Goal: Task Accomplishment & Management: Manage account settings

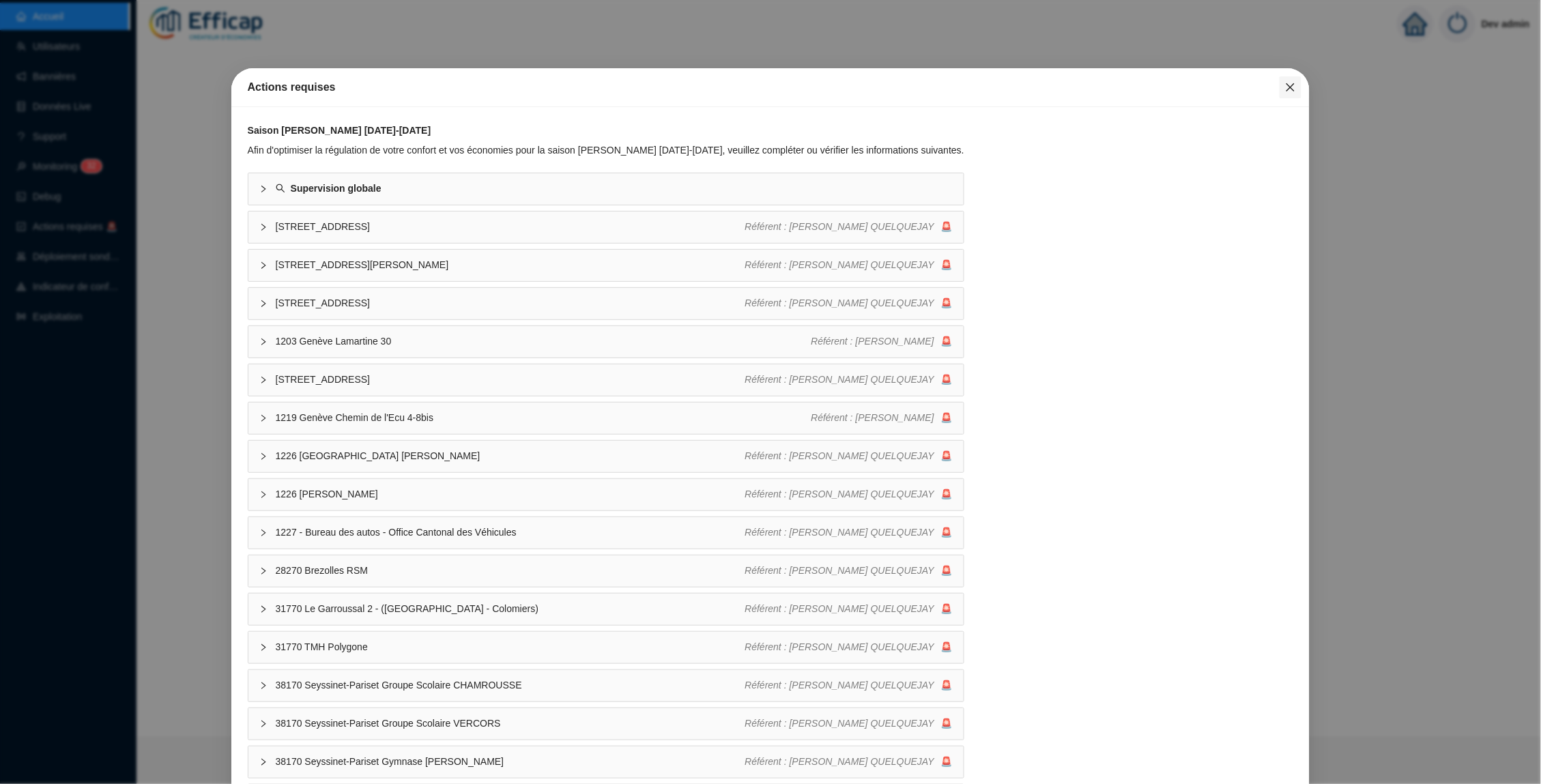
click at [1297, 94] on button "Close" at bounding box center [1290, 87] width 22 height 22
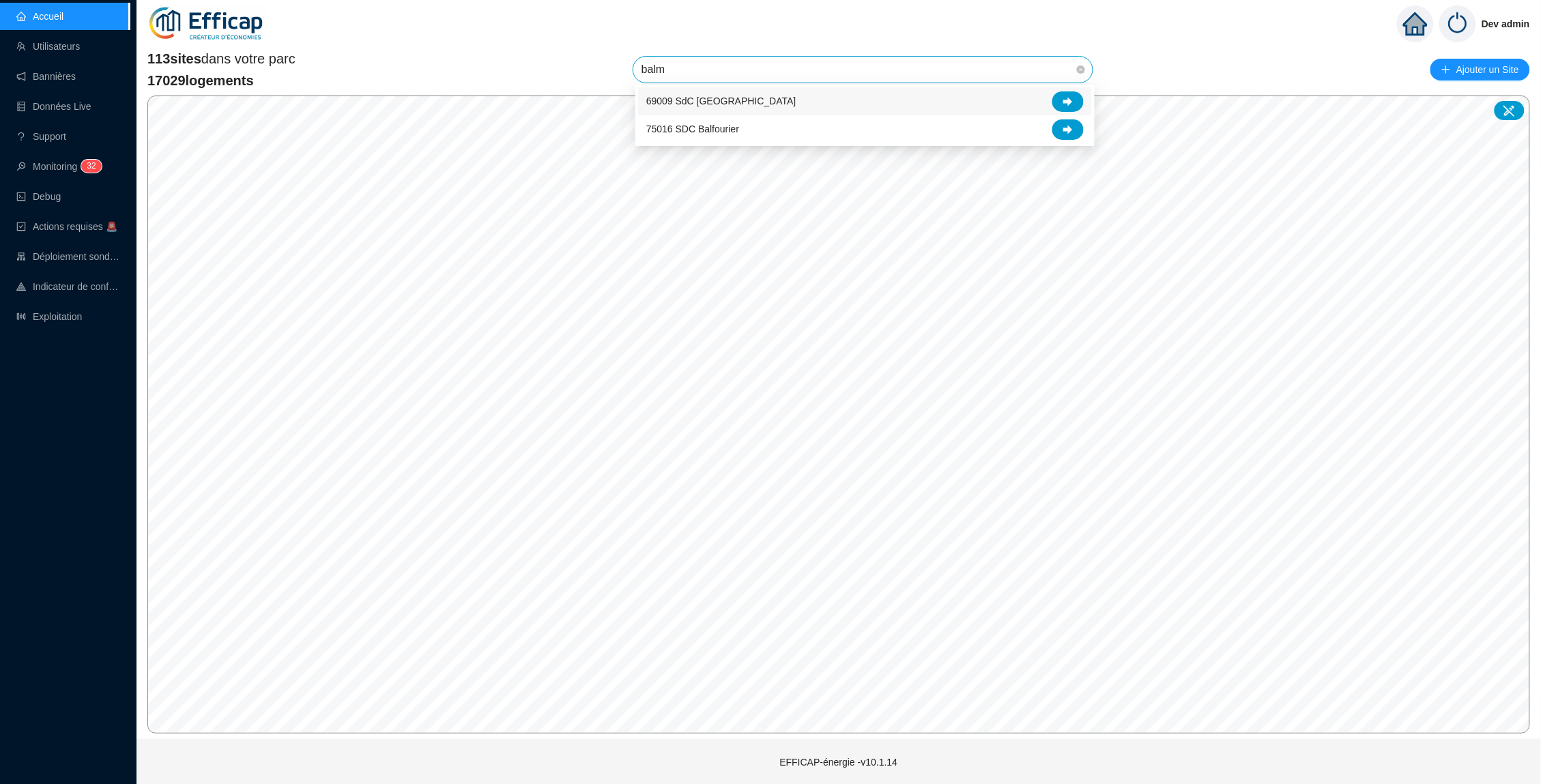
type input "balmo"
click at [1071, 100] on icon at bounding box center [1068, 101] width 10 height 9
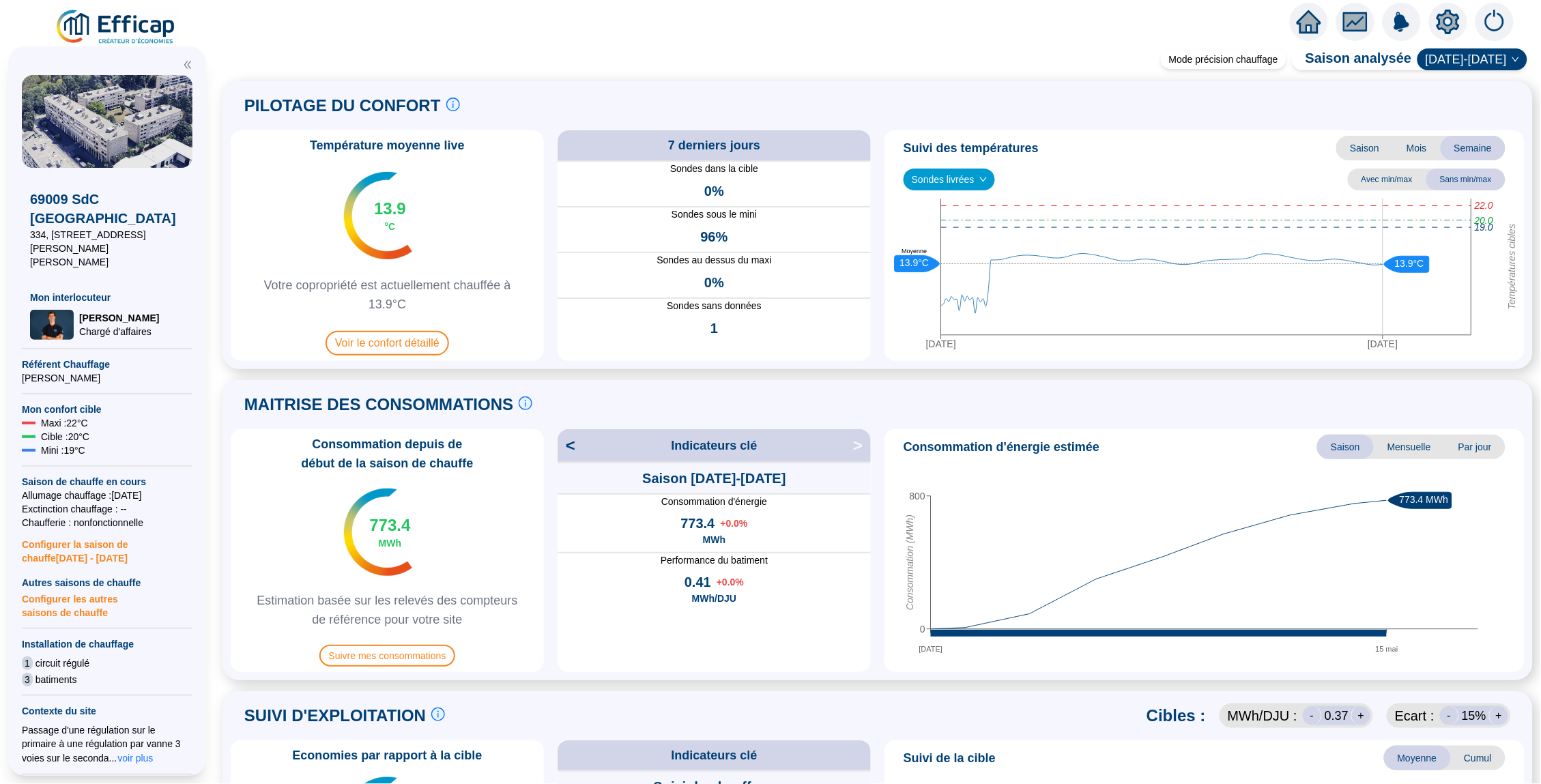
click at [875, 224] on div "Température moyenne live 13.9 °C Votre copropriété est actuellement chauffée à …" at bounding box center [877, 246] width 1293 height 231
click at [376, 334] on span "Voir le confort détaillé" at bounding box center [386, 343] width 123 height 24
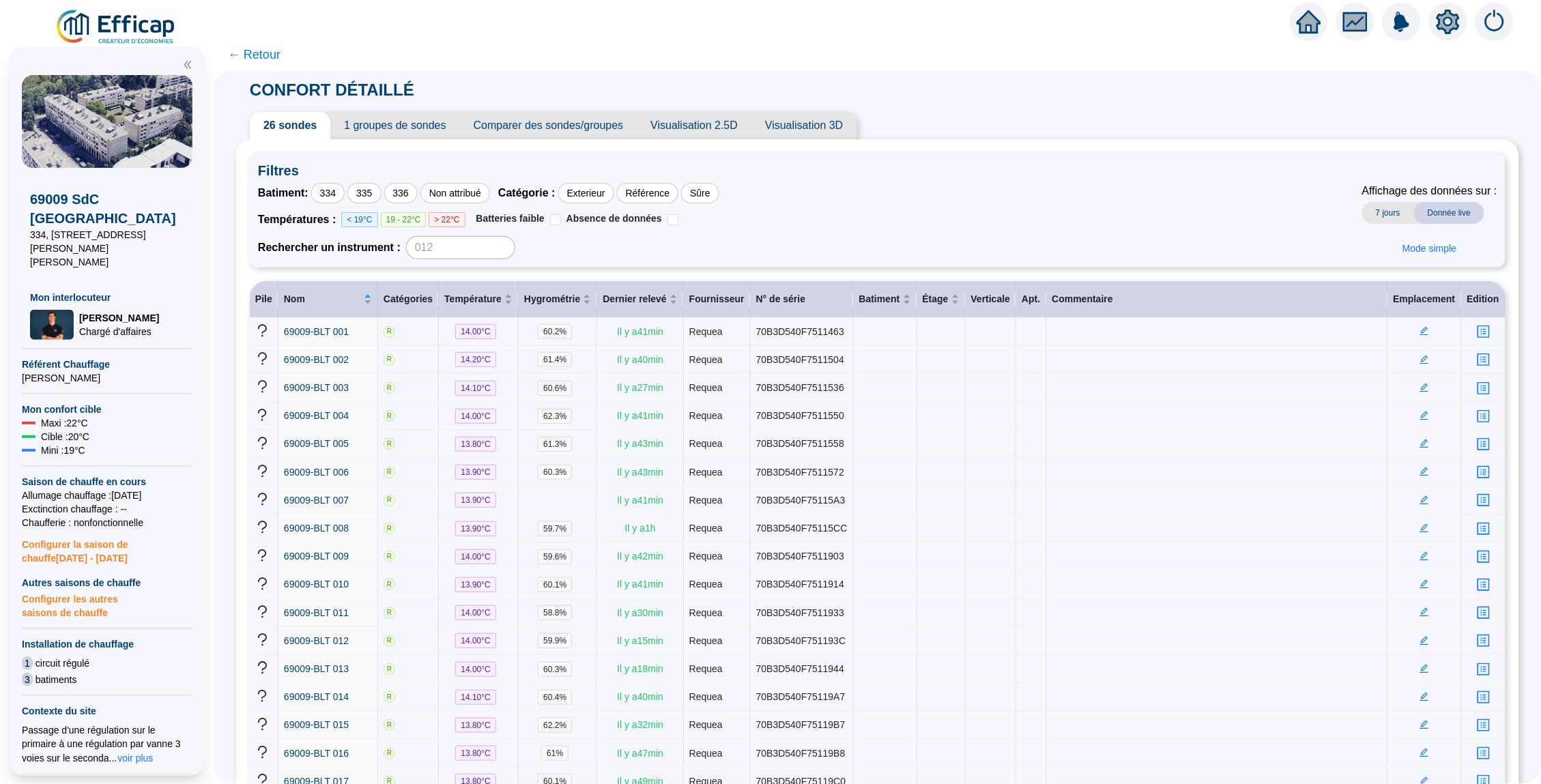
click at [265, 51] on span "← Retour" at bounding box center [253, 55] width 52 height 19
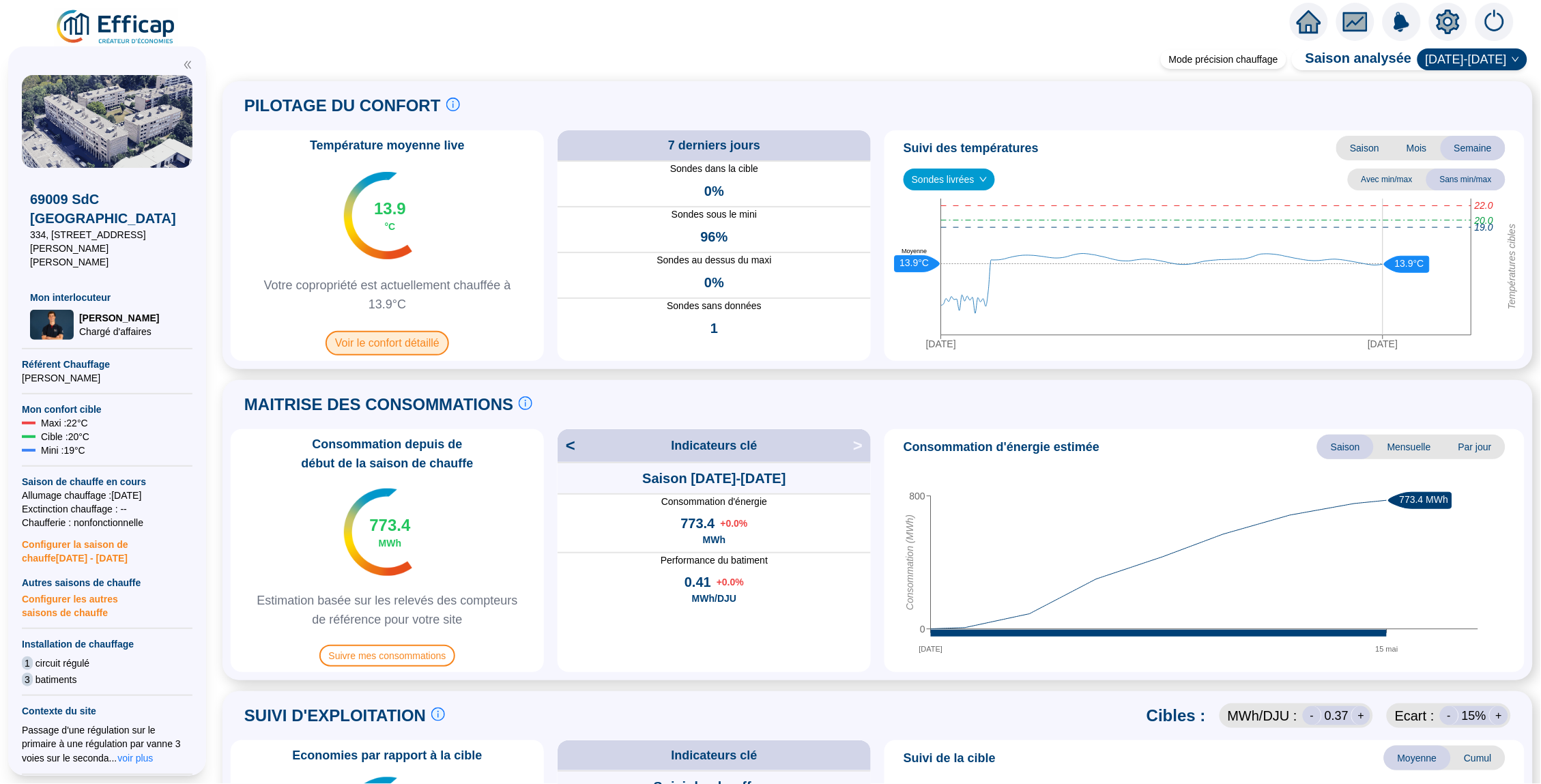
click at [403, 344] on span "Voir le confort détaillé" at bounding box center [386, 343] width 123 height 24
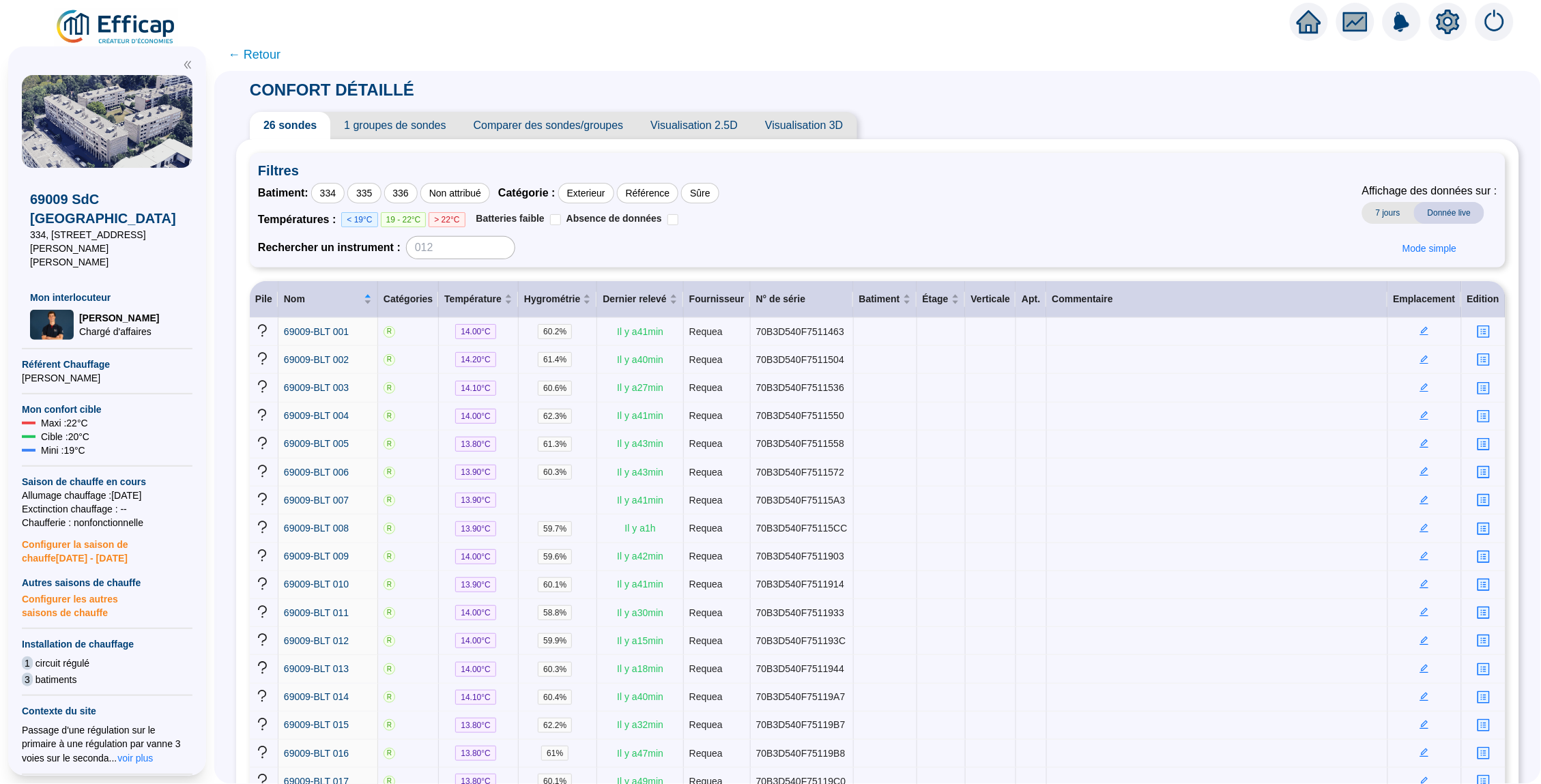
click at [272, 51] on span "← Retour" at bounding box center [253, 55] width 52 height 19
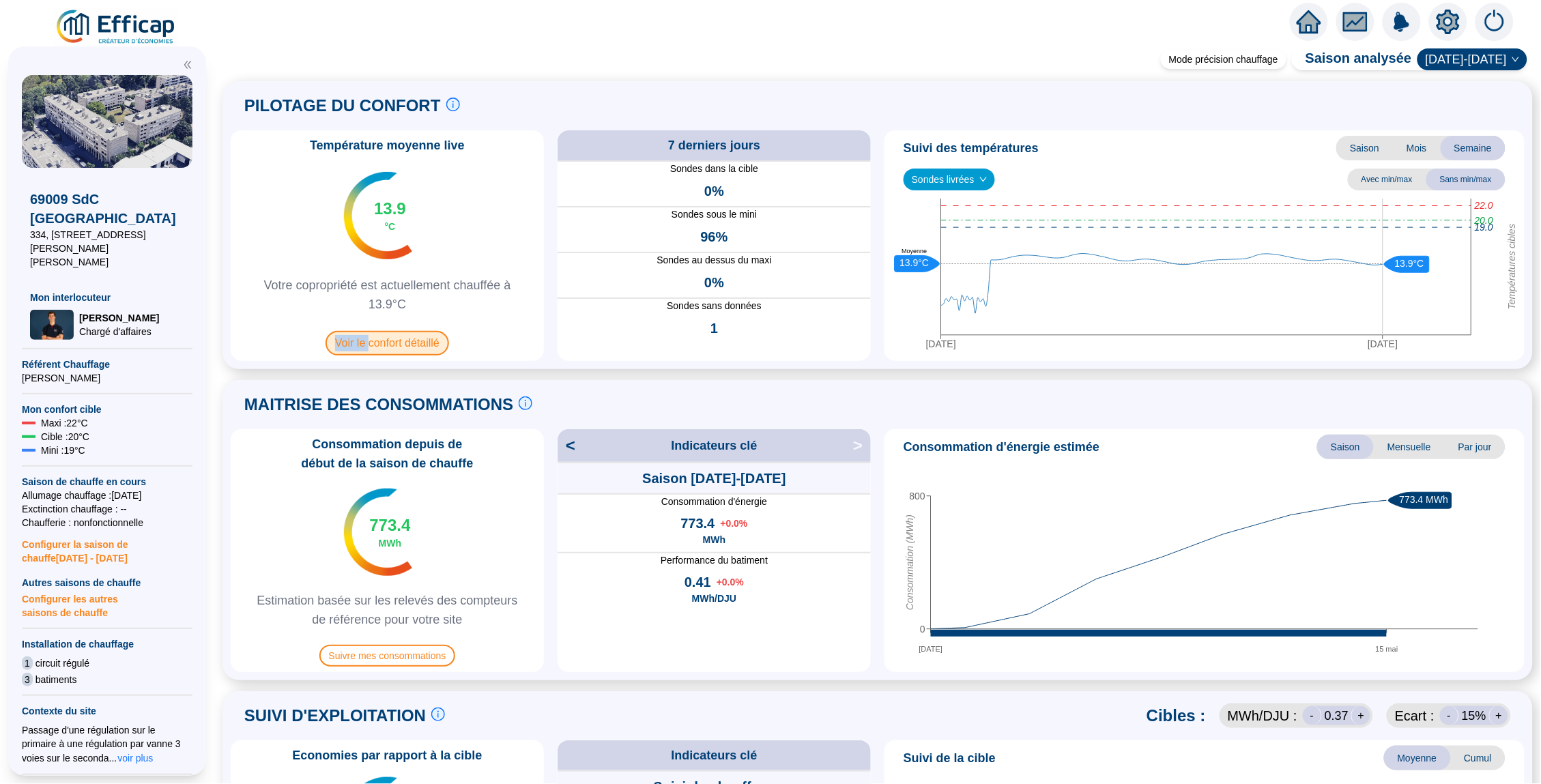
click at [368, 336] on span "Voir le confort détaillé" at bounding box center [386, 343] width 123 height 24
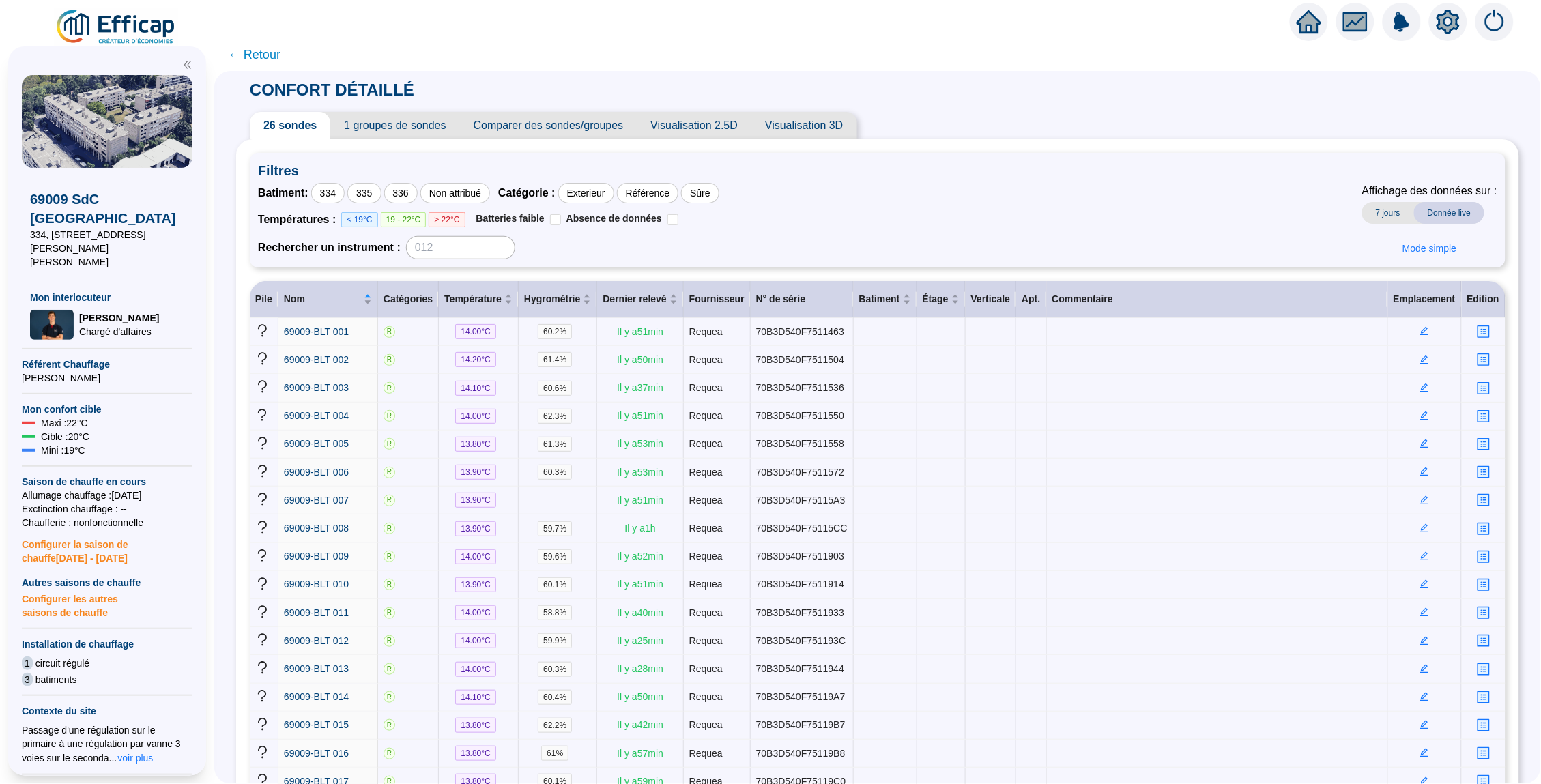
click at [262, 53] on span "← Retour" at bounding box center [253, 55] width 52 height 19
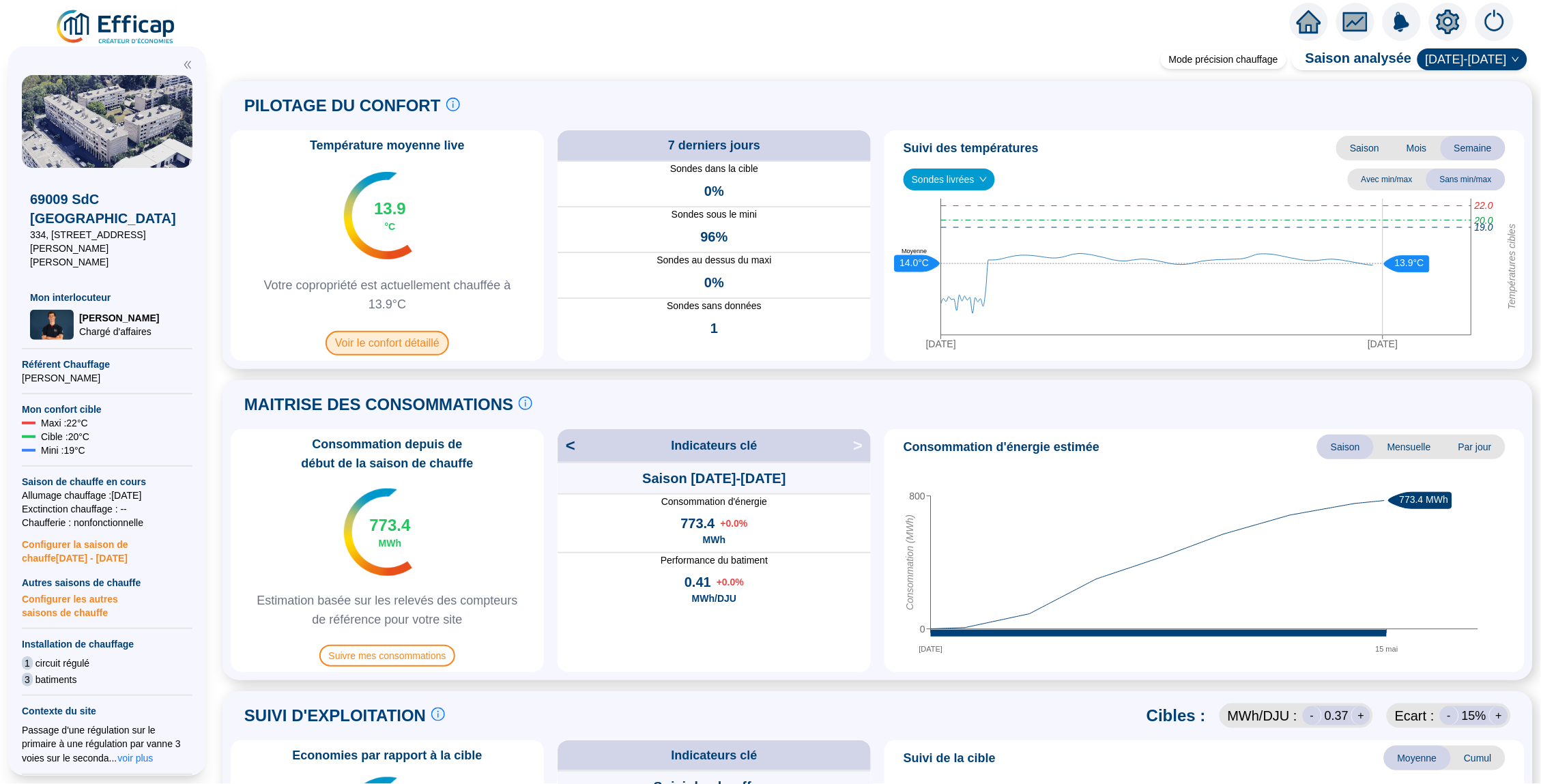
click at [384, 343] on span "Voir le confort détaillé" at bounding box center [386, 343] width 123 height 24
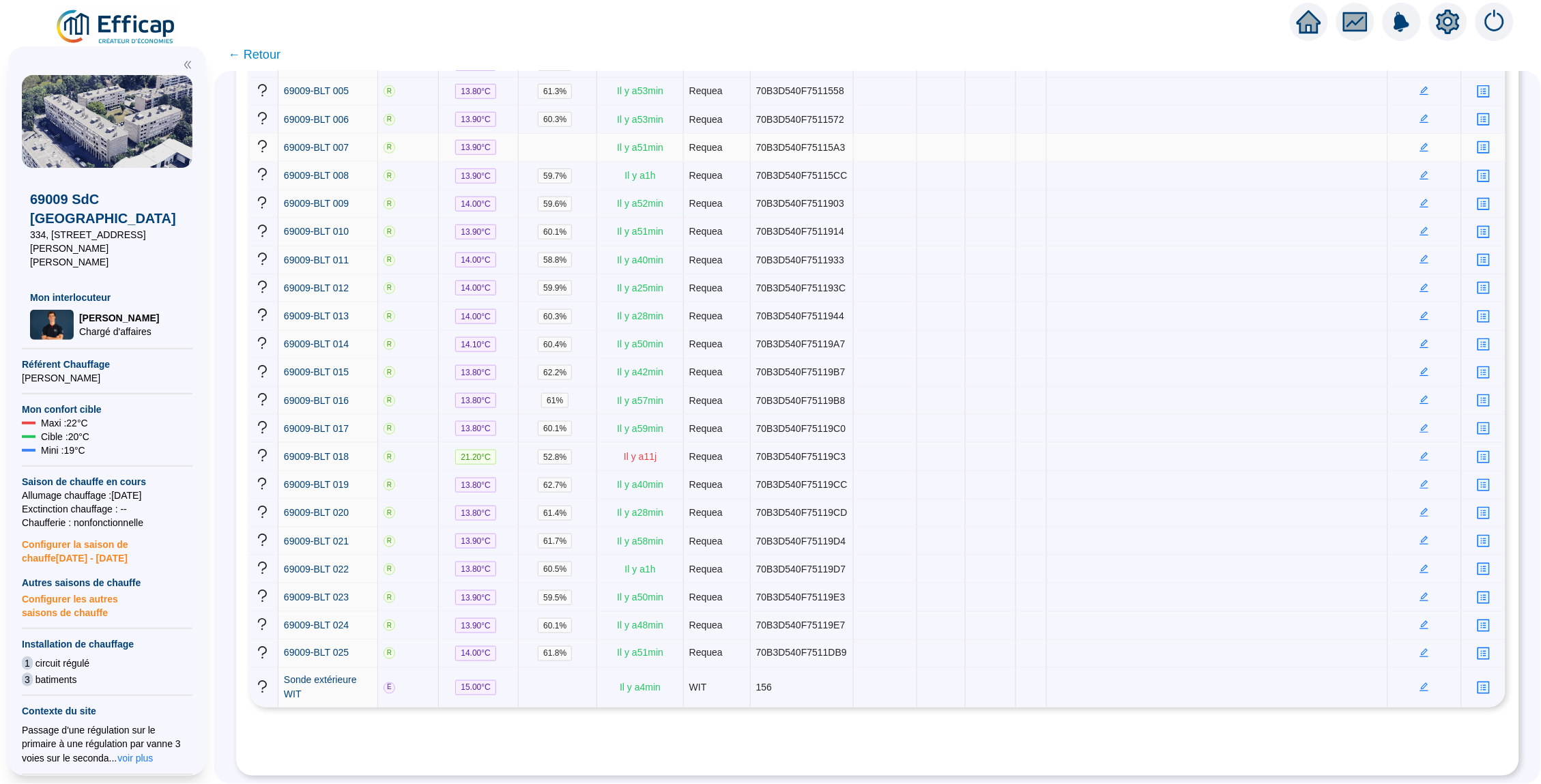
scroll to position [430, 0]
drag, startPoint x: 638, startPoint y: 560, endPoint x: 410, endPoint y: 555, distance: 228.1
click at [410, 471] on tr "69009-BLT 018 R 21.20 °C 52.8 % Il y a 11 j Requea 70B3D540F75119C3" at bounding box center [878, 457] width 1255 height 28
click at [325, 464] on link "69009-BLT 018" at bounding box center [316, 457] width 65 height 15
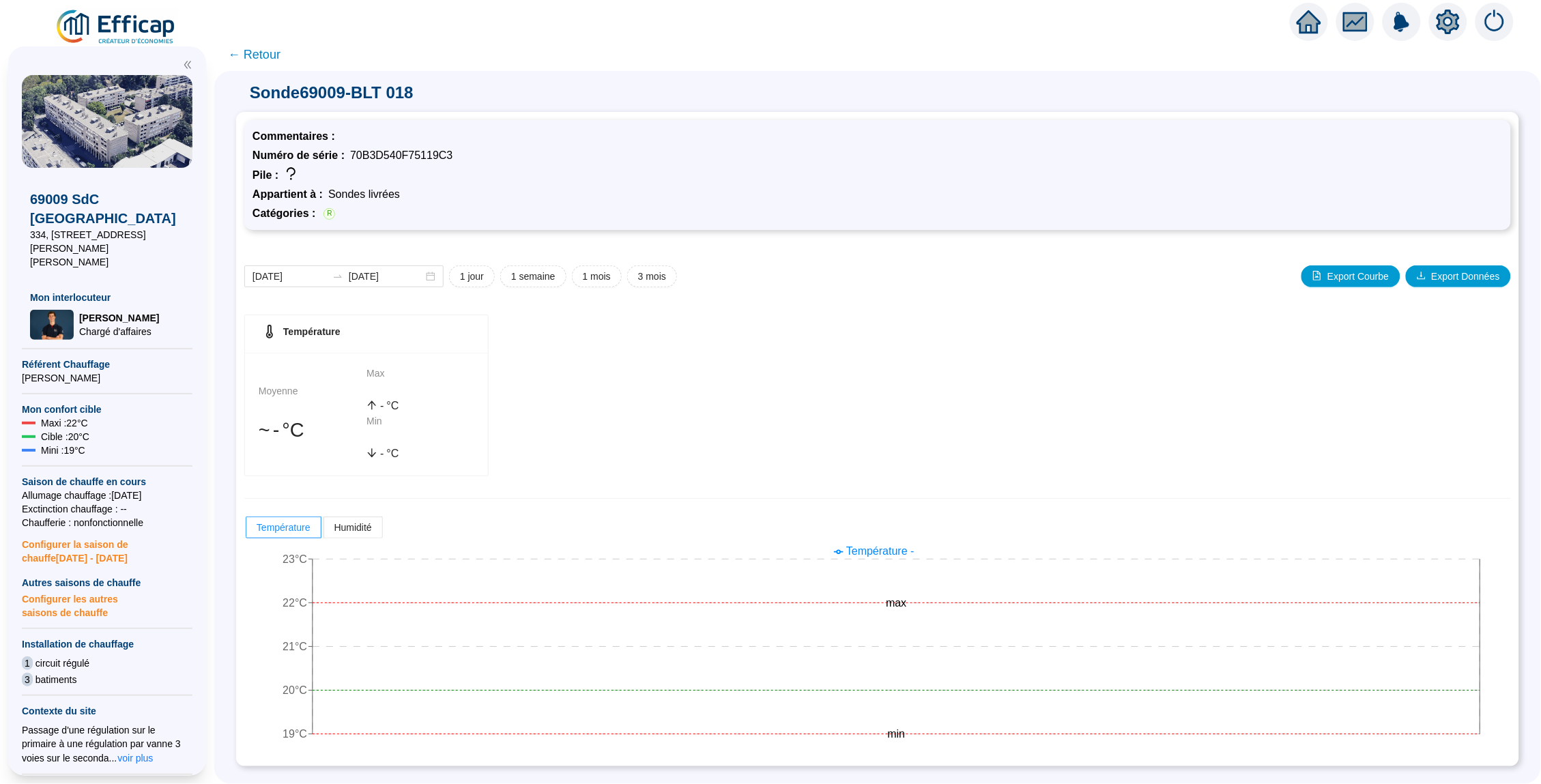
click at [236, 48] on span "← Retour" at bounding box center [253, 55] width 52 height 19
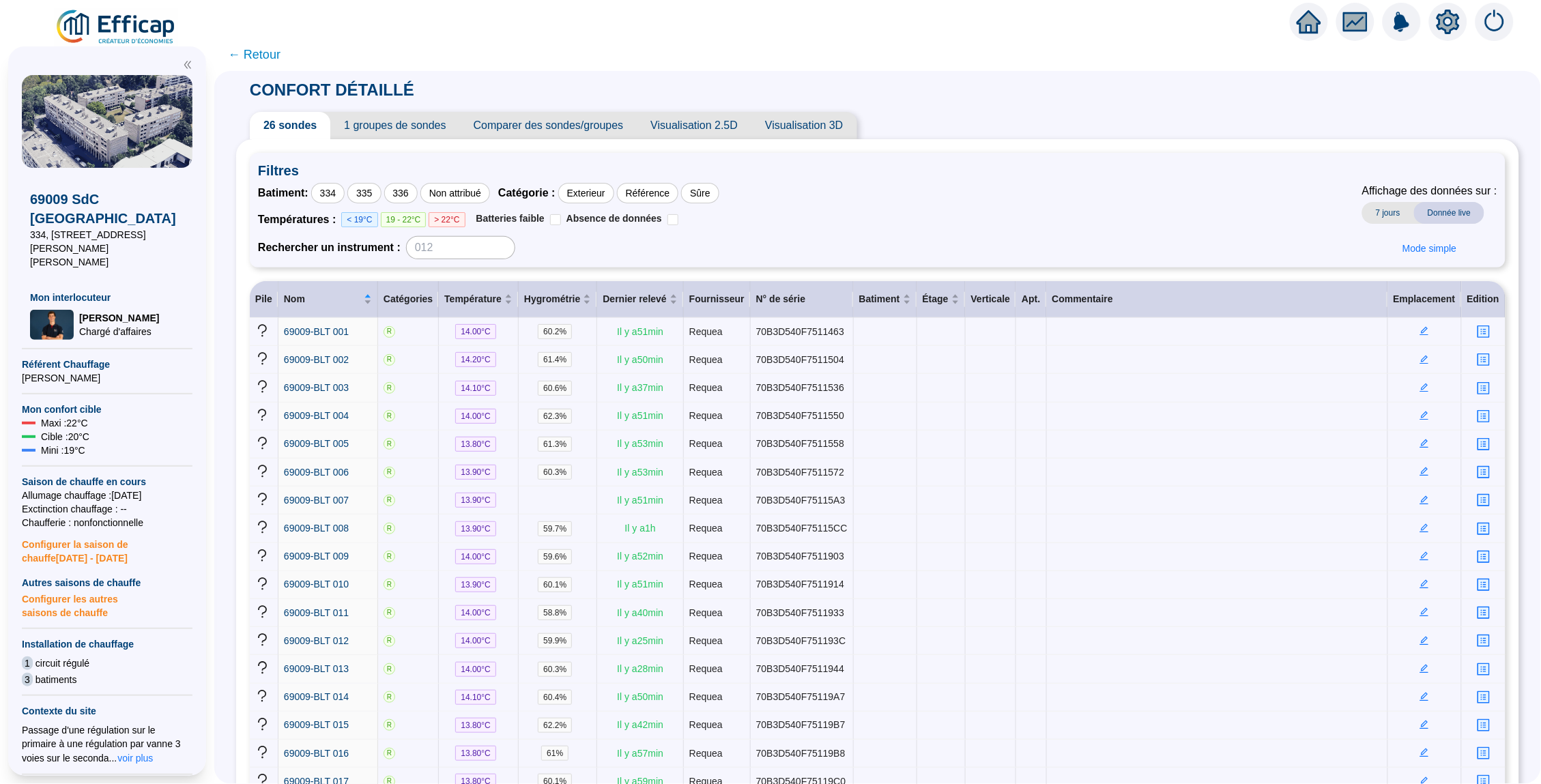
click at [272, 53] on span "← Retour" at bounding box center [253, 55] width 52 height 19
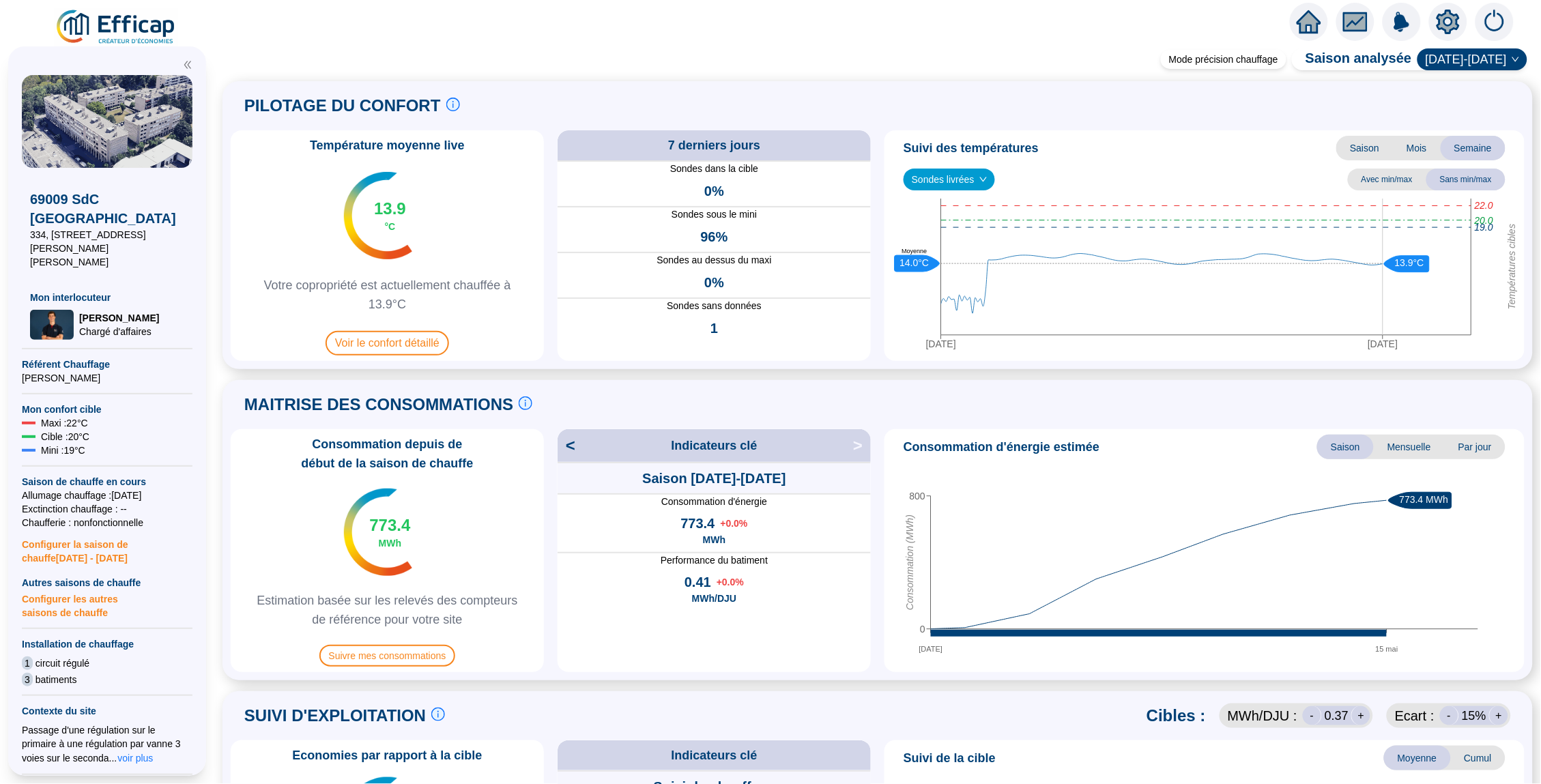
click at [1285, 10] on div at bounding box center [770, 19] width 1541 height 38
click at [1298, 15] on icon "home" at bounding box center [1309, 22] width 24 height 24
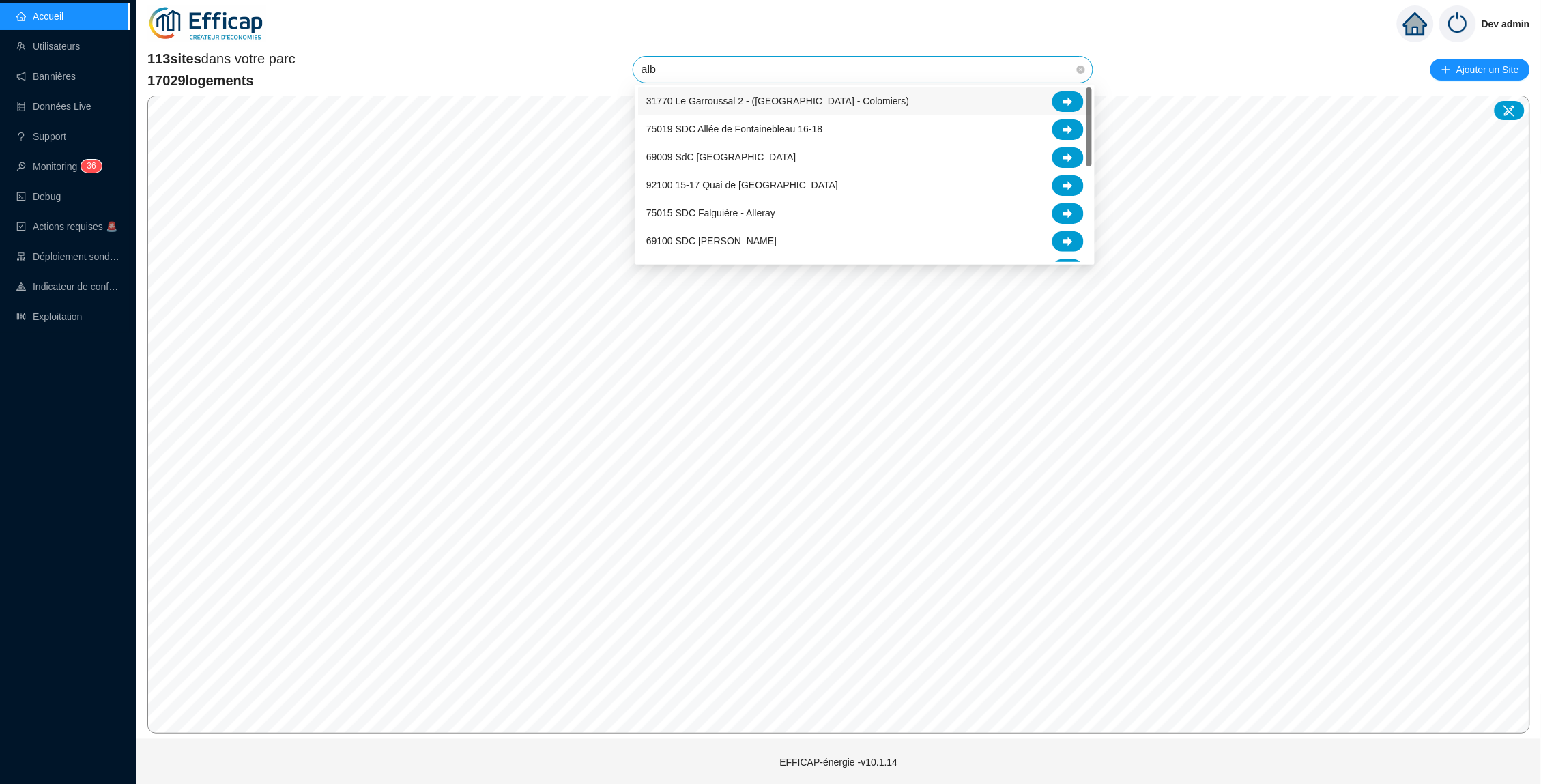
type input "albe"
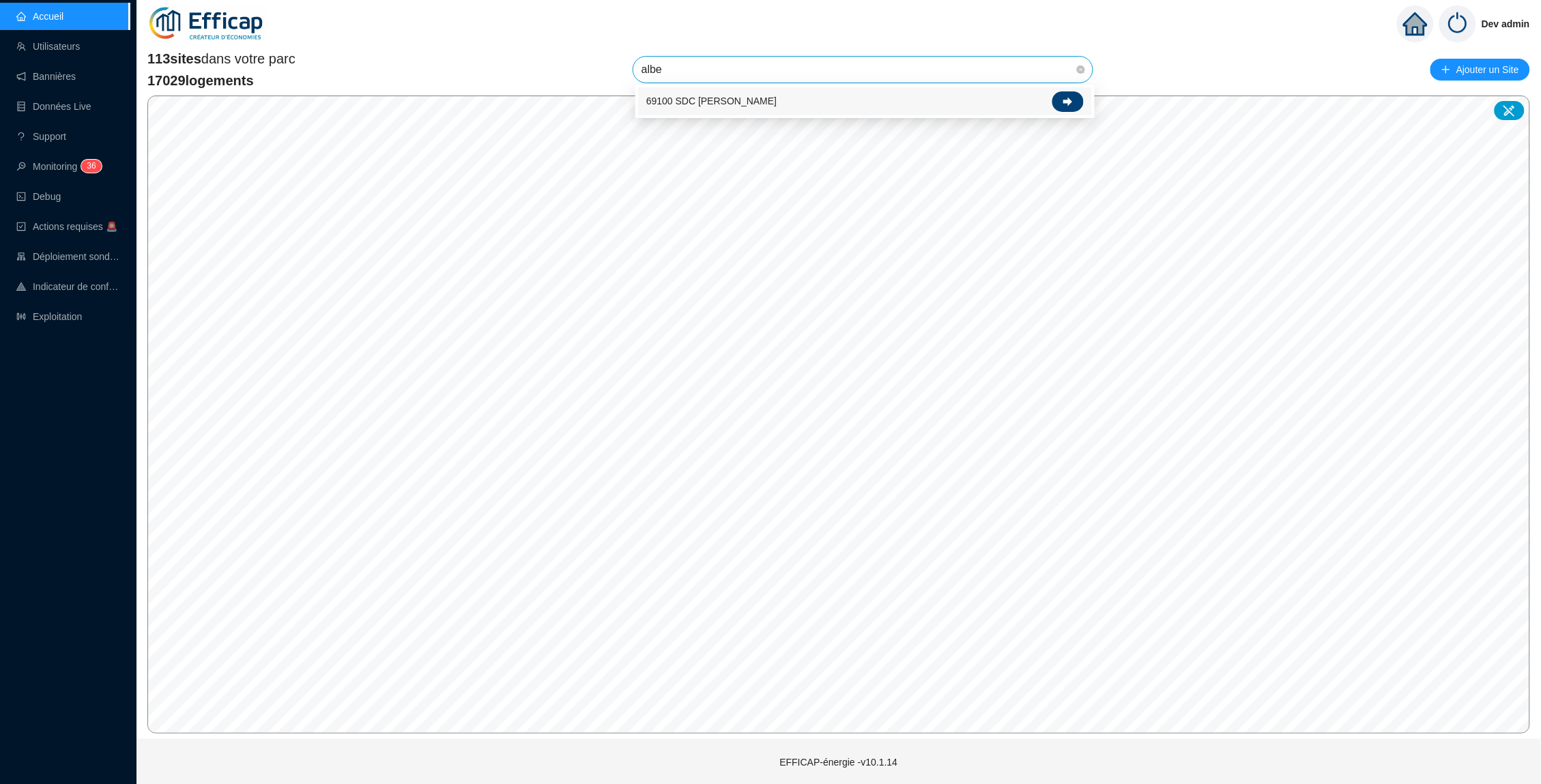
click at [1070, 104] on icon at bounding box center [1068, 102] width 10 height 10
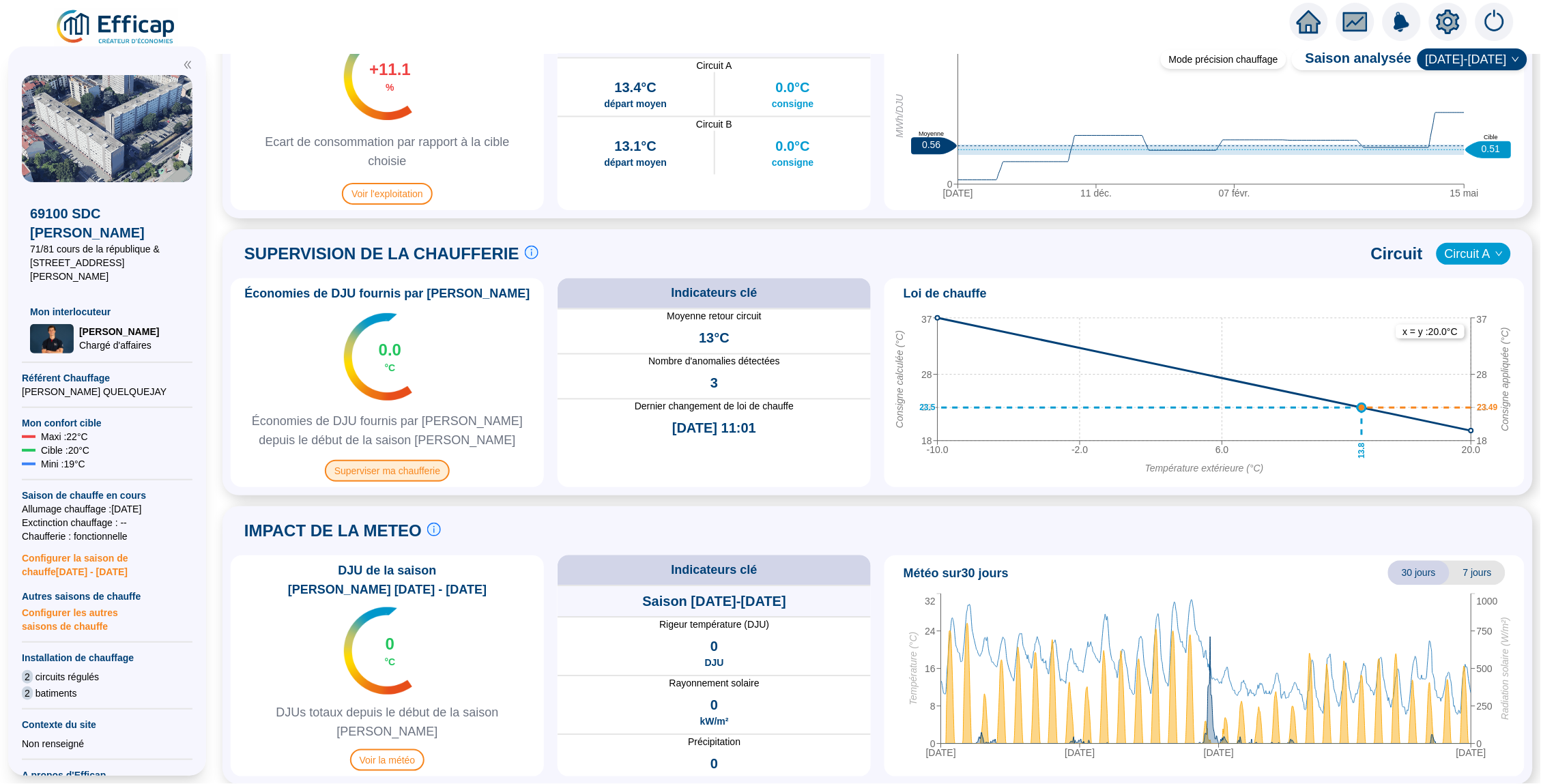
click at [391, 463] on span "Superviser ma chaufferie" at bounding box center [387, 470] width 125 height 22
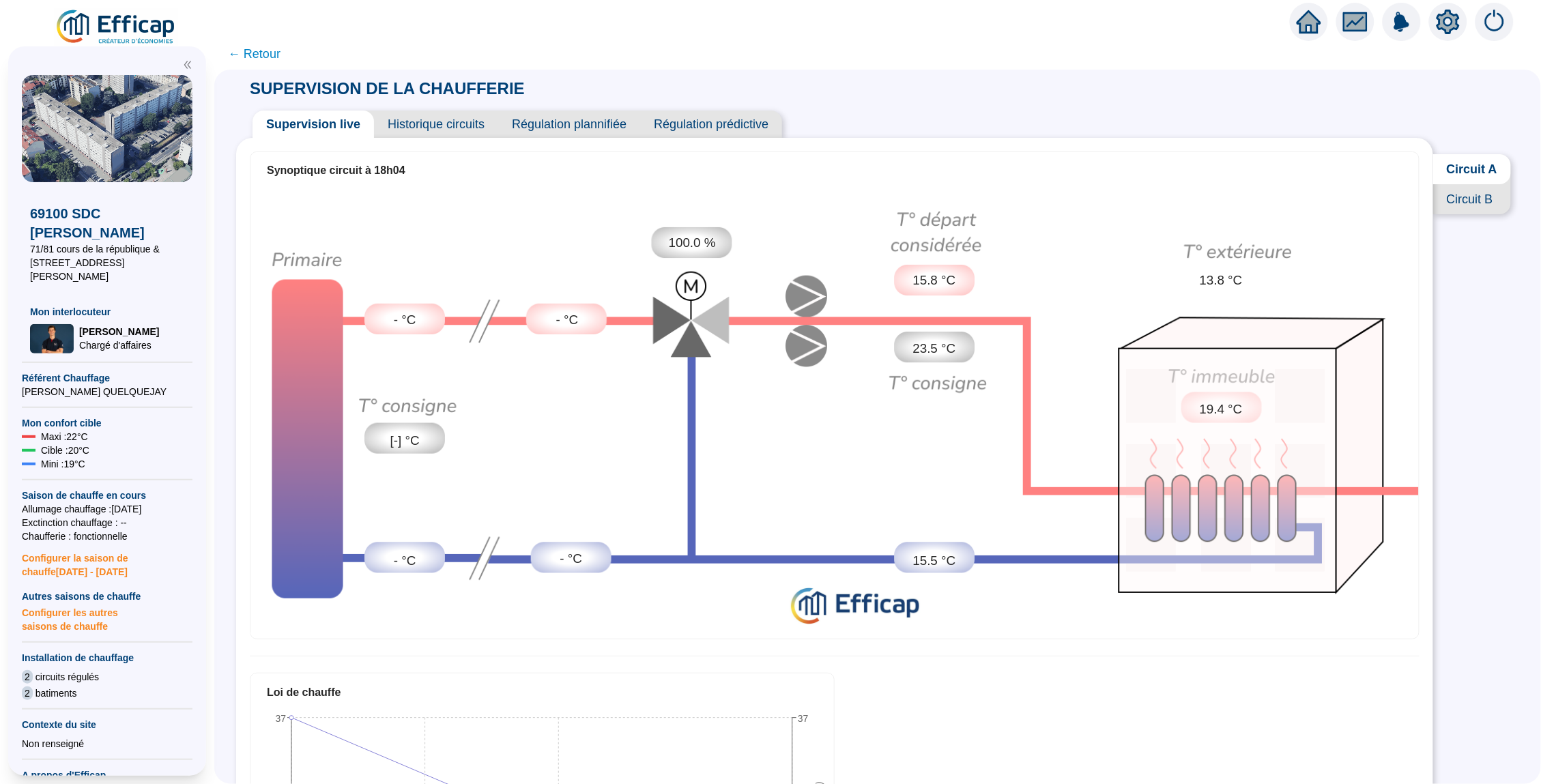
click at [435, 117] on span "Historique circuits" at bounding box center [436, 124] width 124 height 27
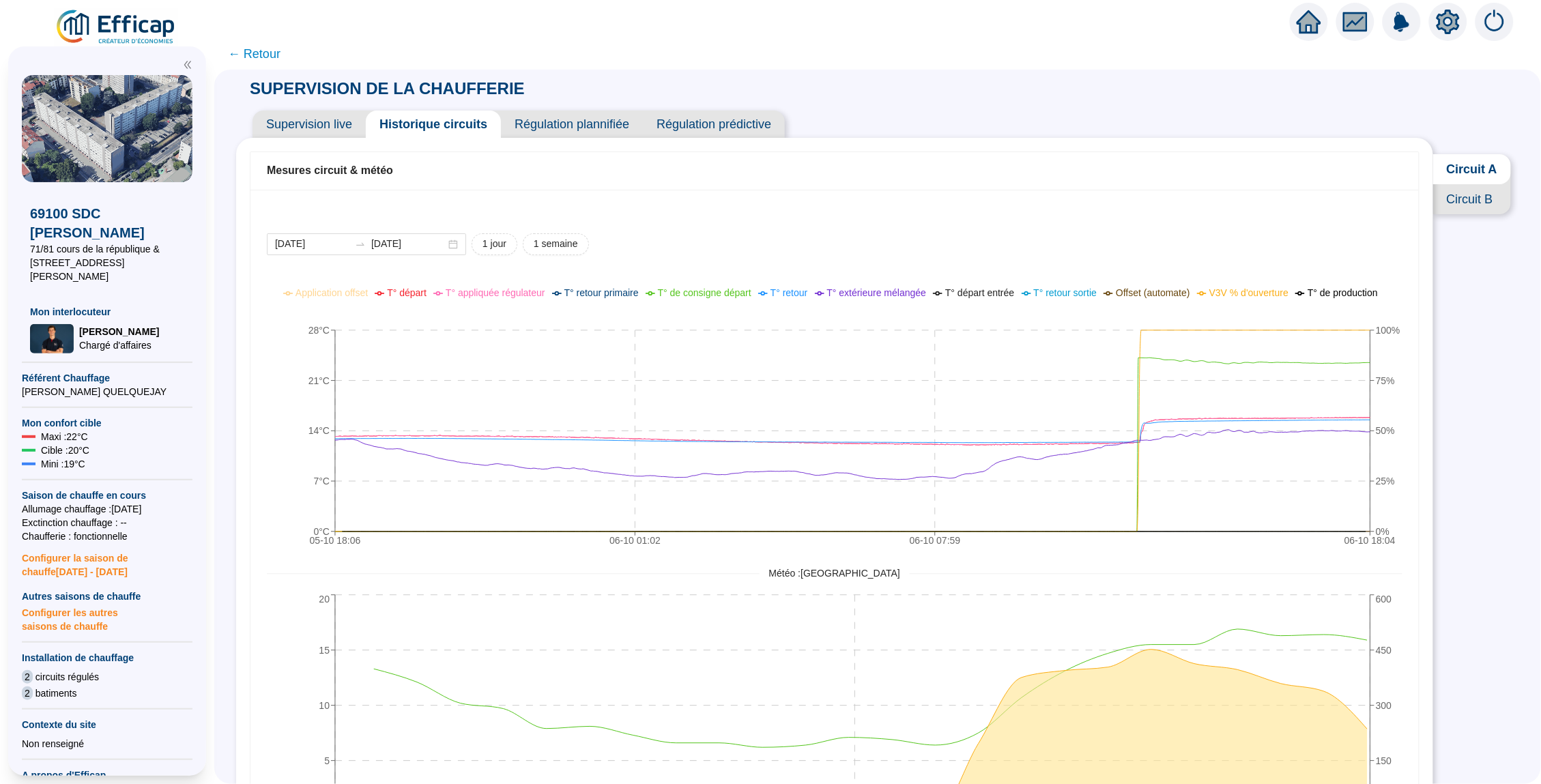
click at [308, 120] on span "Supervision live" at bounding box center [309, 124] width 113 height 27
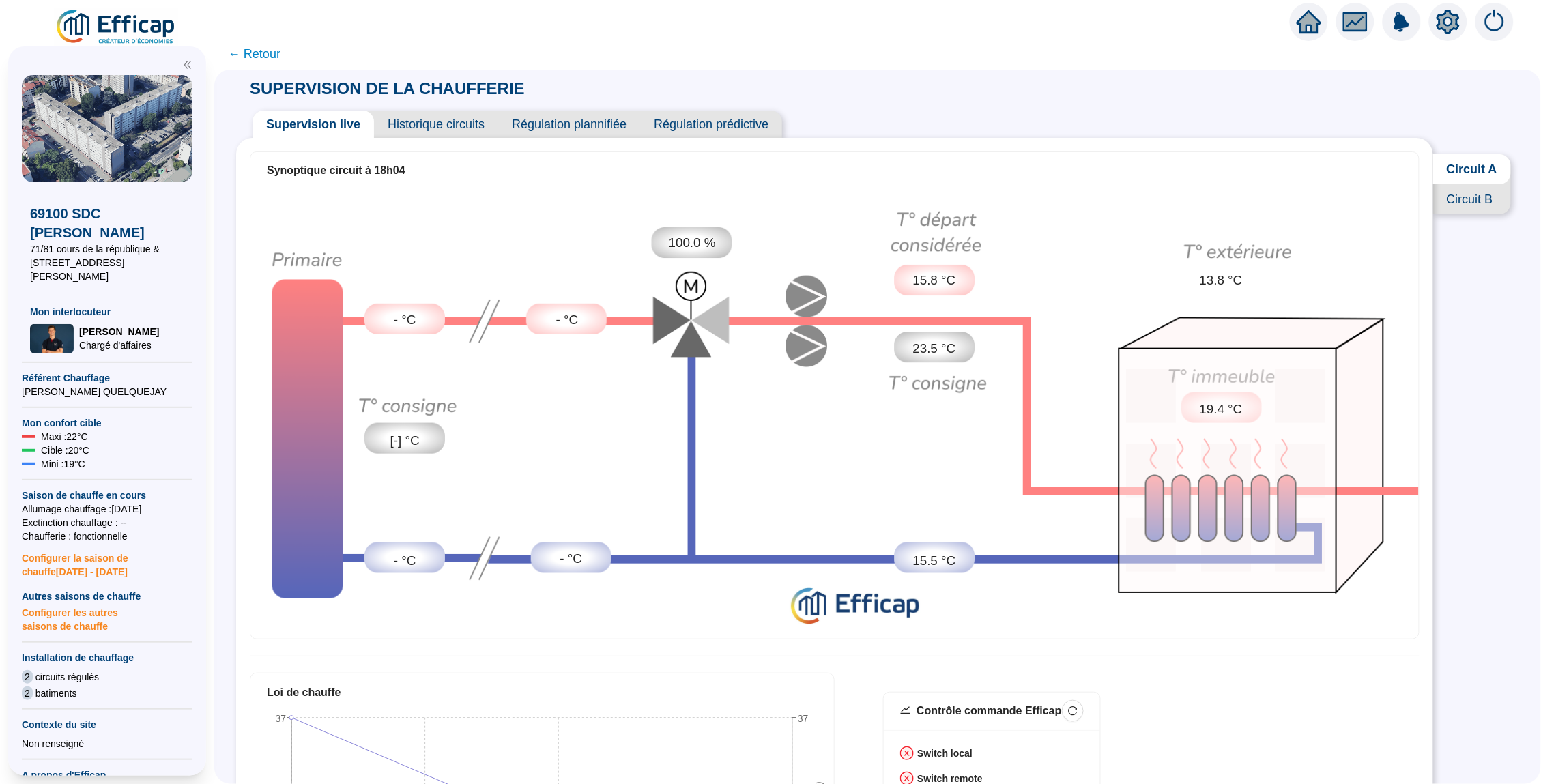
click at [421, 126] on span "Historique circuits" at bounding box center [436, 124] width 124 height 27
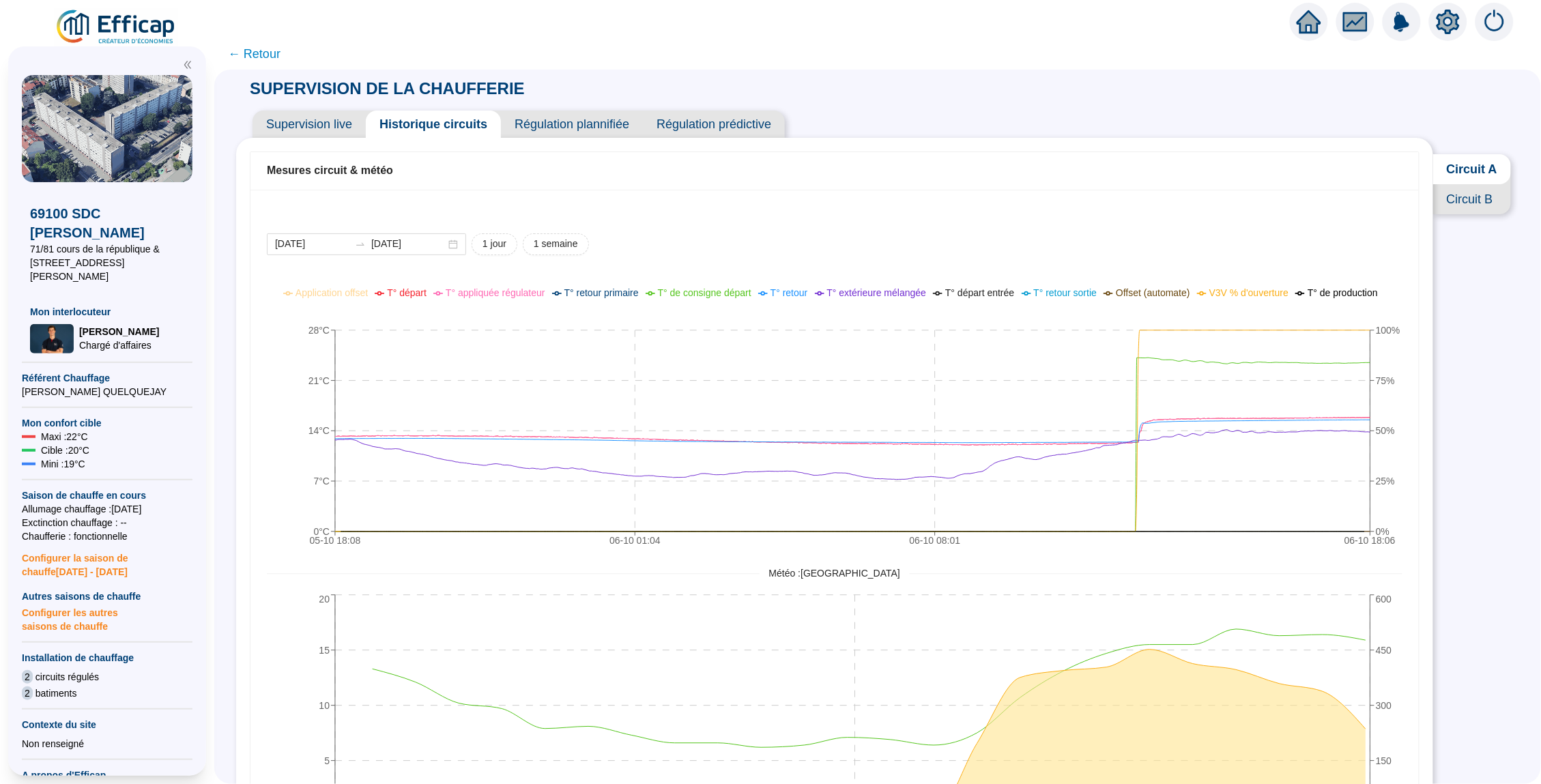
click at [267, 53] on span "← Retour" at bounding box center [253, 54] width 52 height 19
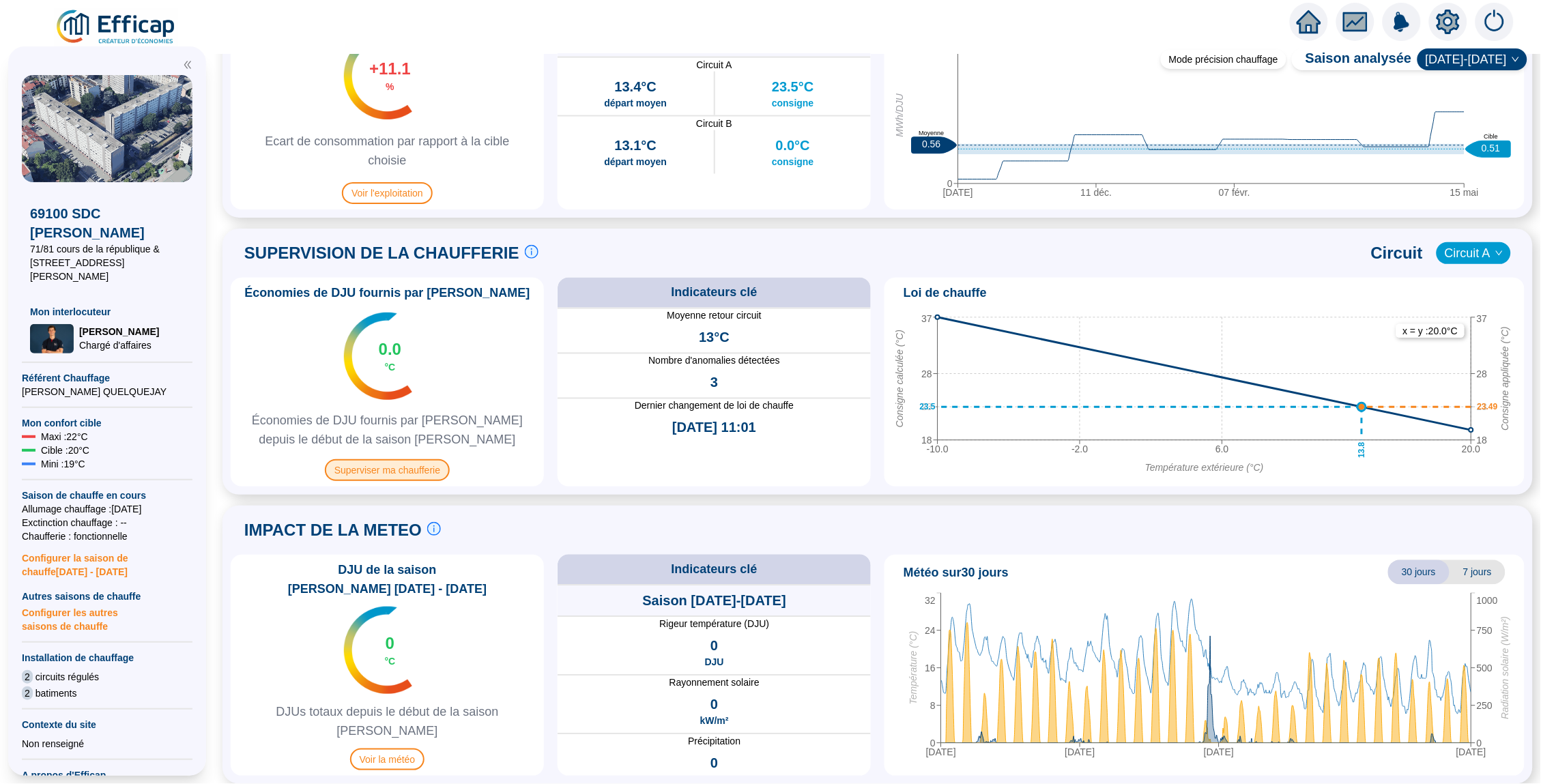
scroll to position [744, 0]
click at [403, 469] on span "Superviser ma chaufferie" at bounding box center [387, 470] width 125 height 22
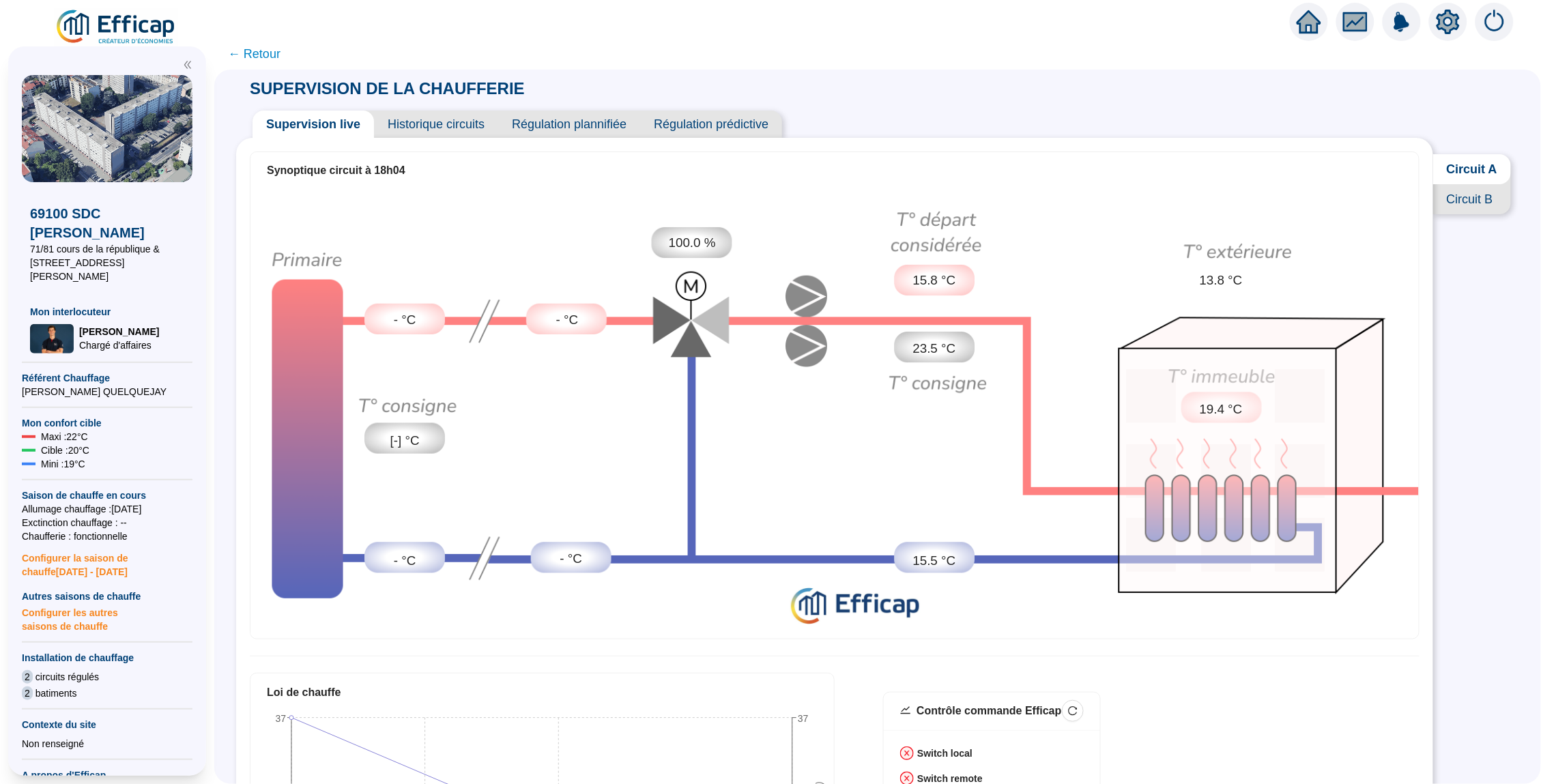
click at [425, 122] on span "Historique circuits" at bounding box center [436, 124] width 124 height 27
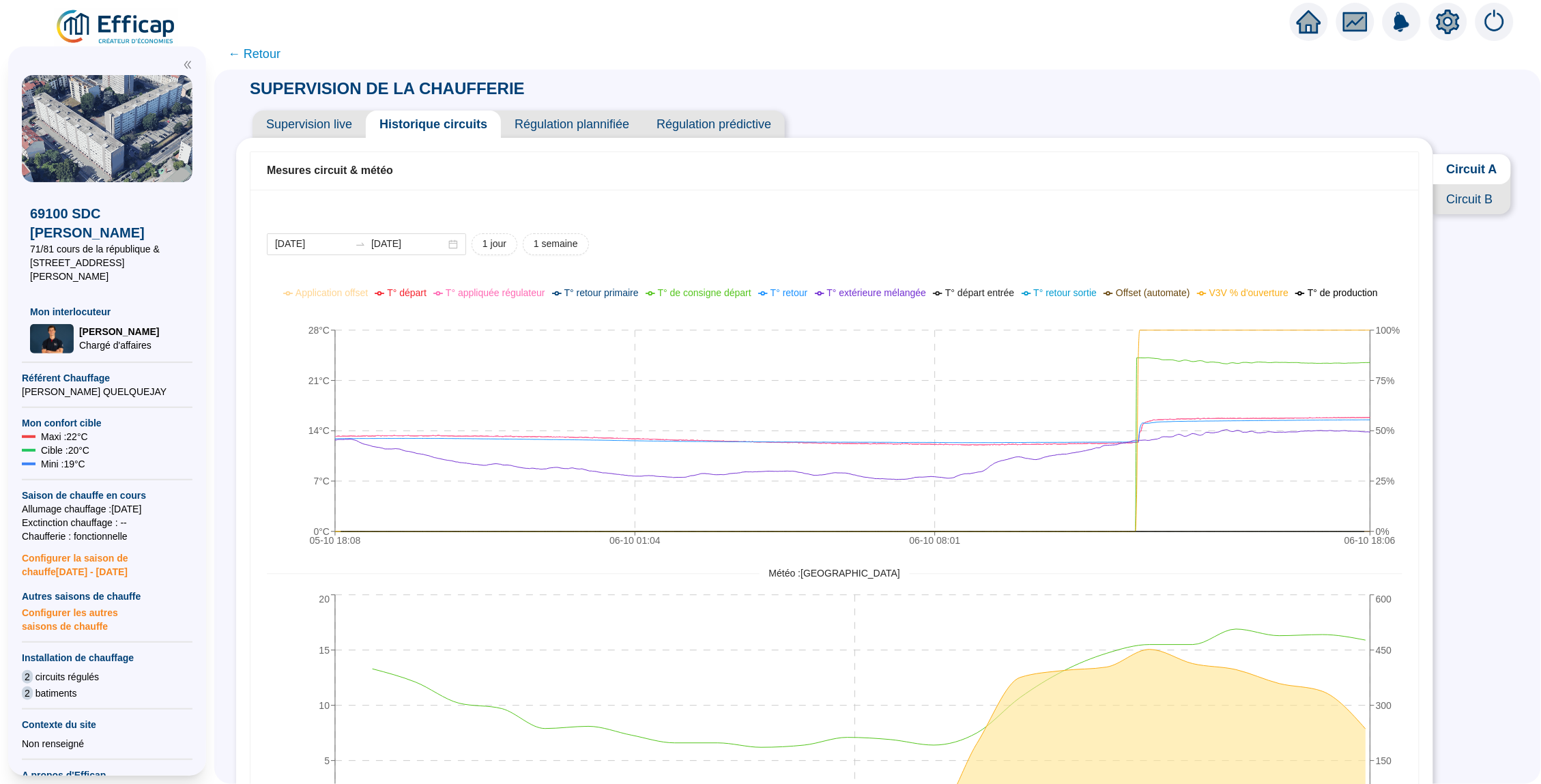
click at [345, 122] on span "Supervision live" at bounding box center [309, 124] width 113 height 27
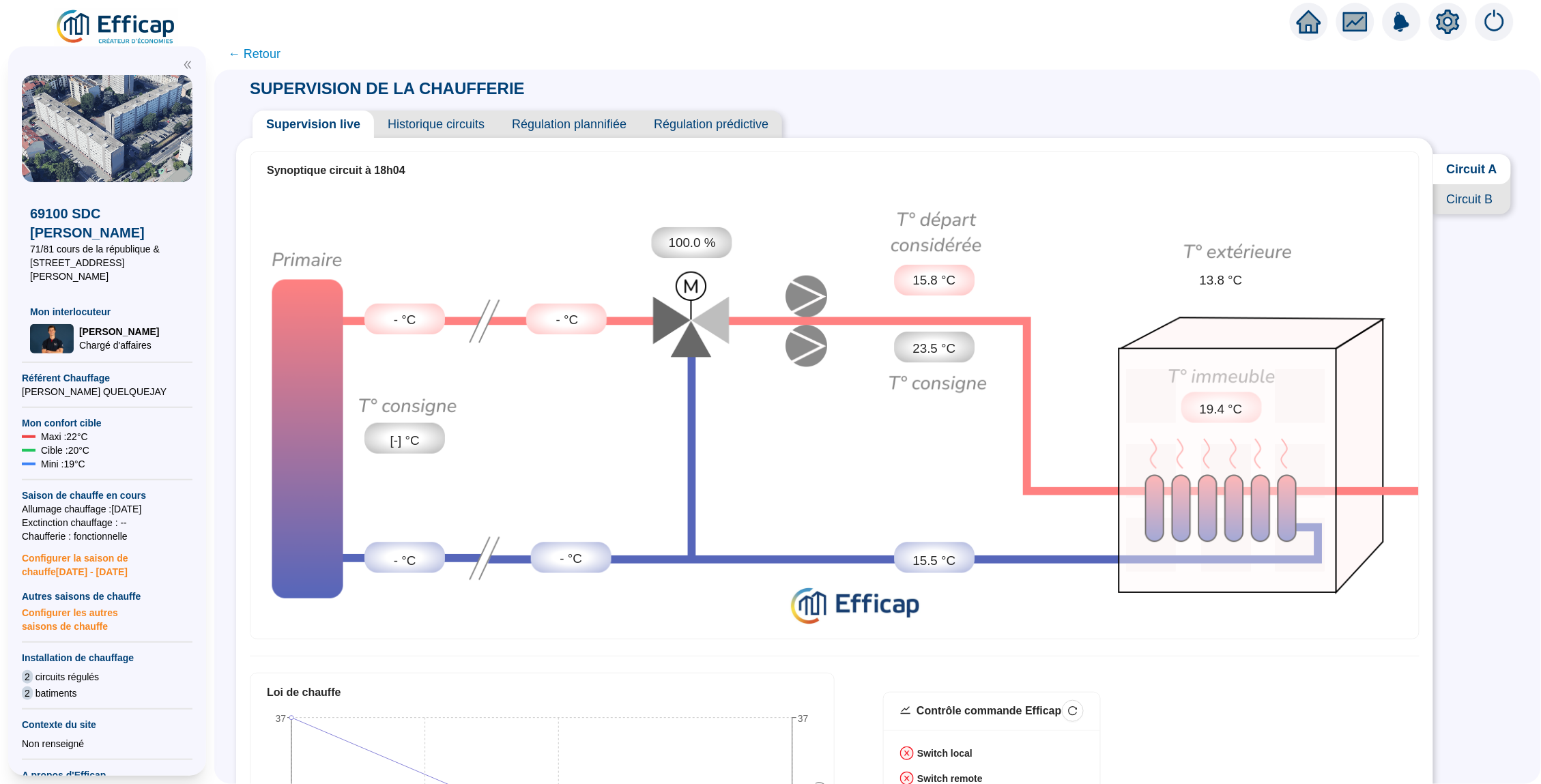
click at [435, 126] on span "Historique circuits" at bounding box center [436, 124] width 124 height 27
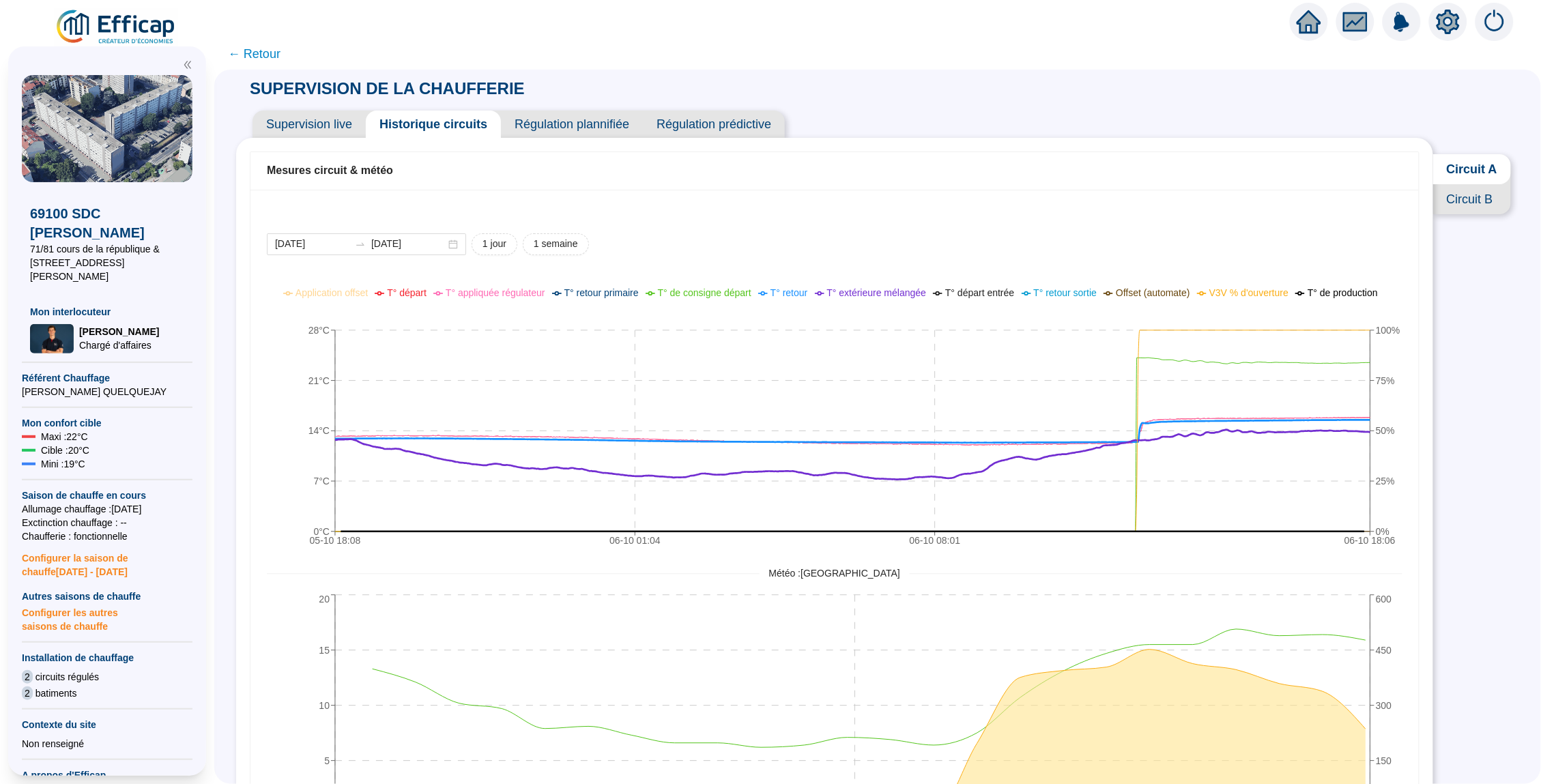
click at [1460, 410] on div "SUPERVISION DE LA CHAUFFERIE Supervision live Historique circuits Régulation pl…" at bounding box center [878, 426] width 1326 height 714
click at [1489, 431] on div "SUPERVISION DE LA CHAUFFERIE Supervision live Historique circuits Régulation pl…" at bounding box center [878, 426] width 1326 height 714
click at [1466, 197] on span "Circuit B" at bounding box center [1472, 198] width 77 height 30
click at [311, 124] on span "Supervision live" at bounding box center [309, 124] width 113 height 27
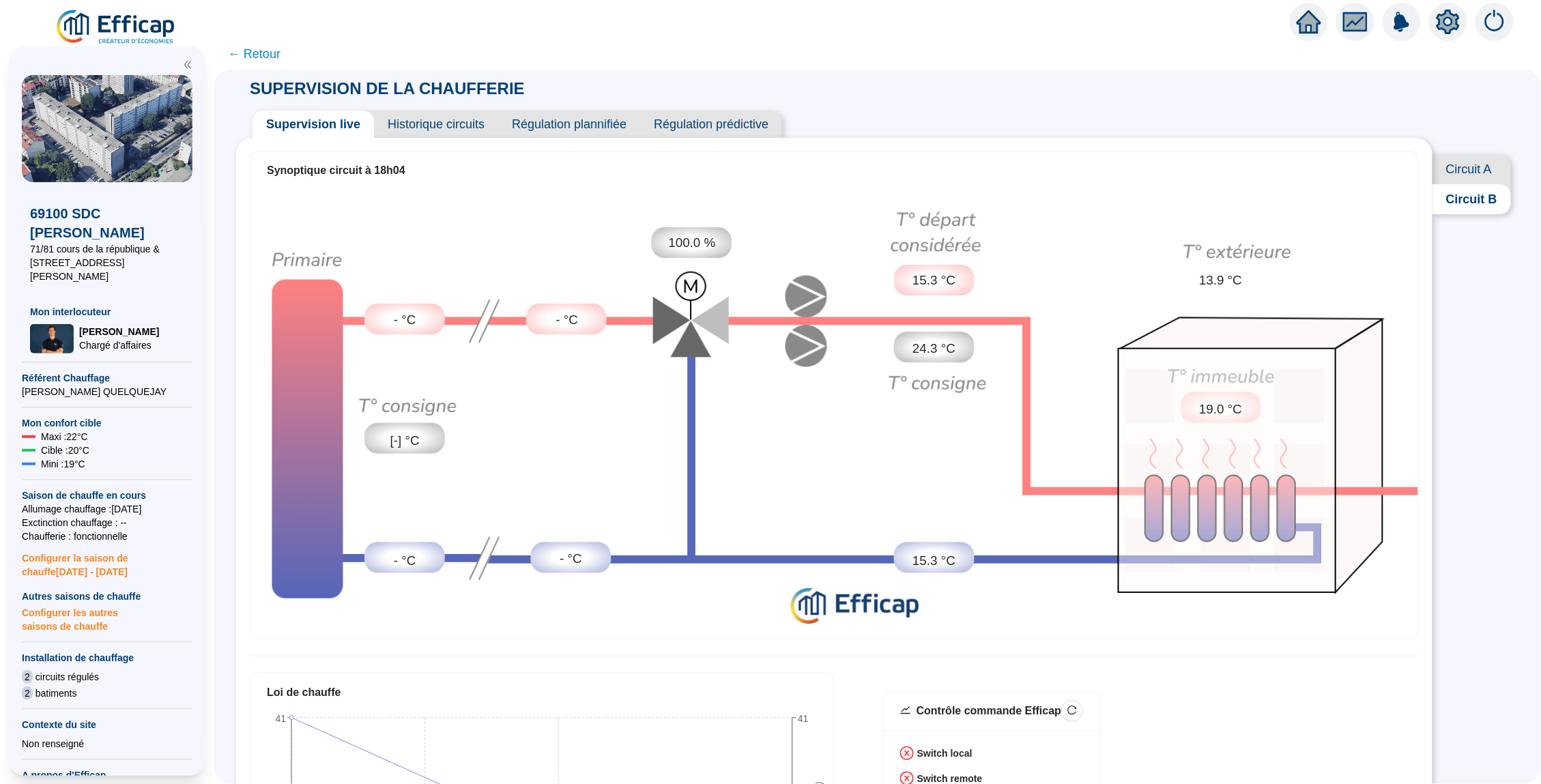
click at [271, 57] on span "← Retour" at bounding box center [253, 54] width 52 height 19
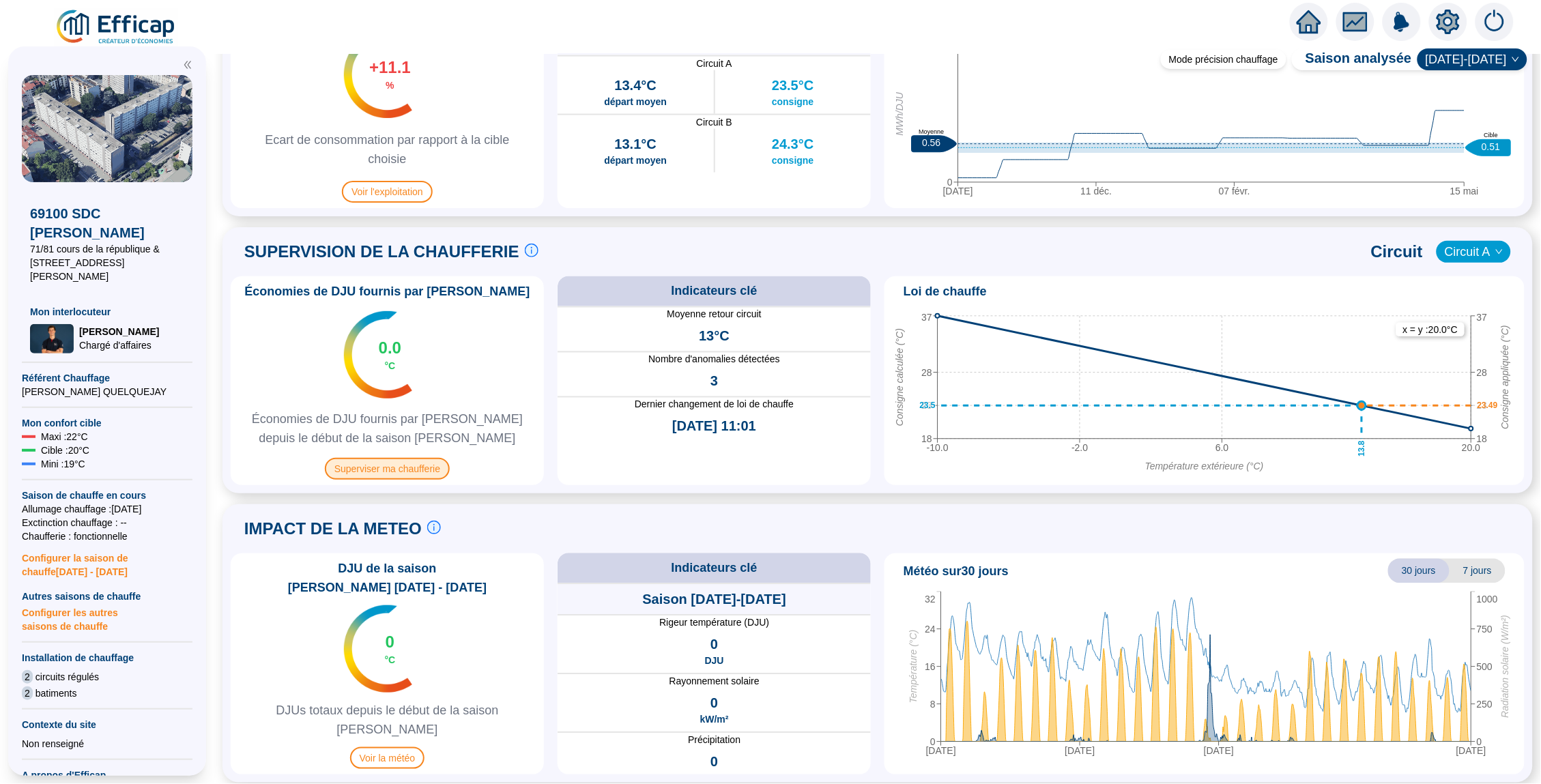
scroll to position [744, 0]
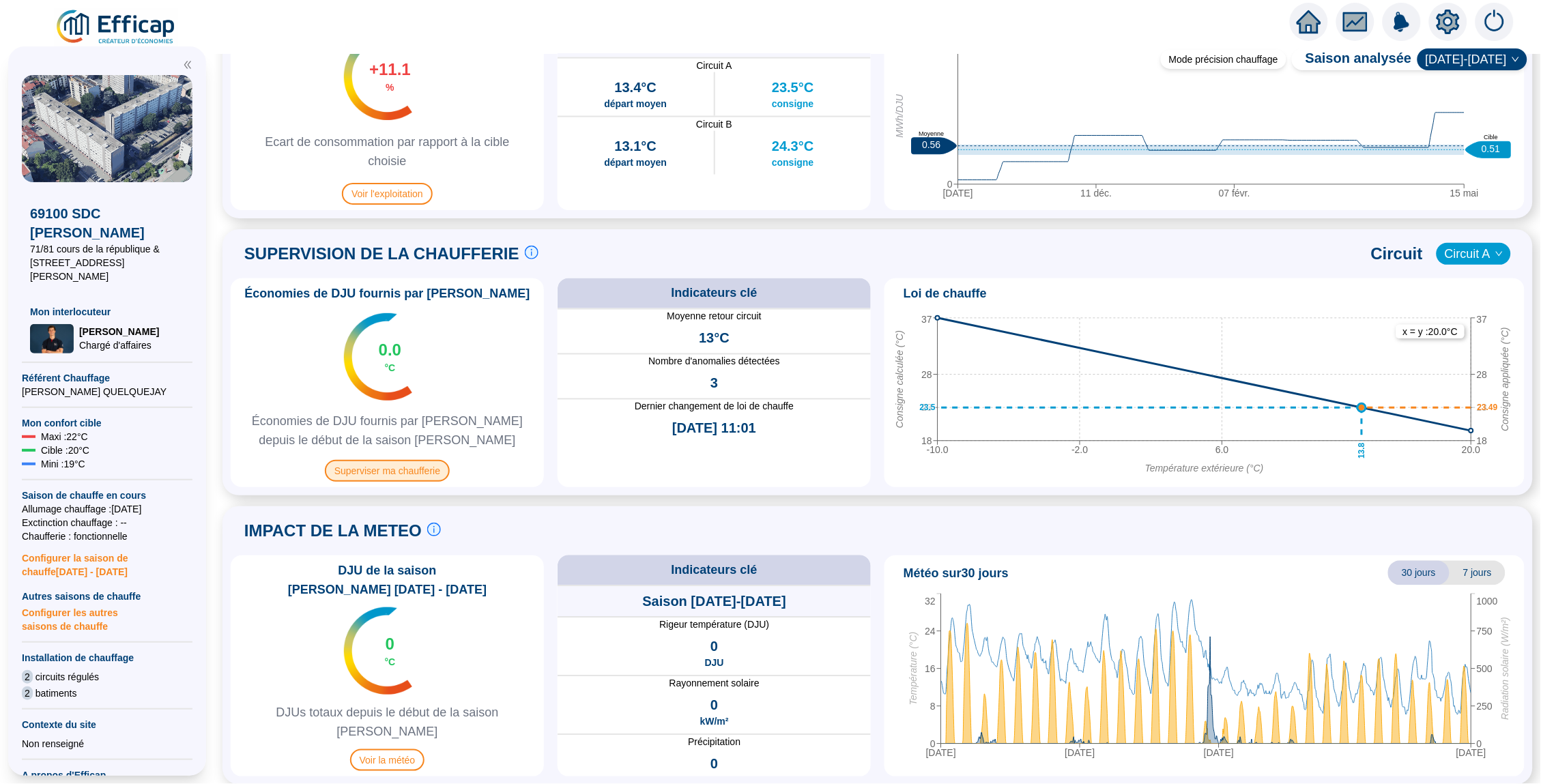
click at [428, 472] on span "Superviser ma chaufferie" at bounding box center [387, 470] width 125 height 22
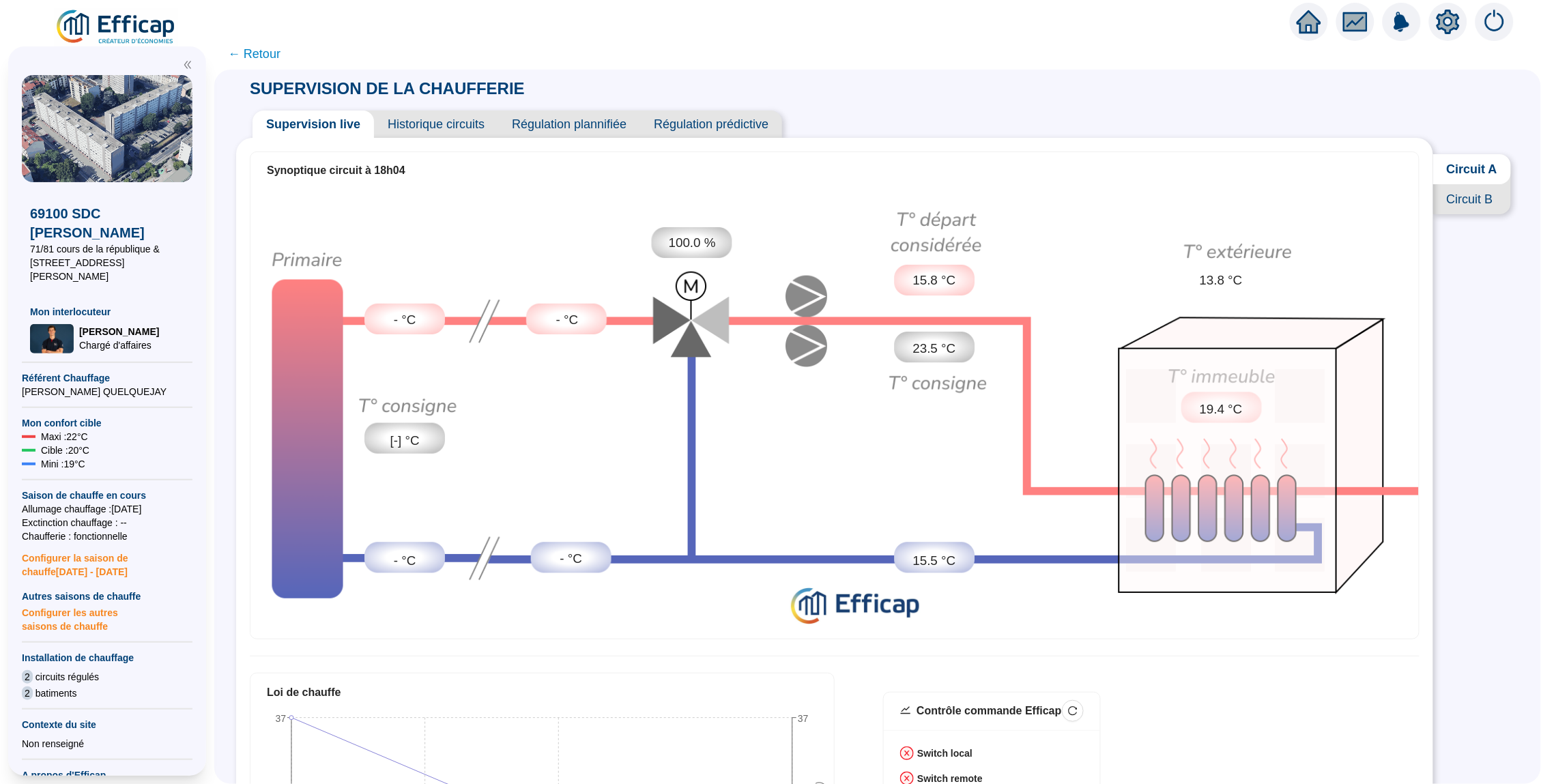
drag, startPoint x: 385, startPoint y: 316, endPoint x: 410, endPoint y: 316, distance: 25.0
click at [407, 316] on div "- °C" at bounding box center [405, 320] width 81 height 31
click at [422, 320] on div "- °C" at bounding box center [405, 320] width 81 height 31
click at [266, 53] on span "← Retour" at bounding box center [253, 54] width 52 height 19
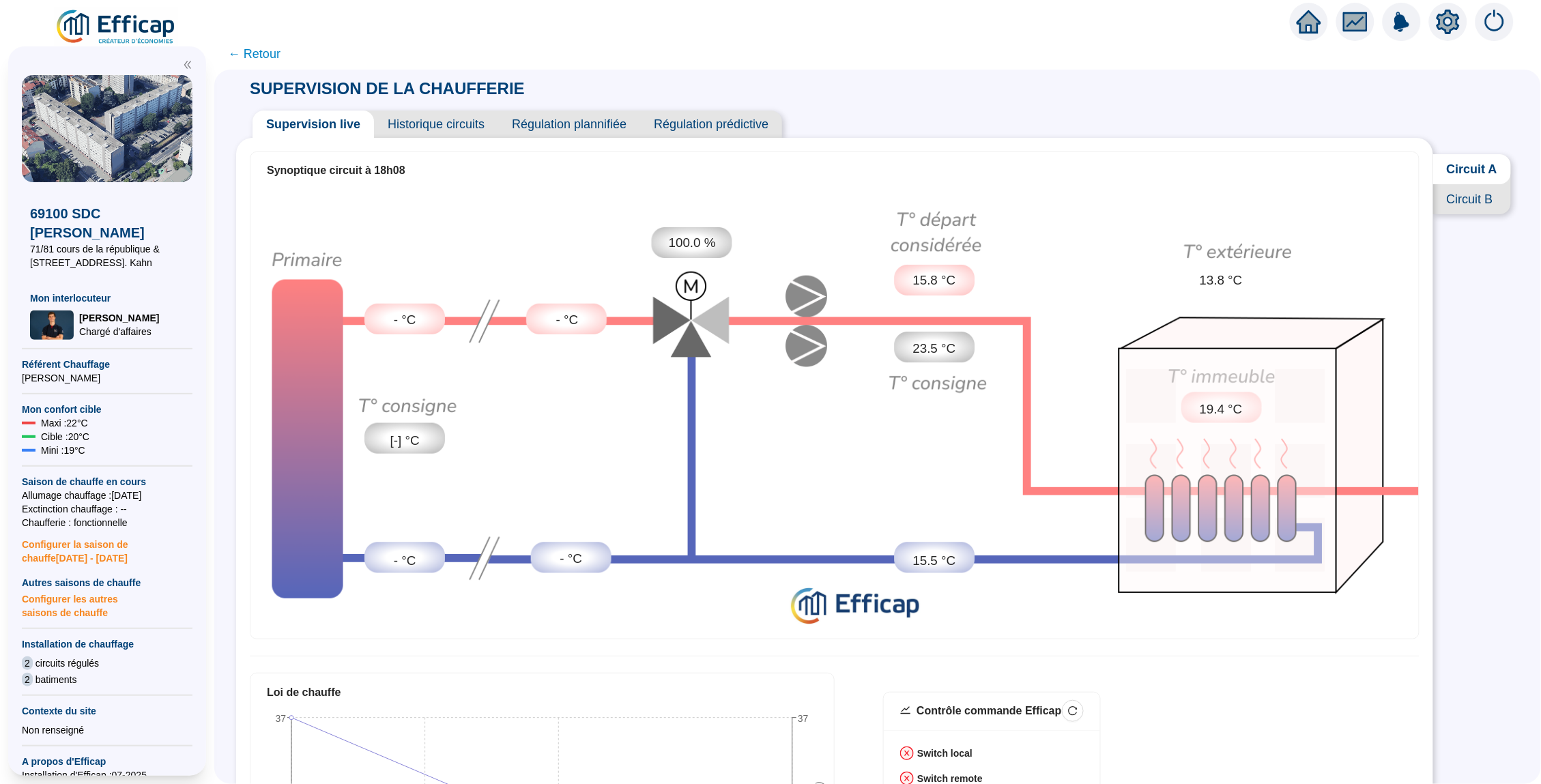
click at [1480, 207] on span "Circuit B" at bounding box center [1472, 198] width 77 height 30
click at [255, 57] on span "← Retour" at bounding box center [253, 54] width 52 height 19
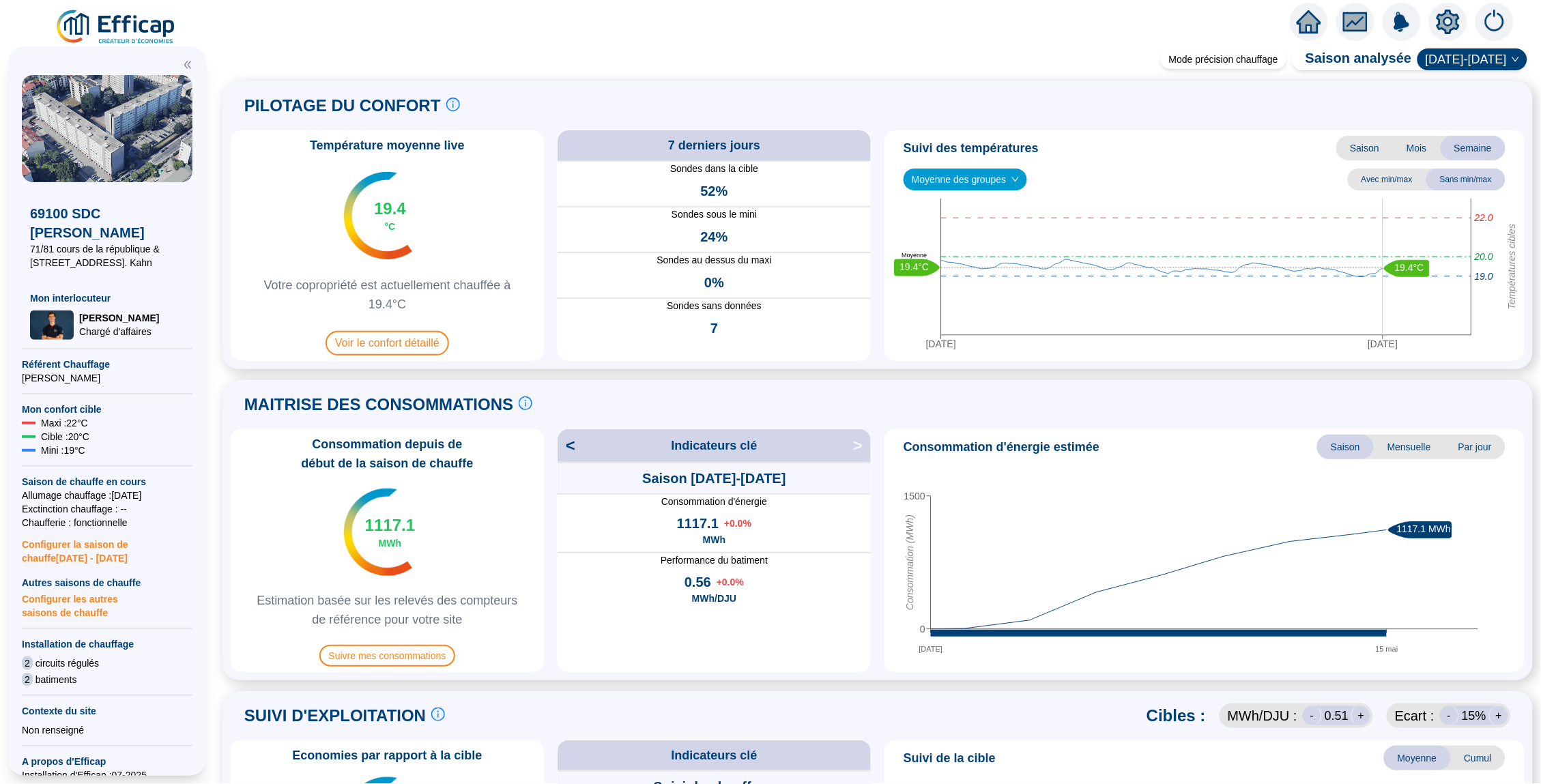
click at [1313, 19] on icon "home" at bounding box center [1309, 22] width 24 height 19
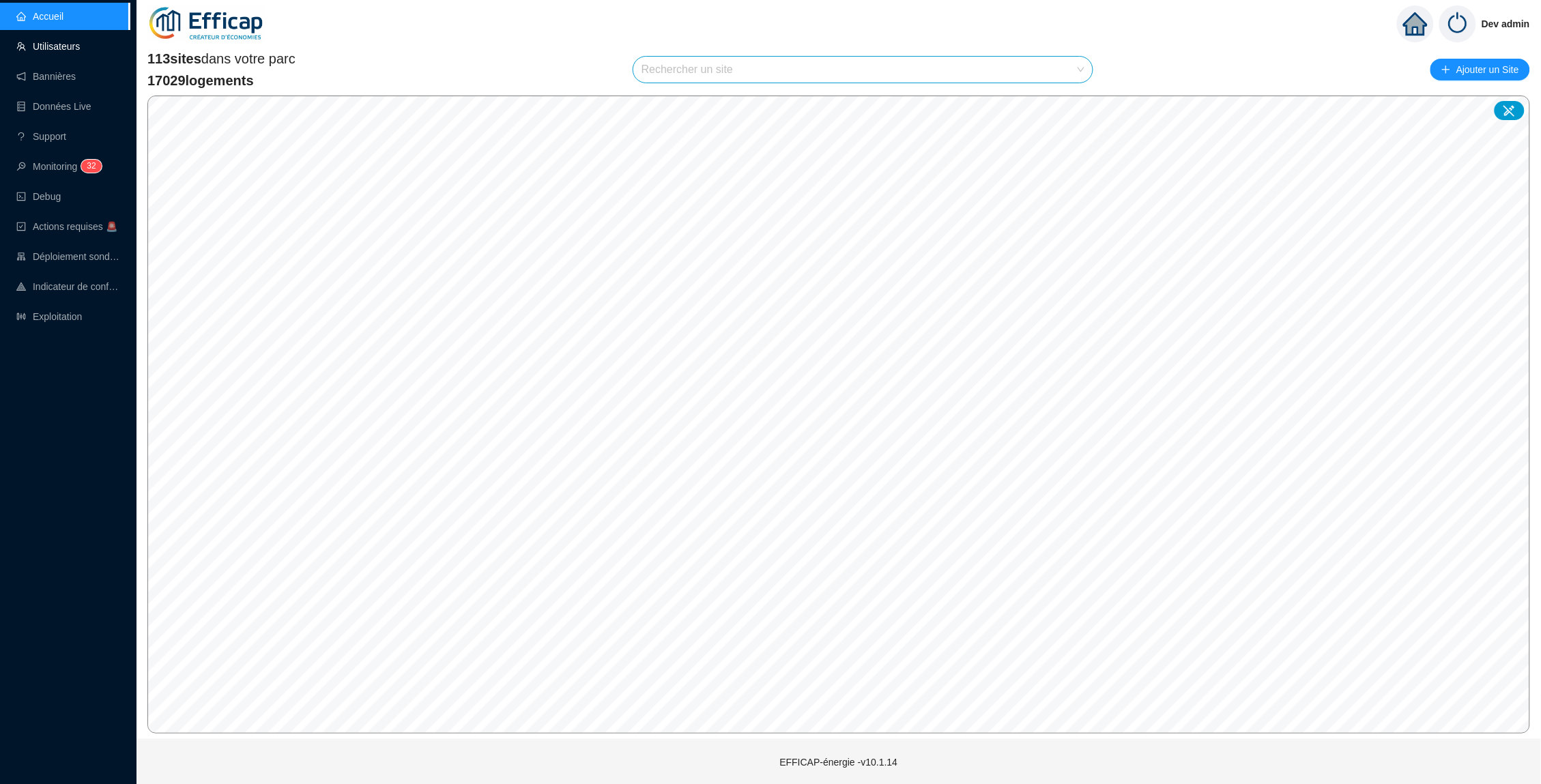
click at [61, 51] on link "Utilisateurs" at bounding box center [48, 47] width 64 height 11
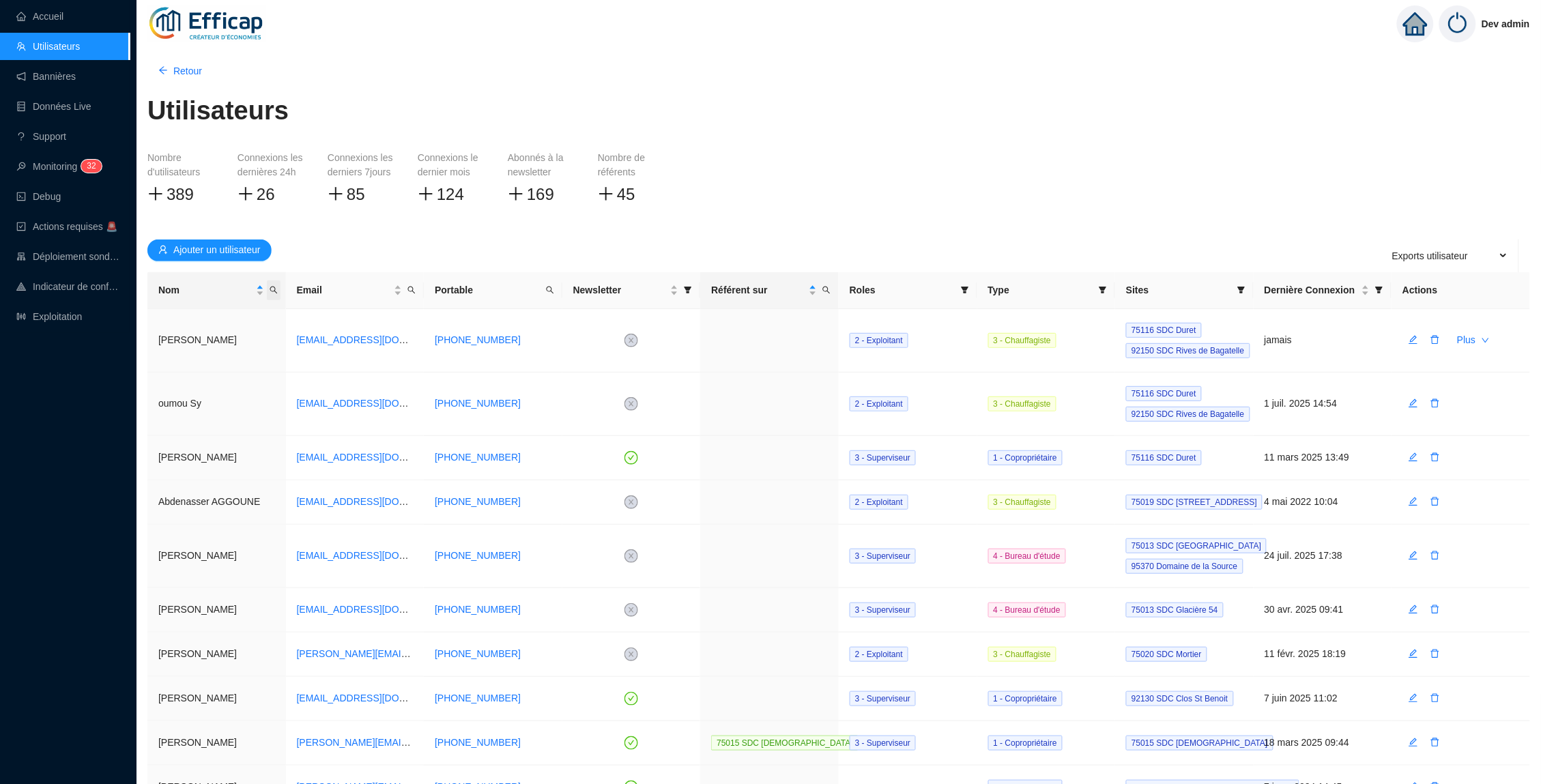
click at [269, 286] on icon "search" at bounding box center [274, 290] width 8 height 8
click at [1236, 288] on span at bounding box center [1241, 290] width 14 height 20
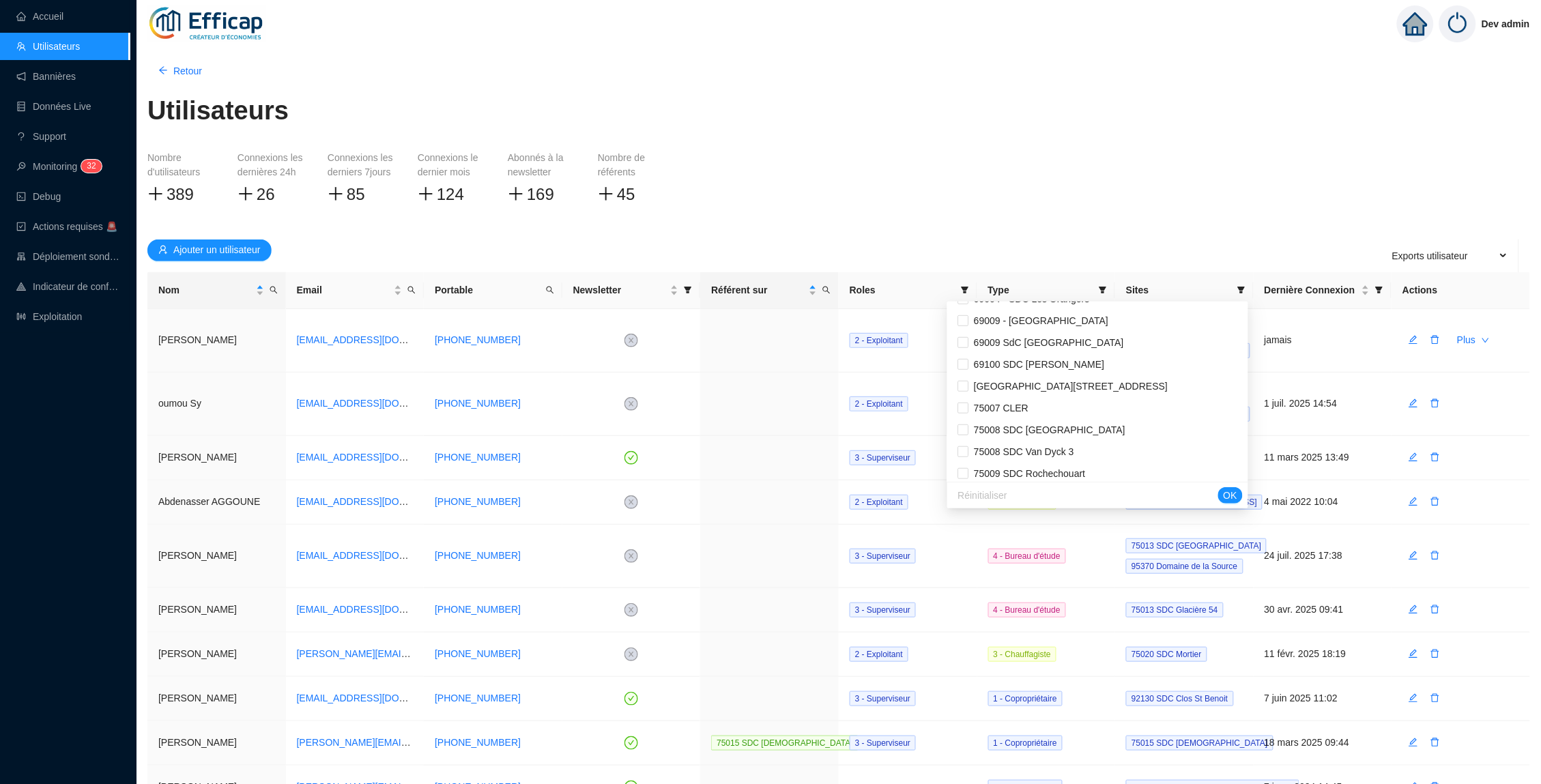
scroll to position [385, 0]
click at [958, 361] on input "checkbox" at bounding box center [963, 367] width 11 height 11
checkbox input "true"
click at [1227, 497] on span "OK" at bounding box center [1230, 496] width 14 height 15
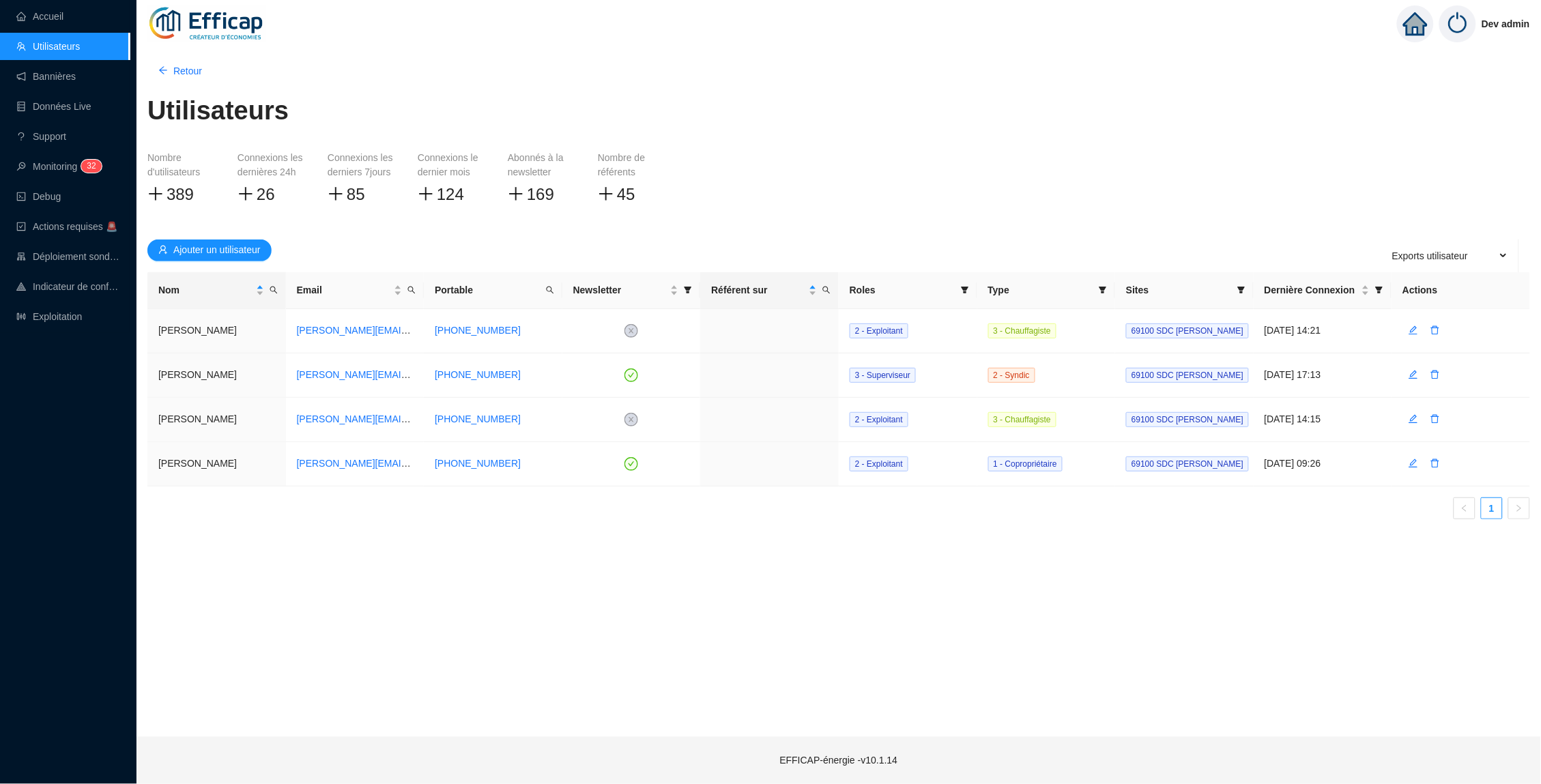
click at [998, 244] on div "Ajouter un utilisateur Exports utilisateur" at bounding box center [838, 250] width 1382 height 22
drag, startPoint x: 238, startPoint y: 328, endPoint x: 187, endPoint y: 328, distance: 51.0
click at [187, 328] on td "Alexandre MEHANAOUI" at bounding box center [217, 331] width 139 height 44
click at [61, 311] on link "Exploitation" at bounding box center [48, 317] width 65 height 11
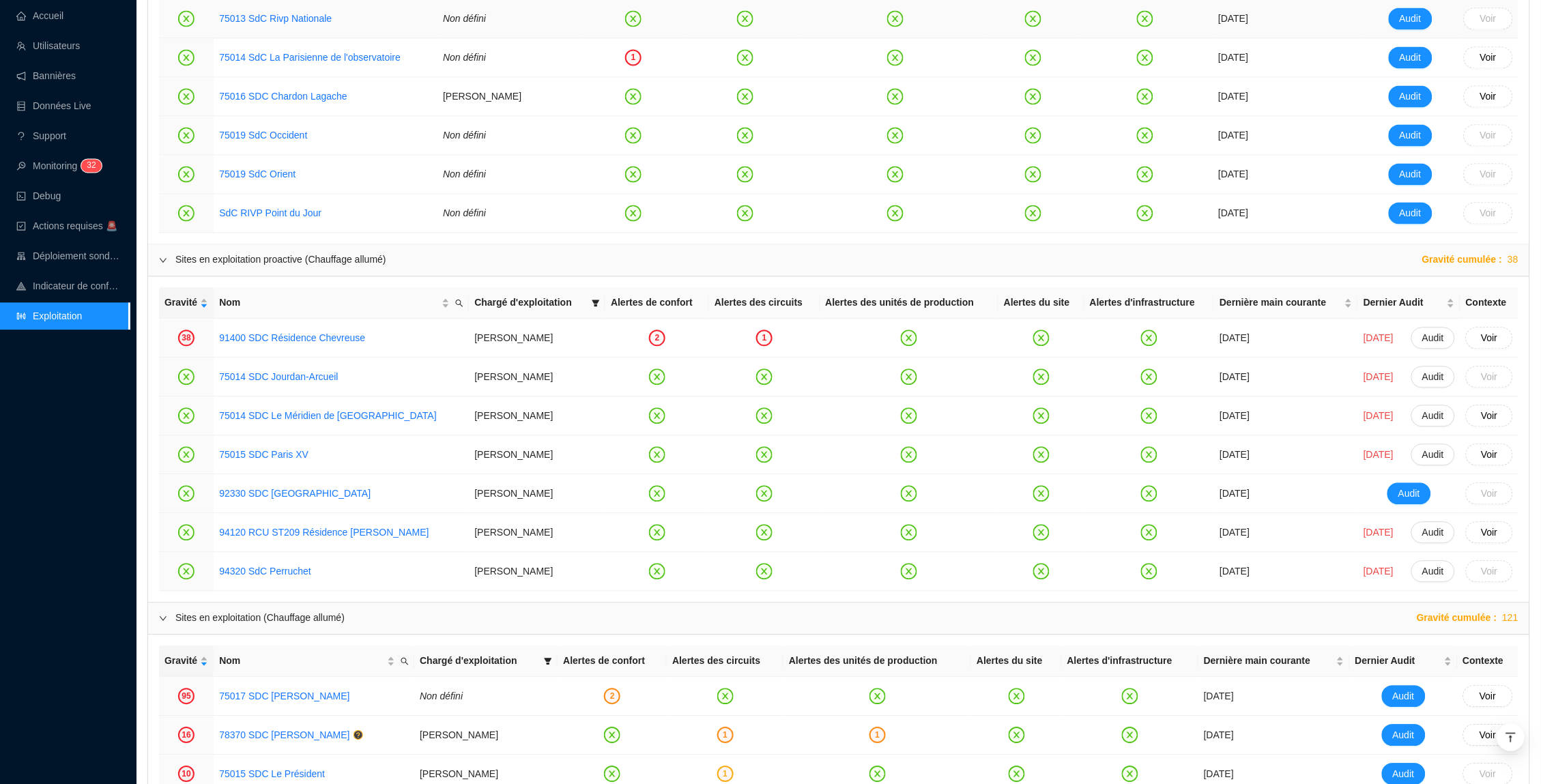
scroll to position [1015, 0]
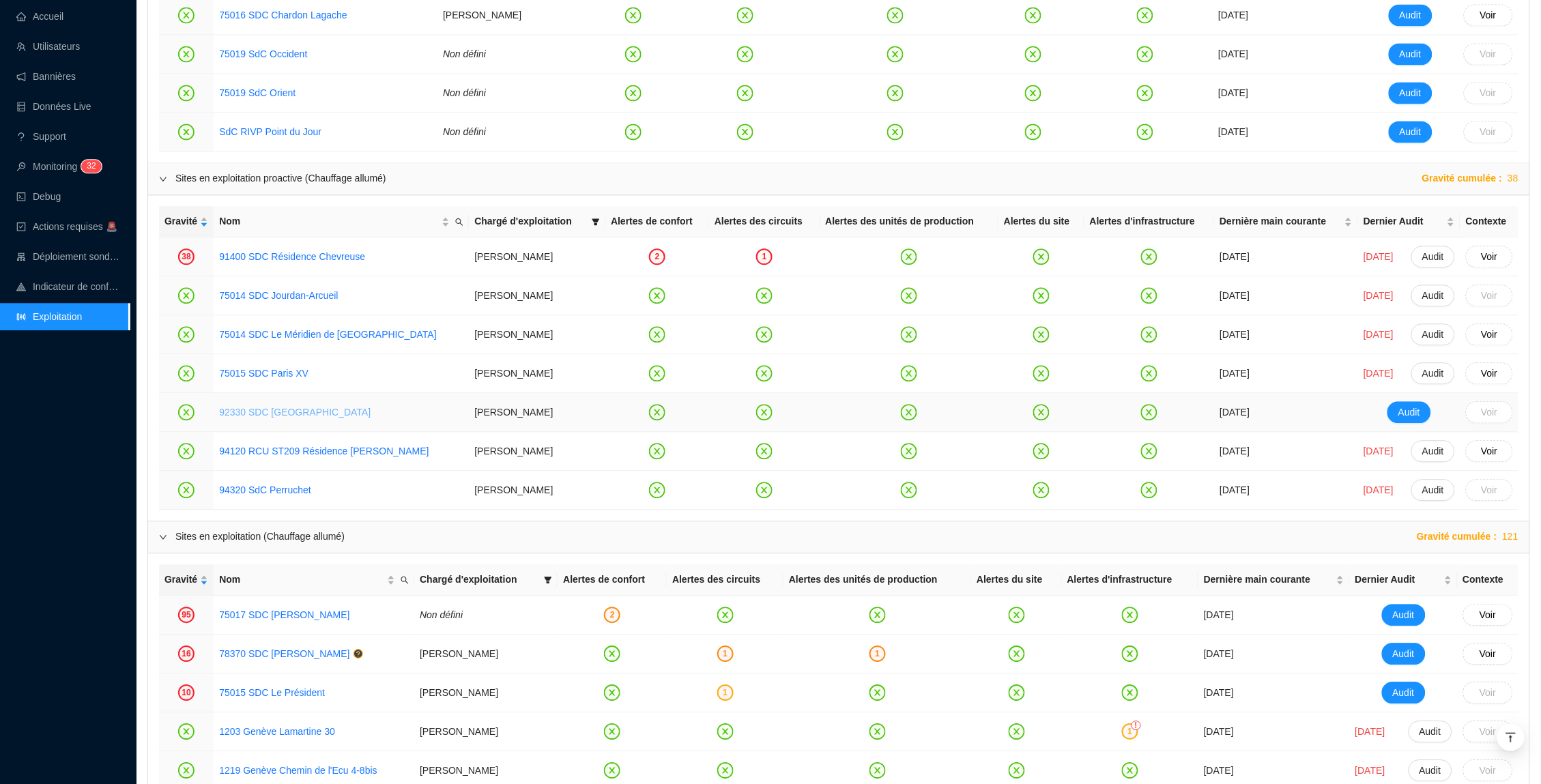
click at [293, 412] on link "92330 SDC [GEOGRAPHIC_DATA]" at bounding box center [294, 412] width 152 height 11
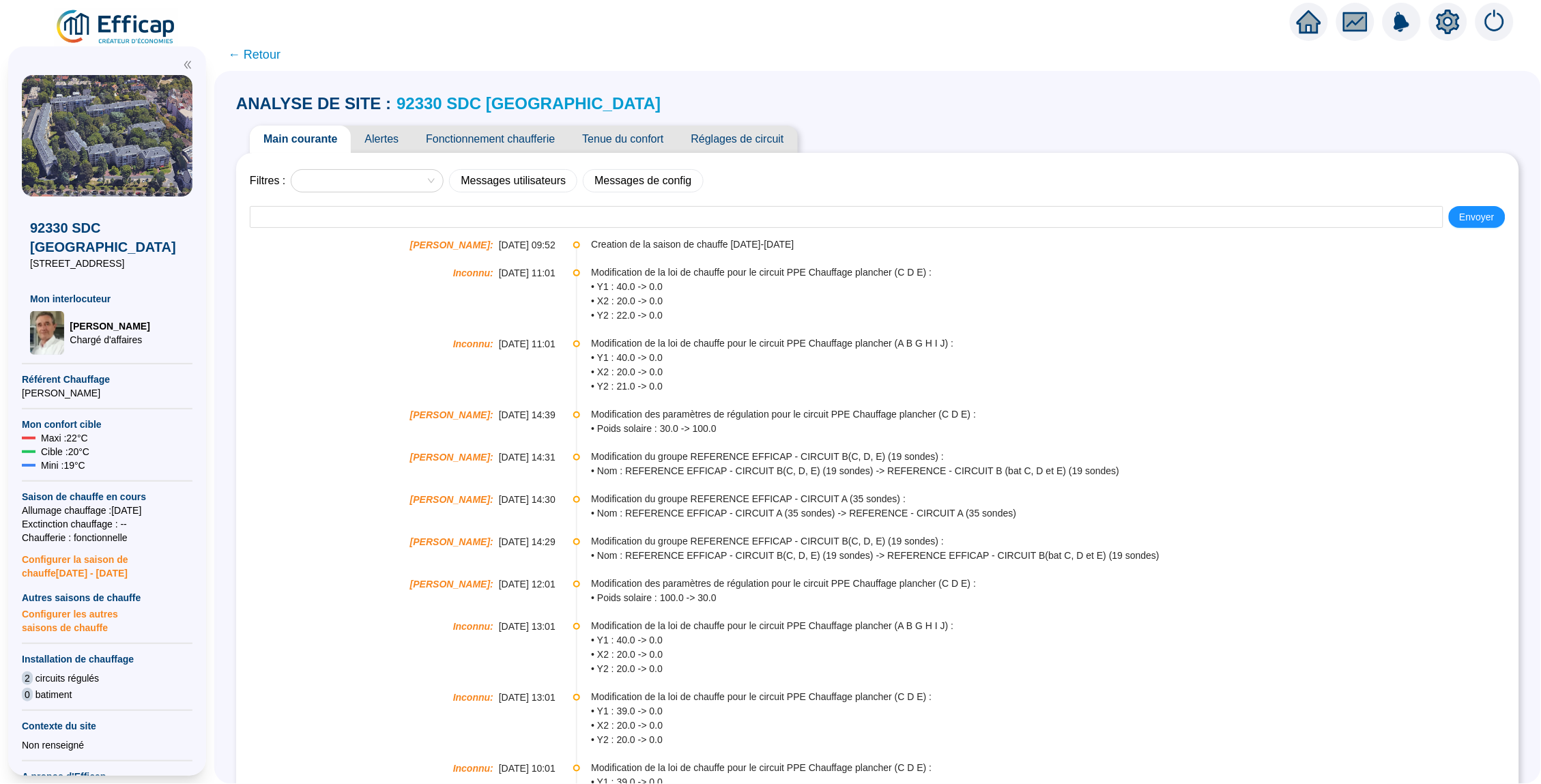
click at [394, 142] on span "Alertes" at bounding box center [382, 140] width 61 height 27
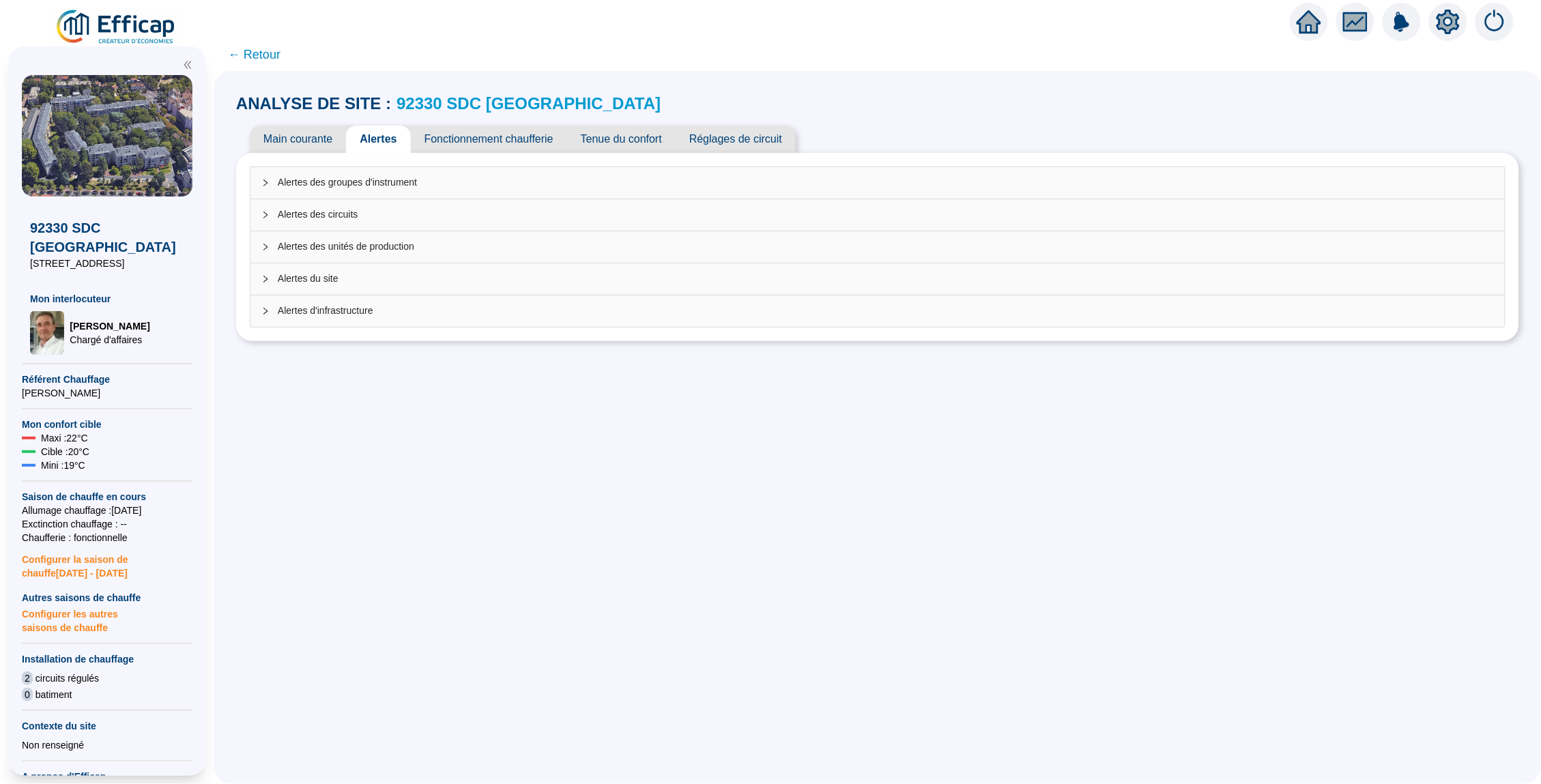
click at [524, 194] on div "Alertes des groupes d'instrument" at bounding box center [877, 182] width 1254 height 31
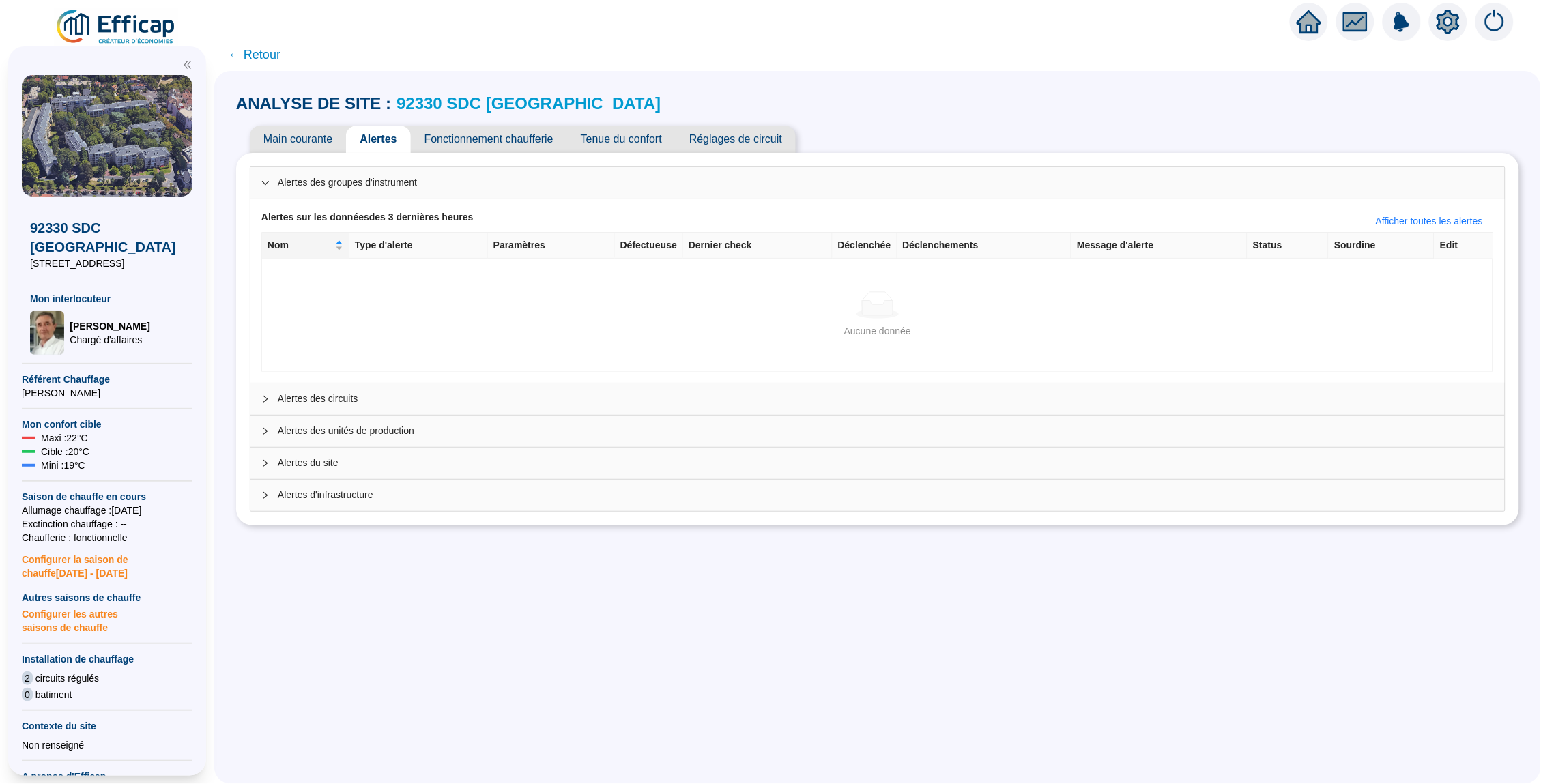
click at [528, 400] on span "Alertes des circuits" at bounding box center [885, 398] width 1216 height 15
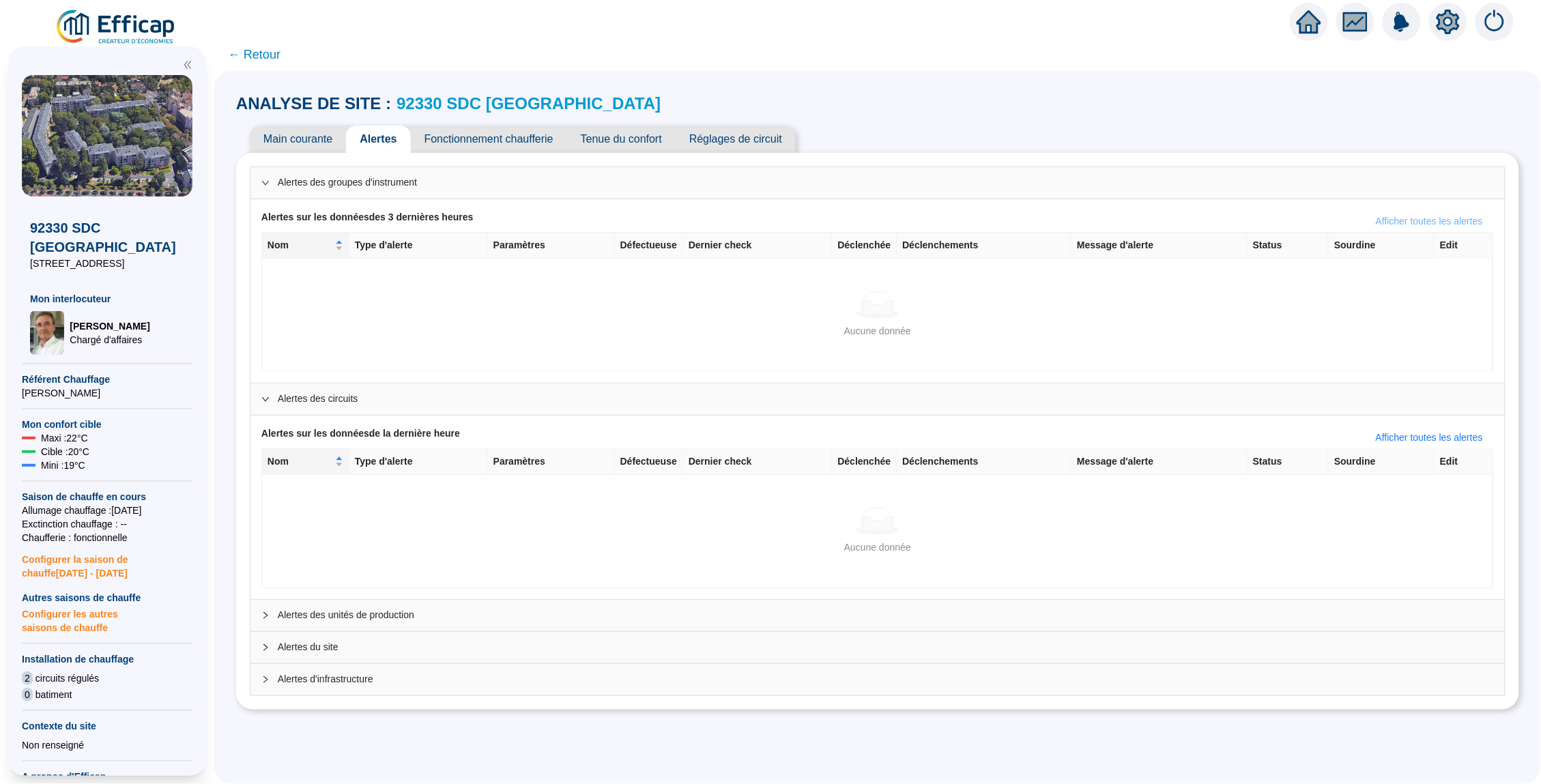
click at [1399, 218] on span "Afficher toutes les alertes" at bounding box center [1429, 222] width 107 height 15
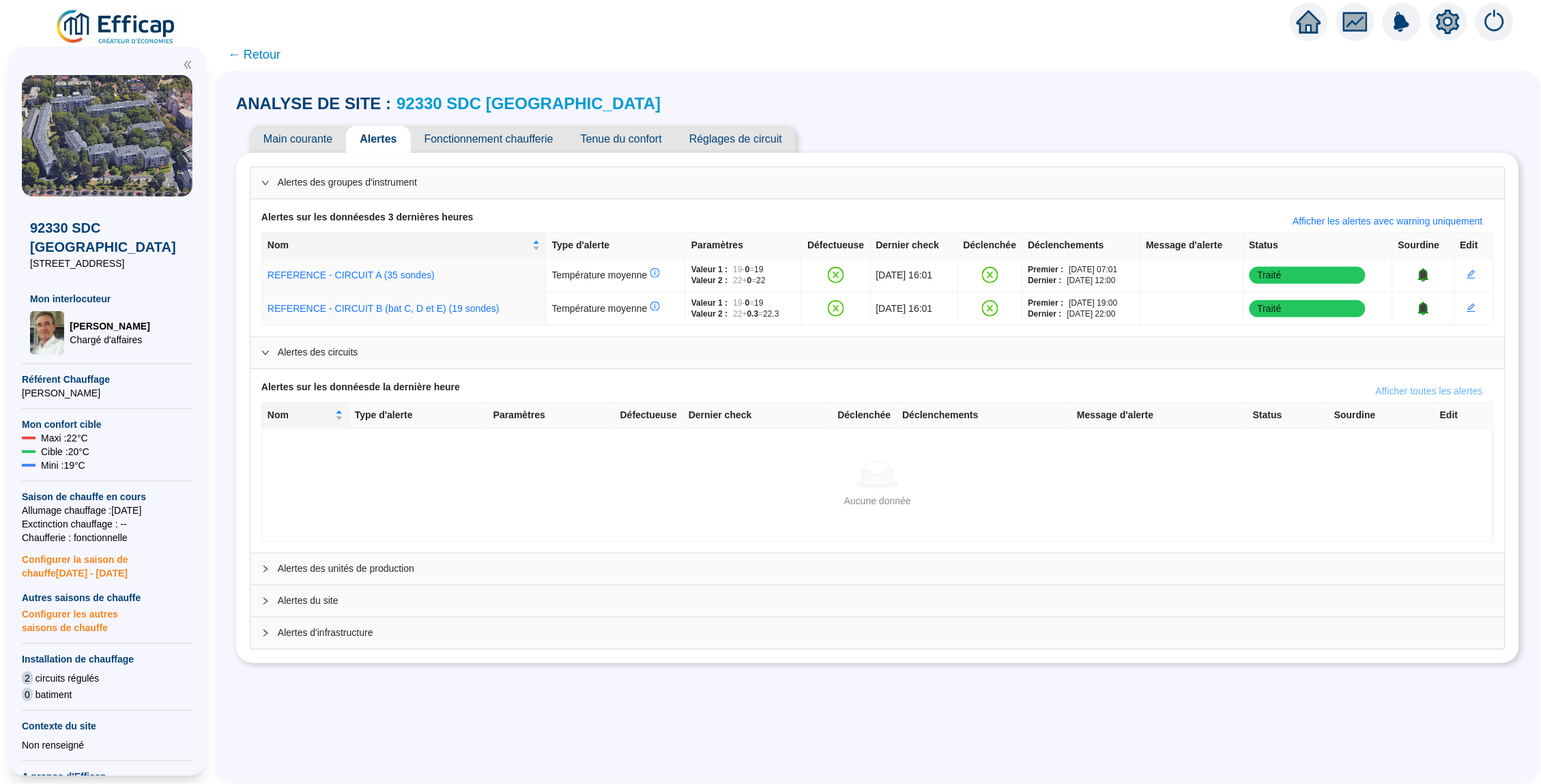
click at [1404, 395] on span "Afficher toutes les alertes" at bounding box center [1429, 391] width 107 height 15
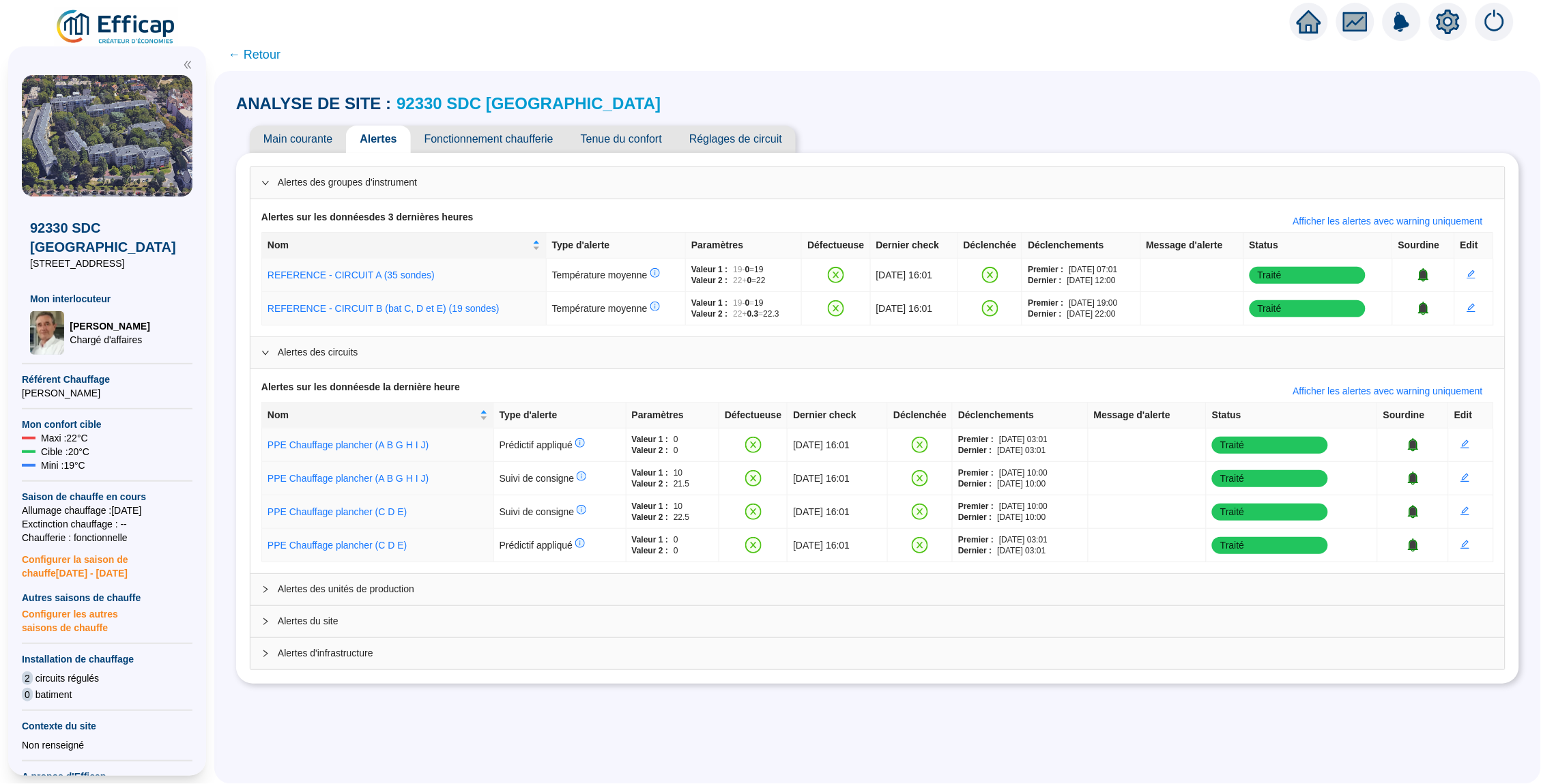
click at [1091, 597] on div "Alertes des unités de production" at bounding box center [877, 589] width 1254 height 31
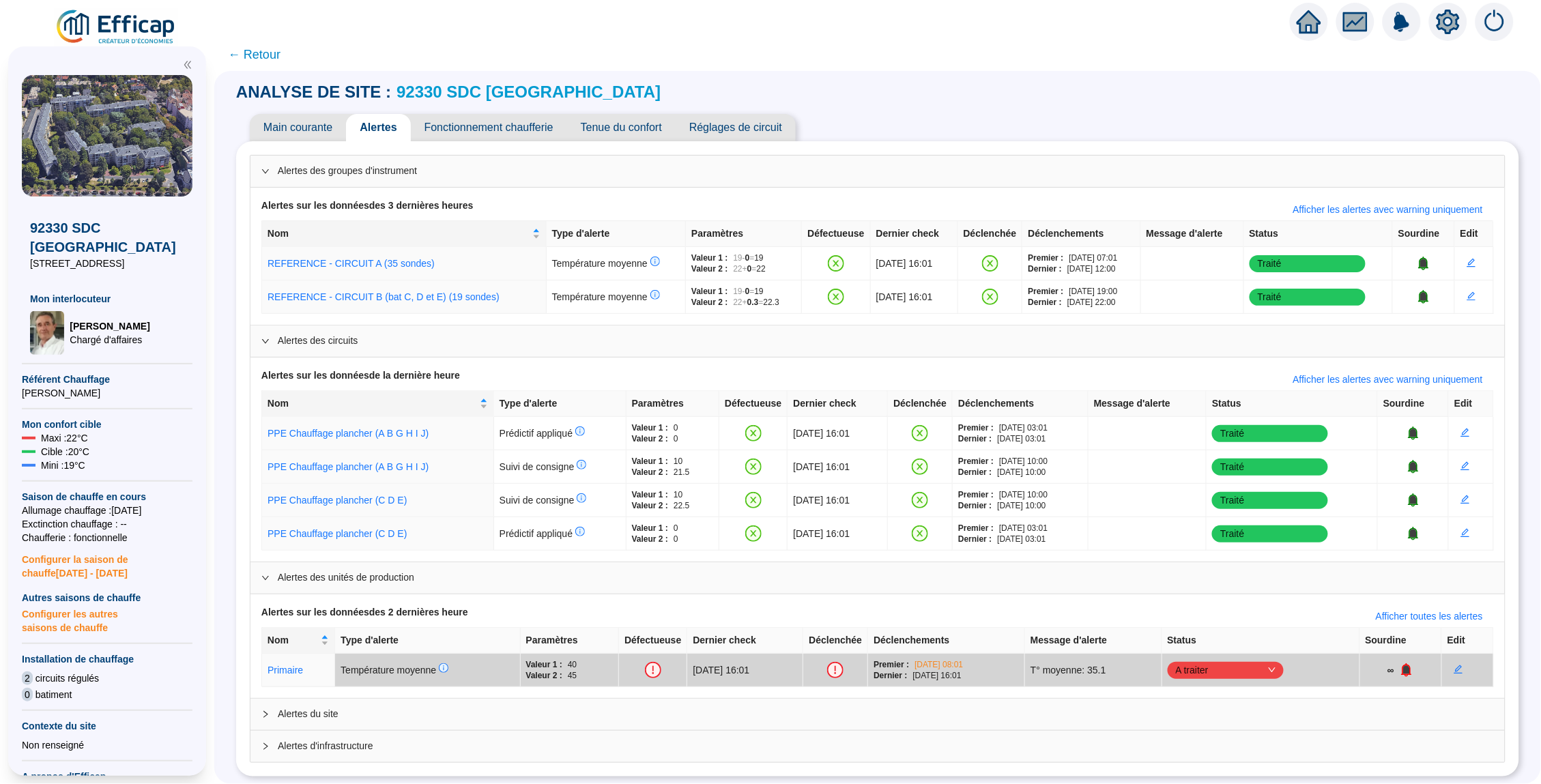
click at [1001, 726] on div "Alertes du site" at bounding box center [877, 714] width 1254 height 31
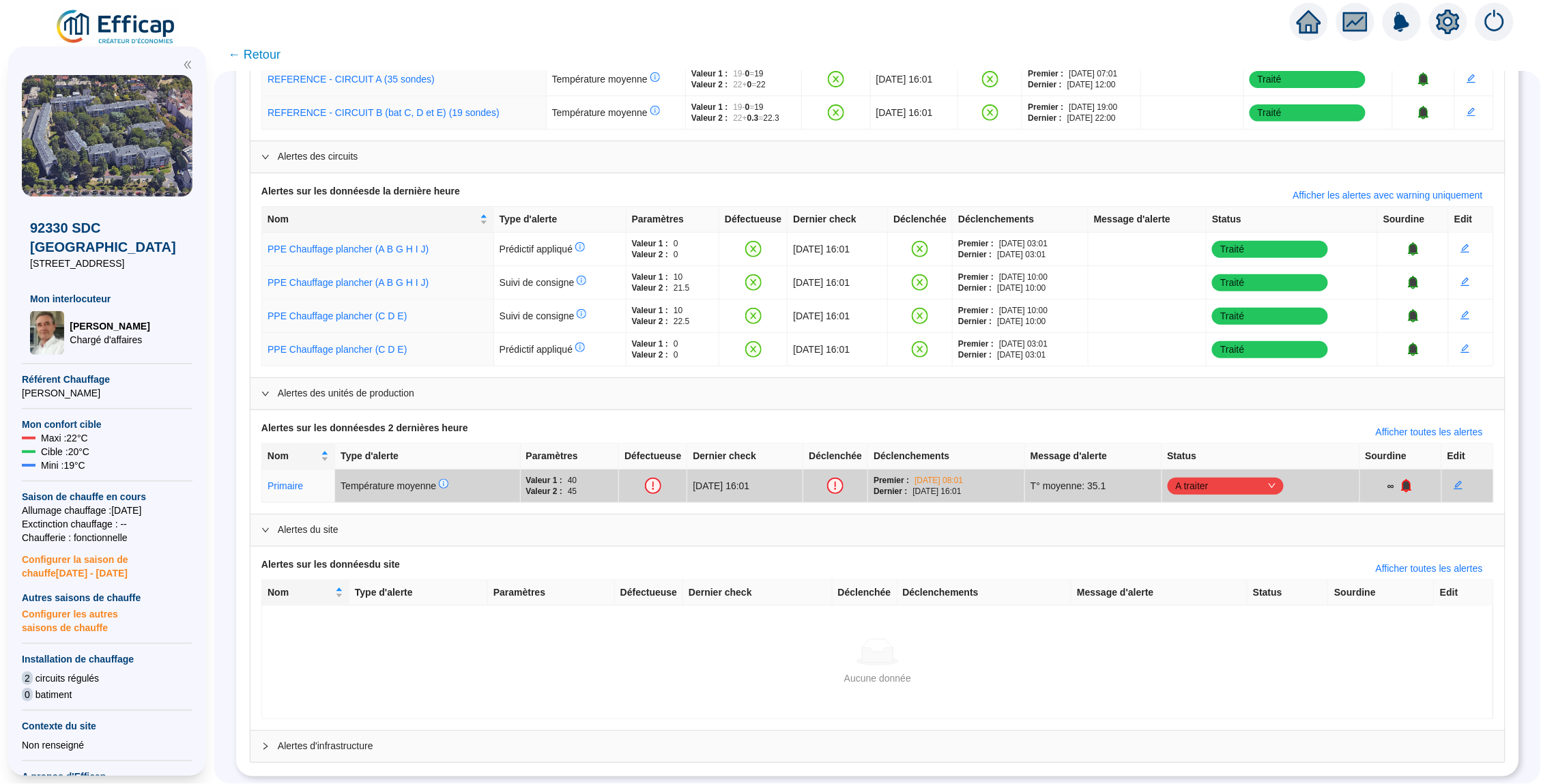
click at [880, 740] on span "Alertes d'infrastructure" at bounding box center [885, 746] width 1216 height 15
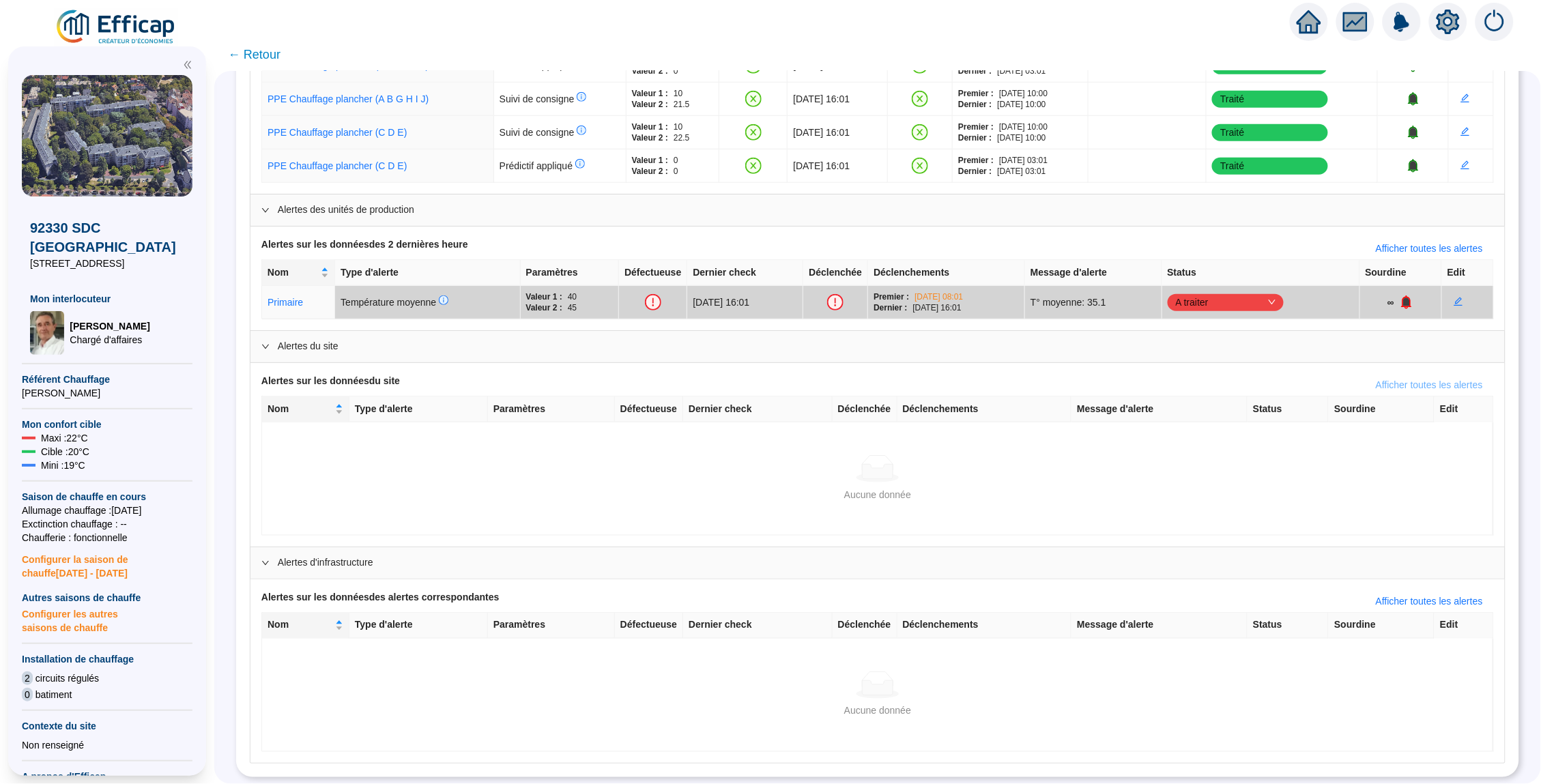
click at [1418, 377] on button "Afficher toutes les alertes" at bounding box center [1429, 384] width 129 height 22
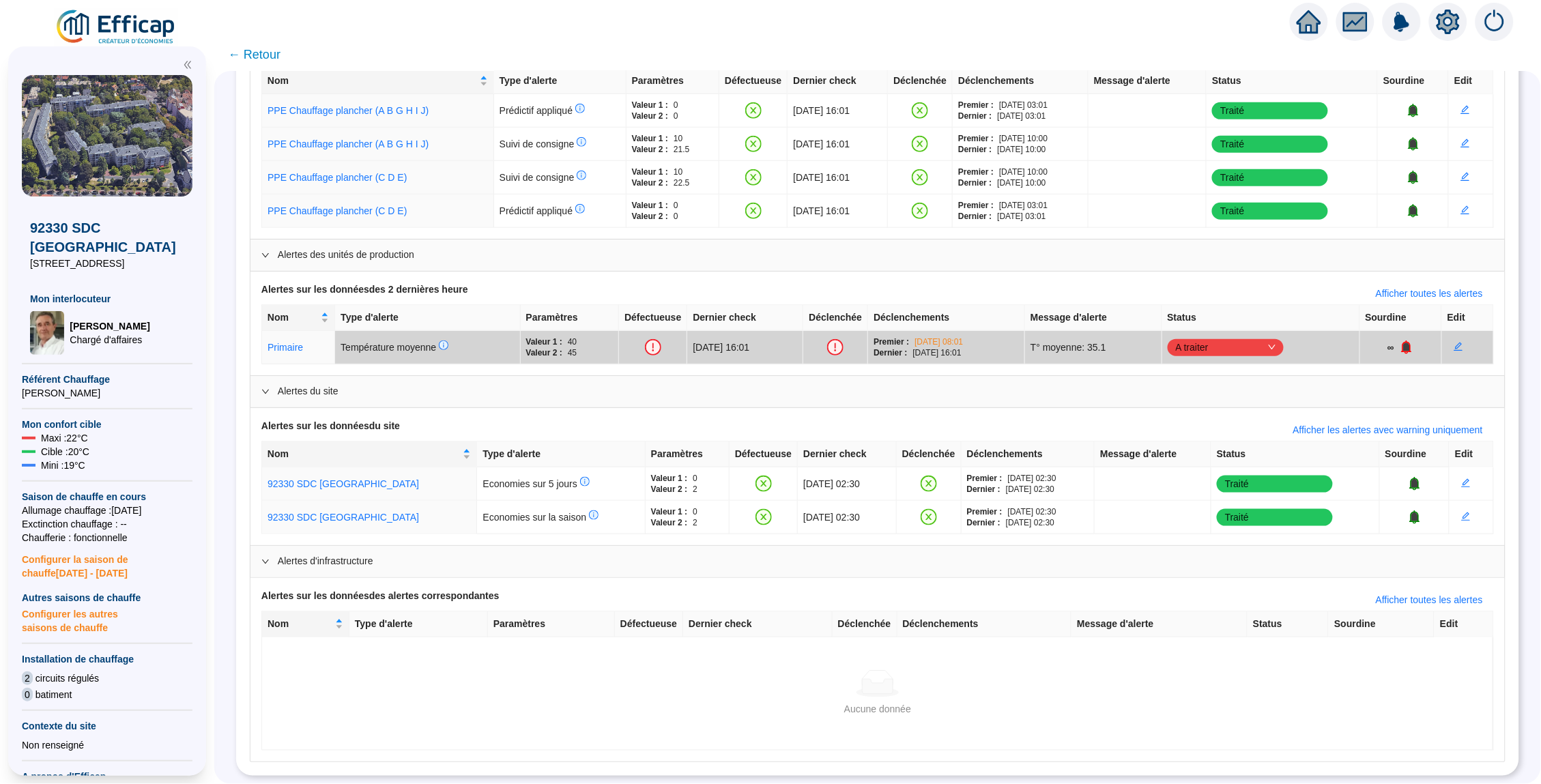
scroll to position [334, 0]
click at [1417, 596] on span "Afficher toutes les alertes" at bounding box center [1429, 601] width 107 height 15
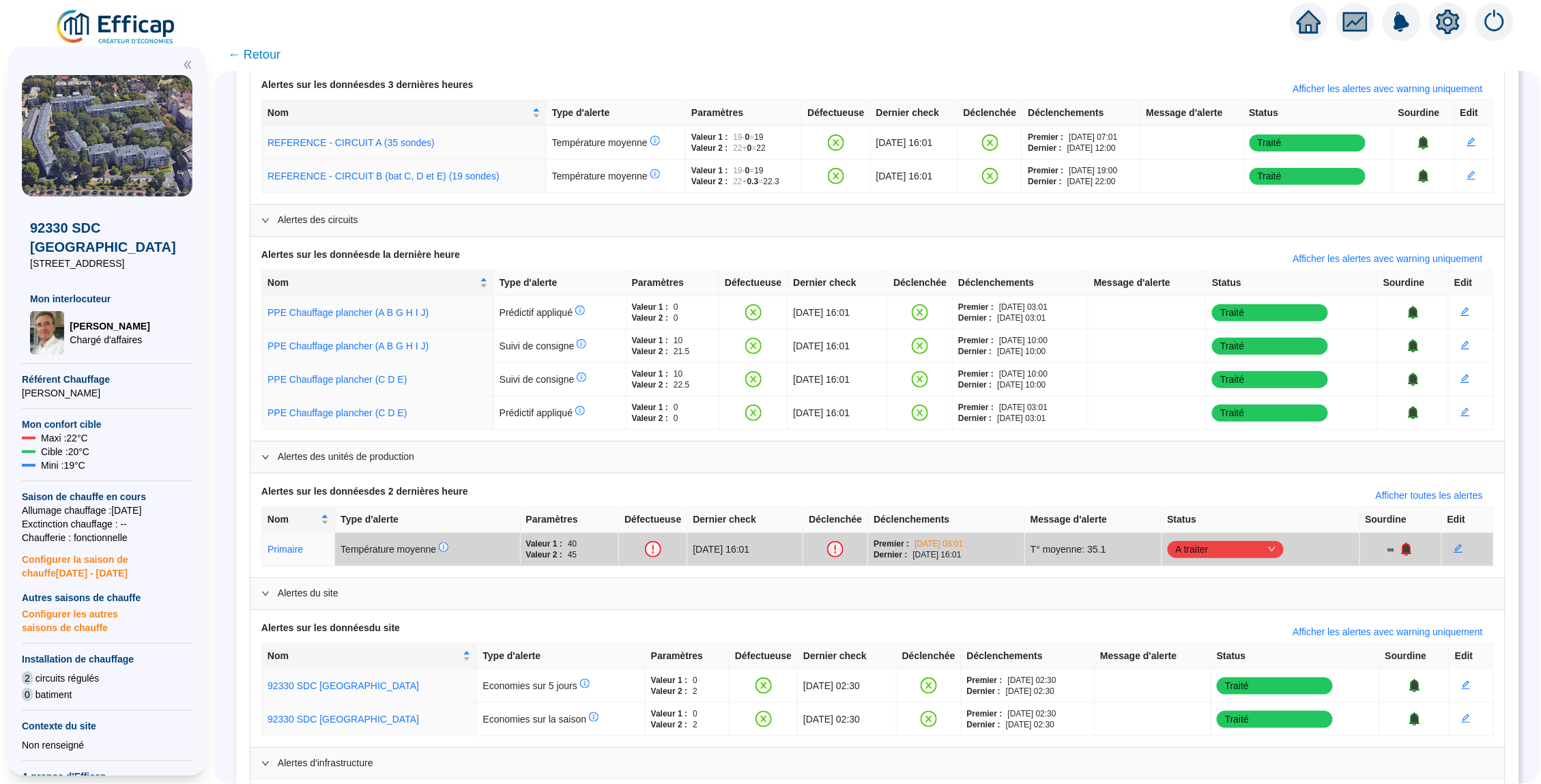
scroll to position [0, 0]
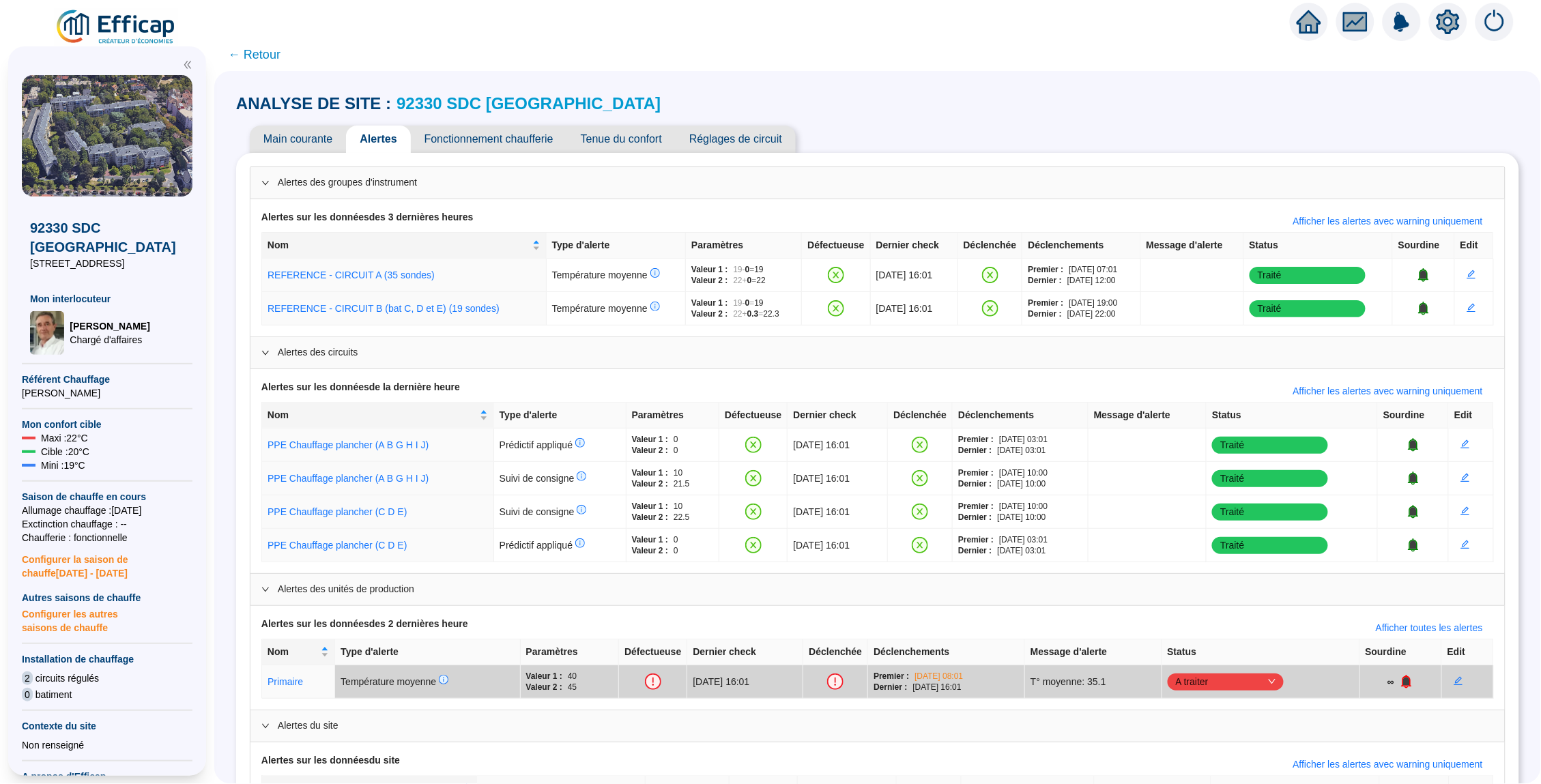
click at [319, 131] on span "Main courante" at bounding box center [298, 140] width 96 height 27
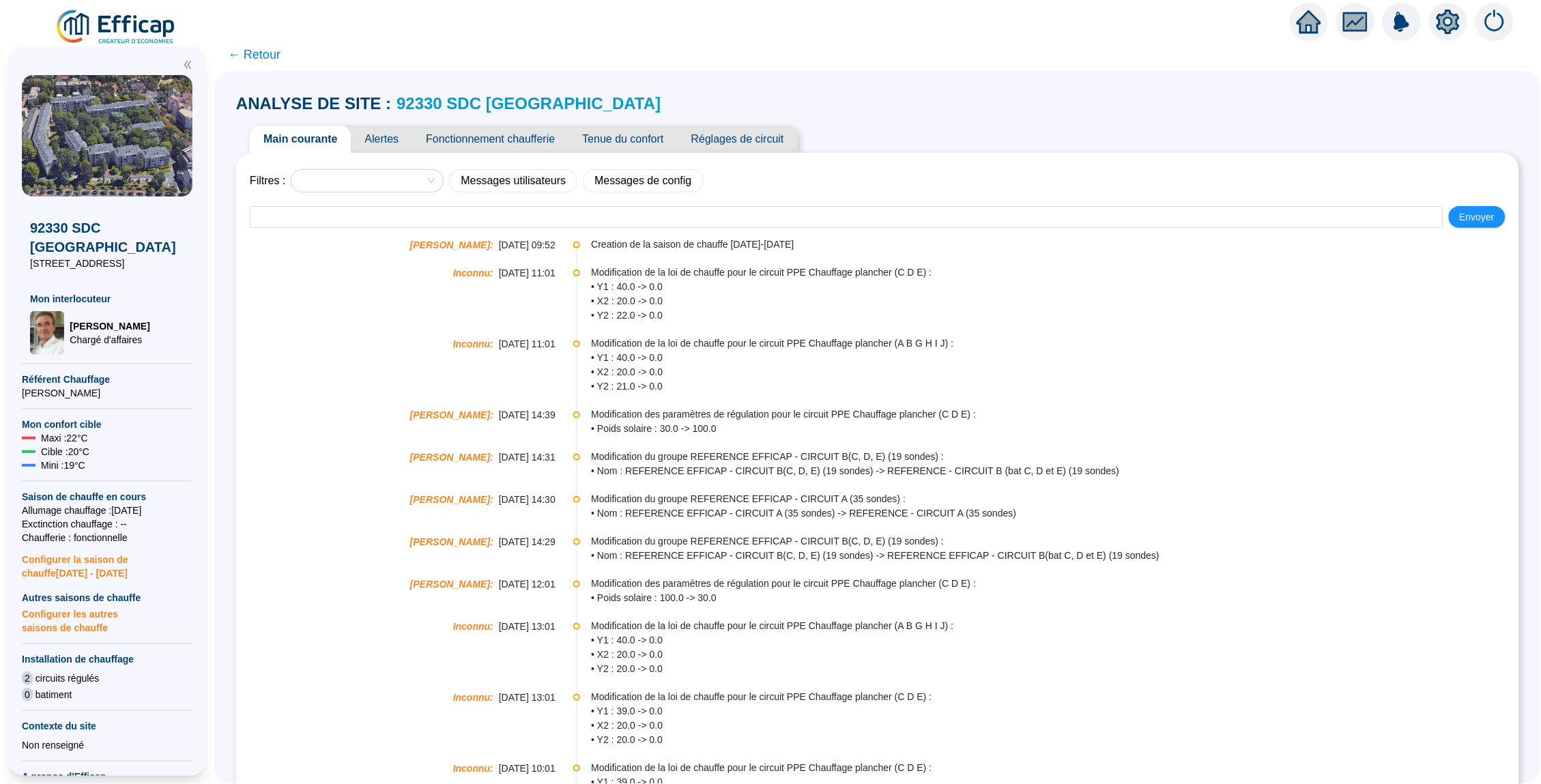
click at [384, 142] on span "Alertes" at bounding box center [382, 140] width 61 height 27
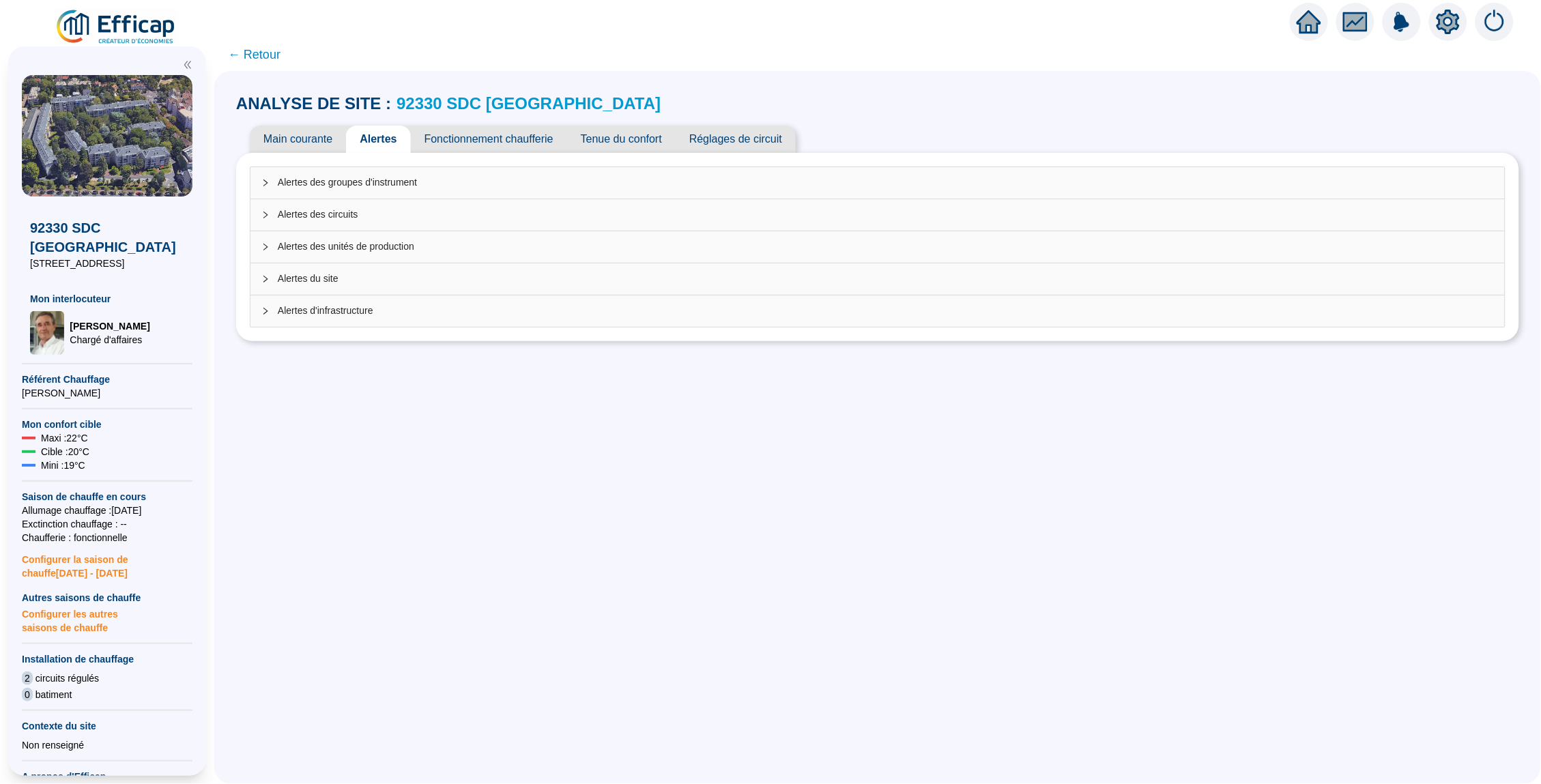
click at [265, 177] on div at bounding box center [269, 182] width 16 height 15
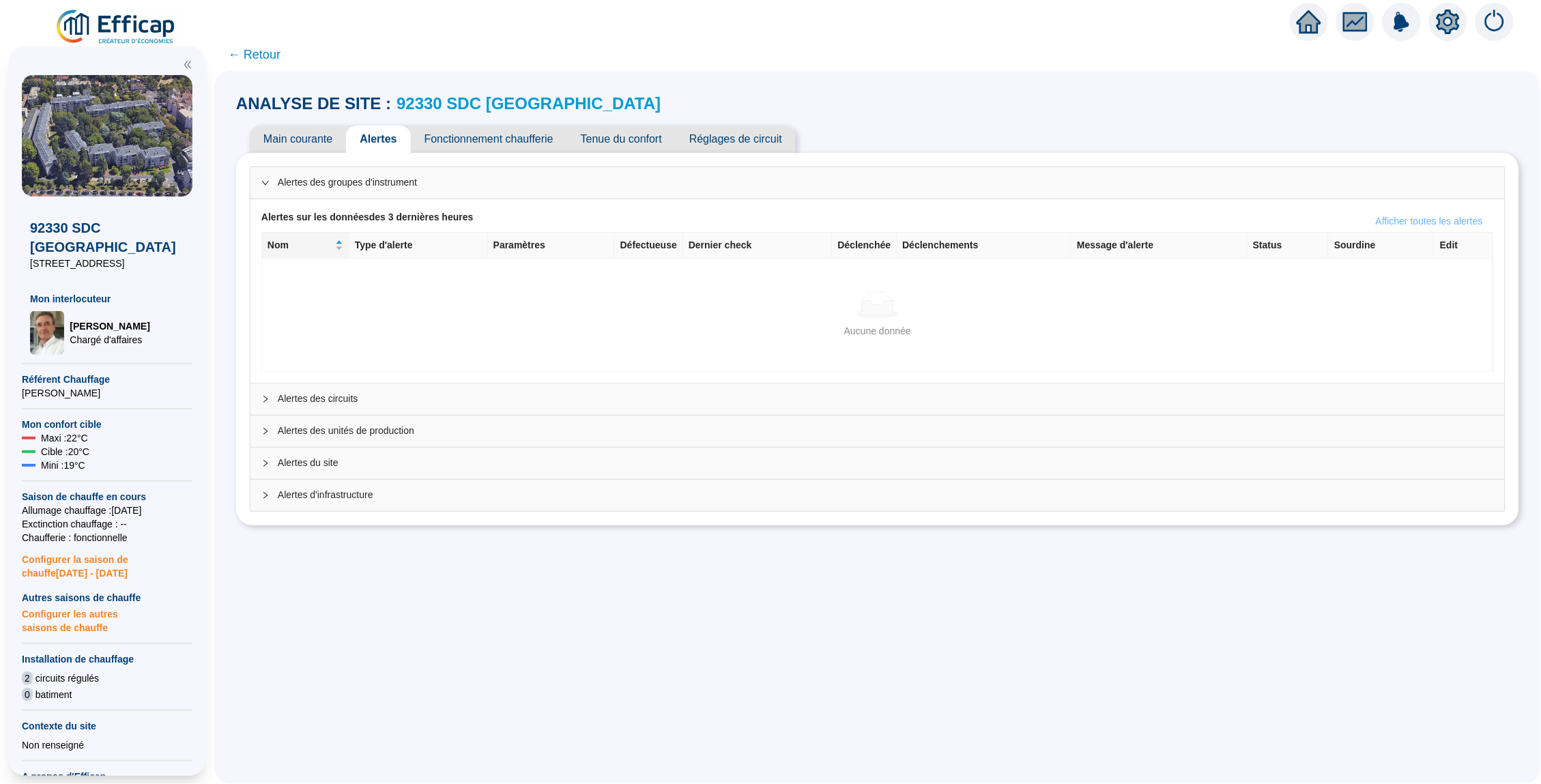
click at [1432, 222] on span "Afficher toutes les alertes" at bounding box center [1429, 222] width 107 height 15
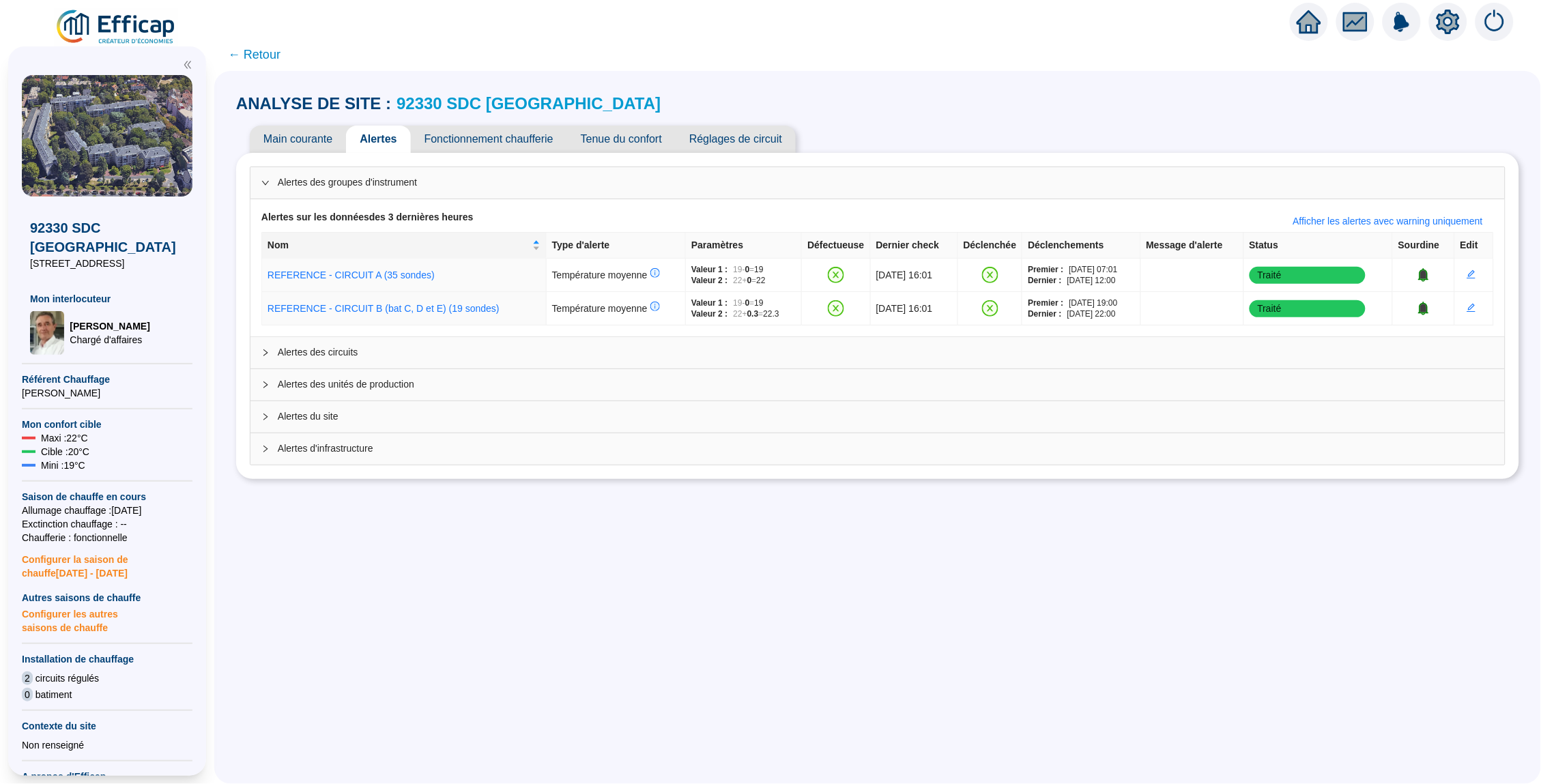
click at [267, 346] on div at bounding box center [269, 352] width 16 height 15
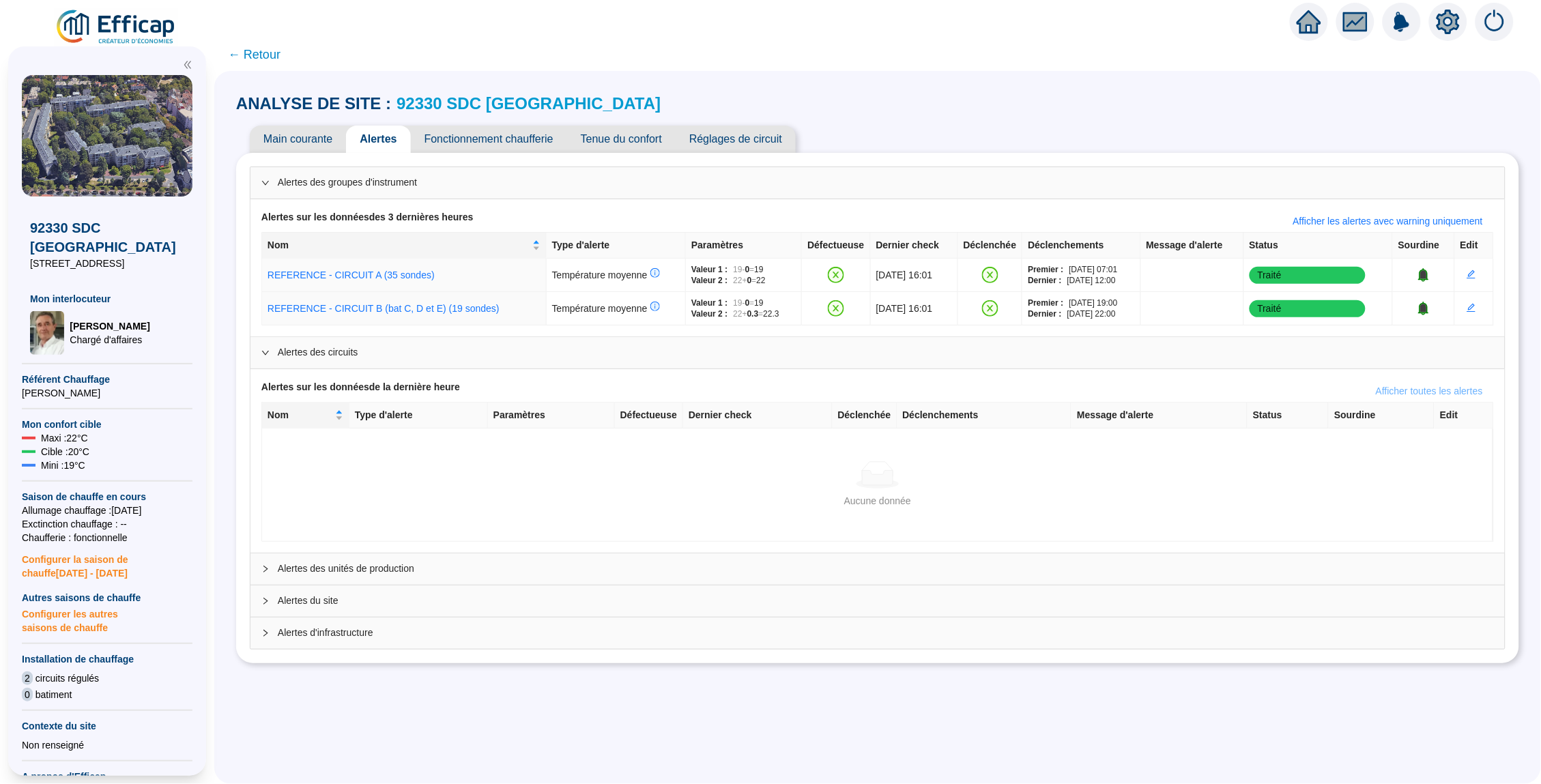
click at [1397, 386] on span "Afficher toutes les alertes" at bounding box center [1429, 391] width 107 height 15
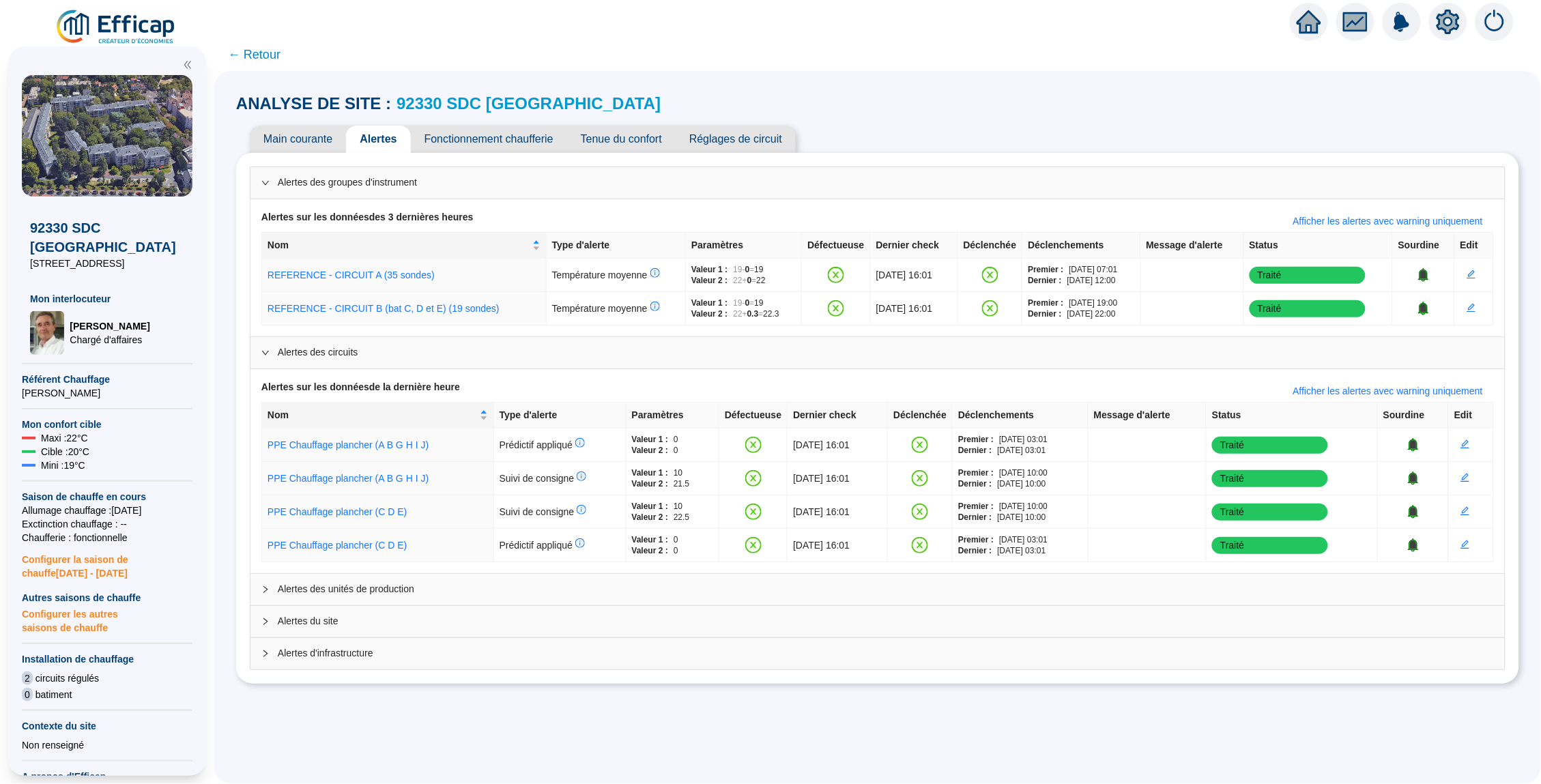
click at [265, 590] on icon "collapsed" at bounding box center [265, 590] width 8 height 8
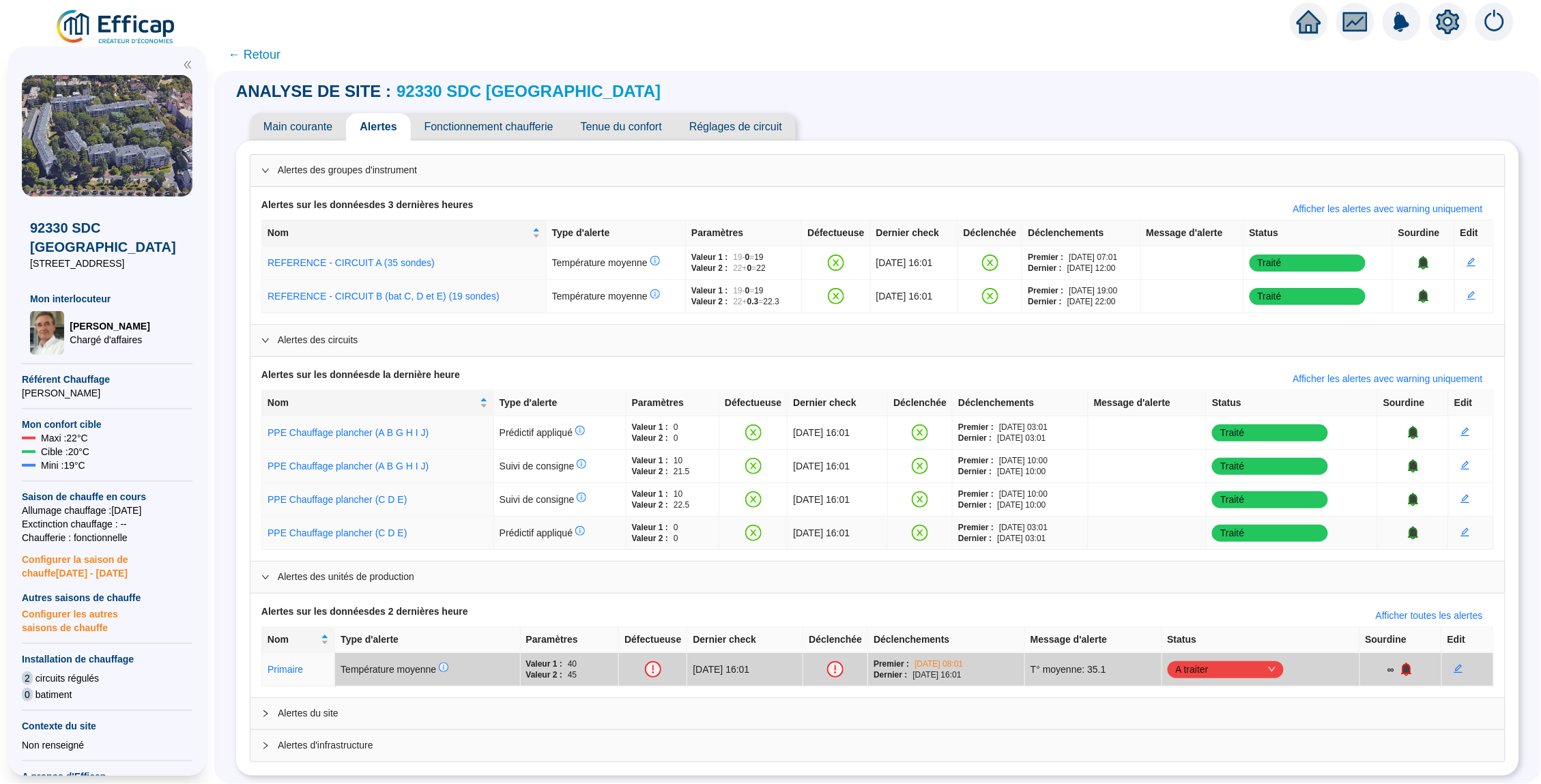
scroll to position [11, 0]
click at [265, 707] on div at bounding box center [269, 714] width 16 height 15
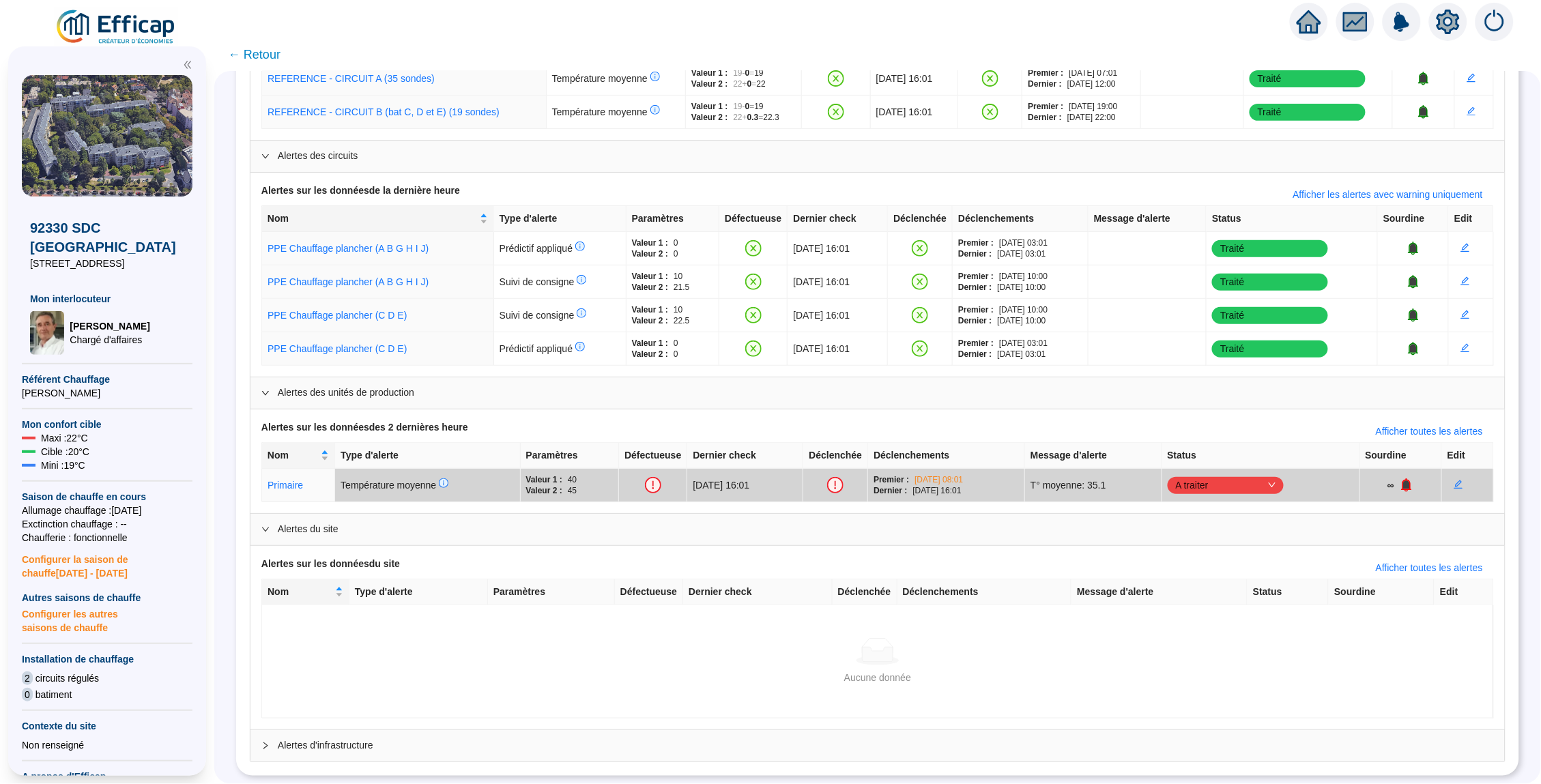
scroll to position [196, 0]
click at [1421, 564] on span "Afficher toutes les alertes" at bounding box center [1429, 569] width 107 height 15
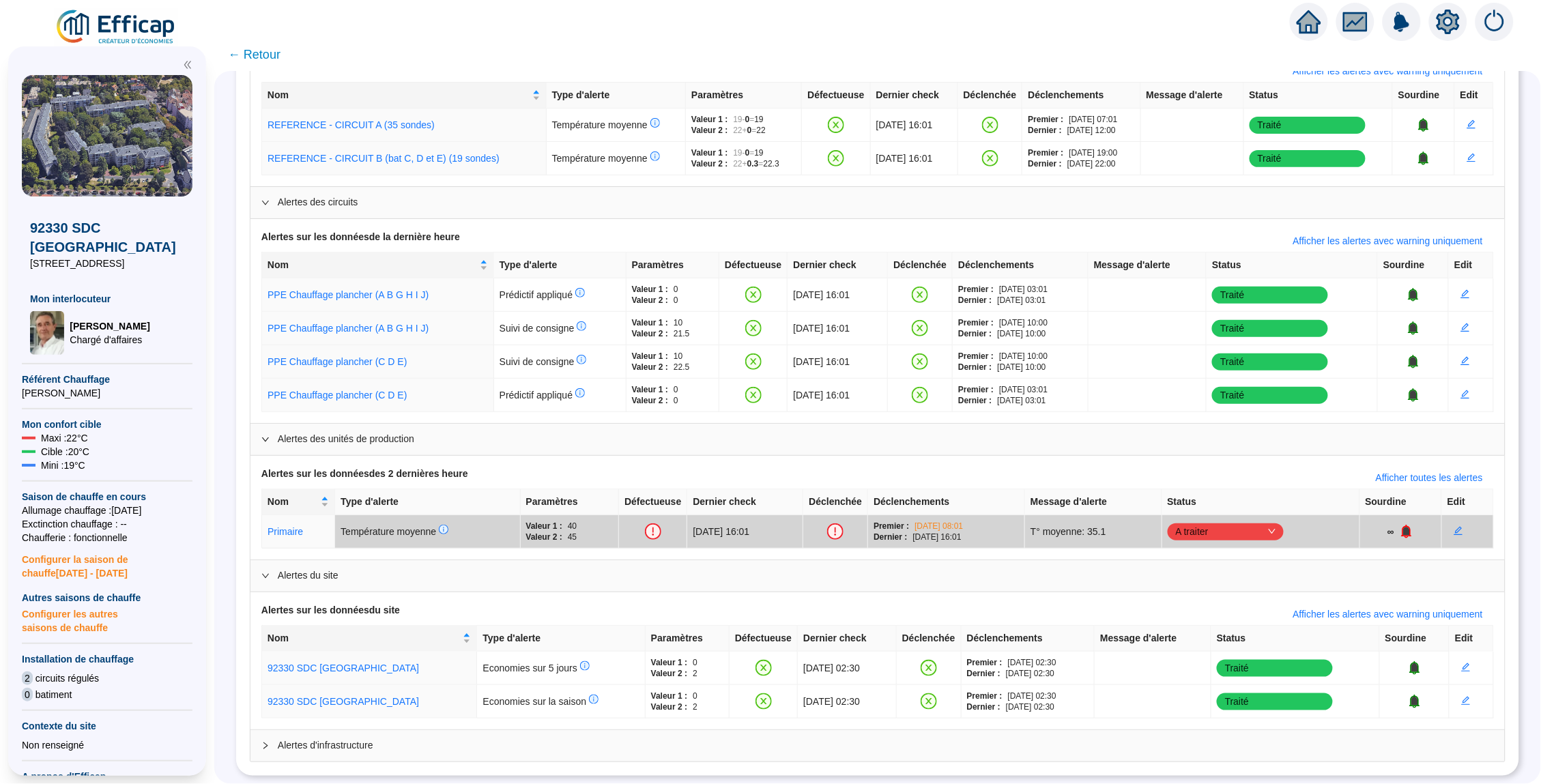
scroll to position [0, 0]
click at [271, 737] on div "Alertes d'infrastructure" at bounding box center [877, 745] width 1254 height 31
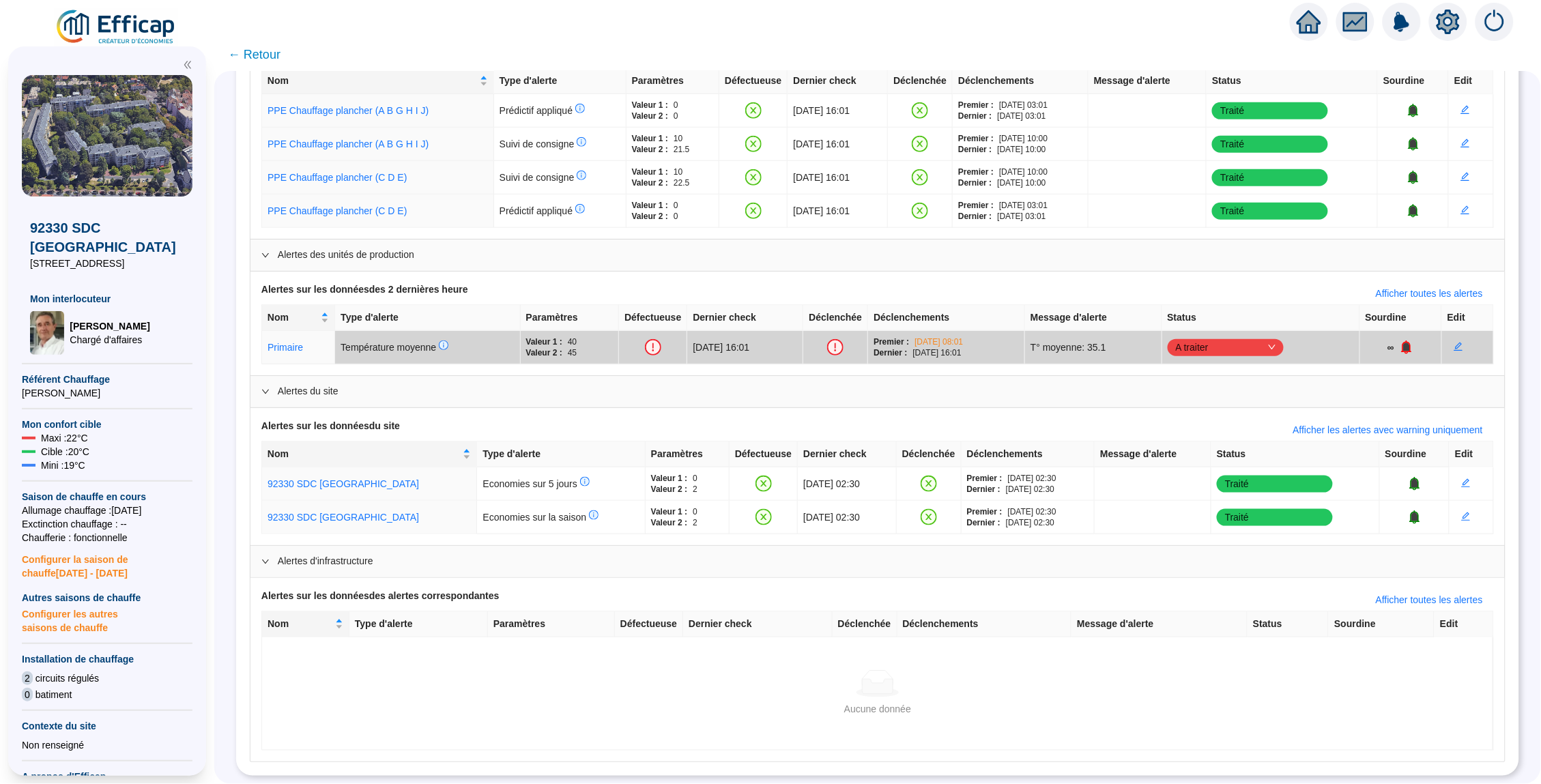
scroll to position [334, 0]
click at [1422, 596] on span "Afficher toutes les alertes" at bounding box center [1429, 601] width 107 height 15
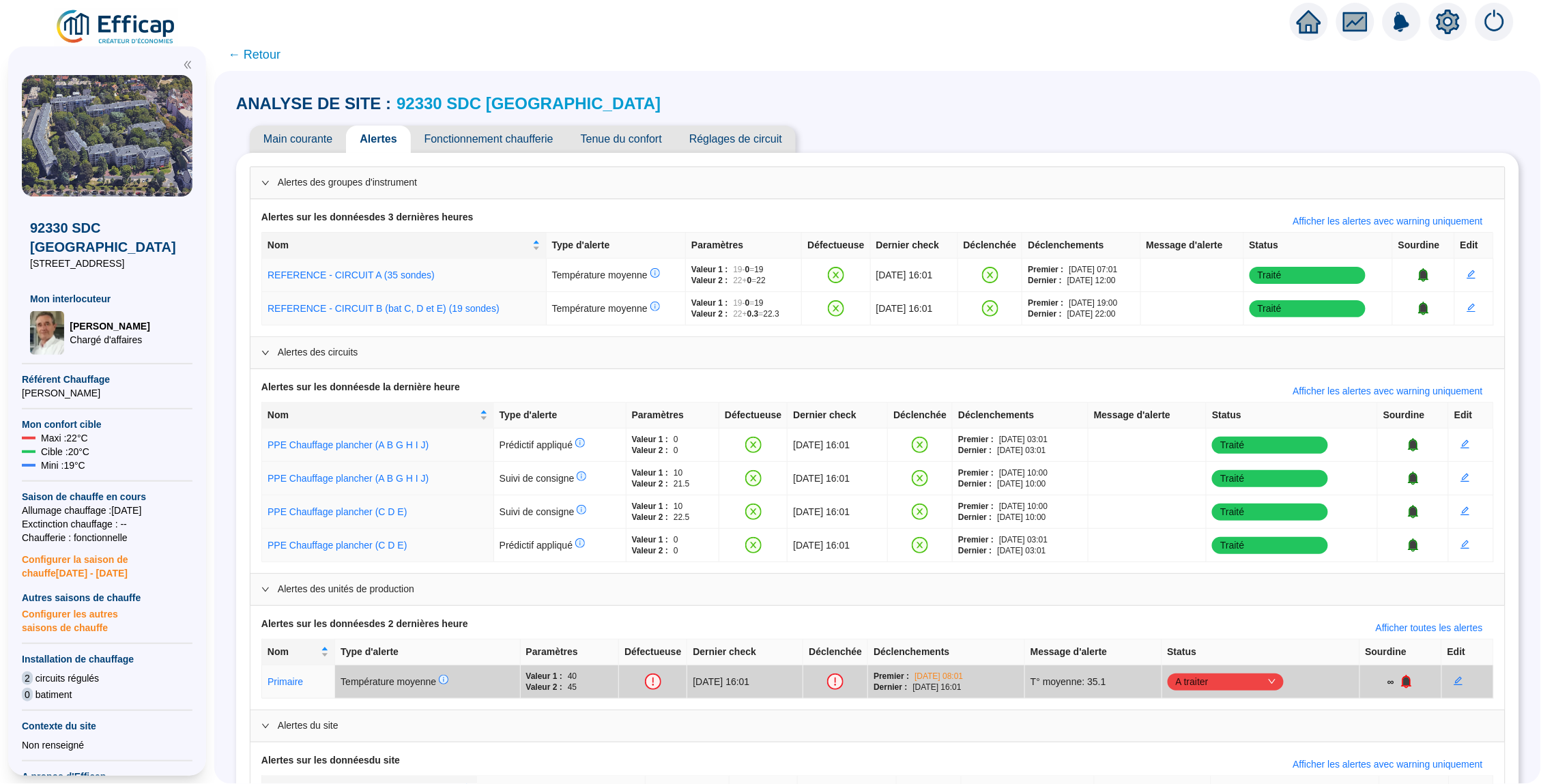
scroll to position [0, 0]
click at [305, 138] on span "Main courante" at bounding box center [298, 140] width 96 height 27
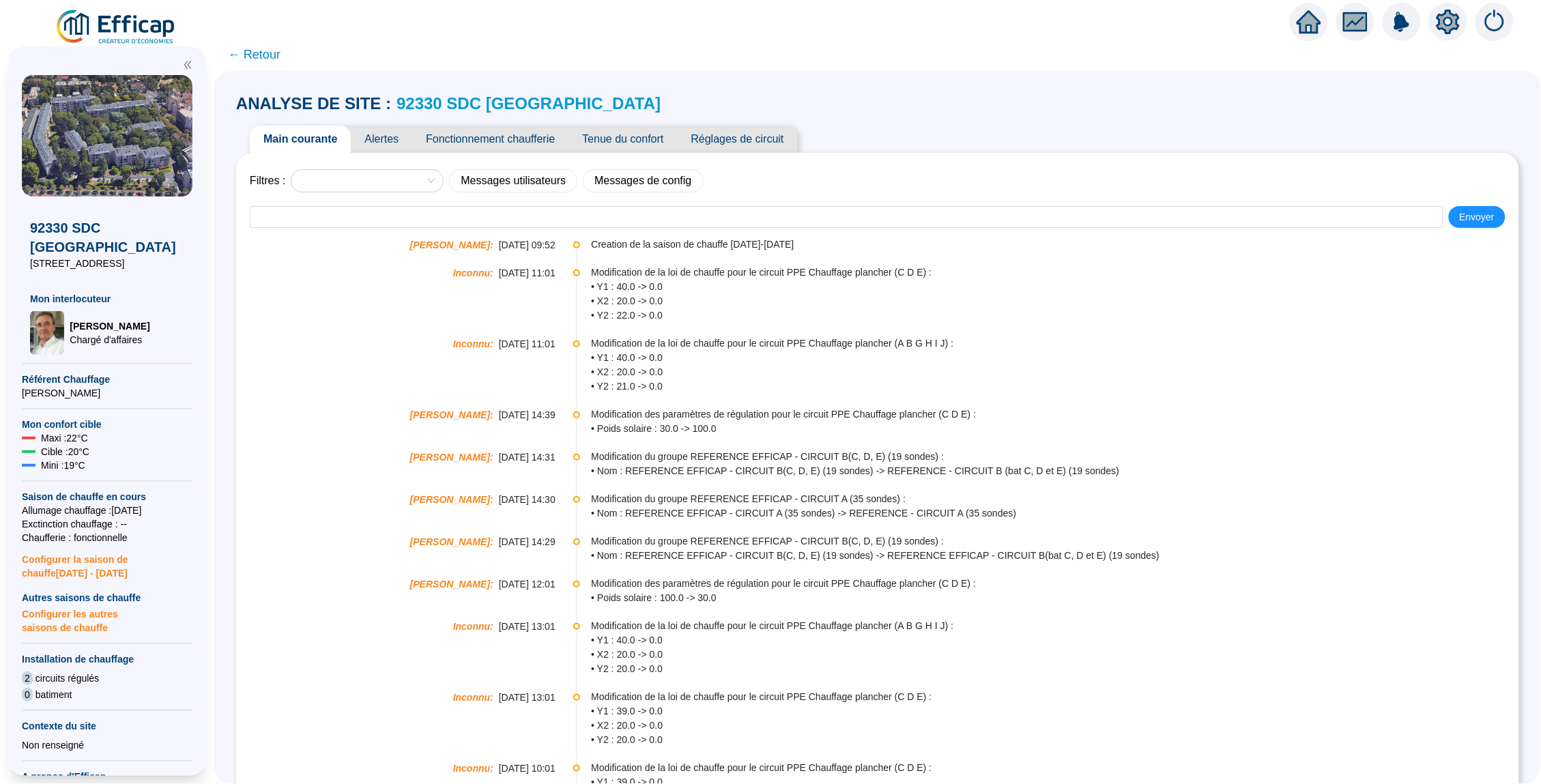
click at [397, 139] on span "Alertes" at bounding box center [382, 140] width 61 height 27
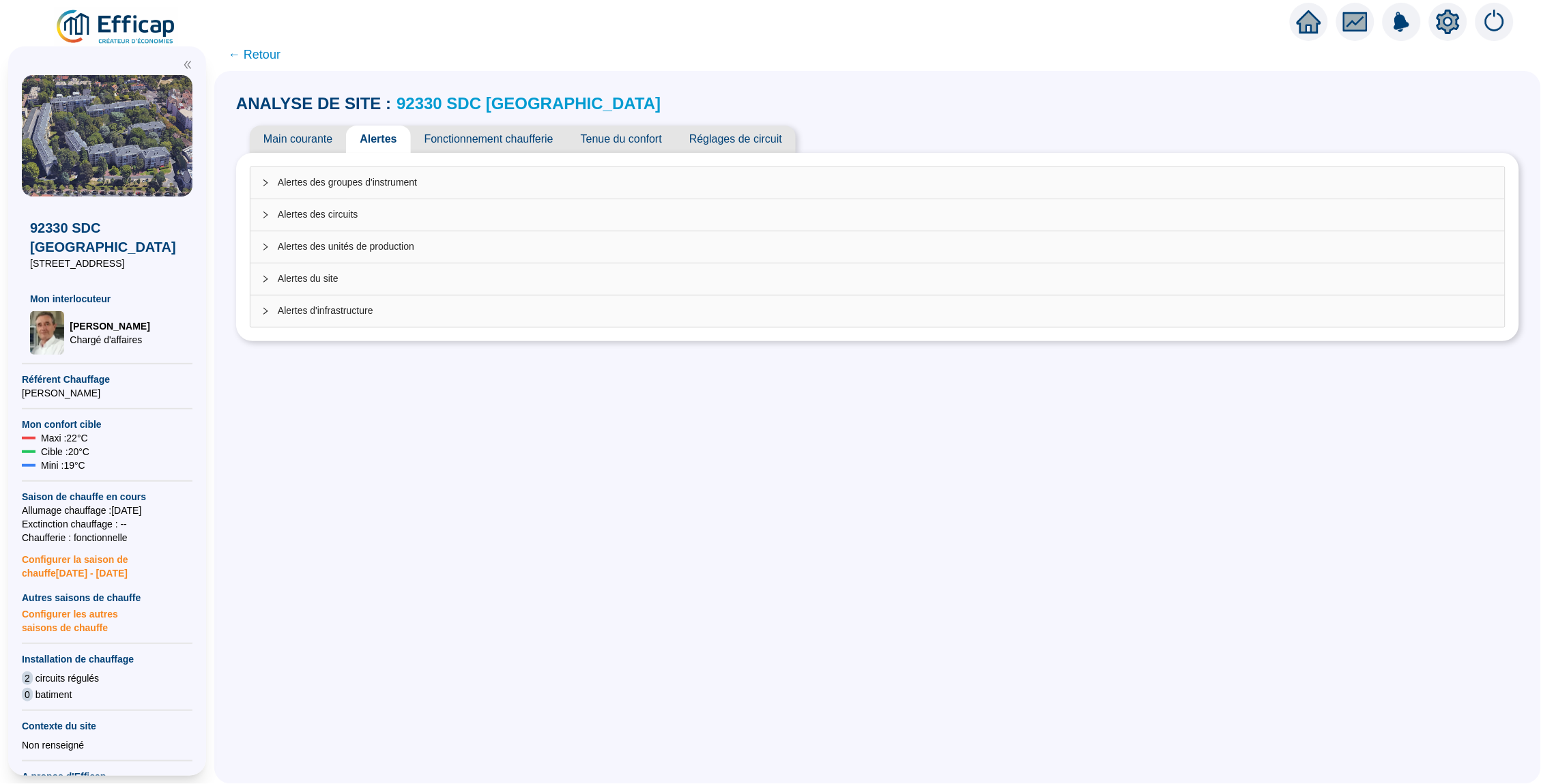
click at [344, 176] on span "Alertes des groupes d'instrument" at bounding box center [885, 182] width 1216 height 15
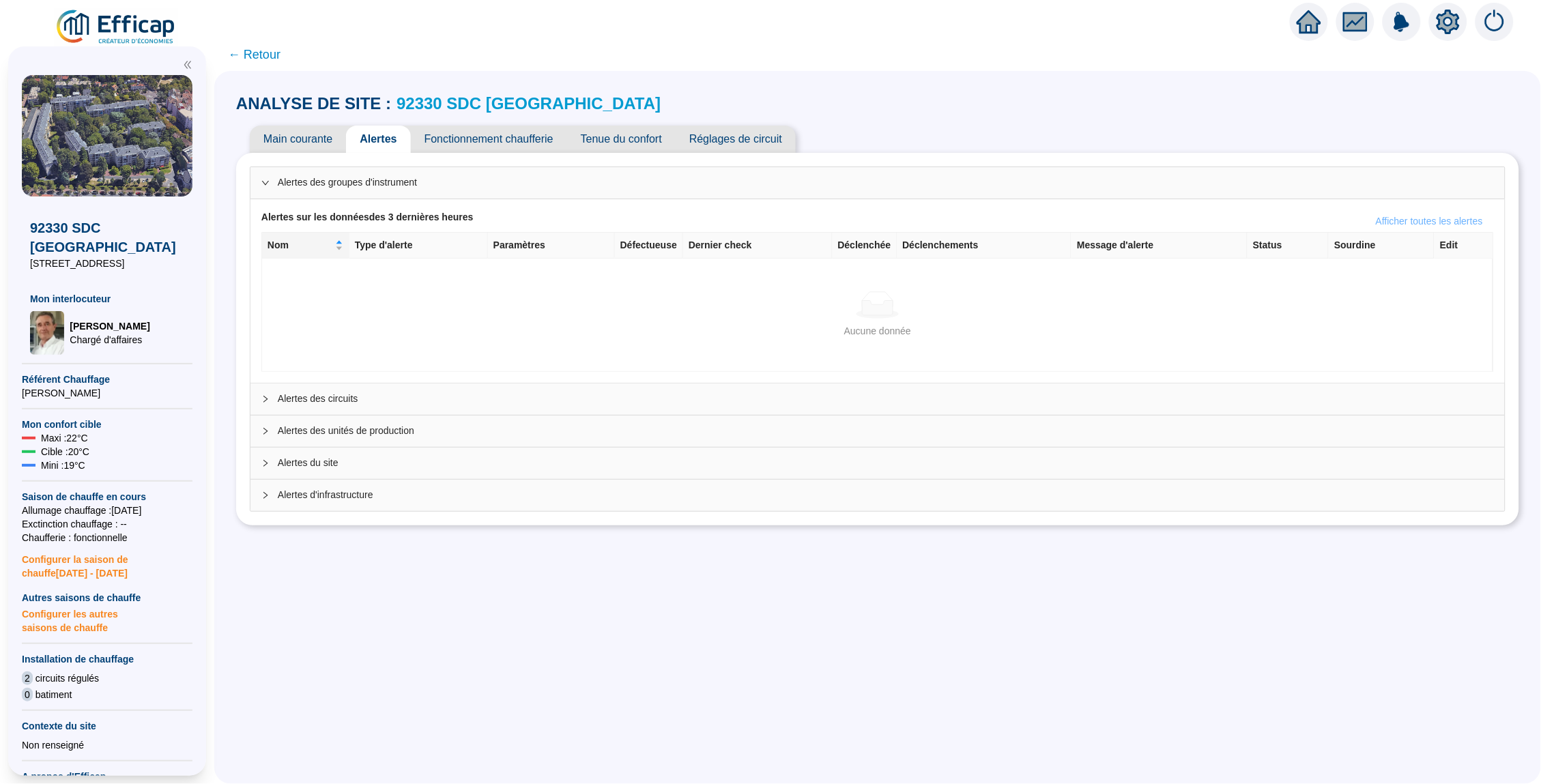
click at [1380, 215] on span "Afficher toutes les alertes" at bounding box center [1429, 222] width 107 height 15
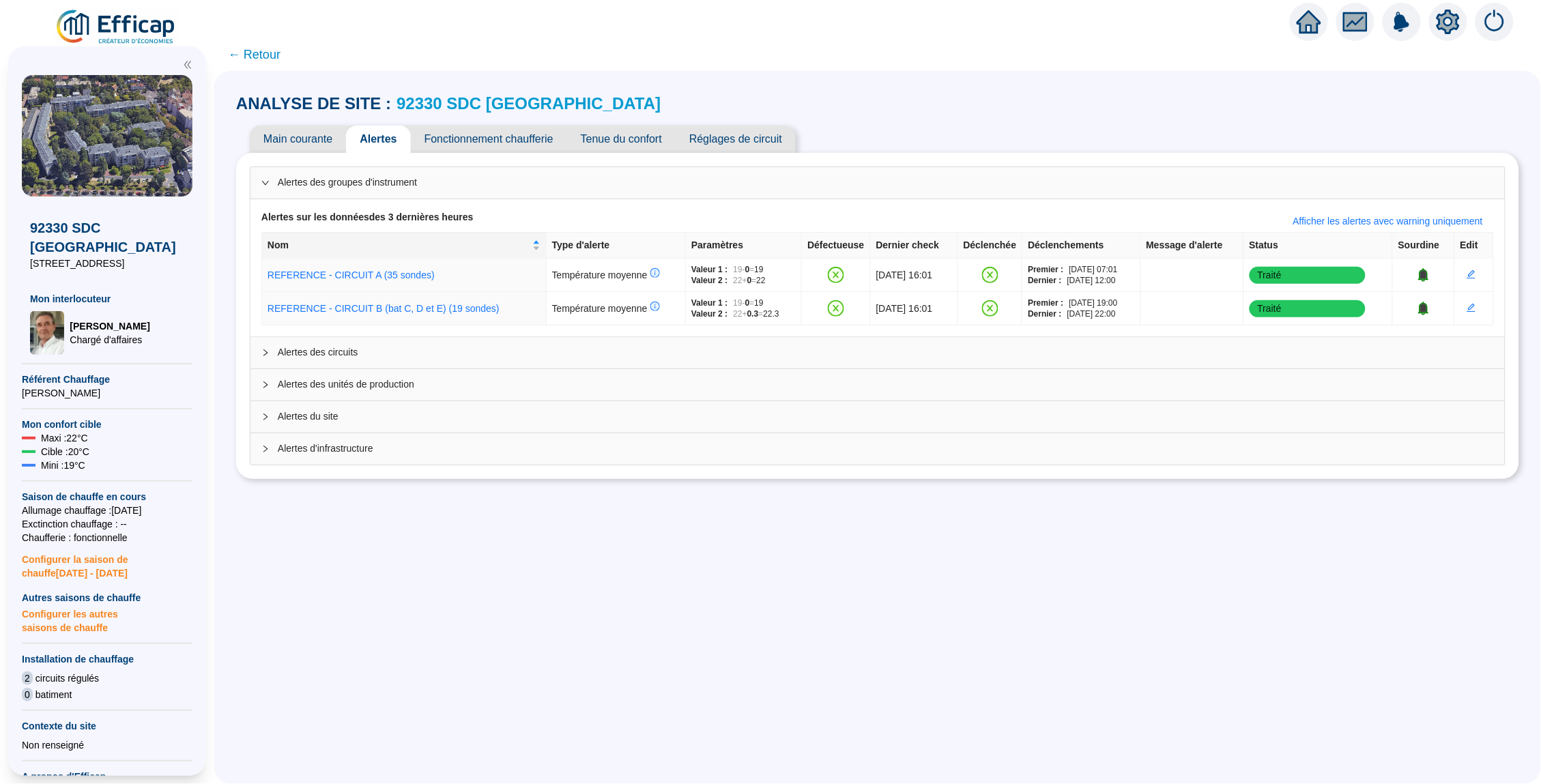
click at [875, 374] on div "Alertes des unités de production" at bounding box center [877, 385] width 1254 height 31
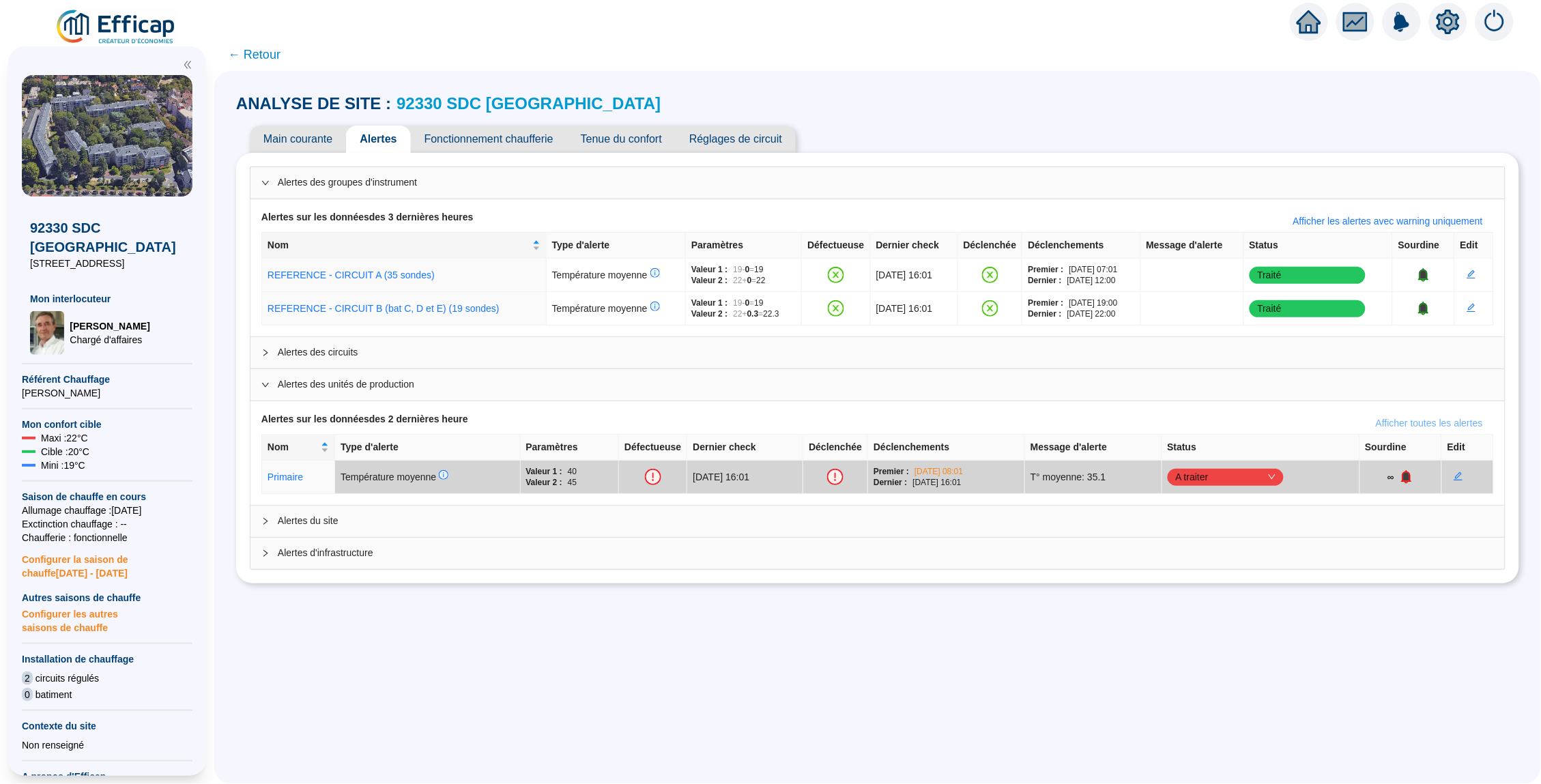
click at [1412, 419] on span "Afficher toutes les alertes" at bounding box center [1429, 423] width 107 height 15
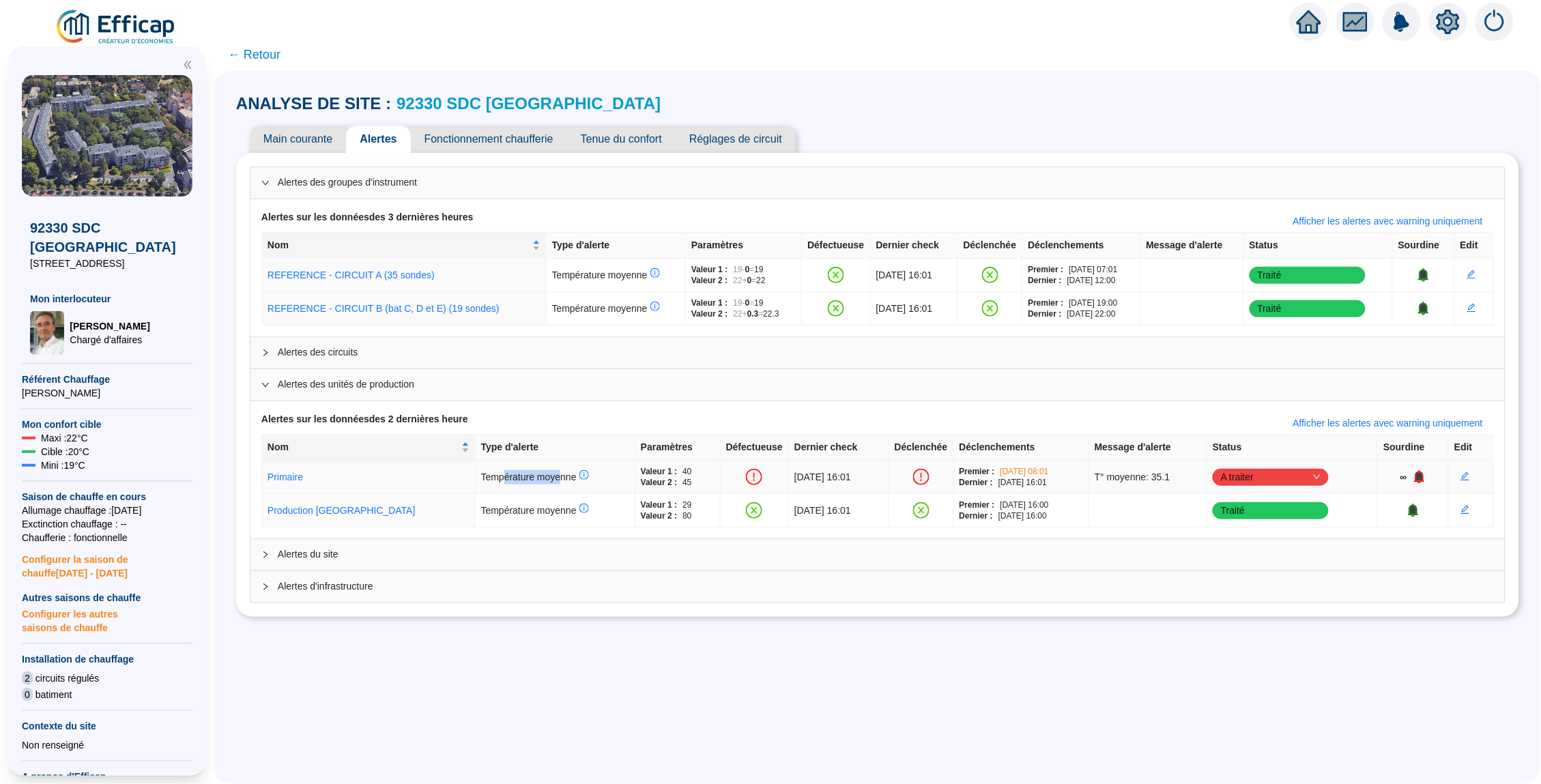
drag, startPoint x: 460, startPoint y: 479, endPoint x: 520, endPoint y: 481, distance: 60.0
click at [520, 481] on span "Température moyenne" at bounding box center [535, 477] width 108 height 11
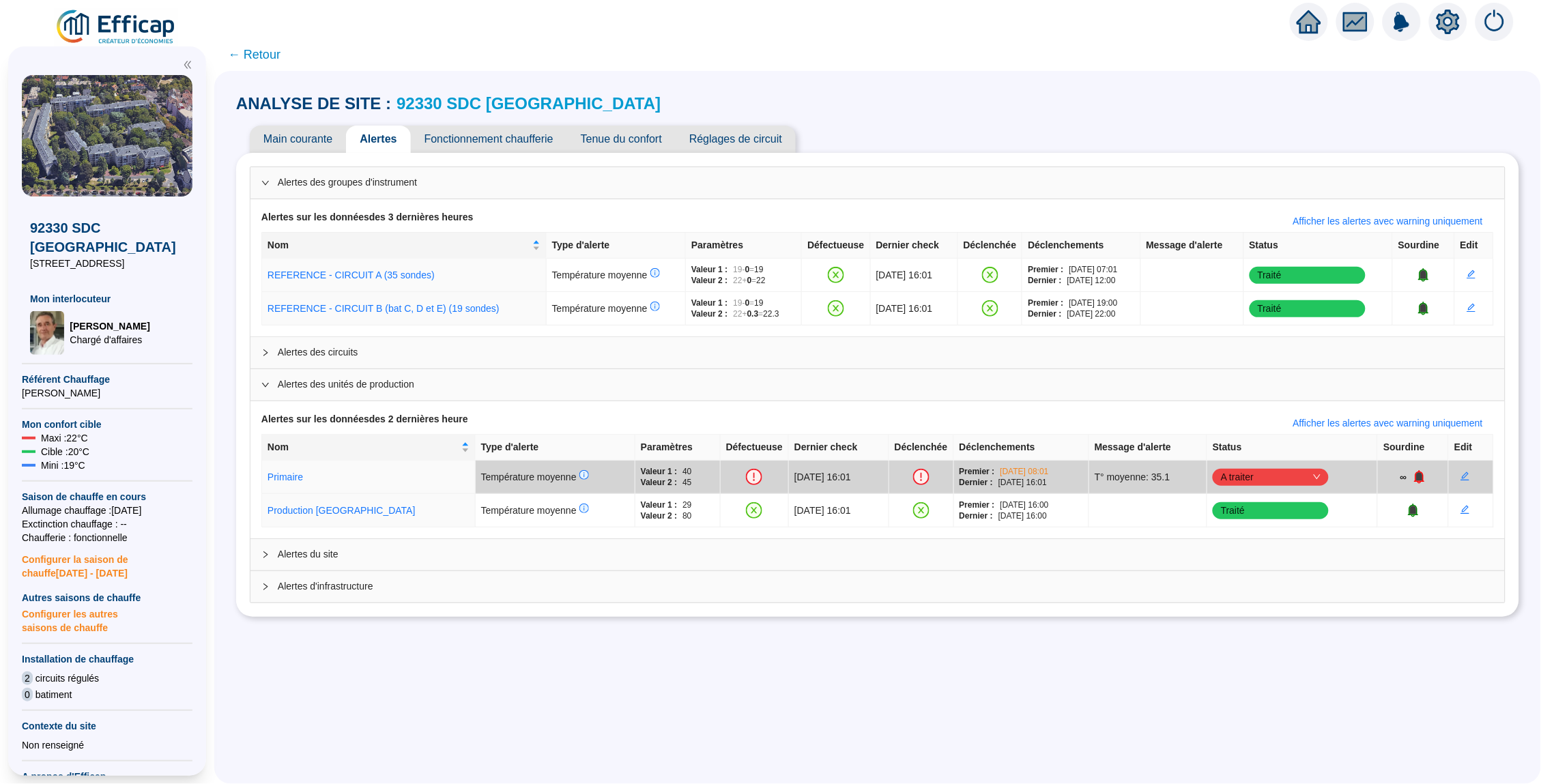
click at [266, 382] on icon "expanded" at bounding box center [265, 385] width 8 height 8
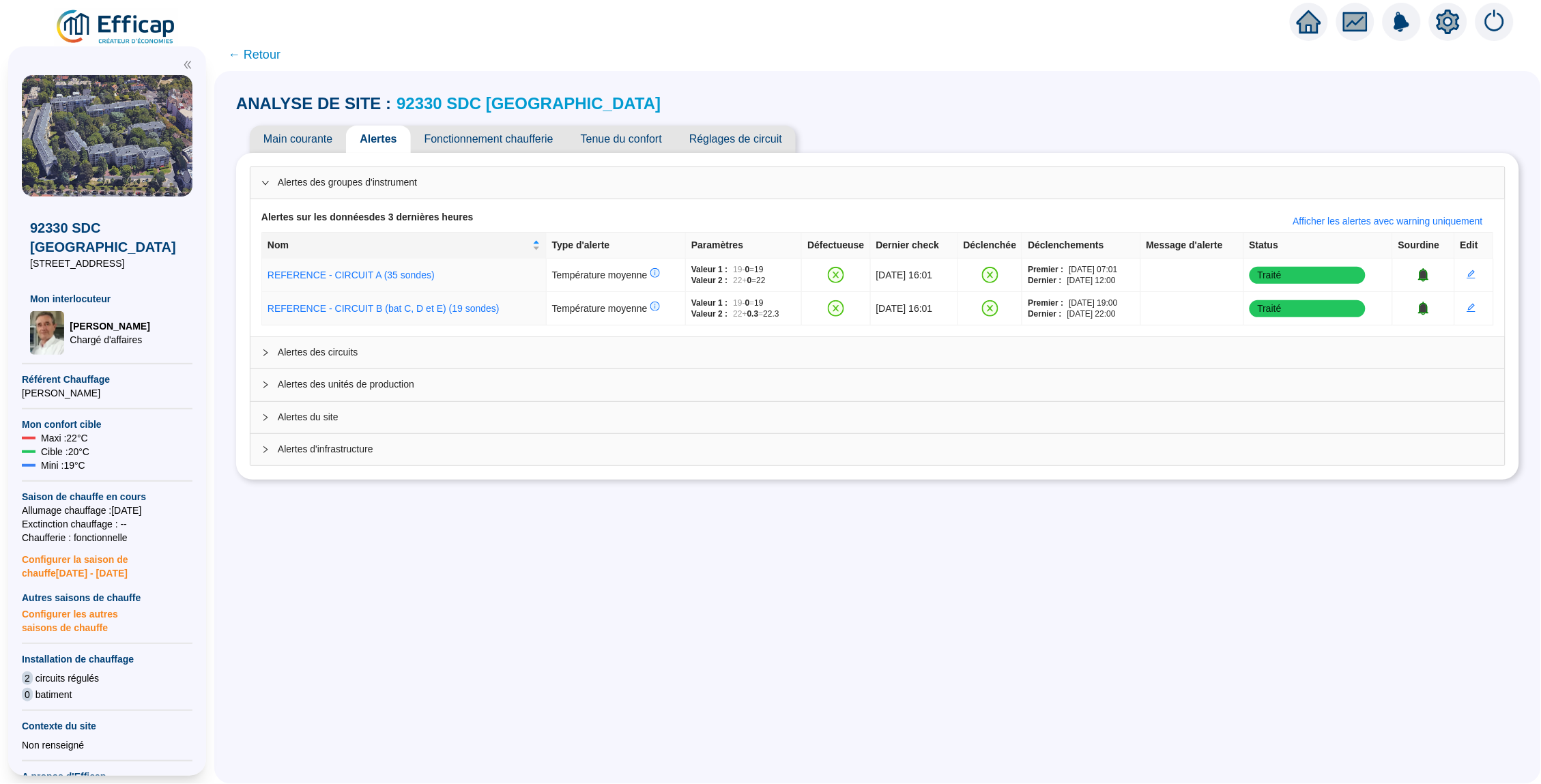
click at [266, 382] on icon "collapsed" at bounding box center [265, 385] width 8 height 8
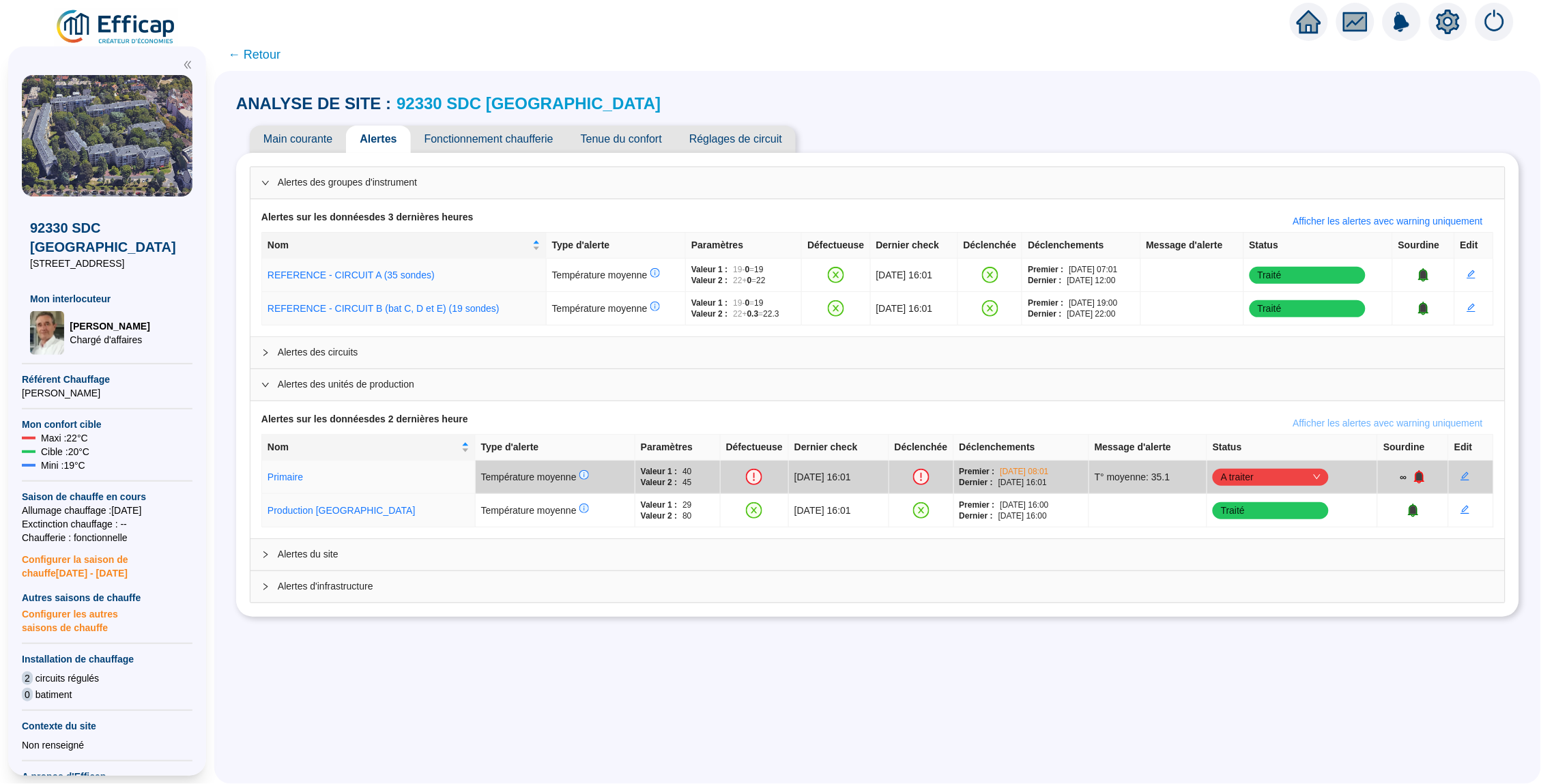
click at [1339, 424] on span "Afficher les alertes avec warning uniquement" at bounding box center [1388, 423] width 190 height 15
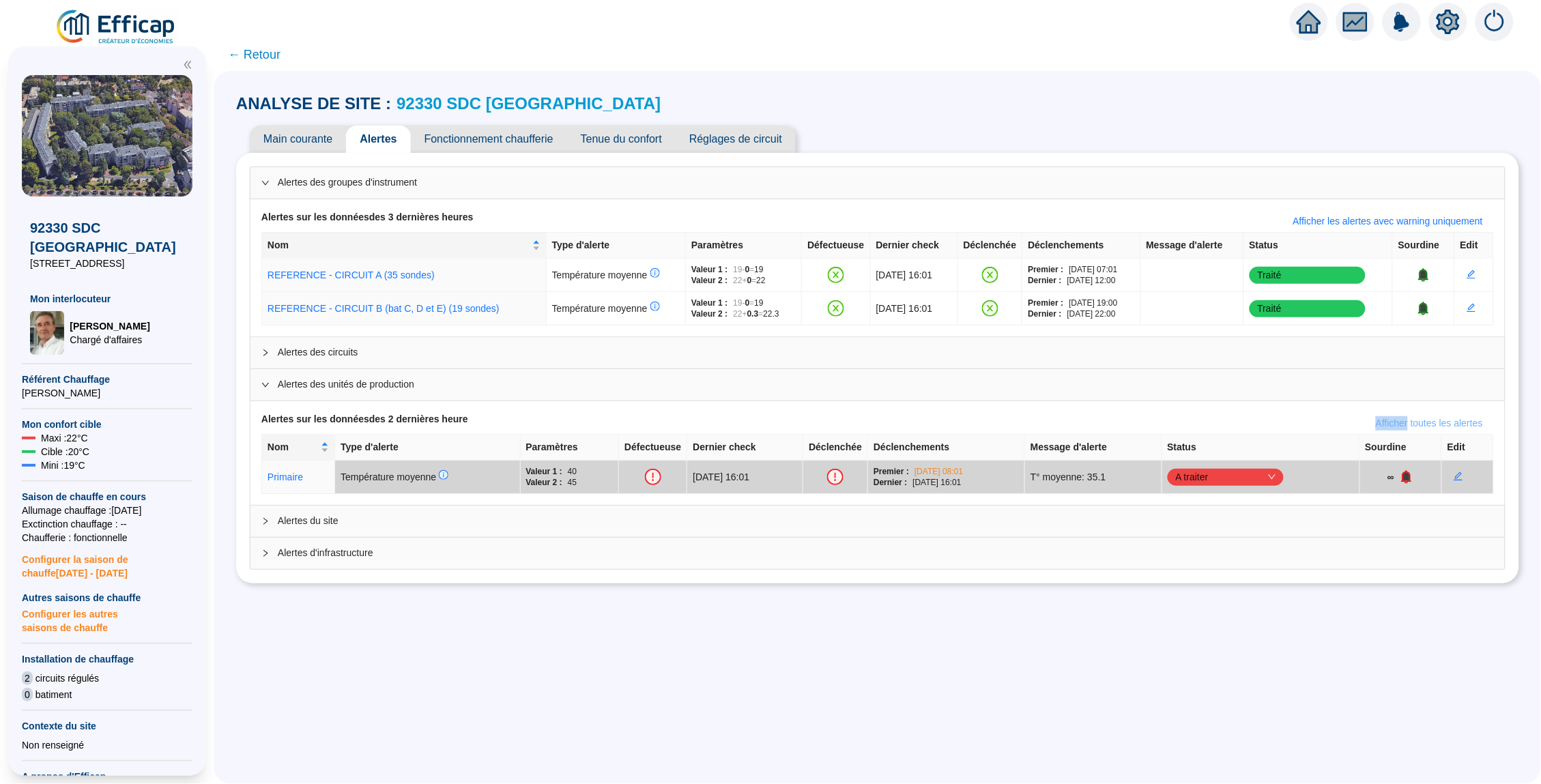
click at [1339, 424] on div "Alertes sur les données des 2 dernières heure Afficher toutes les alertes" at bounding box center [877, 423] width 1232 height 22
click at [1404, 420] on span "Afficher toutes les alertes" at bounding box center [1429, 423] width 107 height 15
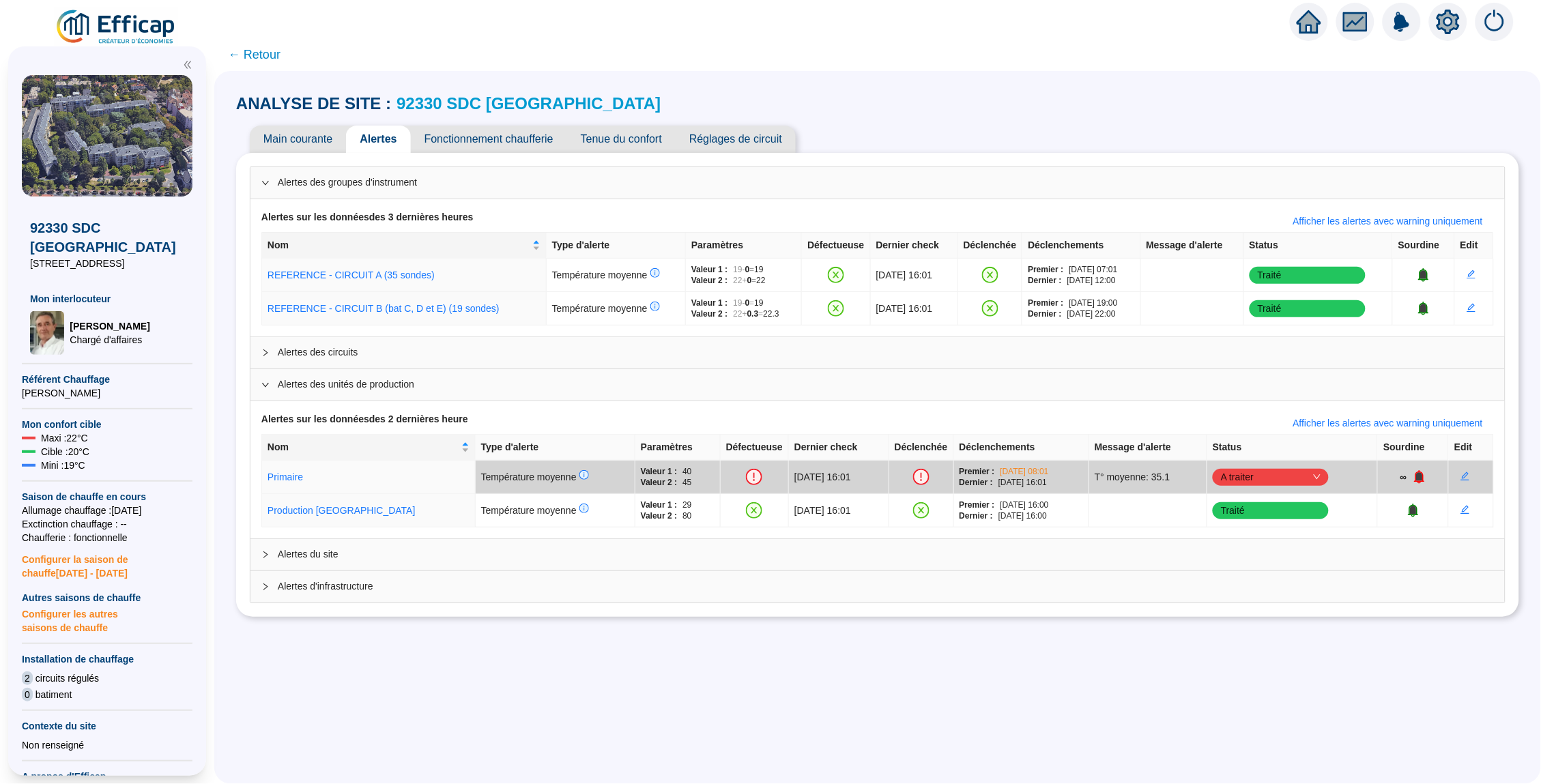
click at [265, 555] on icon "collapsed" at bounding box center [265, 554] width 8 height 8
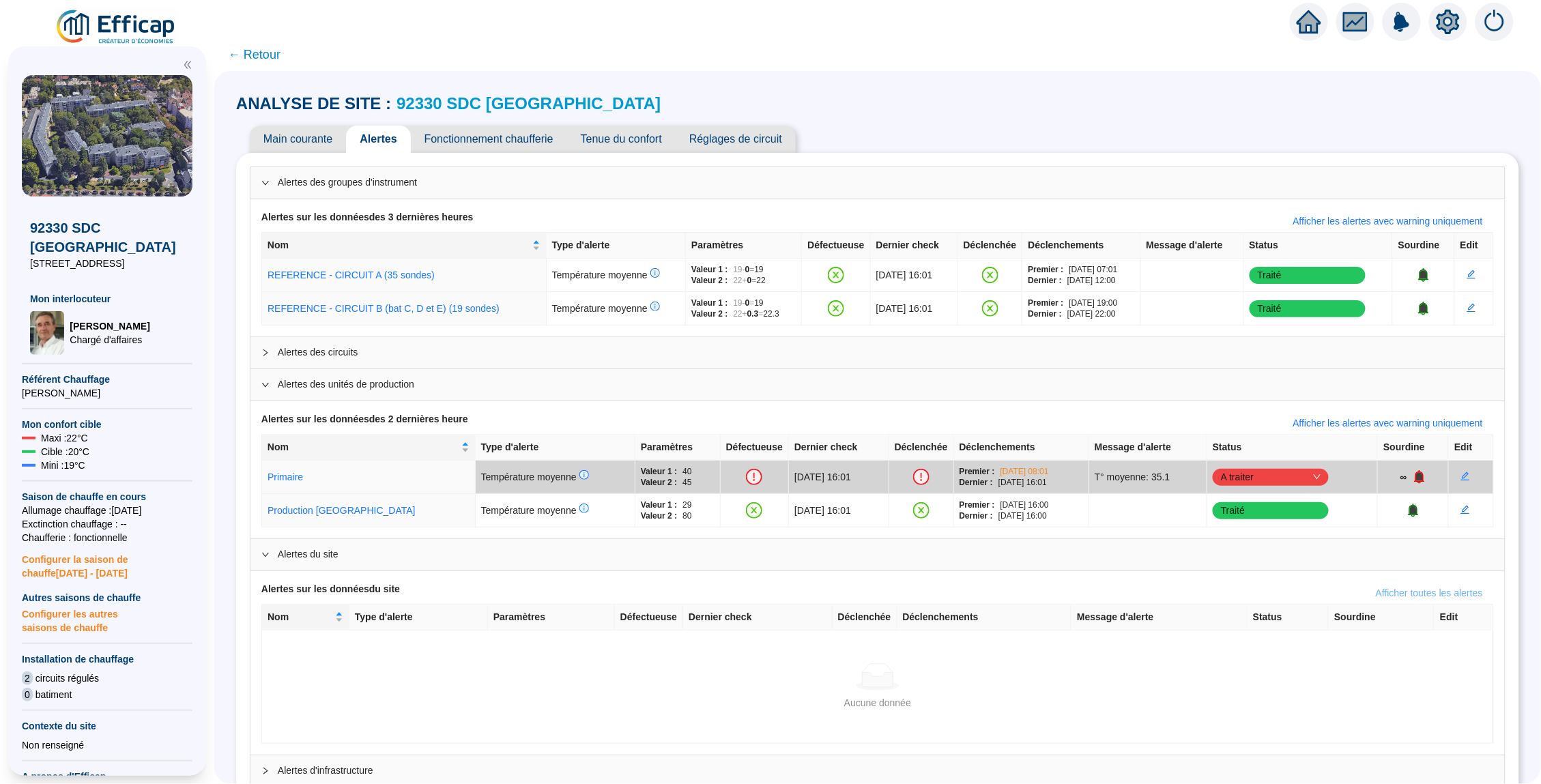
click at [1380, 597] on span "Afficher toutes les alertes" at bounding box center [1429, 593] width 107 height 15
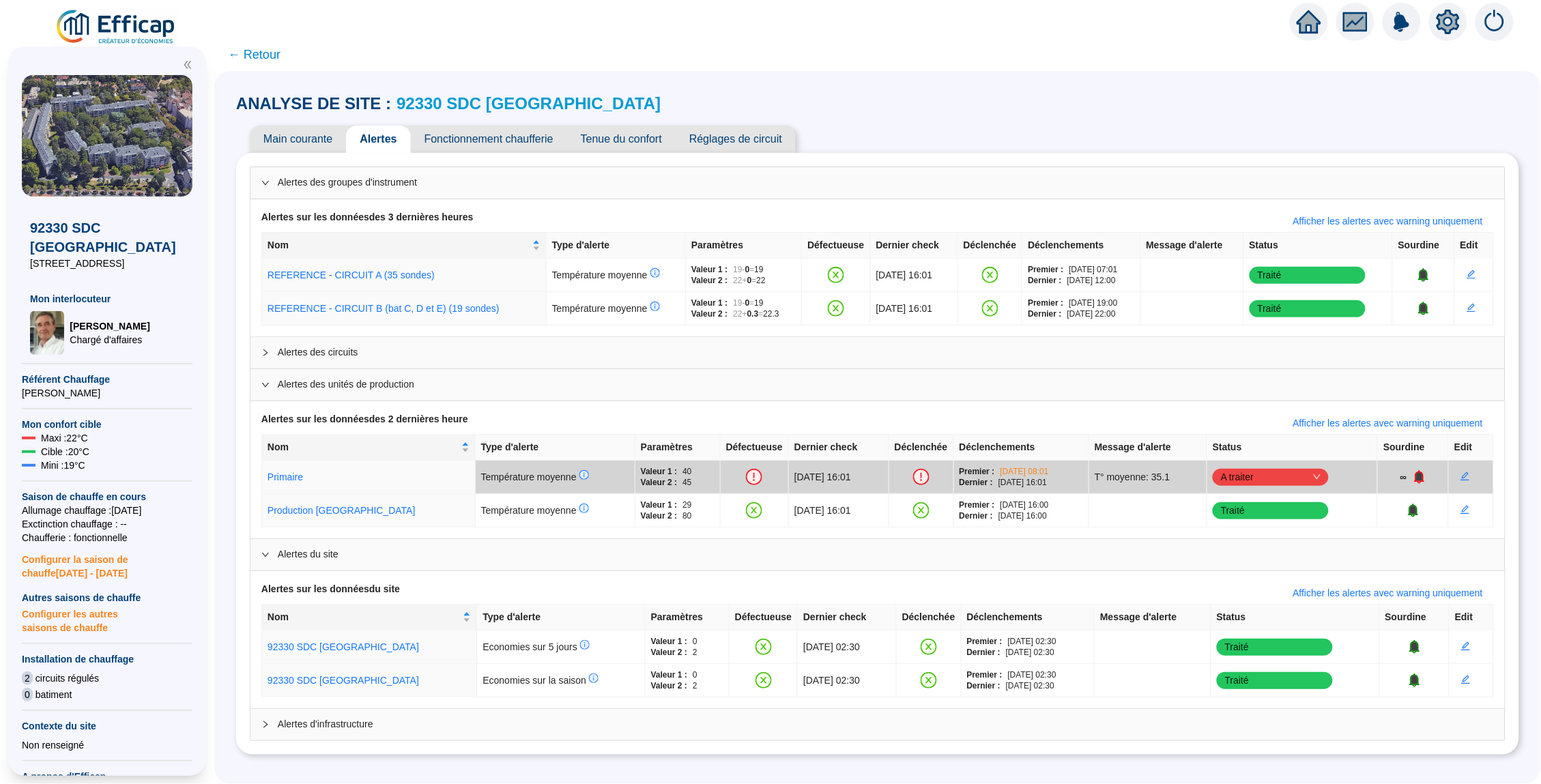
click at [657, 722] on span "Alertes d'infrastructure" at bounding box center [885, 724] width 1216 height 15
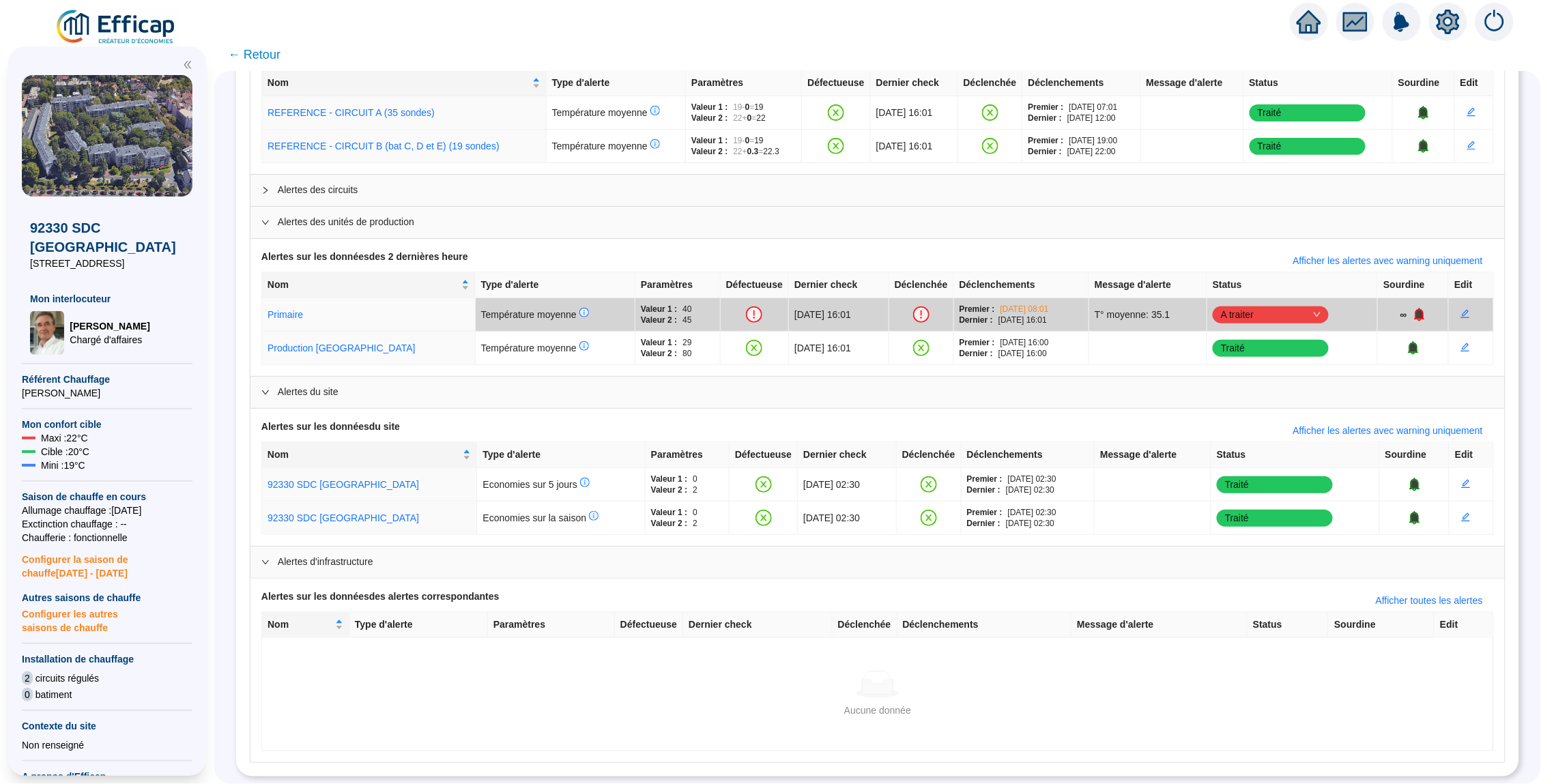
scroll to position [161, 0]
click at [1431, 603] on span "Afficher toutes les alertes" at bounding box center [1429, 602] width 107 height 15
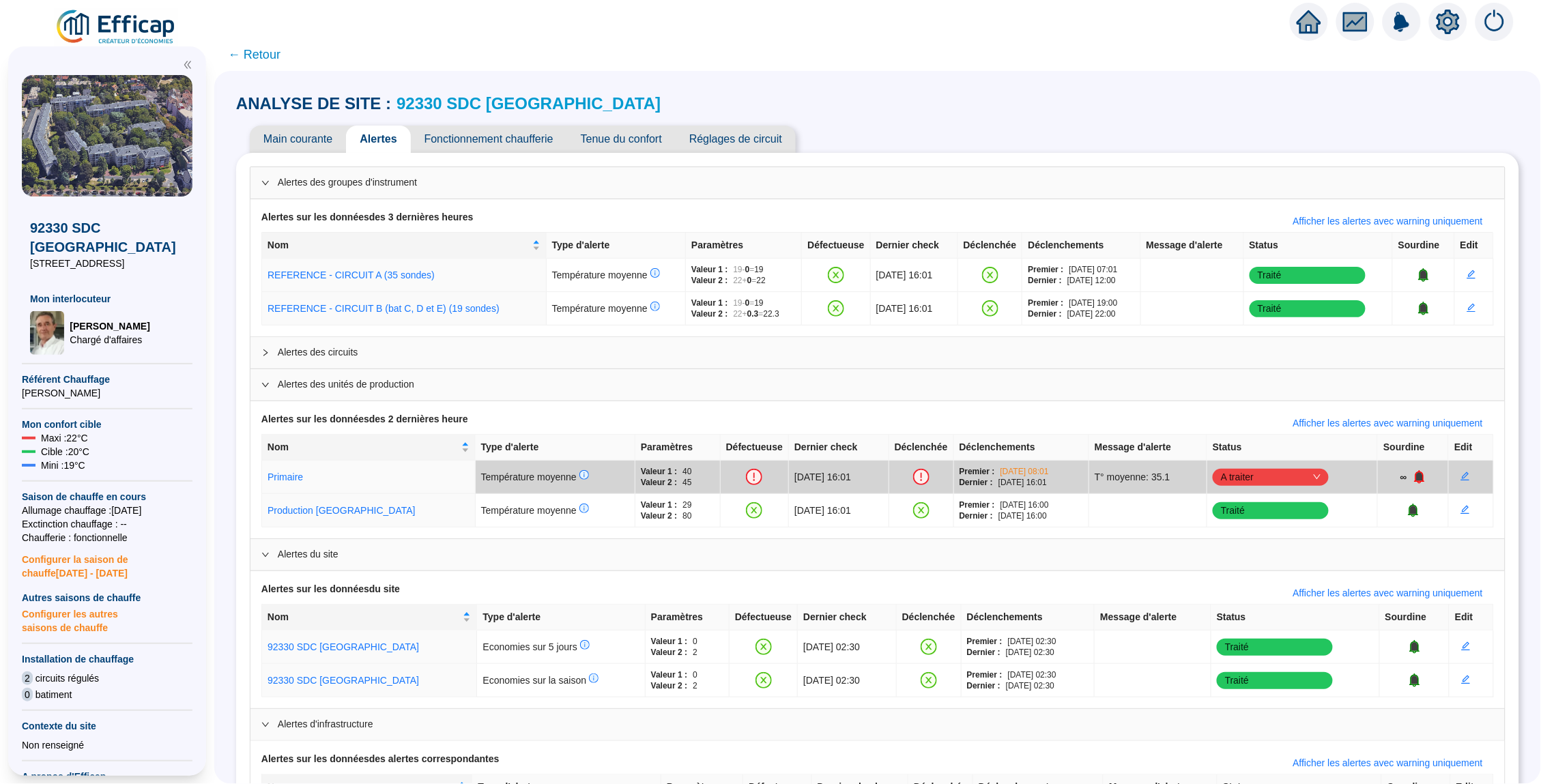
scroll to position [0, 0]
click at [272, 347] on div at bounding box center [269, 352] width 16 height 15
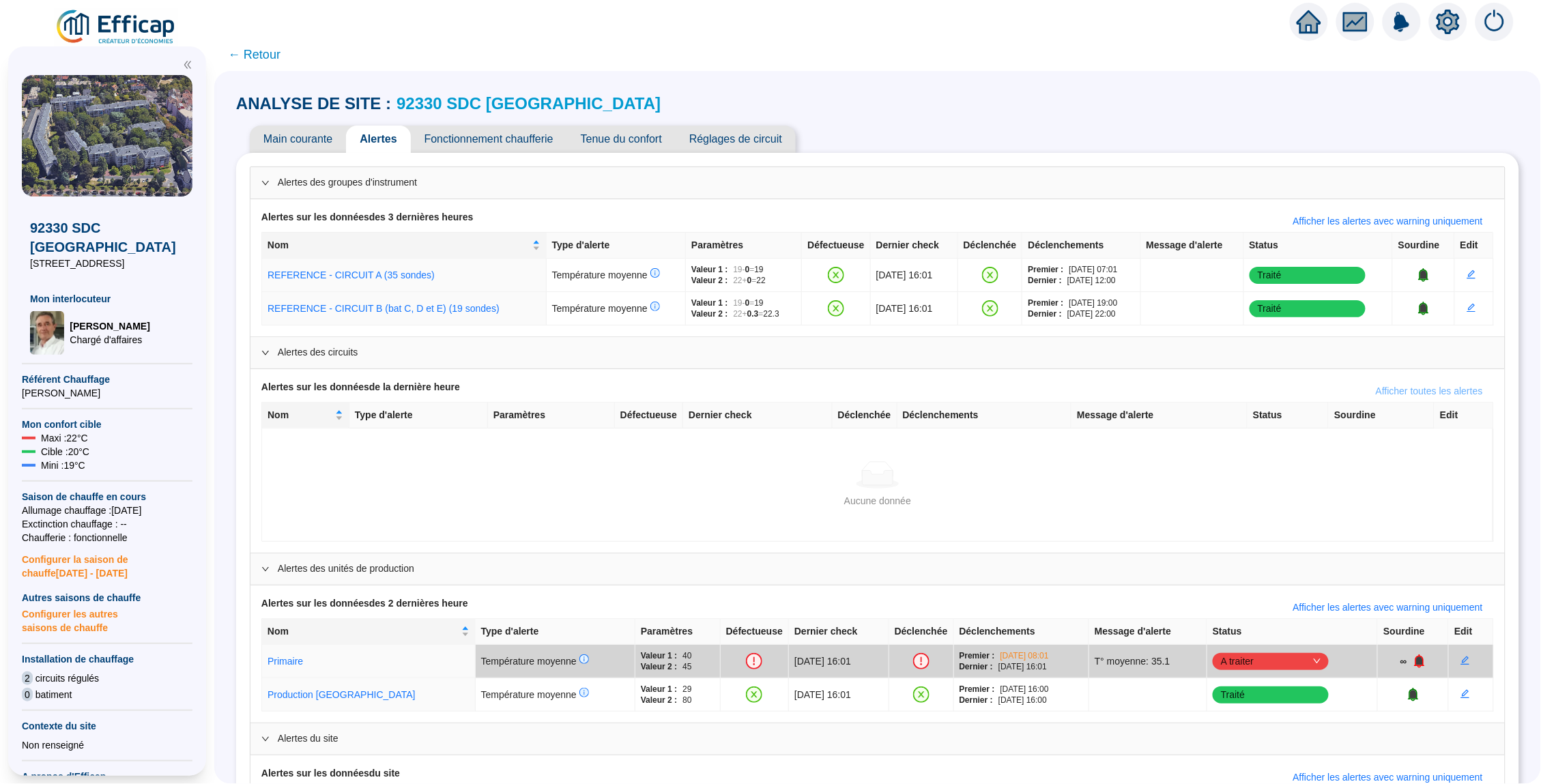
click at [1465, 389] on span "Afficher toutes les alertes" at bounding box center [1429, 391] width 107 height 15
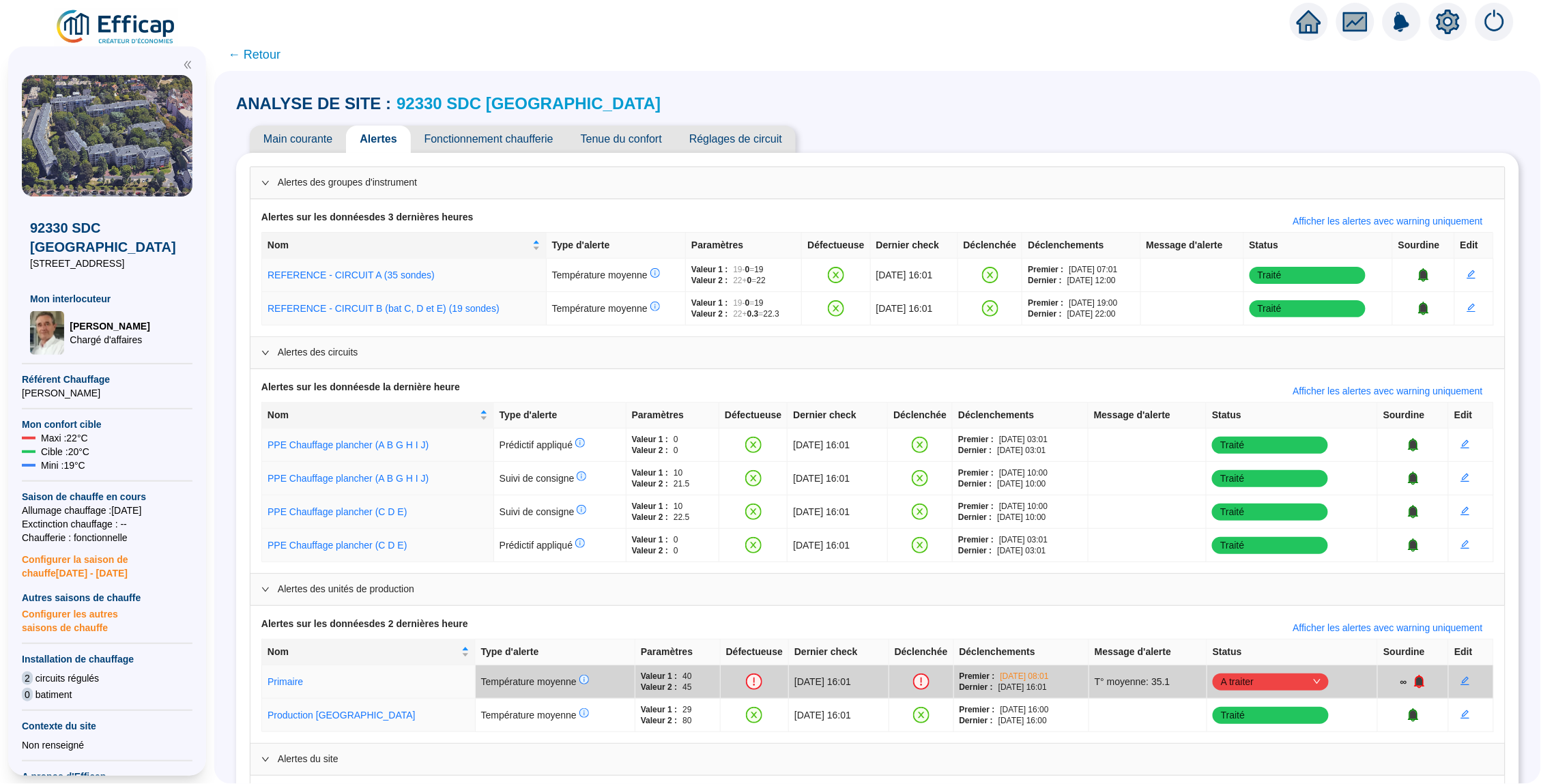
click at [497, 140] on span "Fonctionnement chaufferie" at bounding box center [489, 140] width 157 height 27
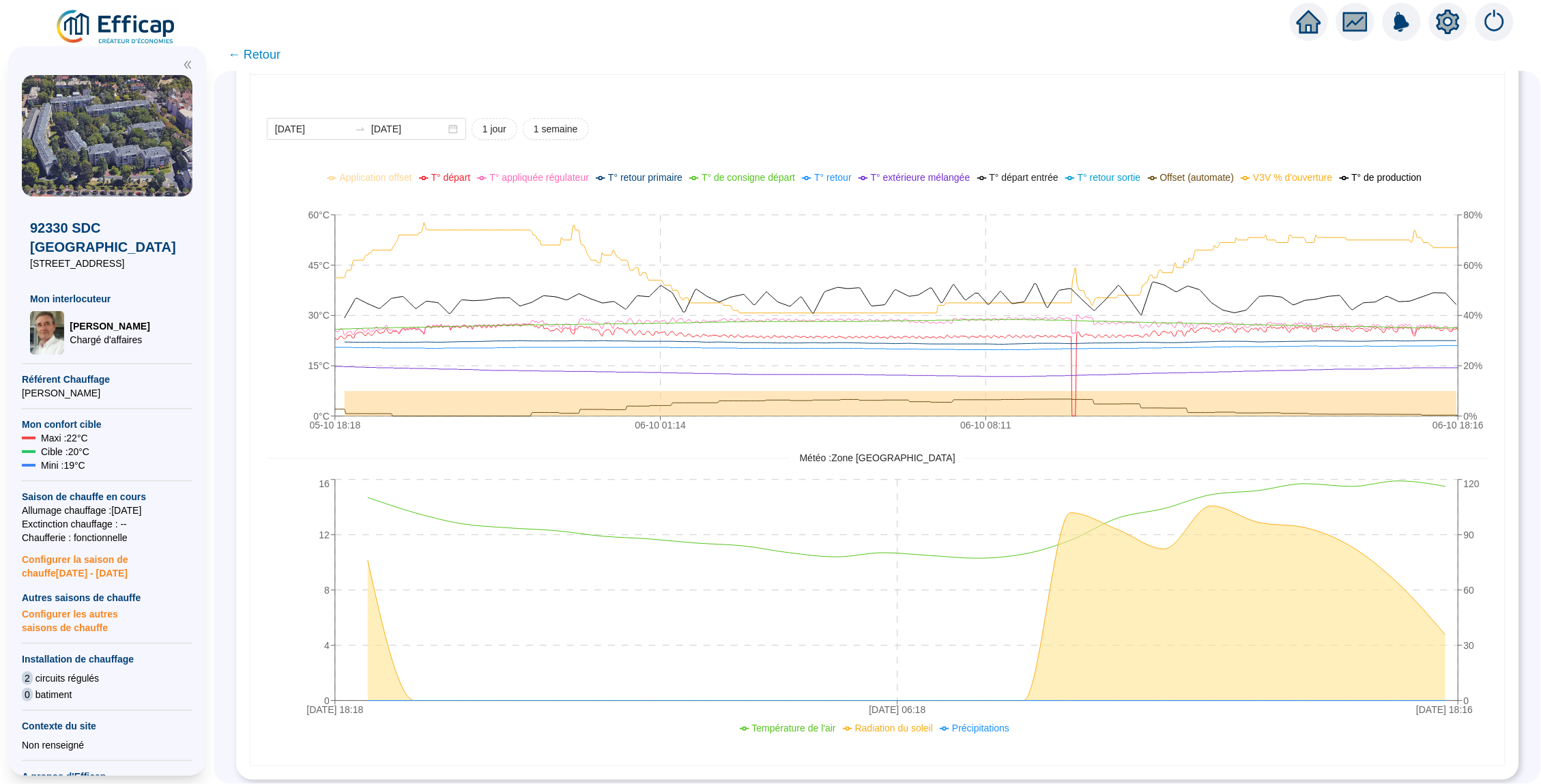
scroll to position [947, 0]
click at [730, 168] on icon "05-10 18:18 06-10 01:14 06-10 08:11 06-10 18:16 0°C 15°C 30°C 45°C 60°C 0% 20% …" at bounding box center [878, 304] width 1222 height 273
click at [250, 60] on span "← Retour" at bounding box center [253, 55] width 52 height 19
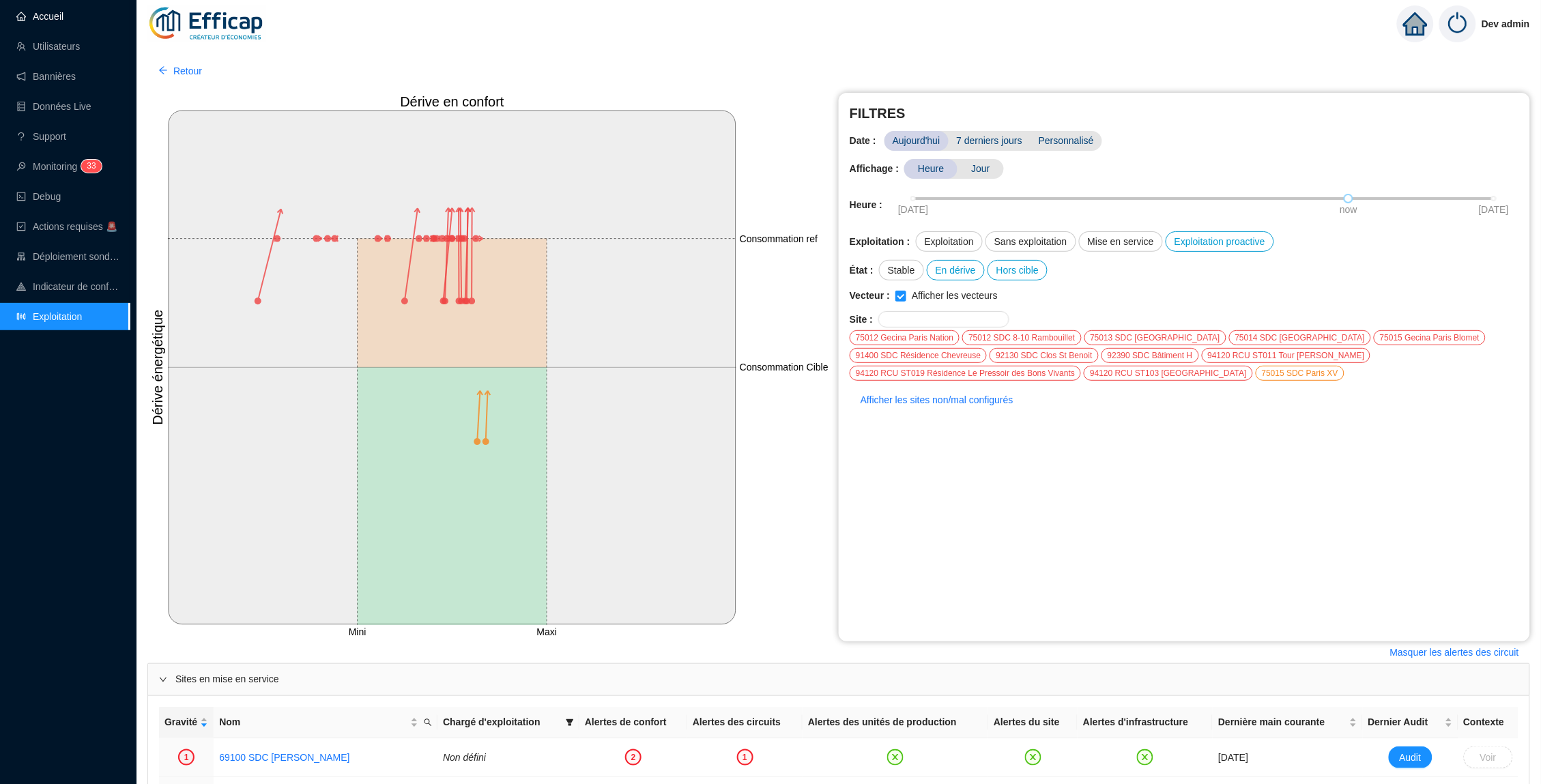
click at [64, 20] on link "Accueil" at bounding box center [40, 17] width 47 height 11
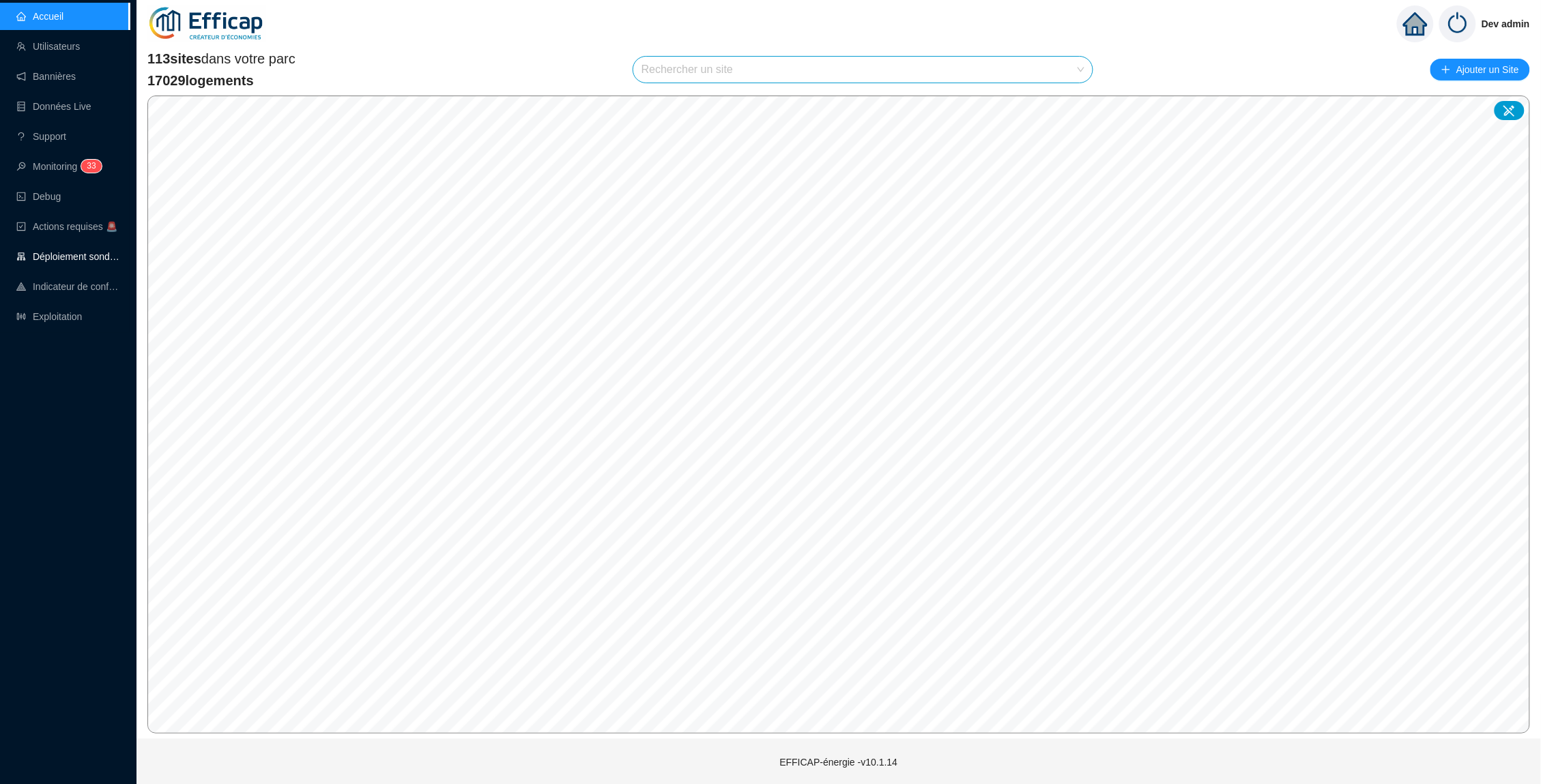
click at [73, 252] on link "Déploiement sondes" at bounding box center [68, 256] width 104 height 11
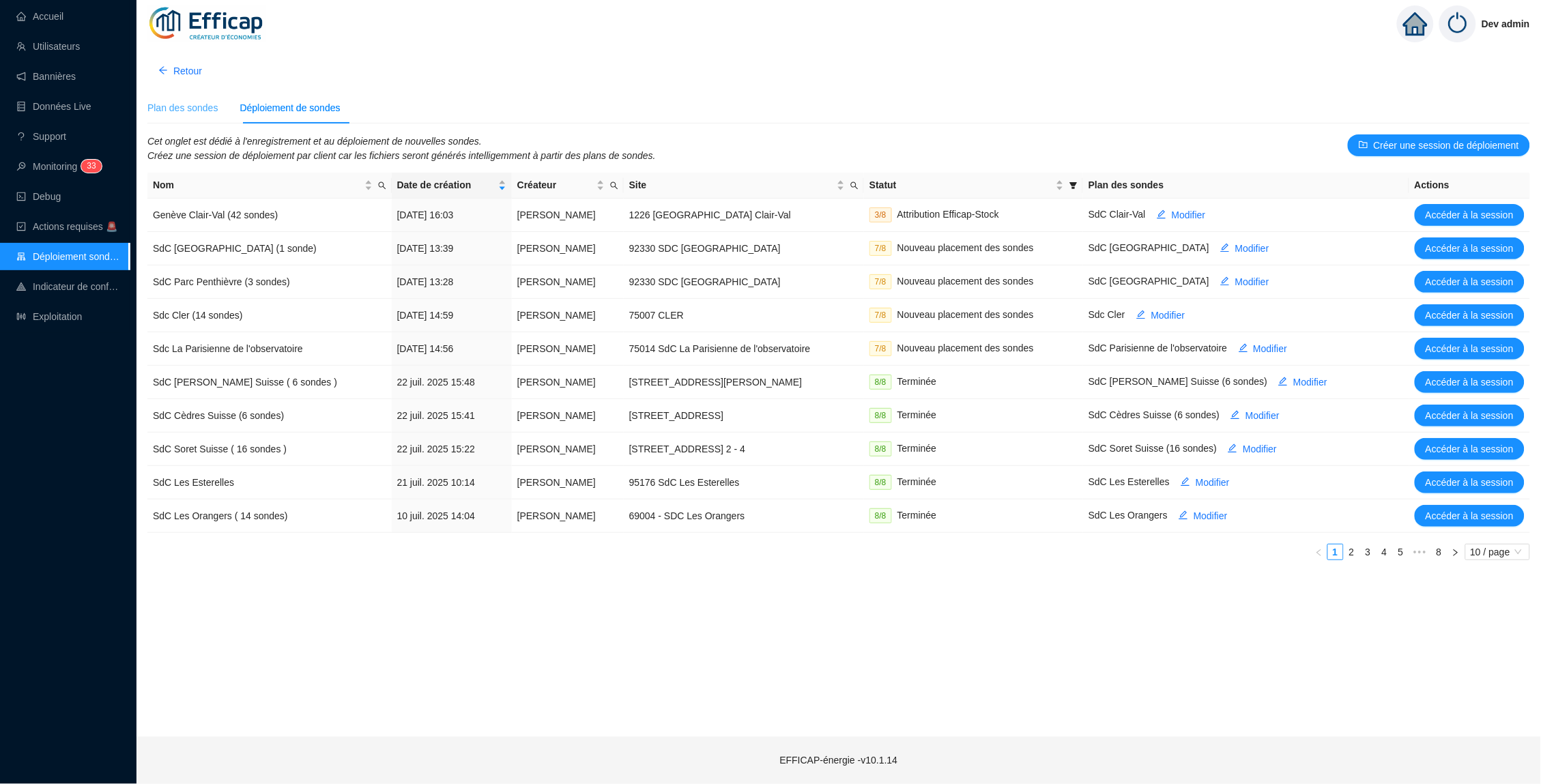
click at [194, 117] on div "Plan des sondes" at bounding box center [183, 108] width 71 height 31
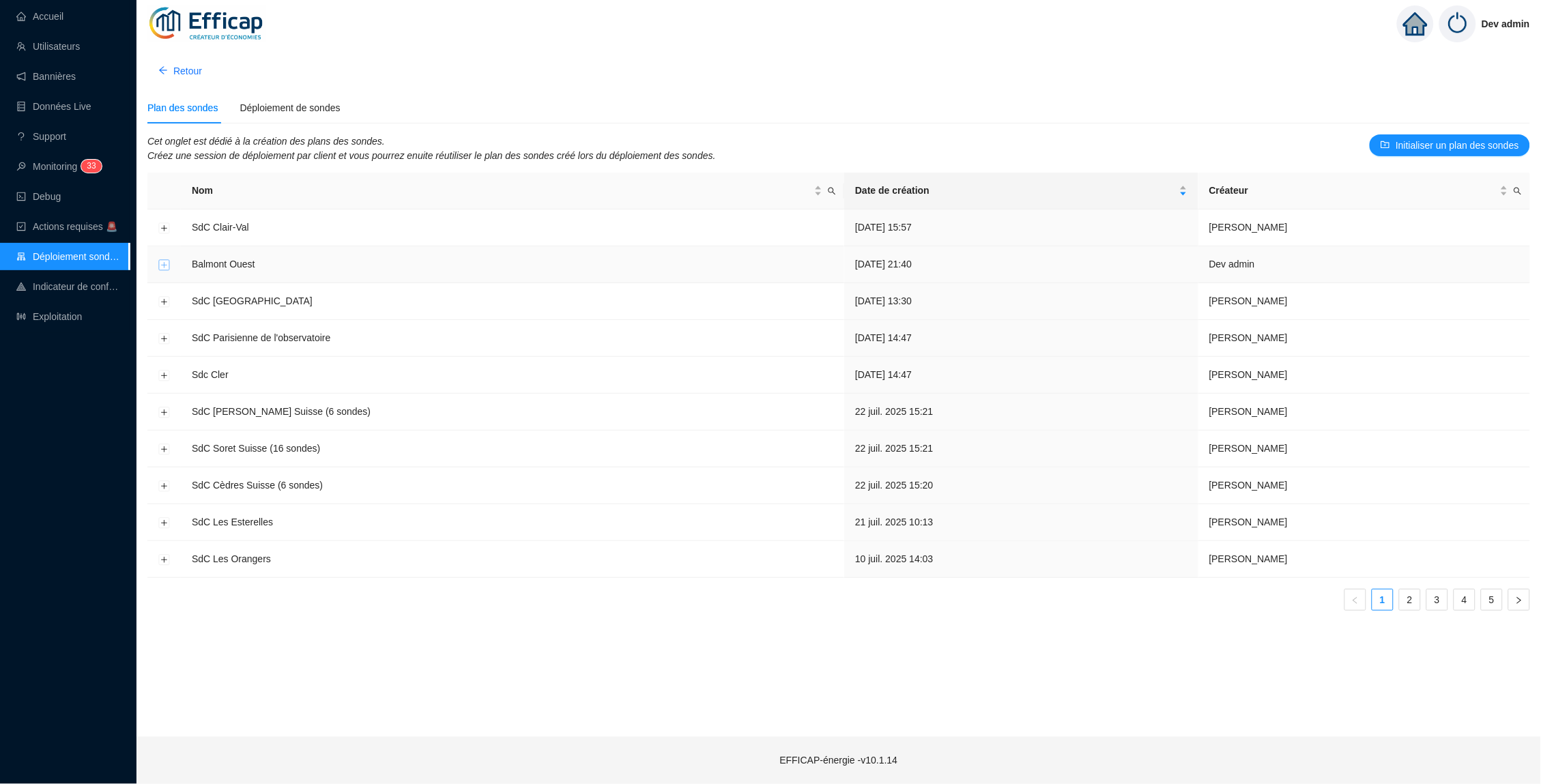
click at [166, 261] on button "Développer la ligne" at bounding box center [165, 265] width 11 height 11
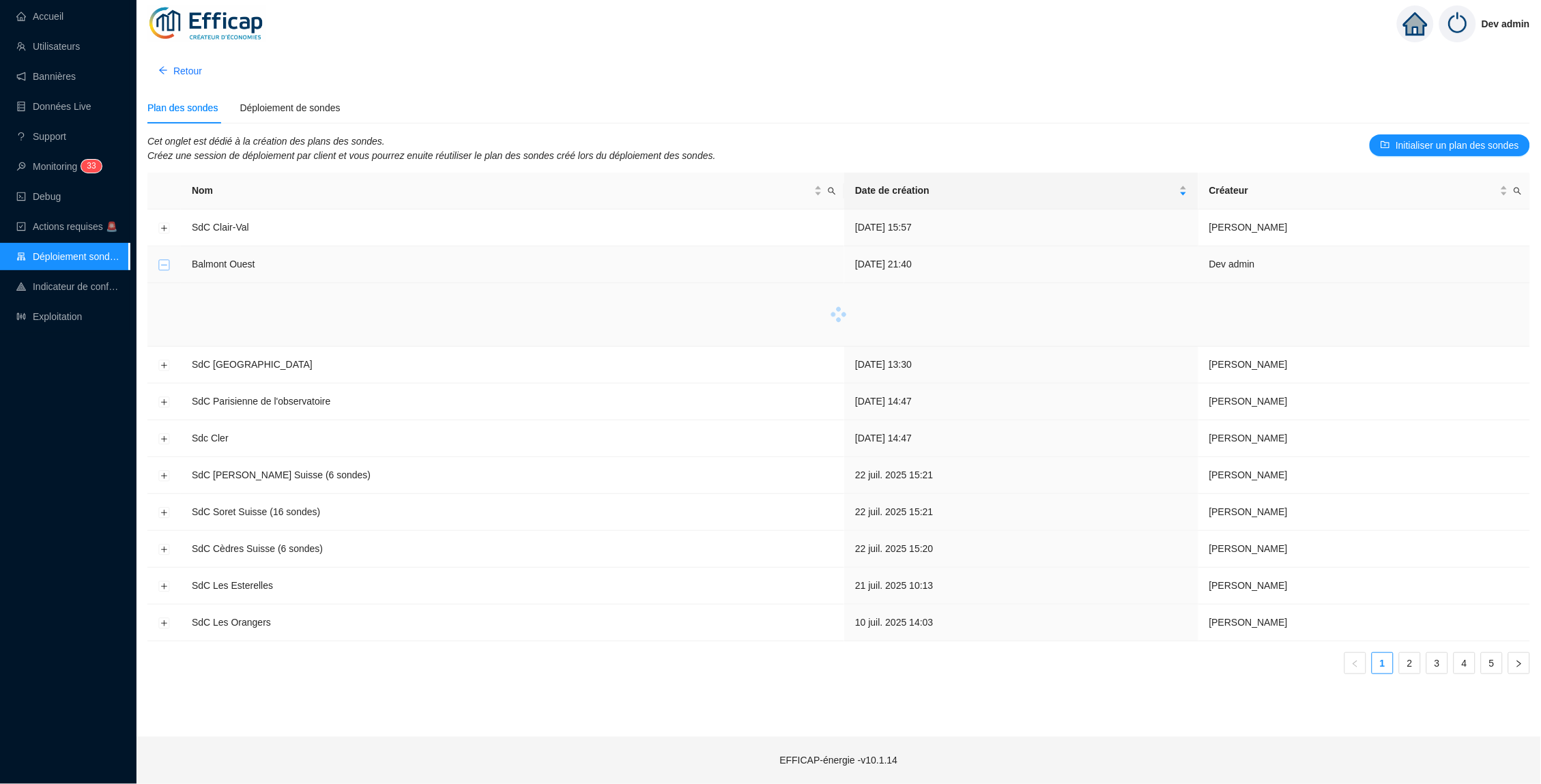
click at [166, 261] on button "Réduire la ligne" at bounding box center [165, 265] width 11 height 11
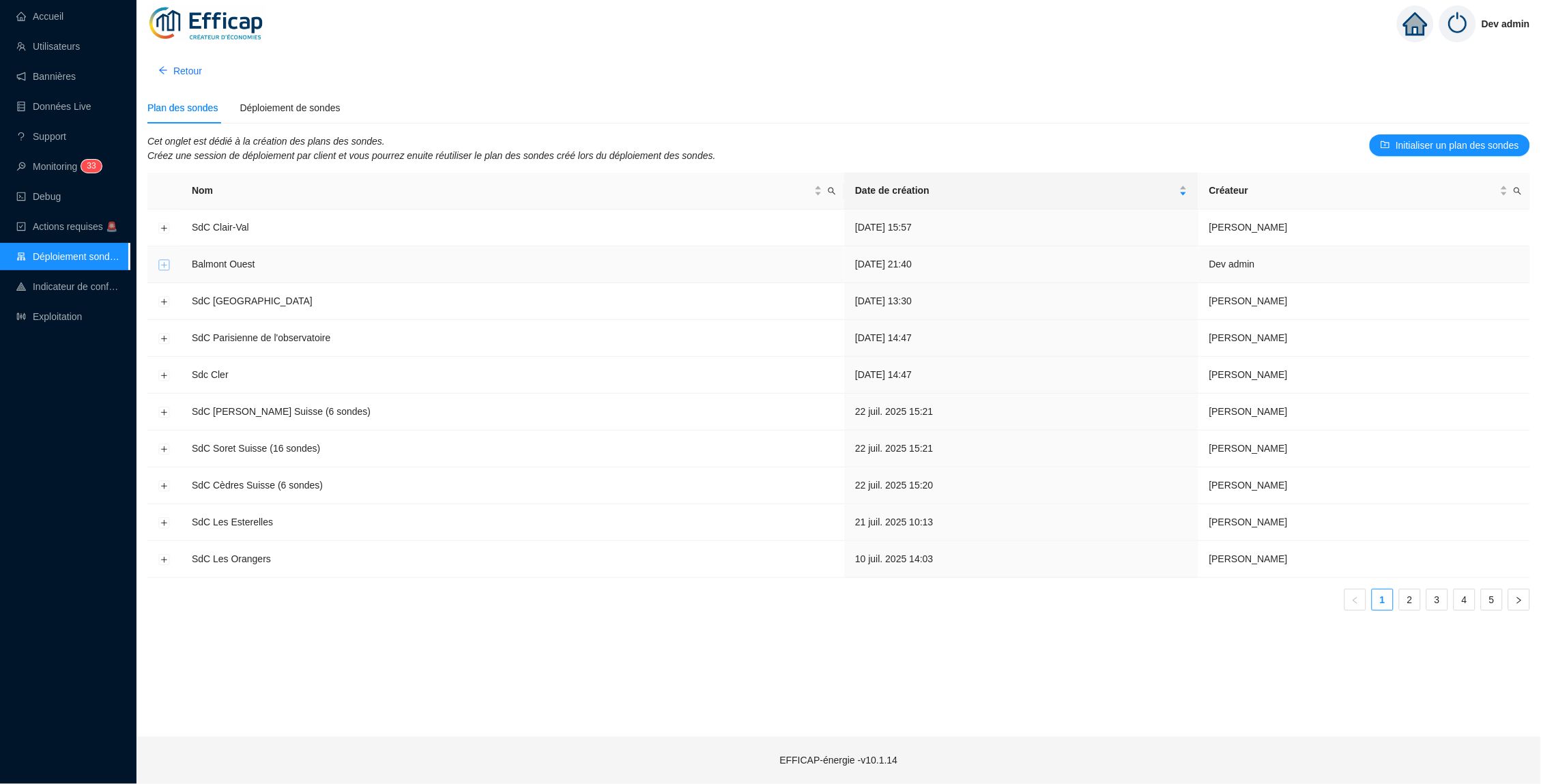
click at [166, 261] on button "Développer la ligne" at bounding box center [165, 265] width 11 height 11
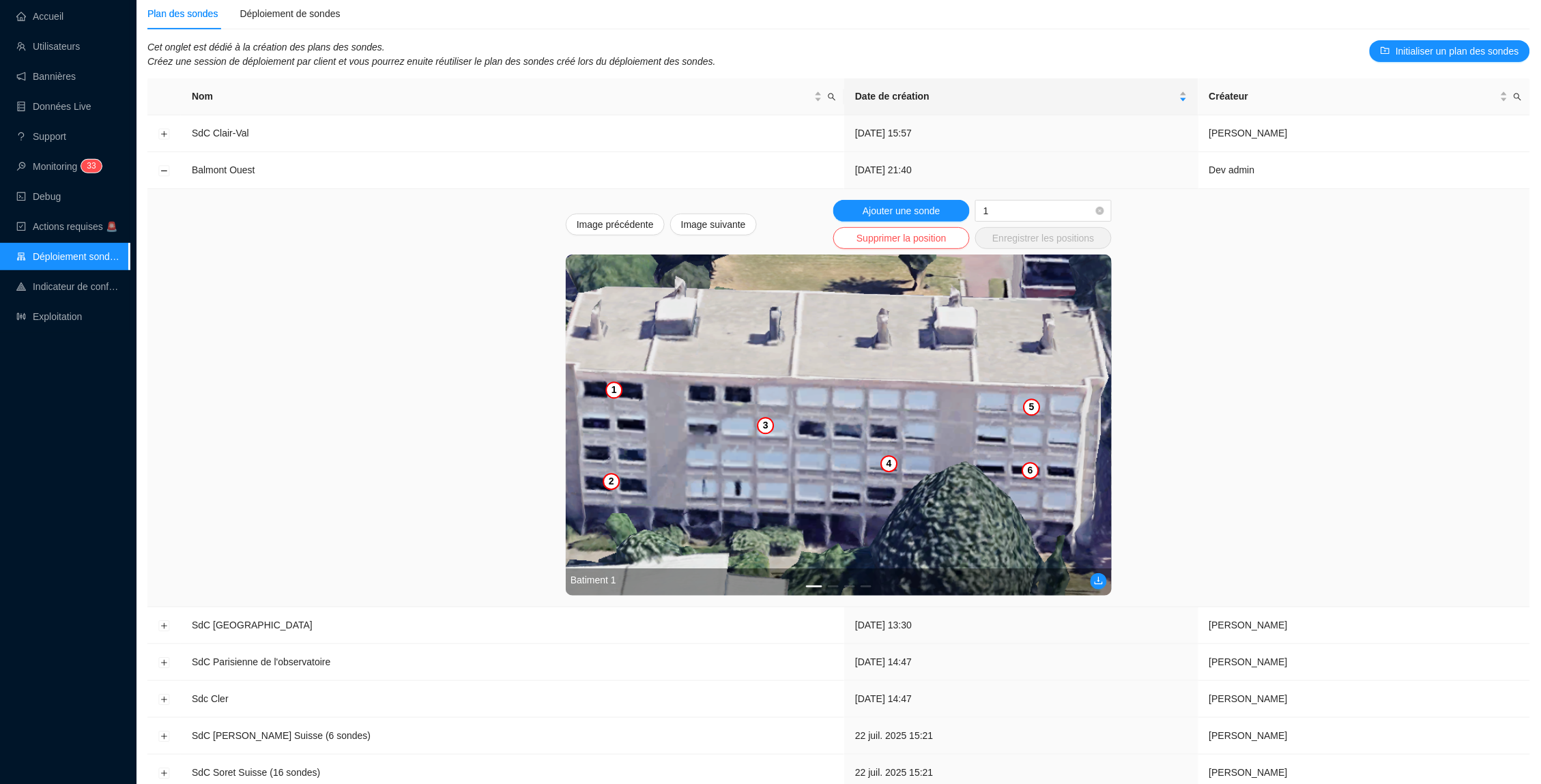
scroll to position [98, 0]
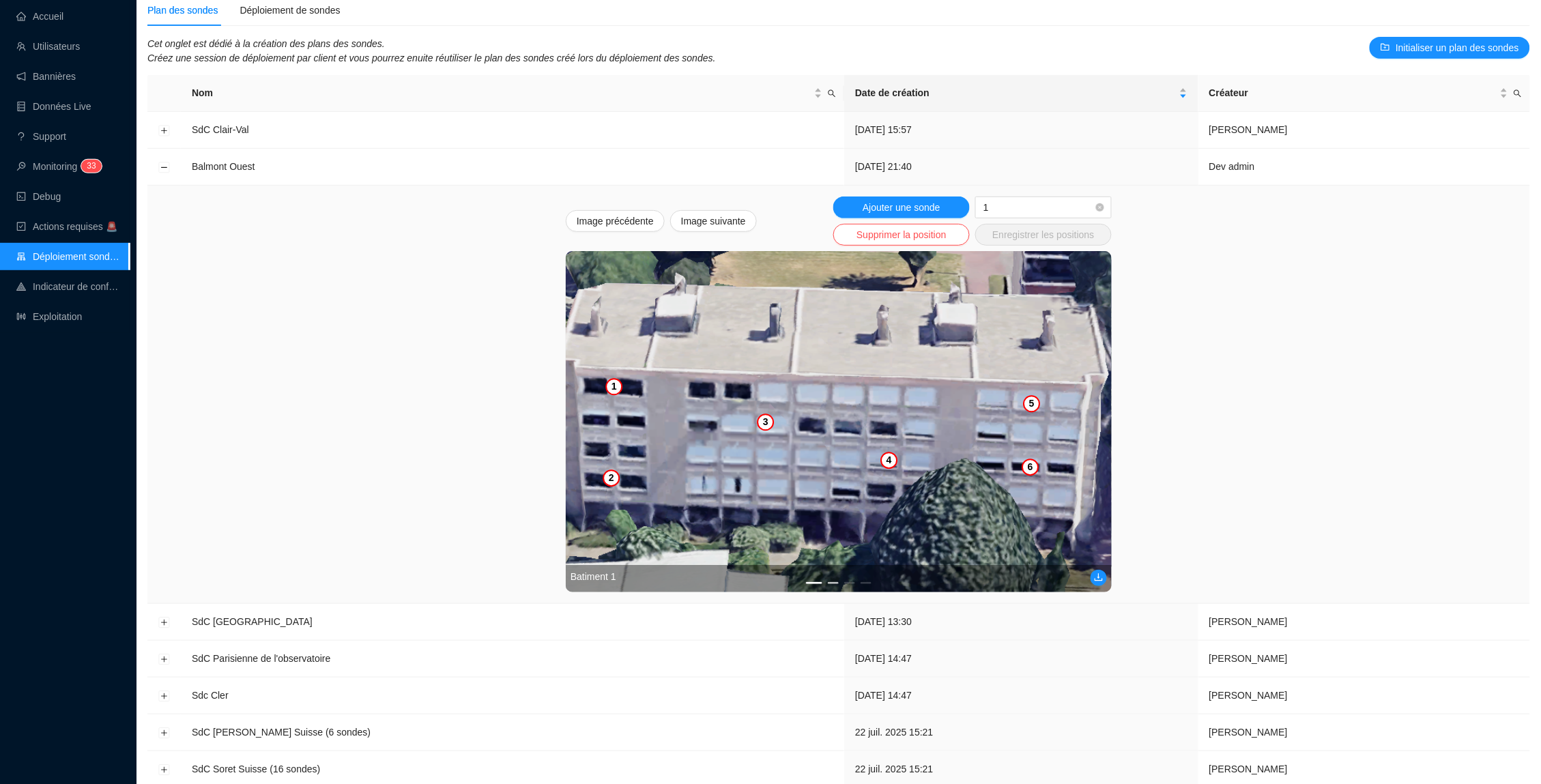
click at [831, 582] on button "2" at bounding box center [833, 582] width 11 height 2
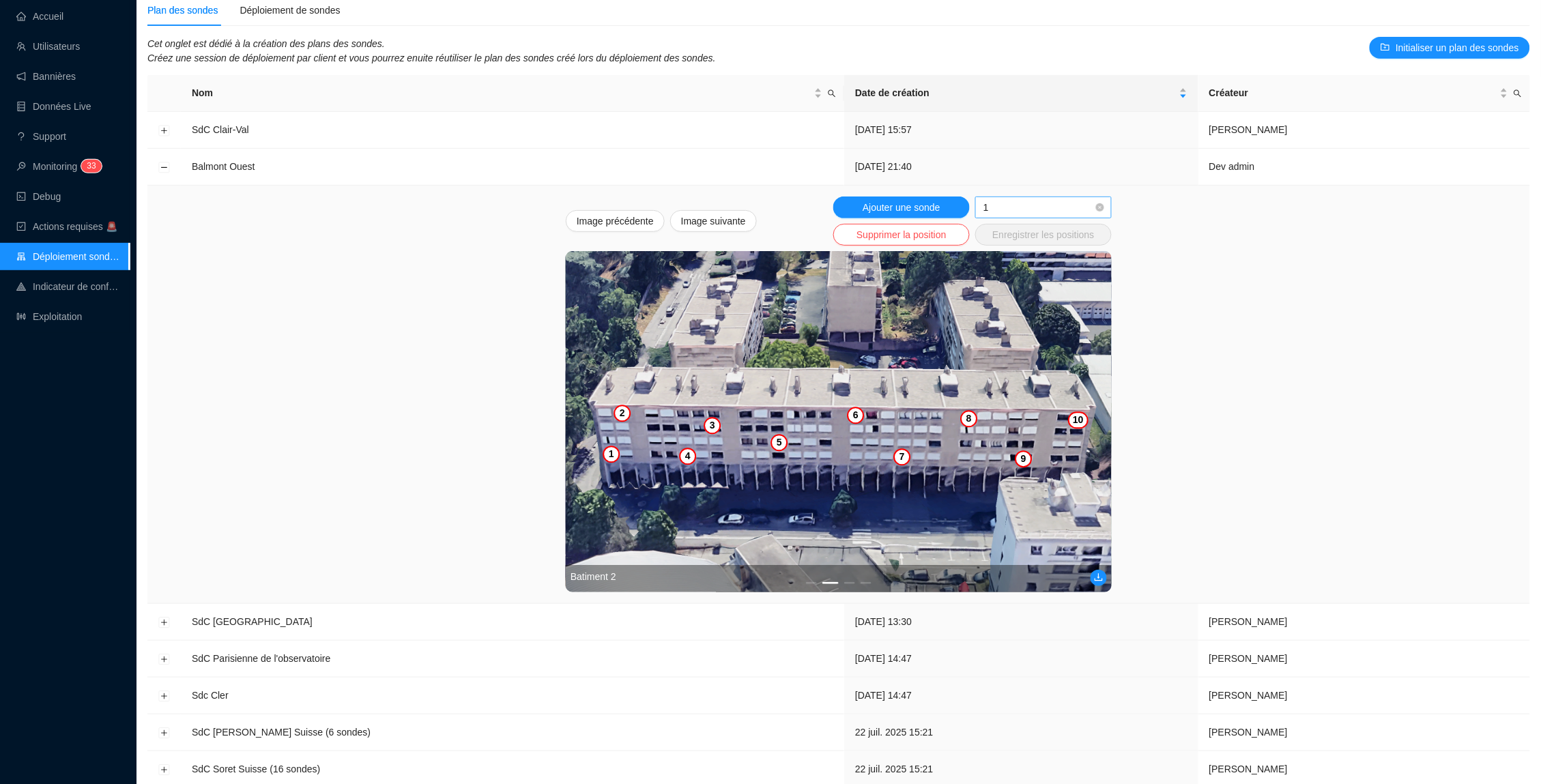
click at [1036, 201] on span "1" at bounding box center [1043, 206] width 120 height 20
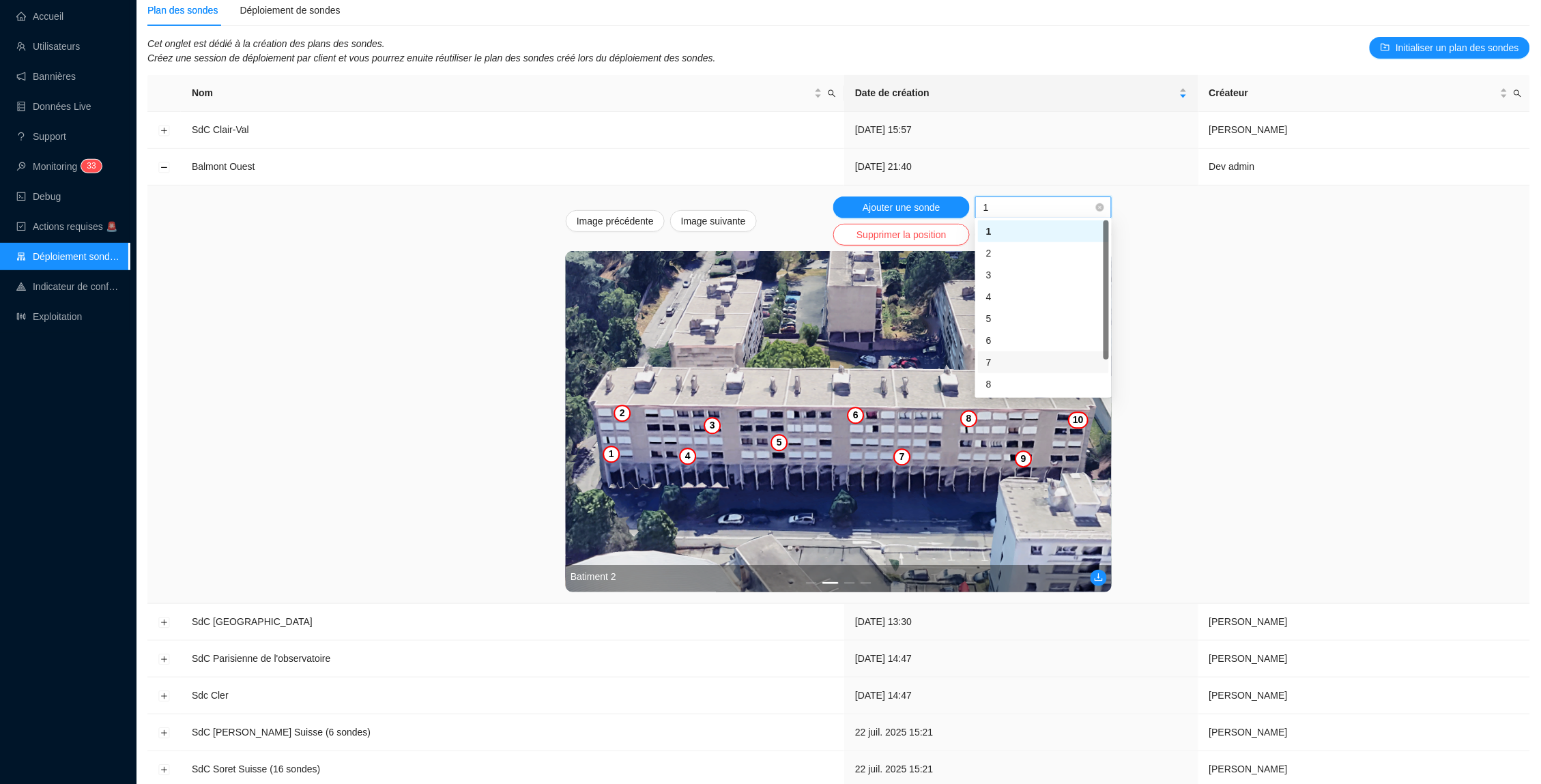
click at [1006, 361] on div "7" at bounding box center [1043, 363] width 115 height 15
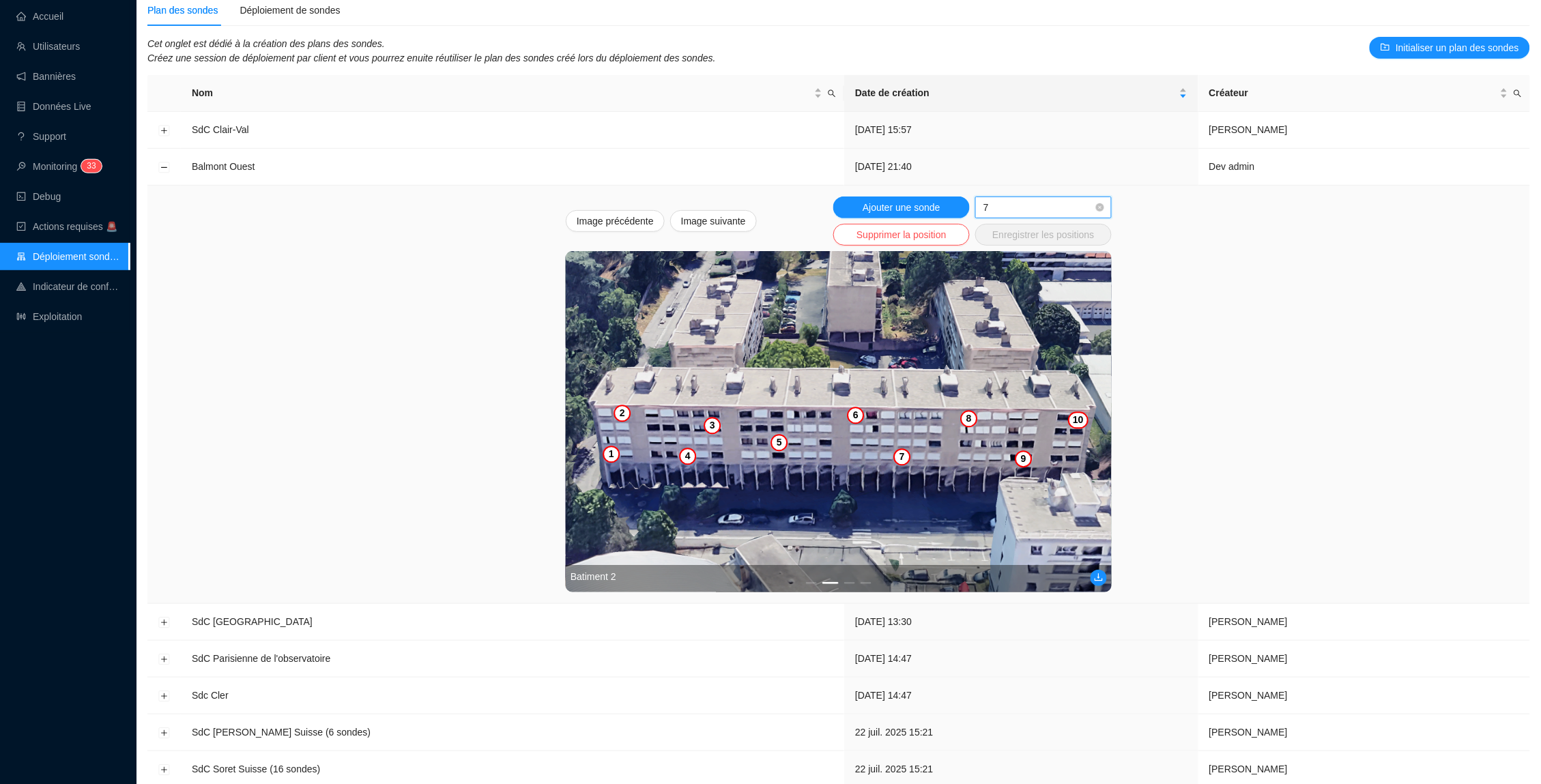
click at [903, 466] on img at bounding box center [838, 421] width 546 height 341
click at [1025, 197] on span "7" at bounding box center [1043, 206] width 120 height 20
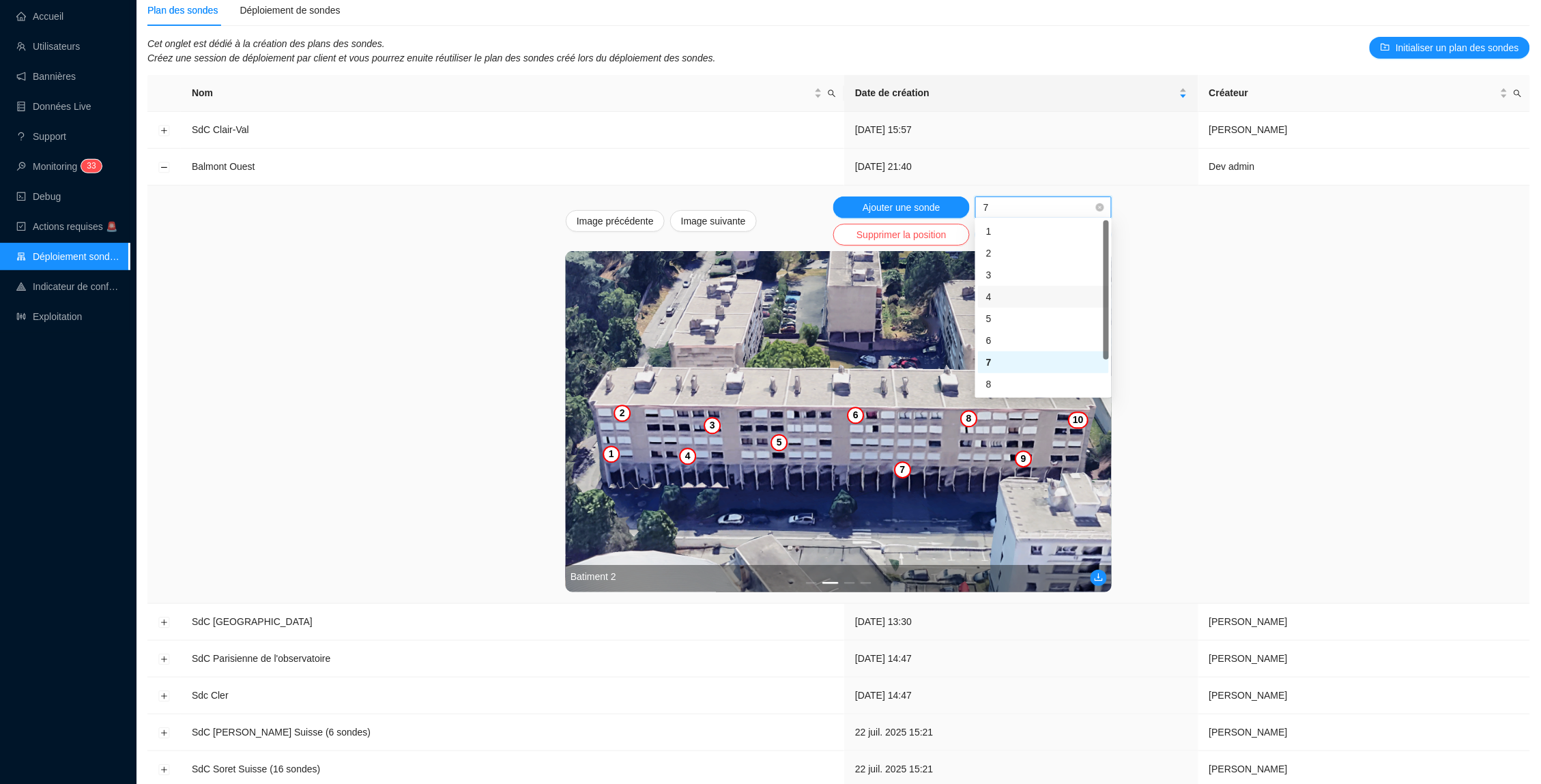
click at [997, 297] on div "4" at bounding box center [1043, 297] width 115 height 15
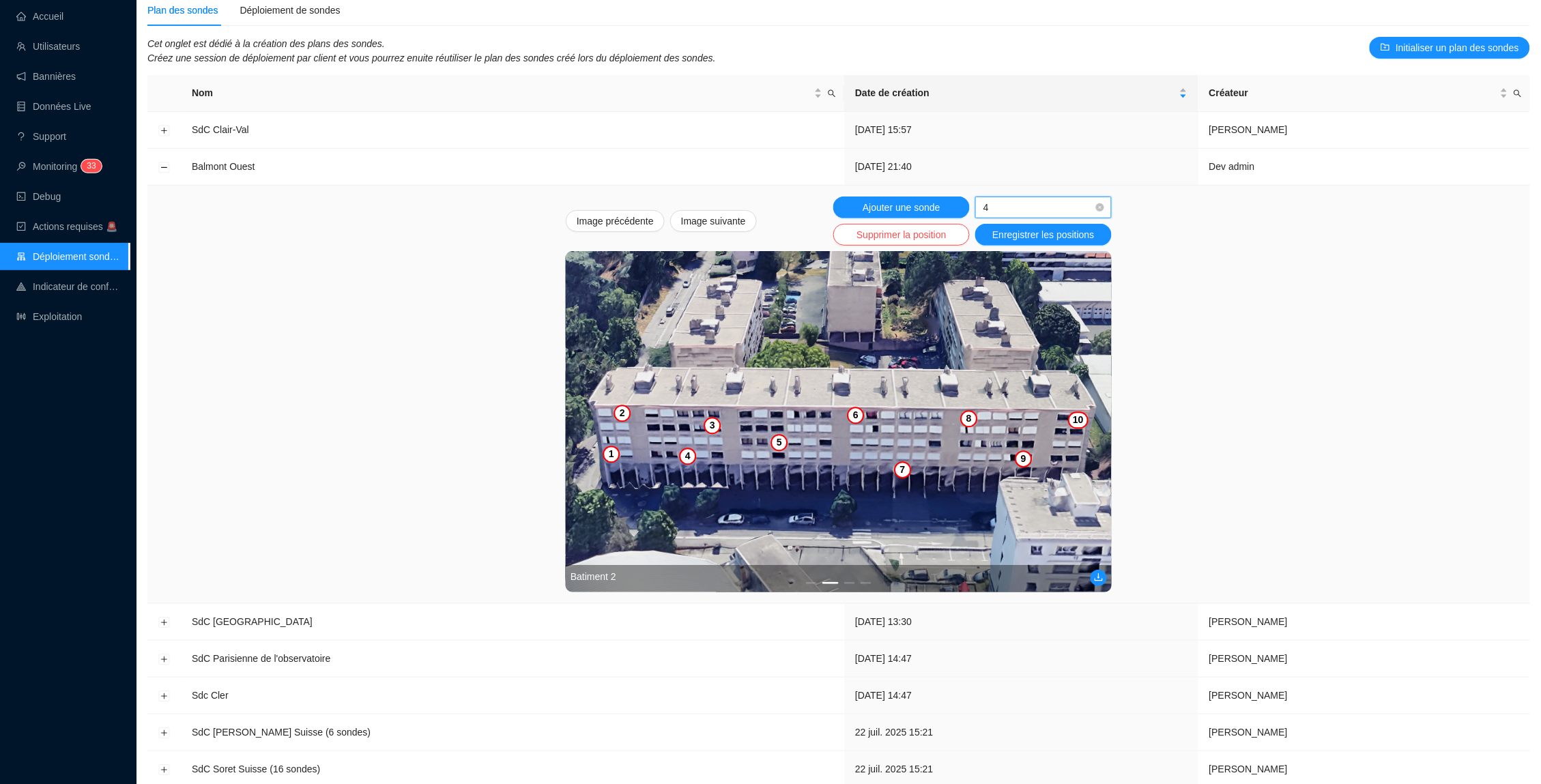
click at [690, 462] on img at bounding box center [838, 421] width 546 height 341
click at [1038, 230] on span "Enregistrer les positions" at bounding box center [1043, 235] width 102 height 15
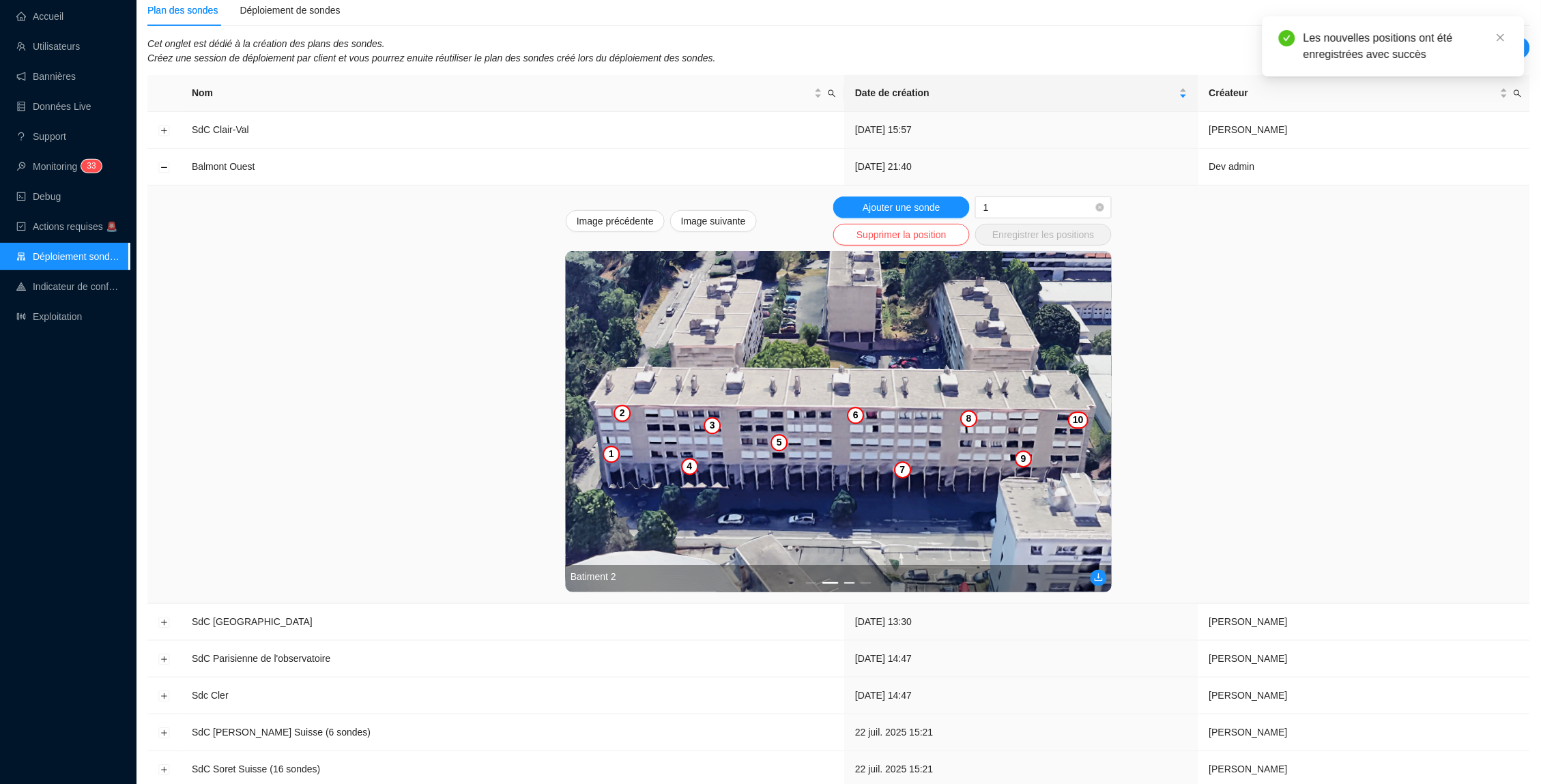
click at [851, 582] on button "3" at bounding box center [850, 582] width 11 height 2
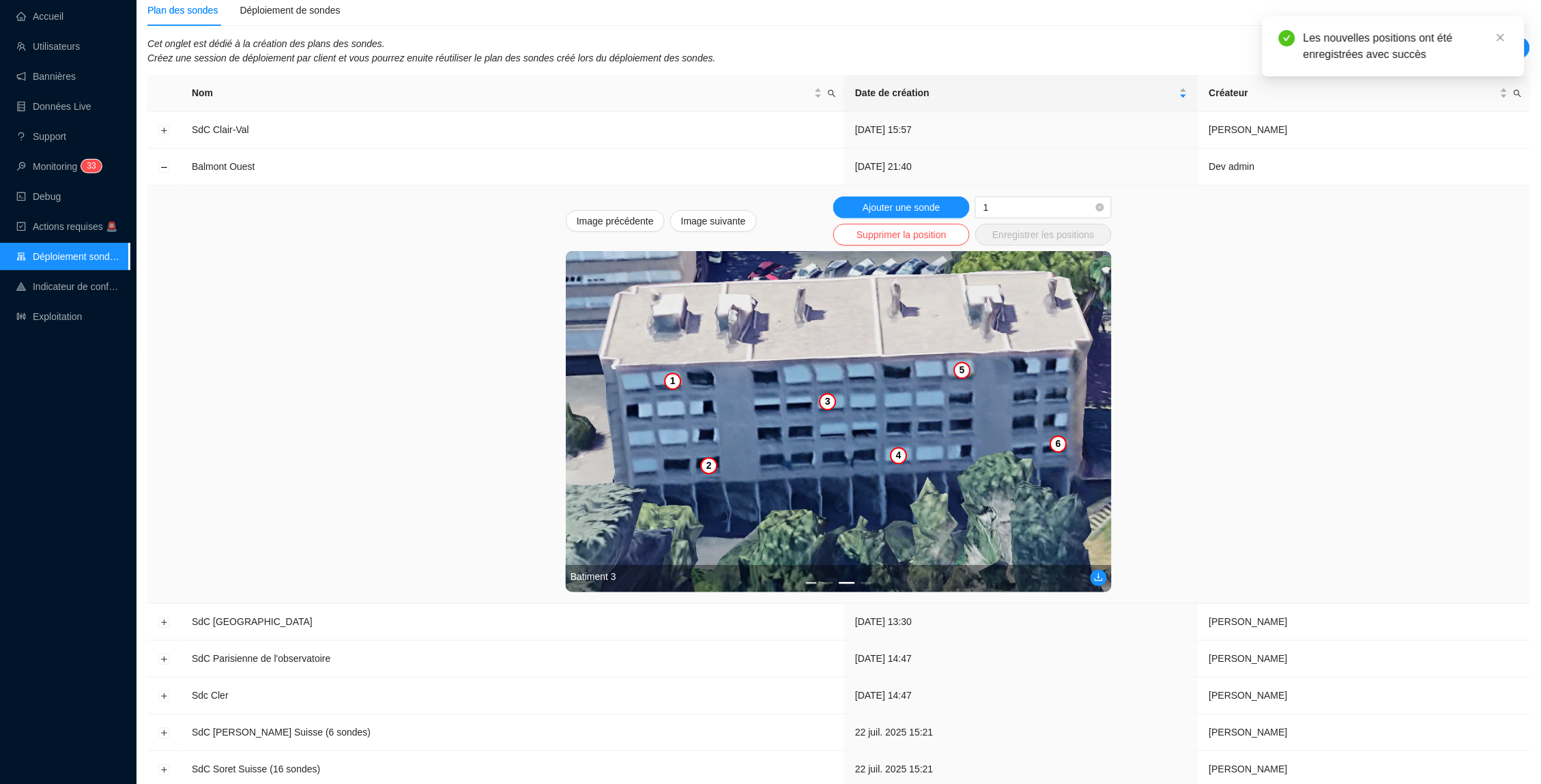
click at [810, 582] on button "1" at bounding box center [812, 582] width 11 height 2
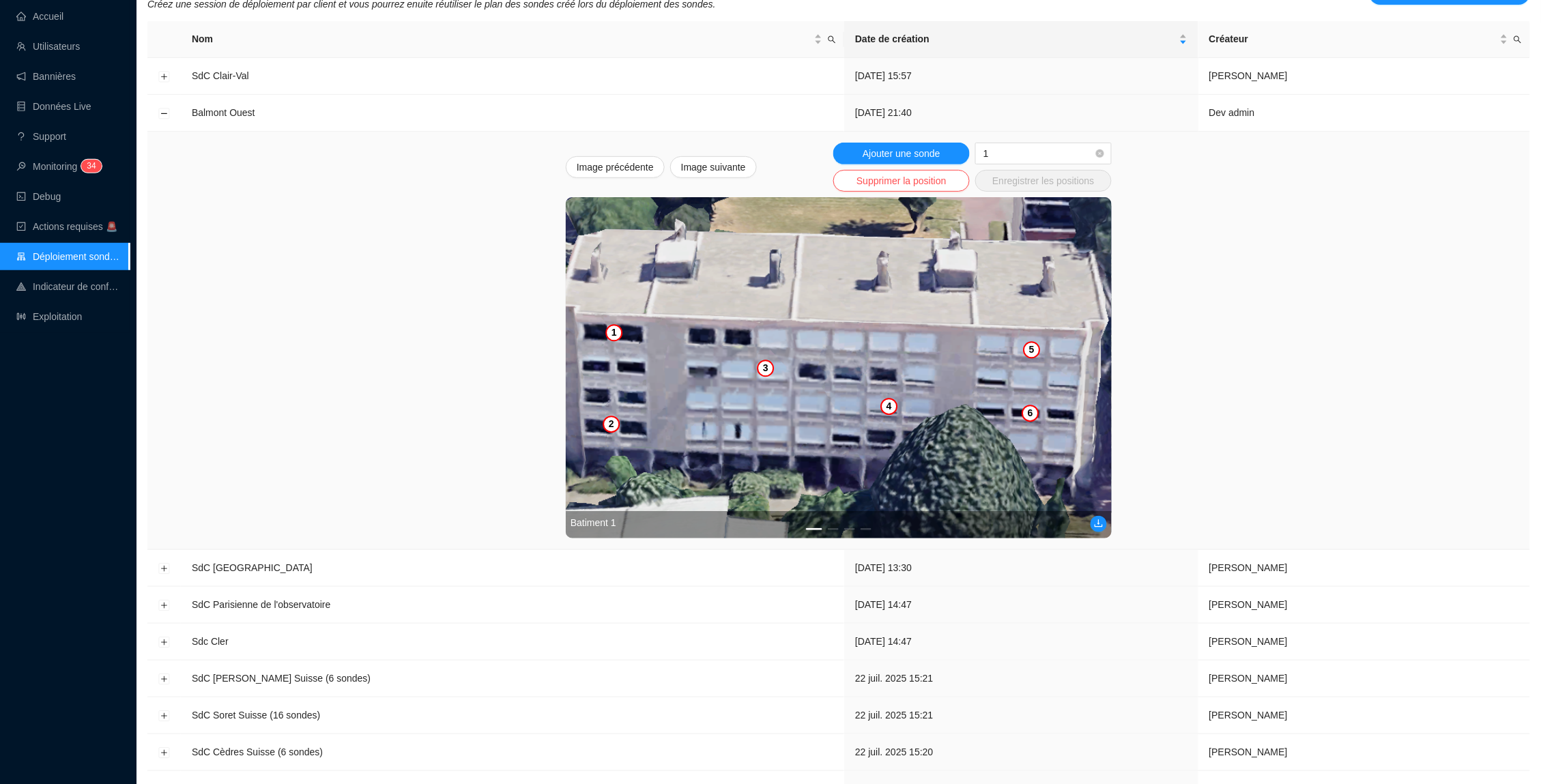
scroll to position [94, 0]
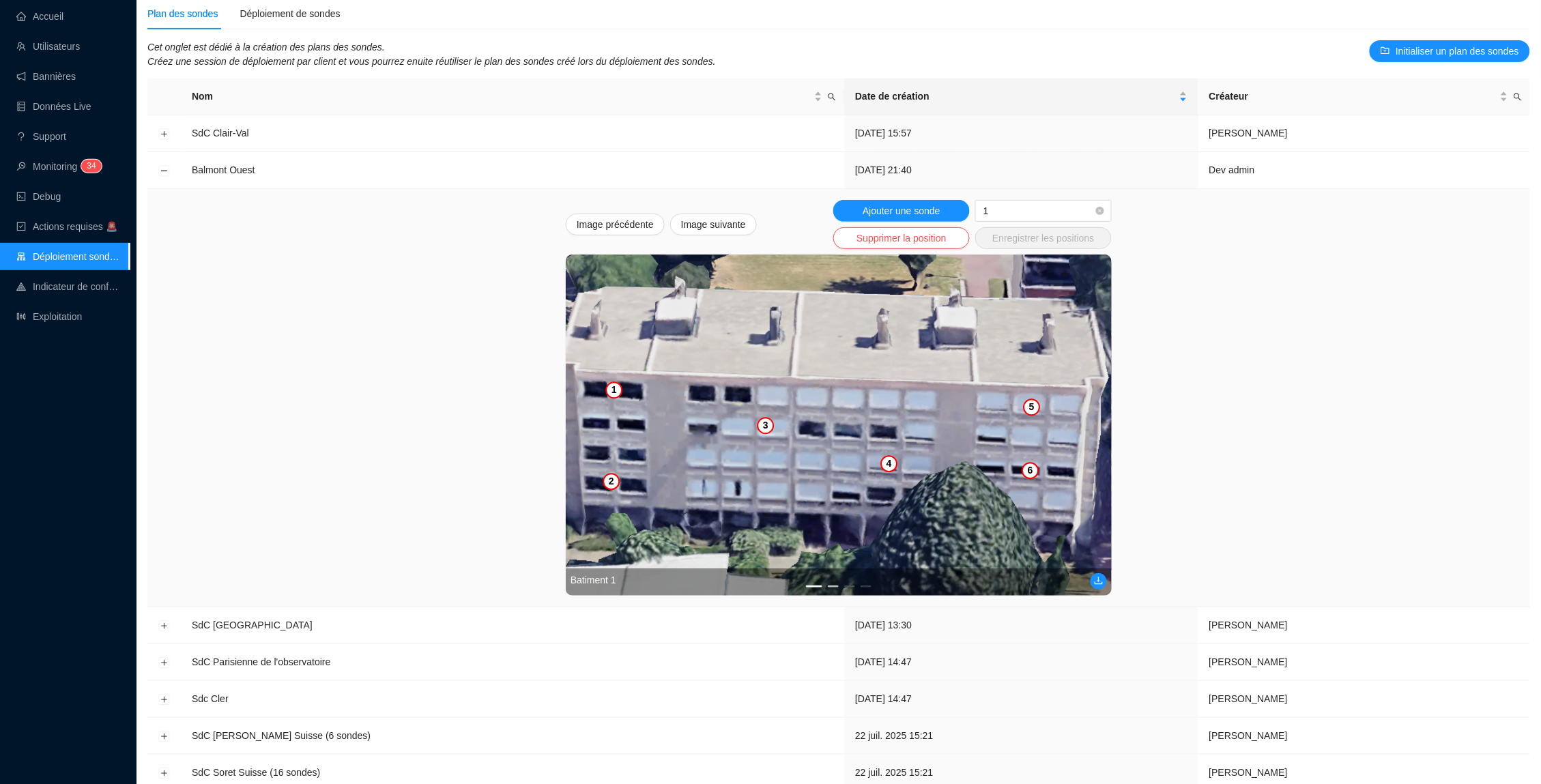
click at [834, 586] on button "2" at bounding box center [833, 586] width 11 height 2
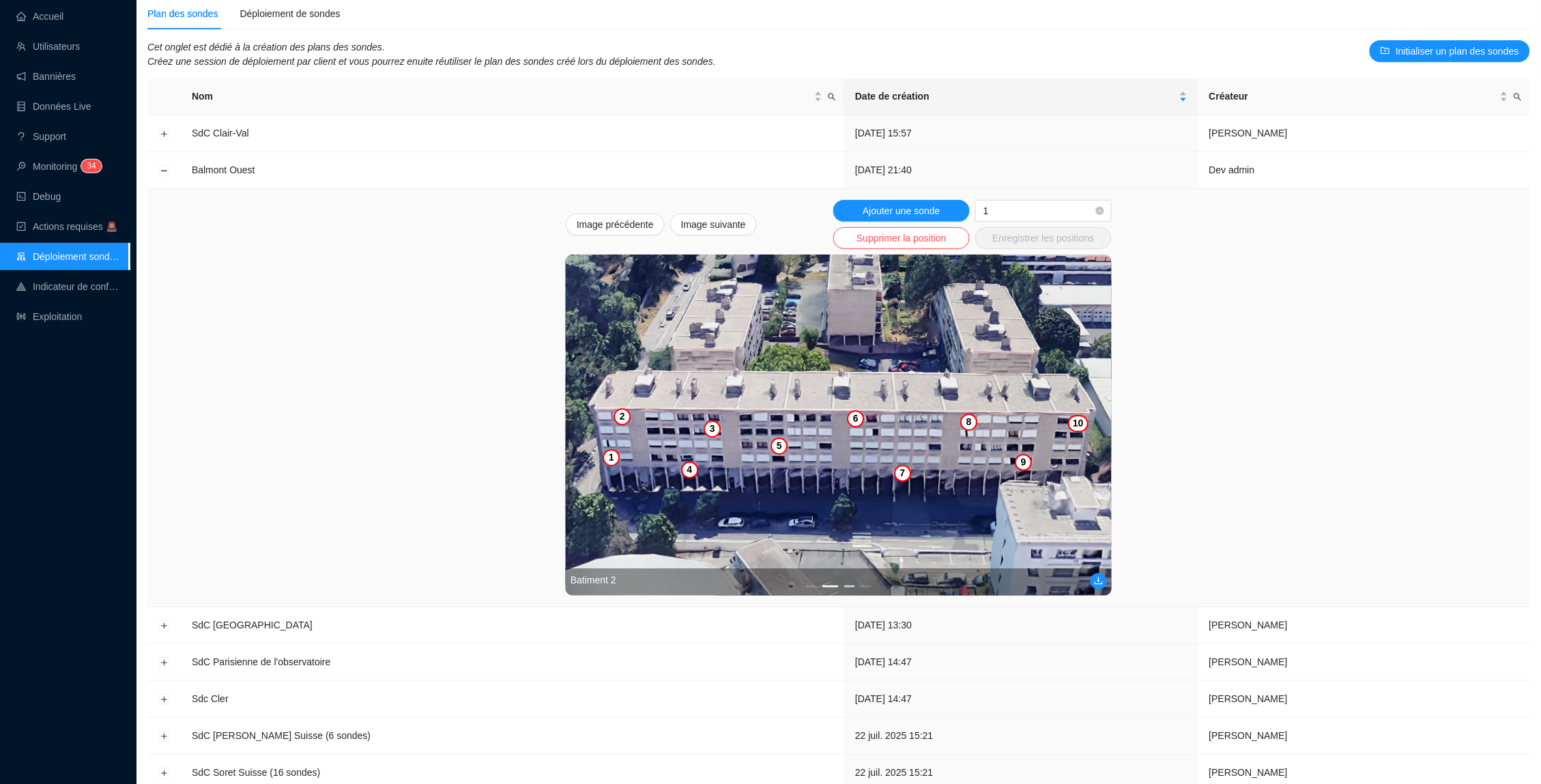
click at [849, 586] on button "3" at bounding box center [850, 586] width 11 height 2
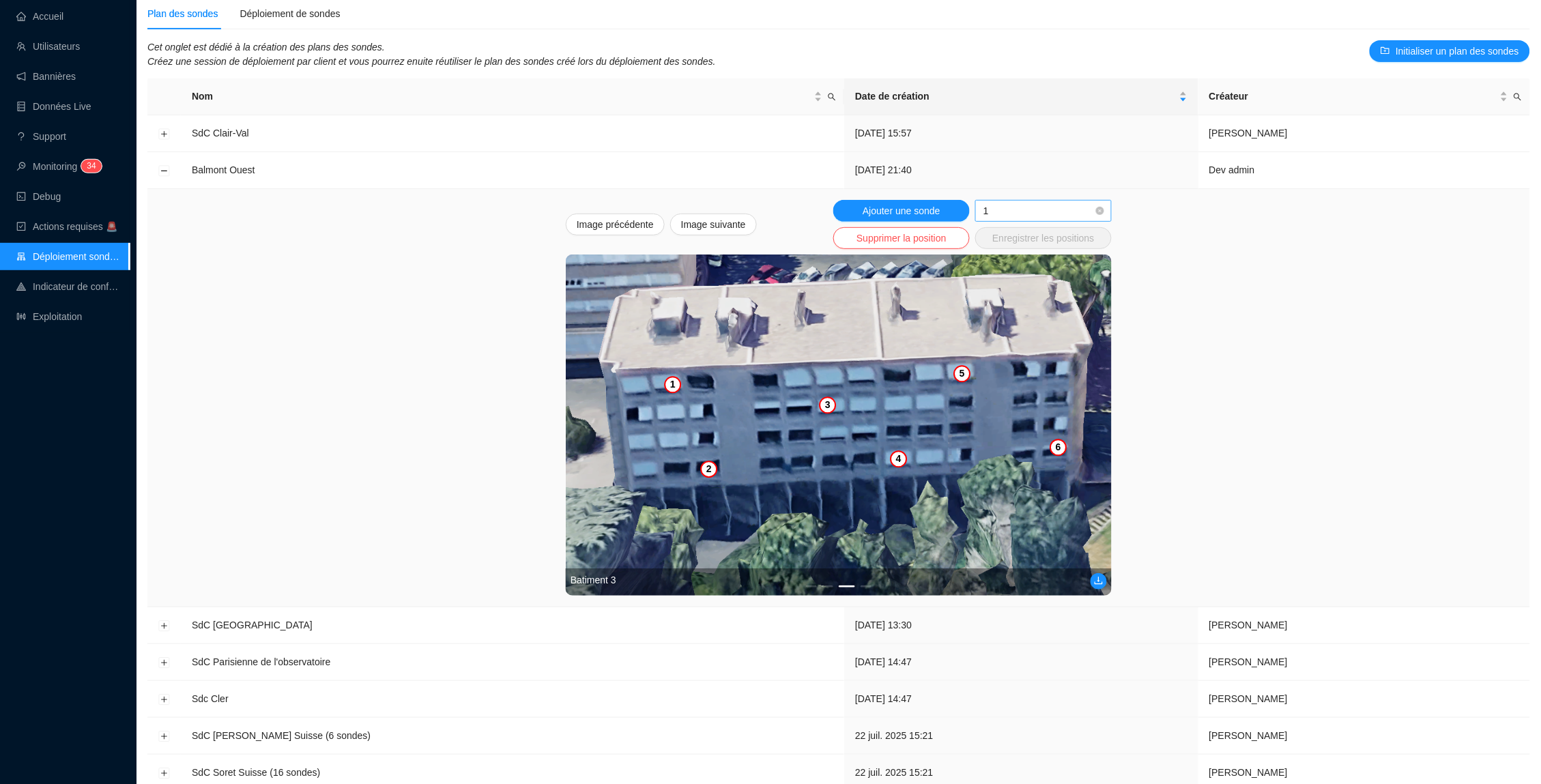
click at [1011, 203] on span "1" at bounding box center [1043, 211] width 120 height 20
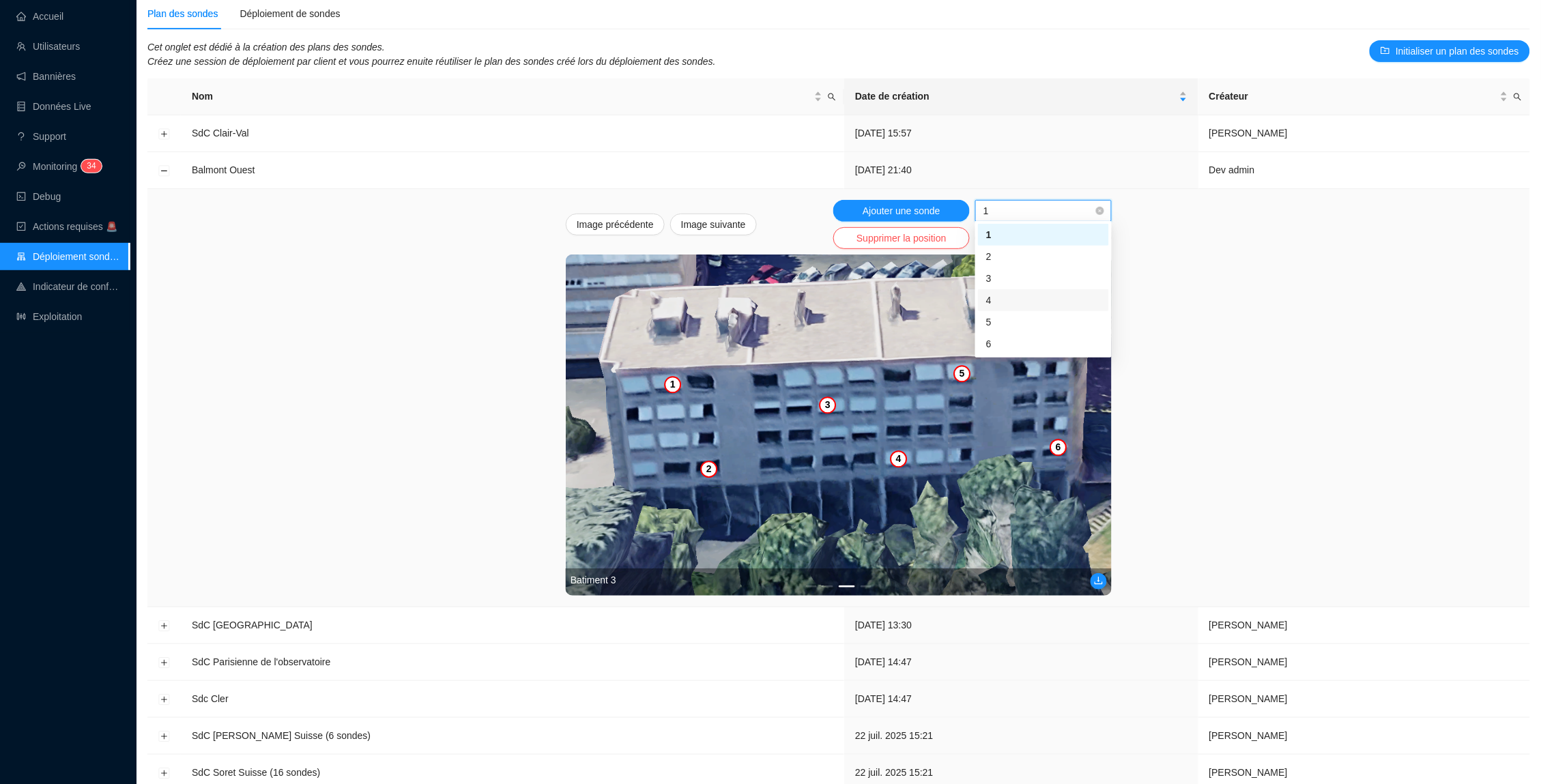
click at [1021, 297] on div "4" at bounding box center [1043, 301] width 115 height 15
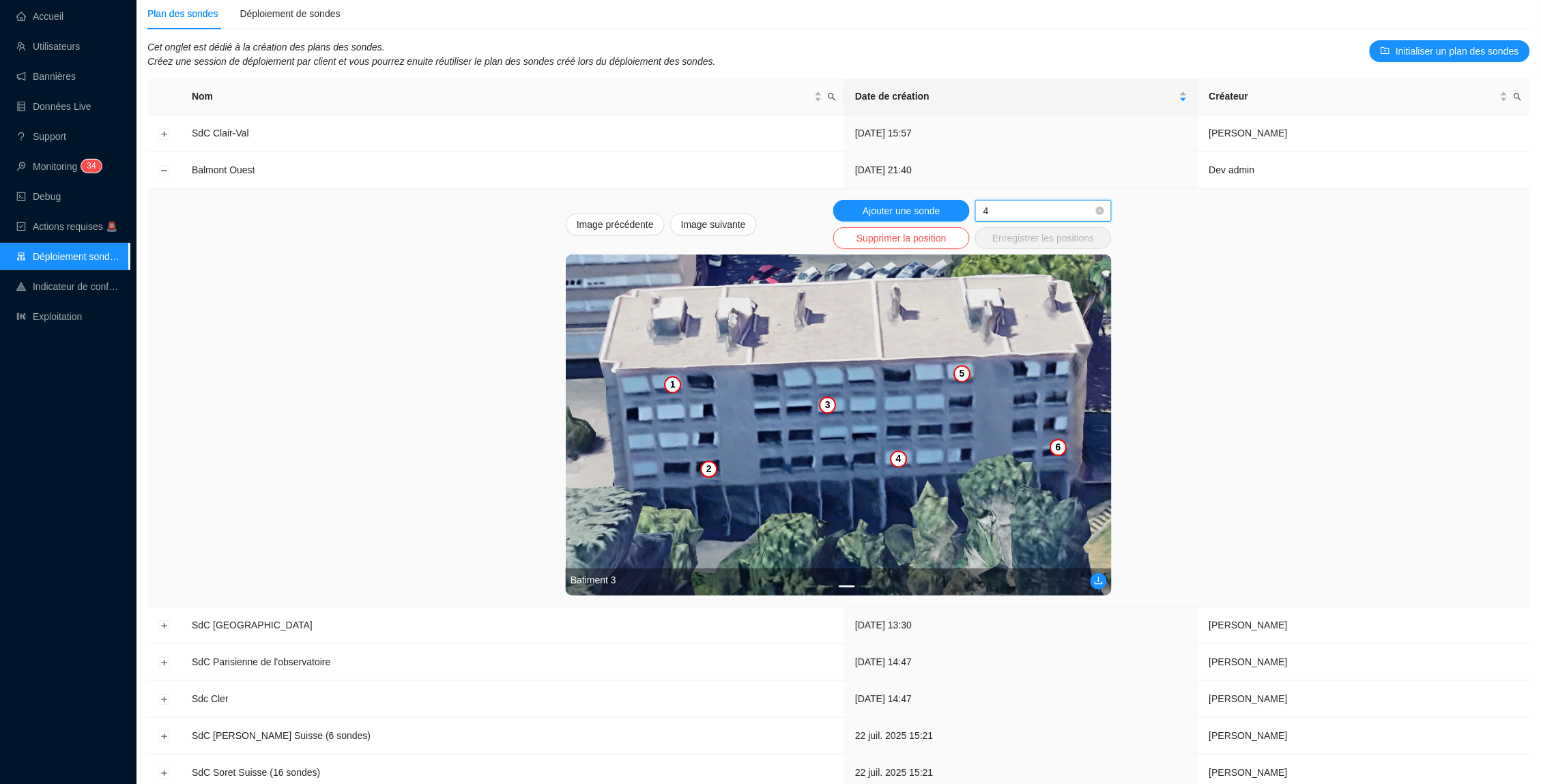
click at [899, 477] on img at bounding box center [838, 424] width 546 height 341
click at [1025, 231] on span "Enregistrer les positions" at bounding box center [1043, 239] width 102 height 15
click at [825, 584] on div "Batiment 3" at bounding box center [838, 582] width 546 height 27
click at [826, 584] on div "Batiment 3" at bounding box center [838, 582] width 546 height 27
click at [826, 578] on div "Batiment 3" at bounding box center [838, 582] width 546 height 27
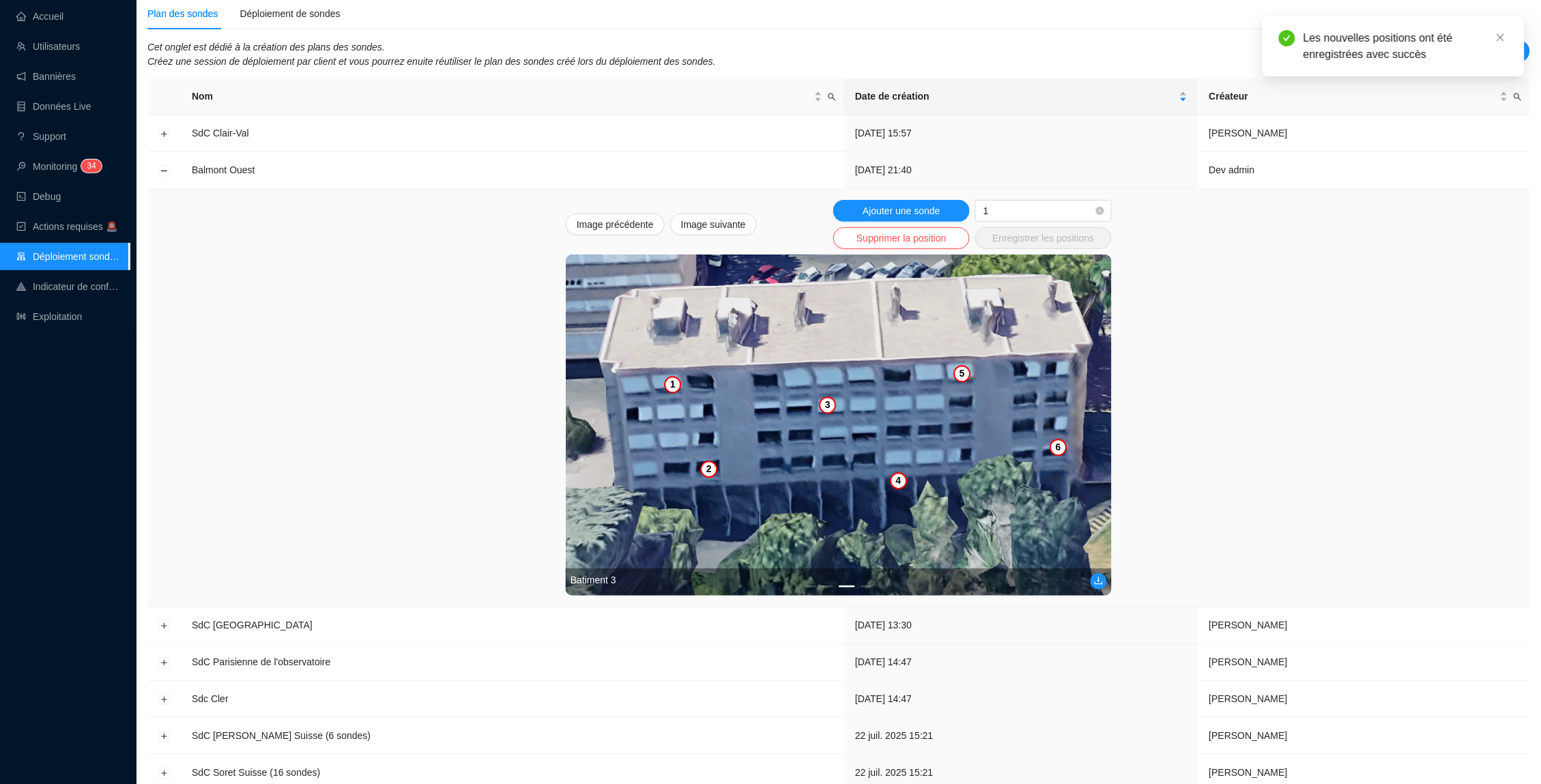
click at [825, 584] on div "Batiment 3" at bounding box center [838, 582] width 546 height 27
click at [829, 582] on div "Vous pouvez ajouter de nouvelles images pour décrire votre immeuble ! Batiment …" at bounding box center [838, 424] width 546 height 341
click at [829, 586] on button "2" at bounding box center [828, 586] width 11 height 2
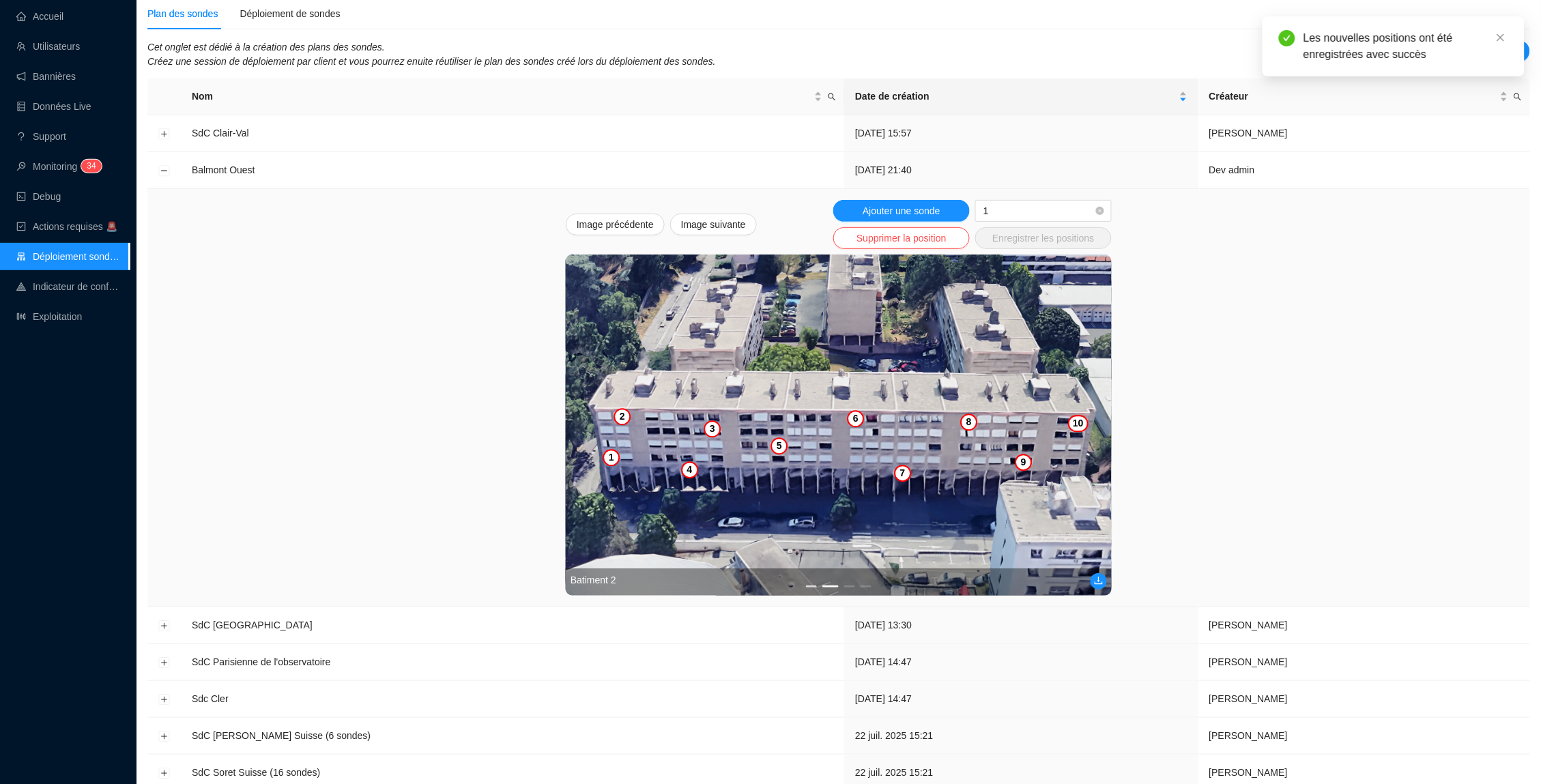
click at [810, 586] on button "1" at bounding box center [812, 586] width 11 height 2
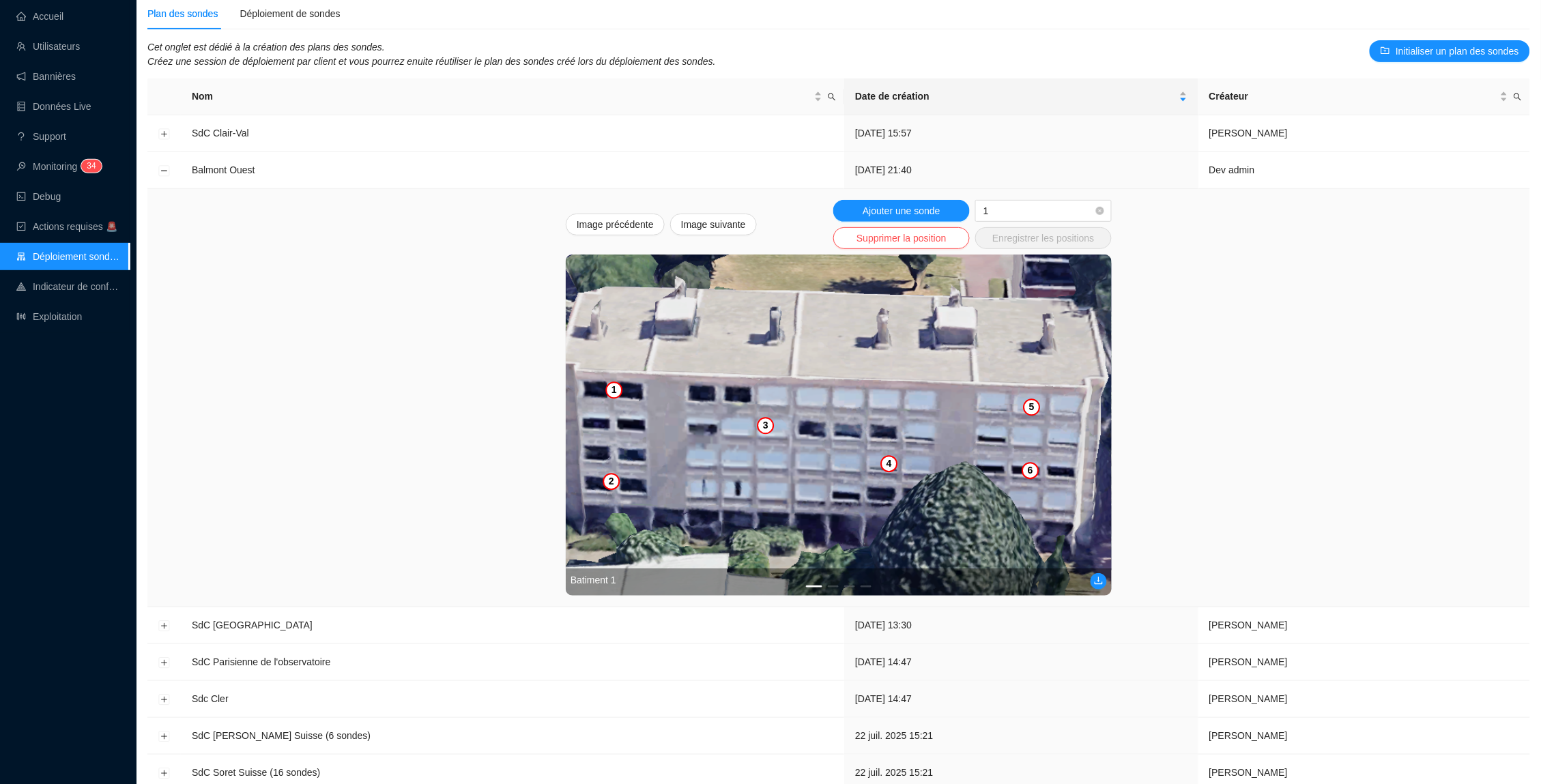
click at [831, 583] on div "Batiment 1" at bounding box center [838, 582] width 546 height 27
click at [833, 586] on button "2" at bounding box center [833, 586] width 11 height 2
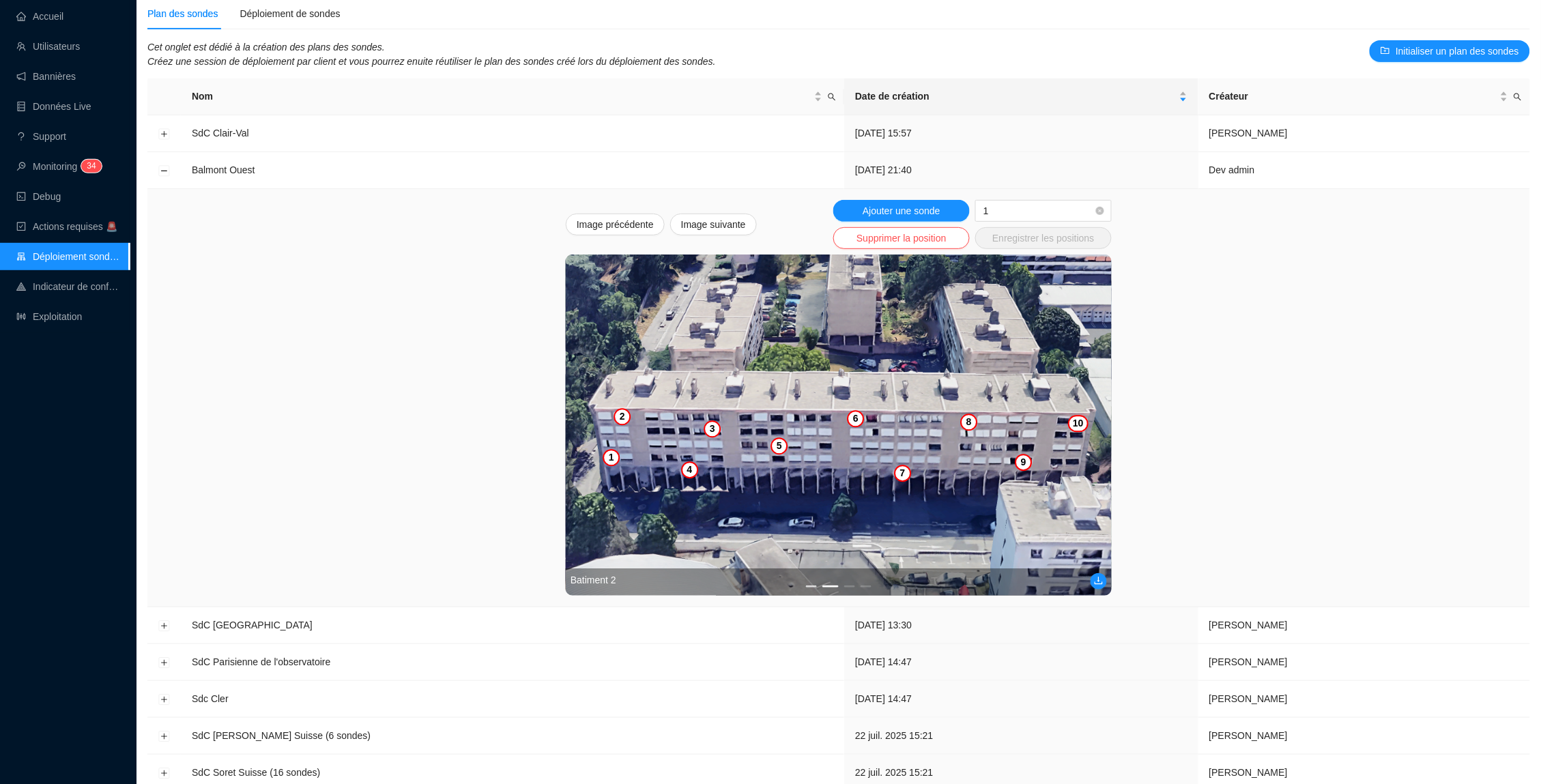
click at [811, 586] on button "1" at bounding box center [812, 586] width 11 height 2
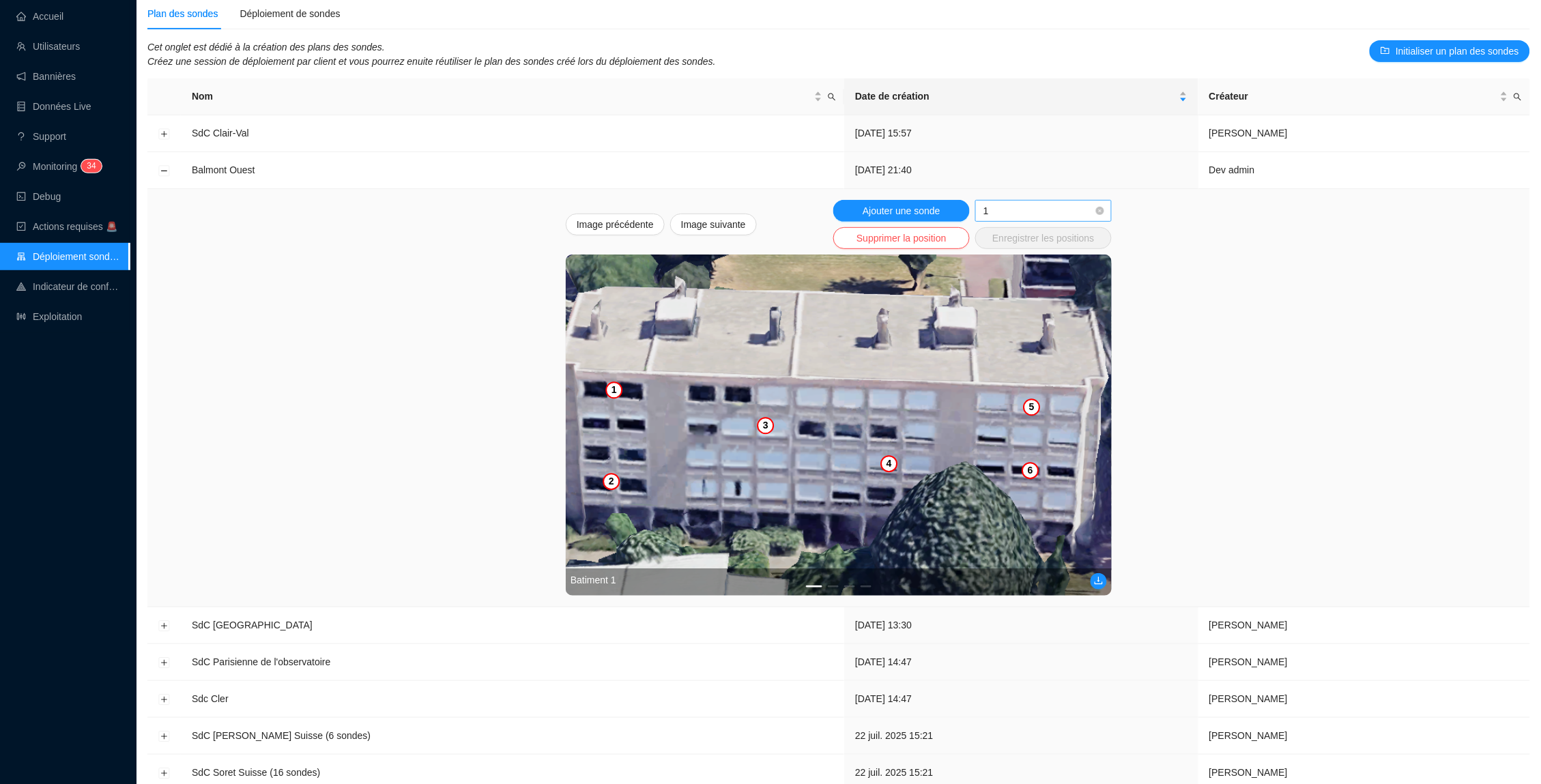
click at [1067, 201] on span "1" at bounding box center [1043, 211] width 120 height 20
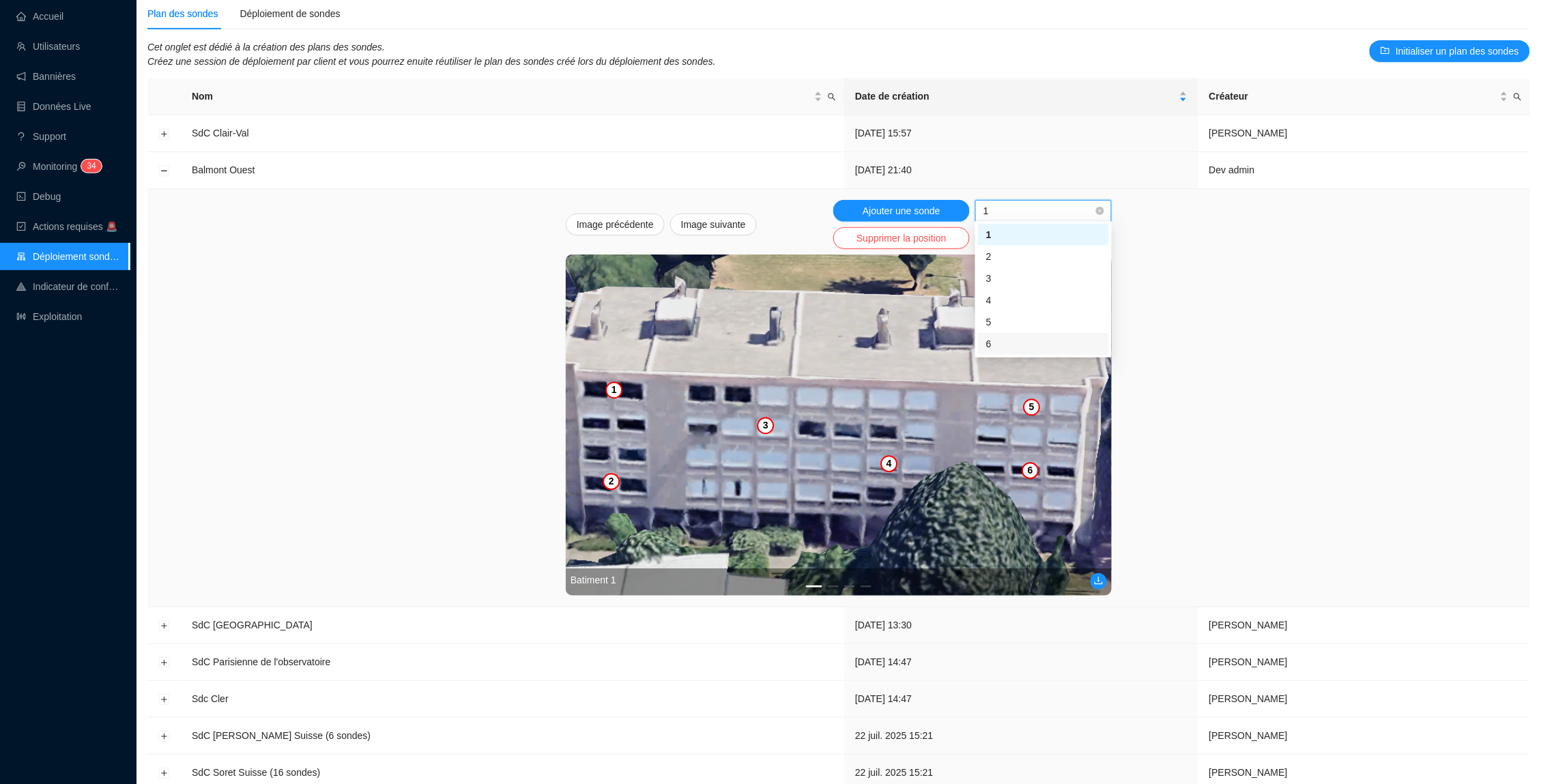
click at [1034, 340] on div "6" at bounding box center [1043, 344] width 115 height 15
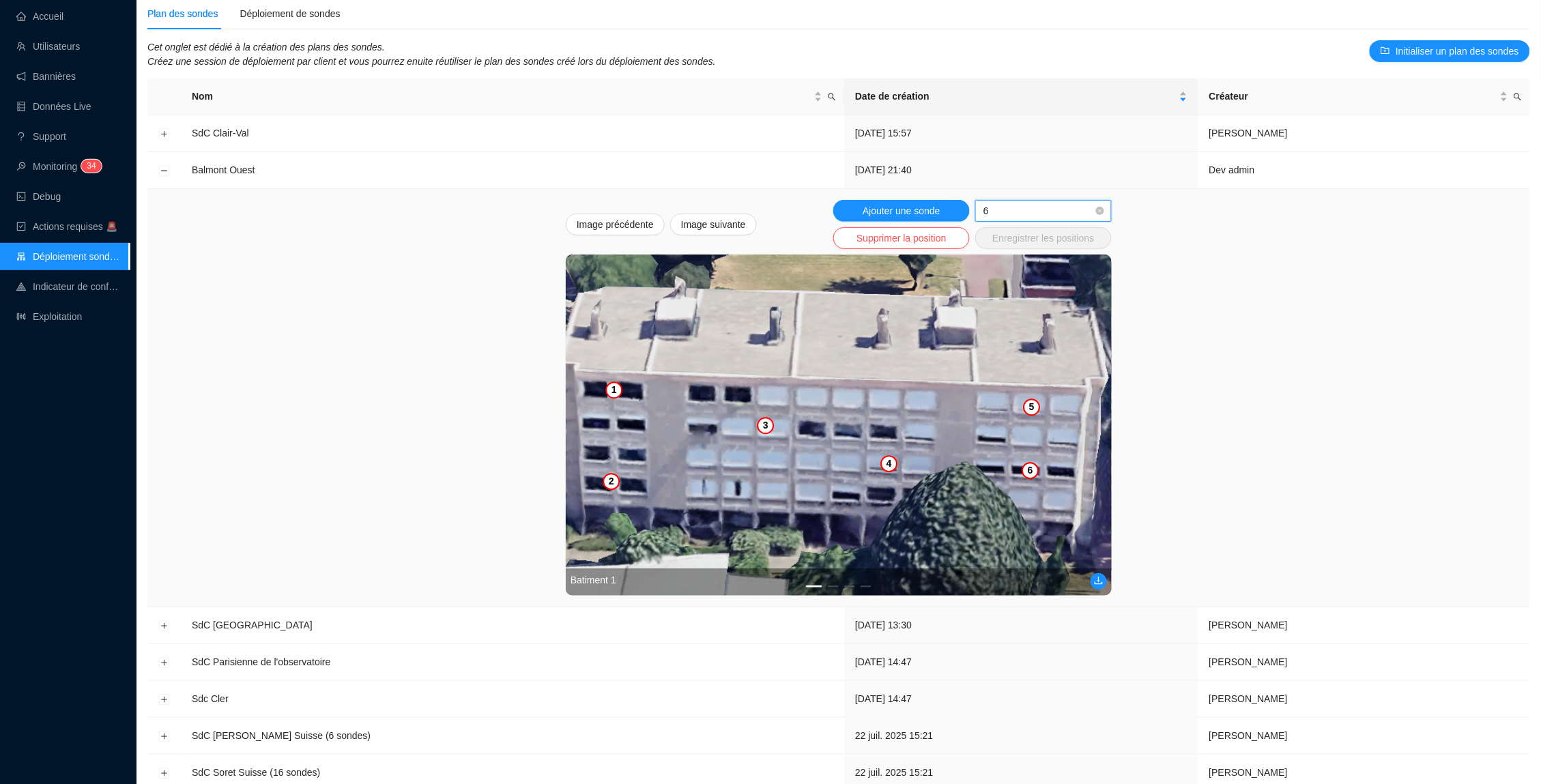
click at [1029, 521] on img at bounding box center [838, 424] width 546 height 341
click at [1029, 499] on img at bounding box center [838, 424] width 546 height 341
click at [1028, 516] on img at bounding box center [838, 424] width 546 height 341
click at [1025, 494] on img at bounding box center [838, 424] width 546 height 341
click at [1025, 519] on img at bounding box center [838, 424] width 546 height 341
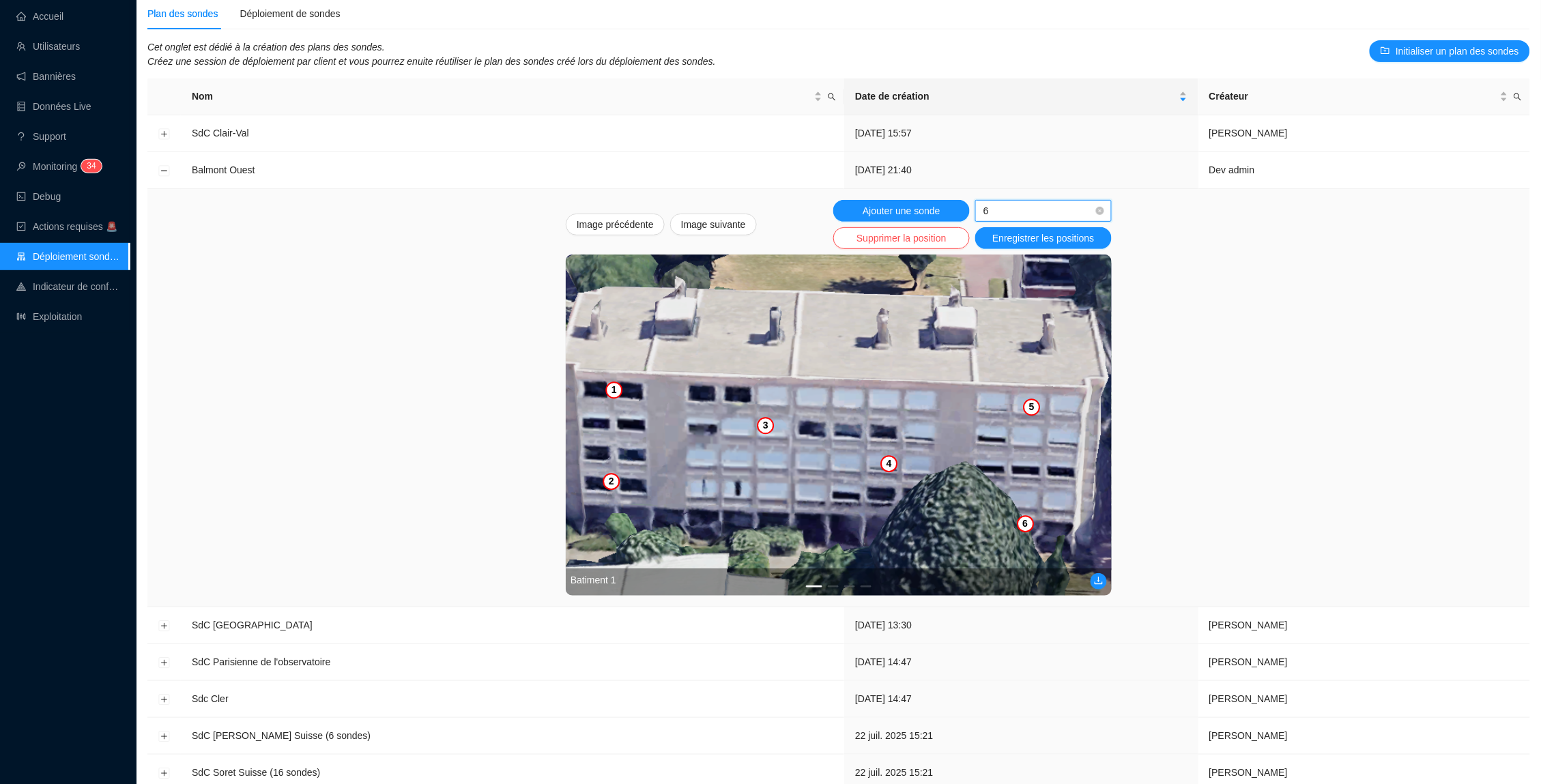
click at [1020, 202] on span "6" at bounding box center [1043, 211] width 120 height 20
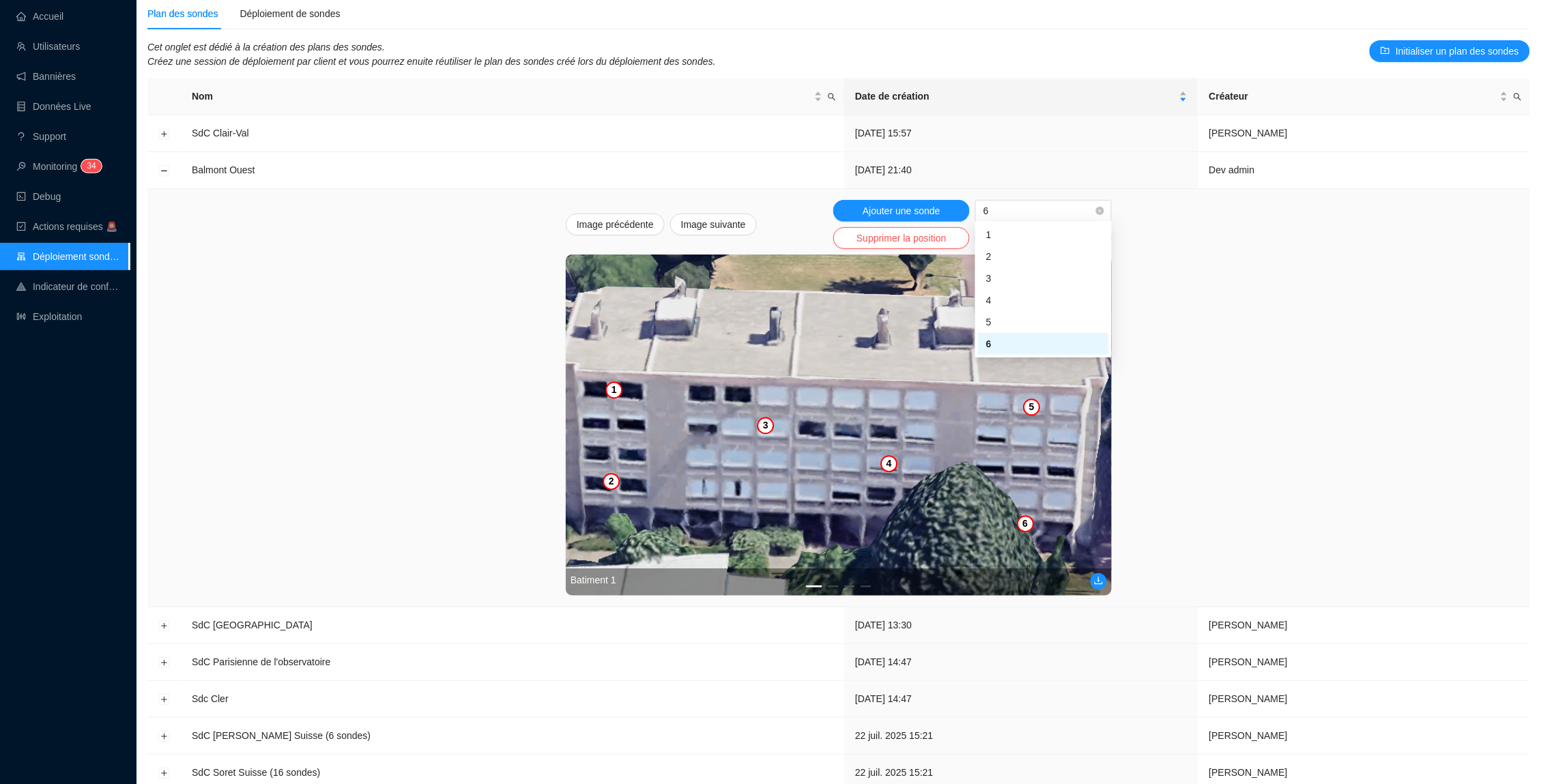
click at [1217, 240] on div "Image précédente Image suivante Ajouter une sonde 6 Supprimer la position Enreg…" at bounding box center [838, 398] width 1360 height 395
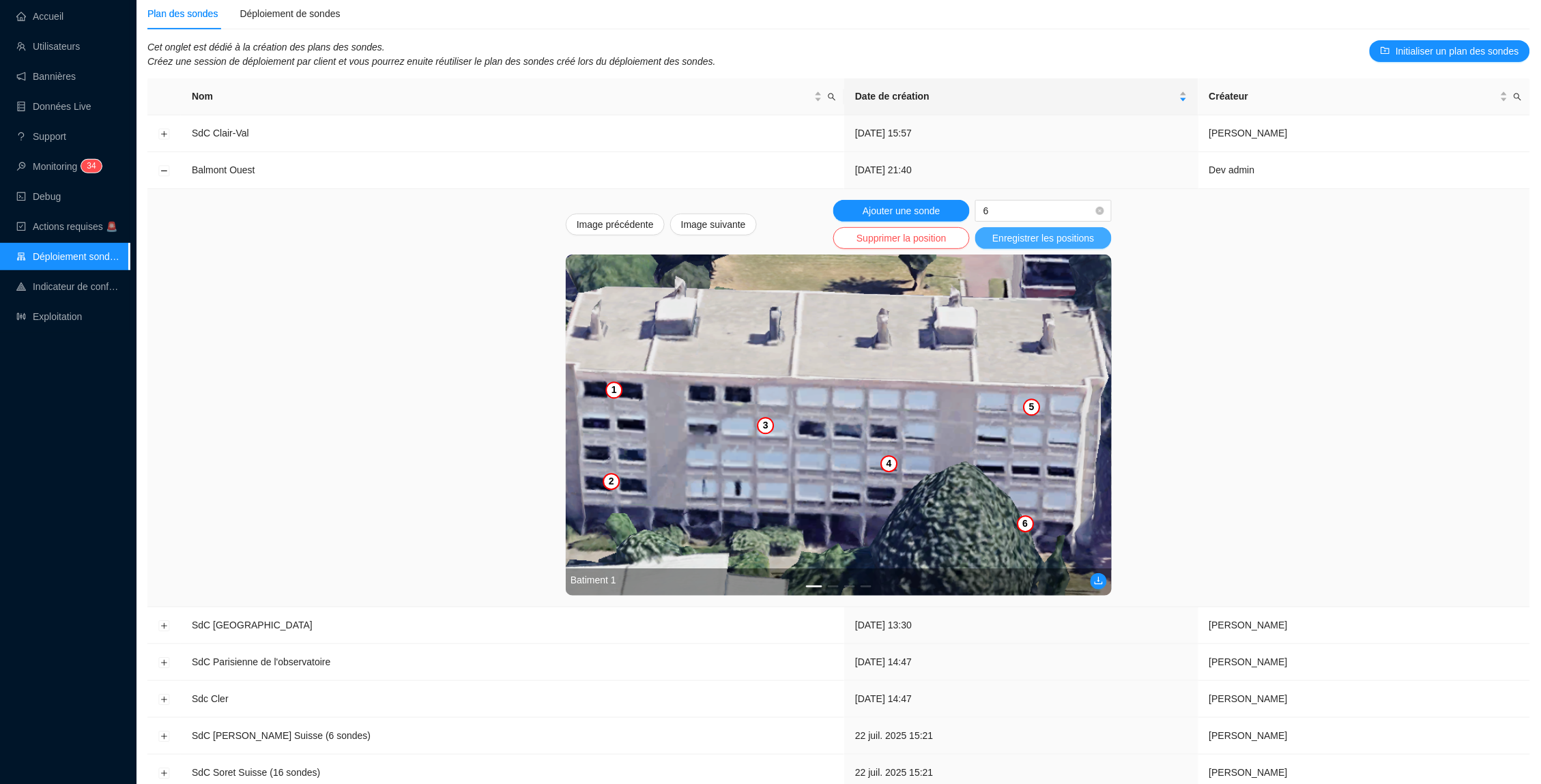
click at [1060, 232] on span "Enregistrer les positions" at bounding box center [1043, 239] width 102 height 15
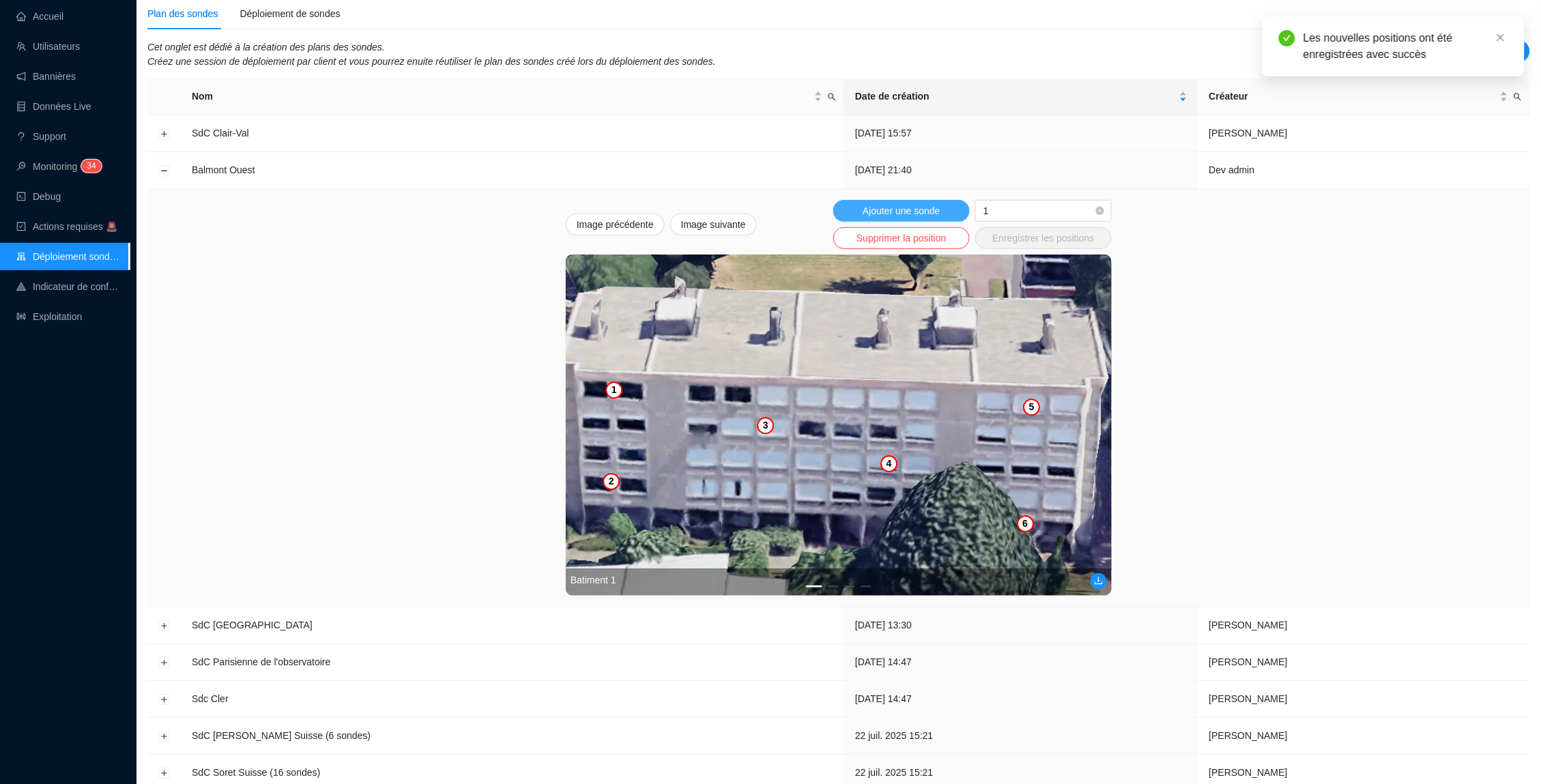
click at [903, 204] on span "Ajouter une sonde" at bounding box center [901, 211] width 77 height 15
click at [708, 493] on img at bounding box center [838, 424] width 546 height 341
click at [629, 390] on img at bounding box center [838, 424] width 546 height 341
click at [1034, 210] on span "1" at bounding box center [1043, 211] width 120 height 20
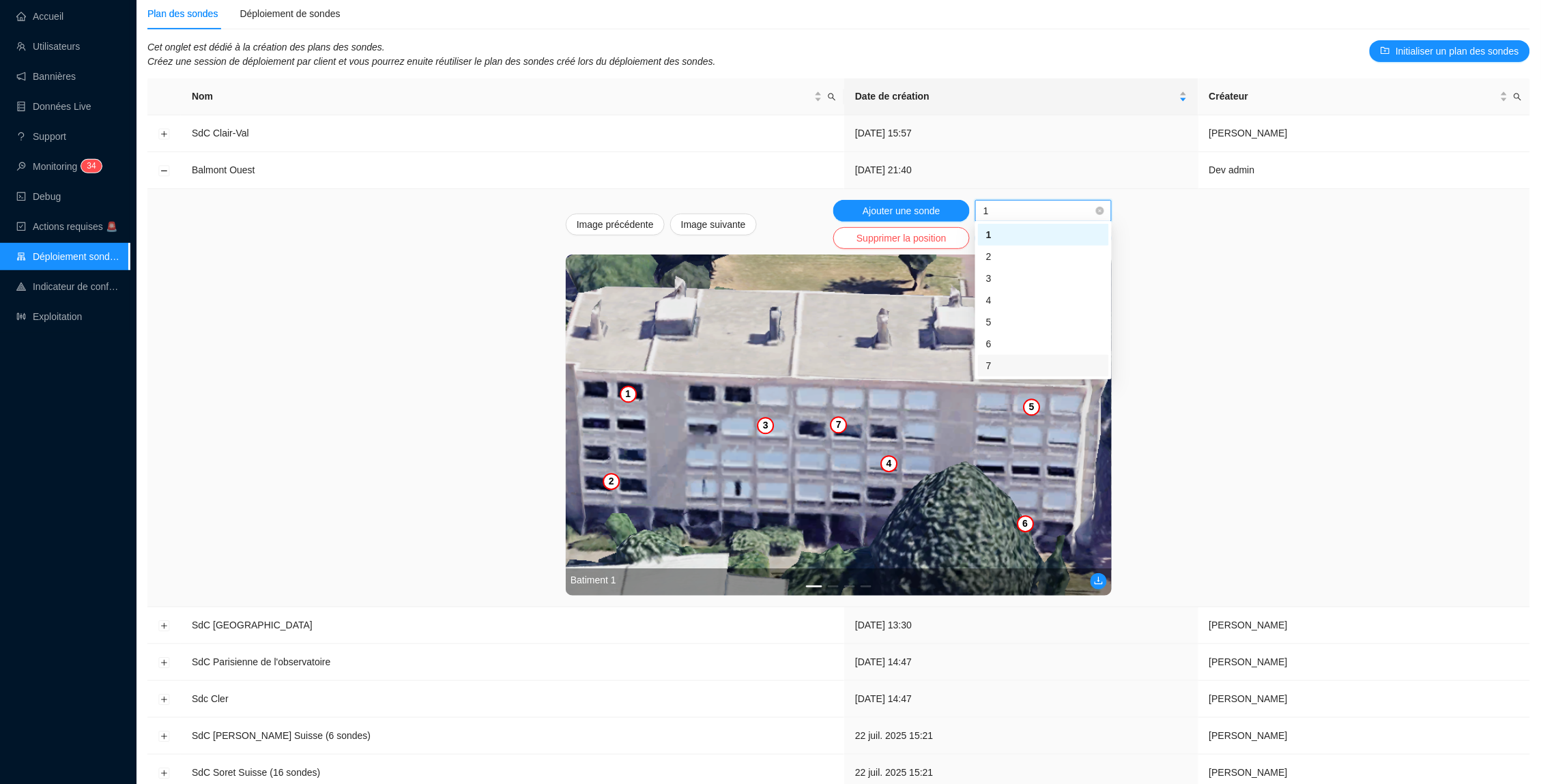
click at [1022, 365] on div "7" at bounding box center [1043, 366] width 115 height 15
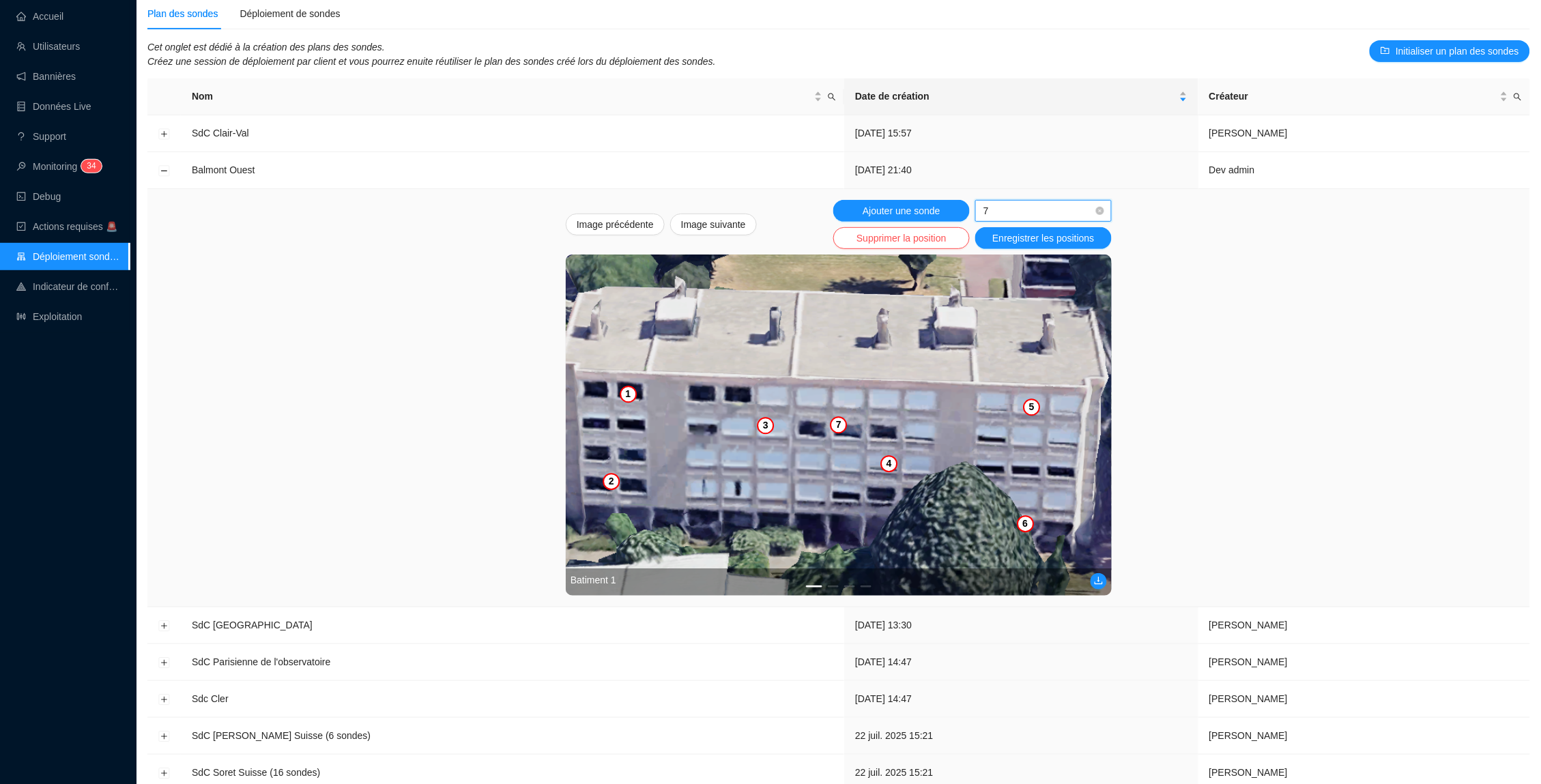
click at [712, 485] on img at bounding box center [838, 424] width 546 height 341
click at [706, 487] on img at bounding box center [838, 424] width 546 height 341
click at [705, 511] on img at bounding box center [838, 424] width 546 height 341
click at [704, 485] on img at bounding box center [838, 424] width 546 height 341
click at [704, 515] on img at bounding box center [838, 424] width 546 height 341
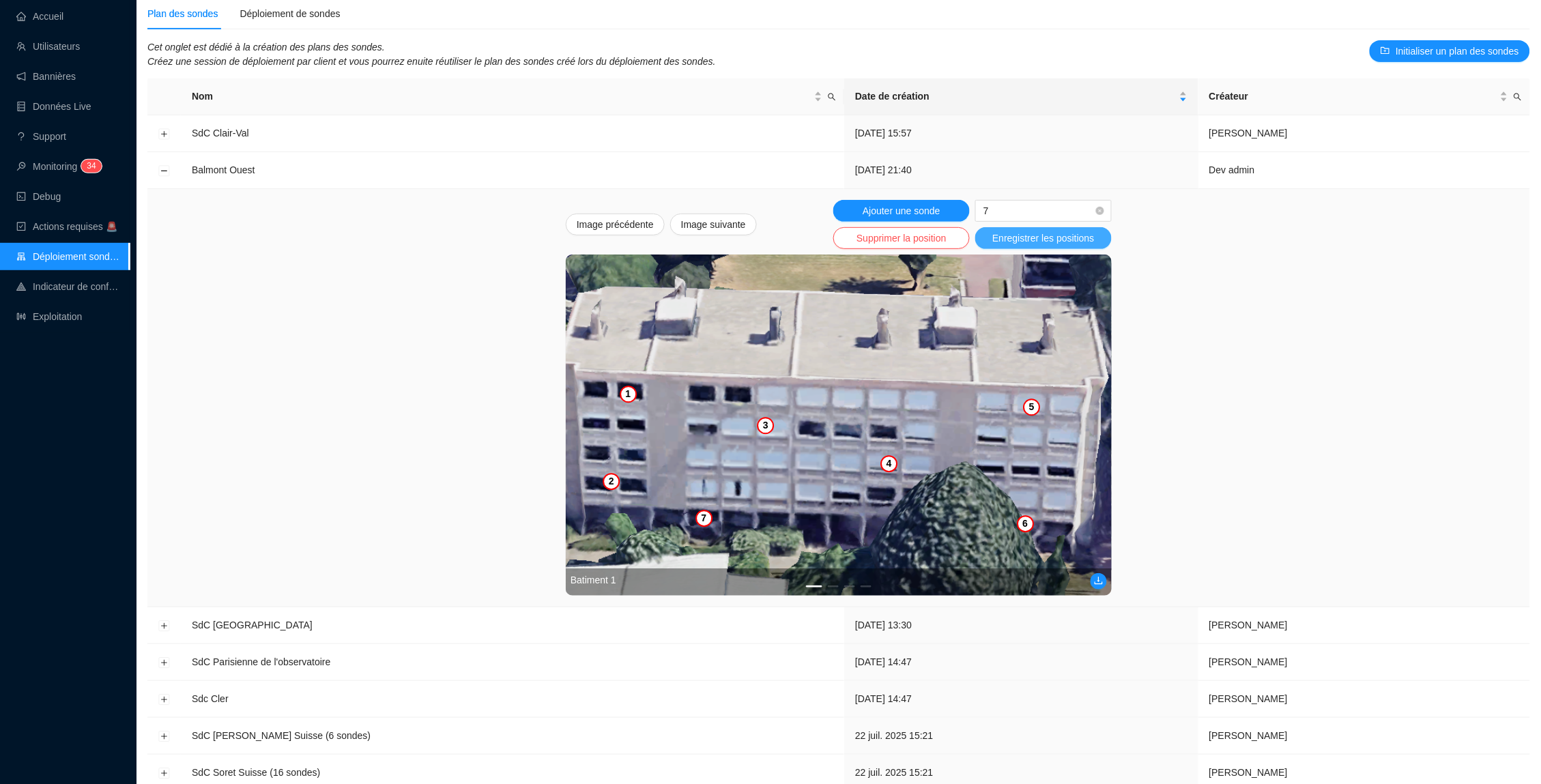
click at [1016, 234] on span "Enregistrer les positions" at bounding box center [1043, 239] width 102 height 15
click at [831, 583] on div "Batiment 1" at bounding box center [838, 582] width 546 height 27
click at [833, 586] on button "2" at bounding box center [833, 586] width 11 height 2
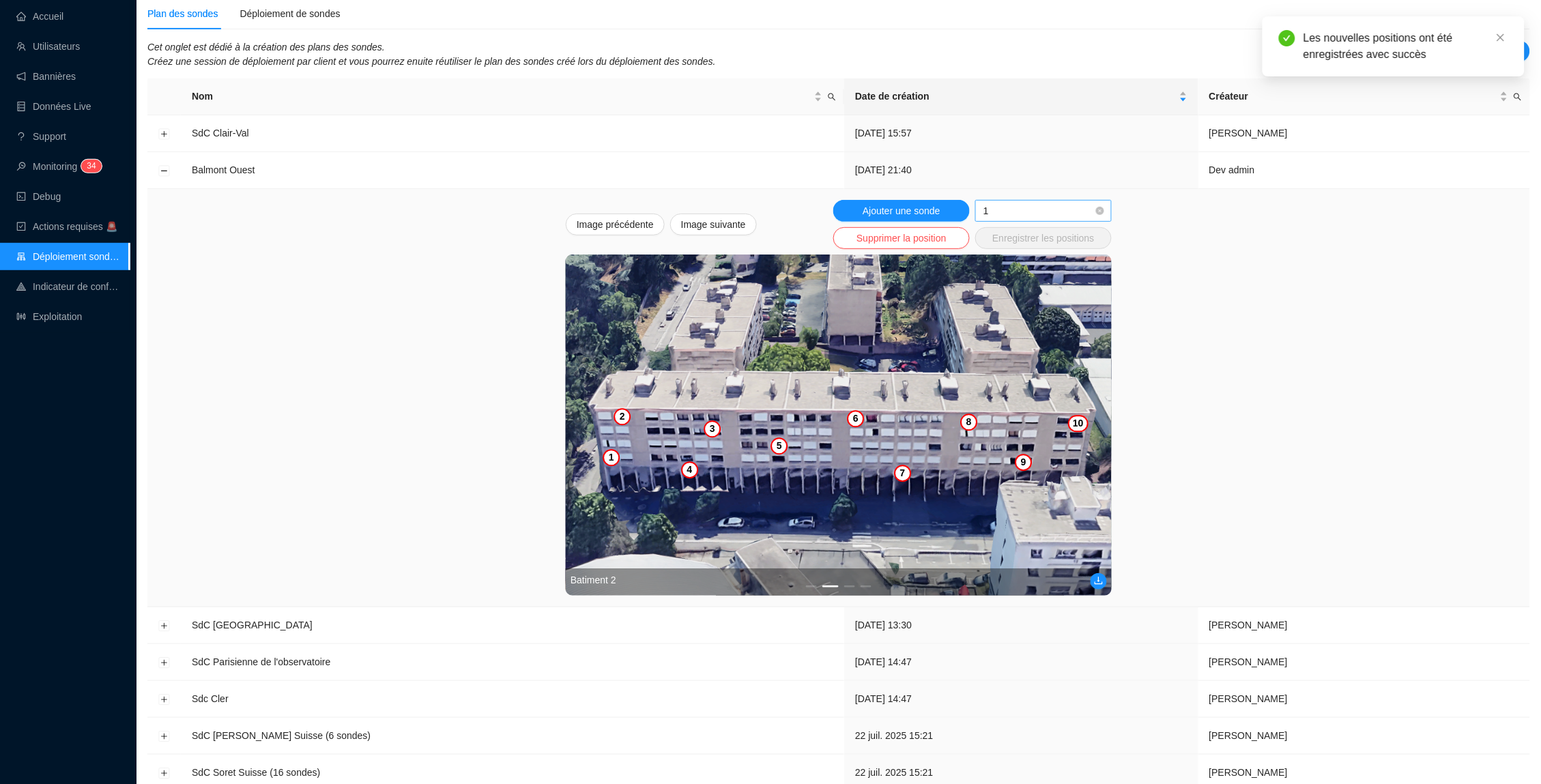
click at [1046, 203] on span "1" at bounding box center [1043, 211] width 120 height 20
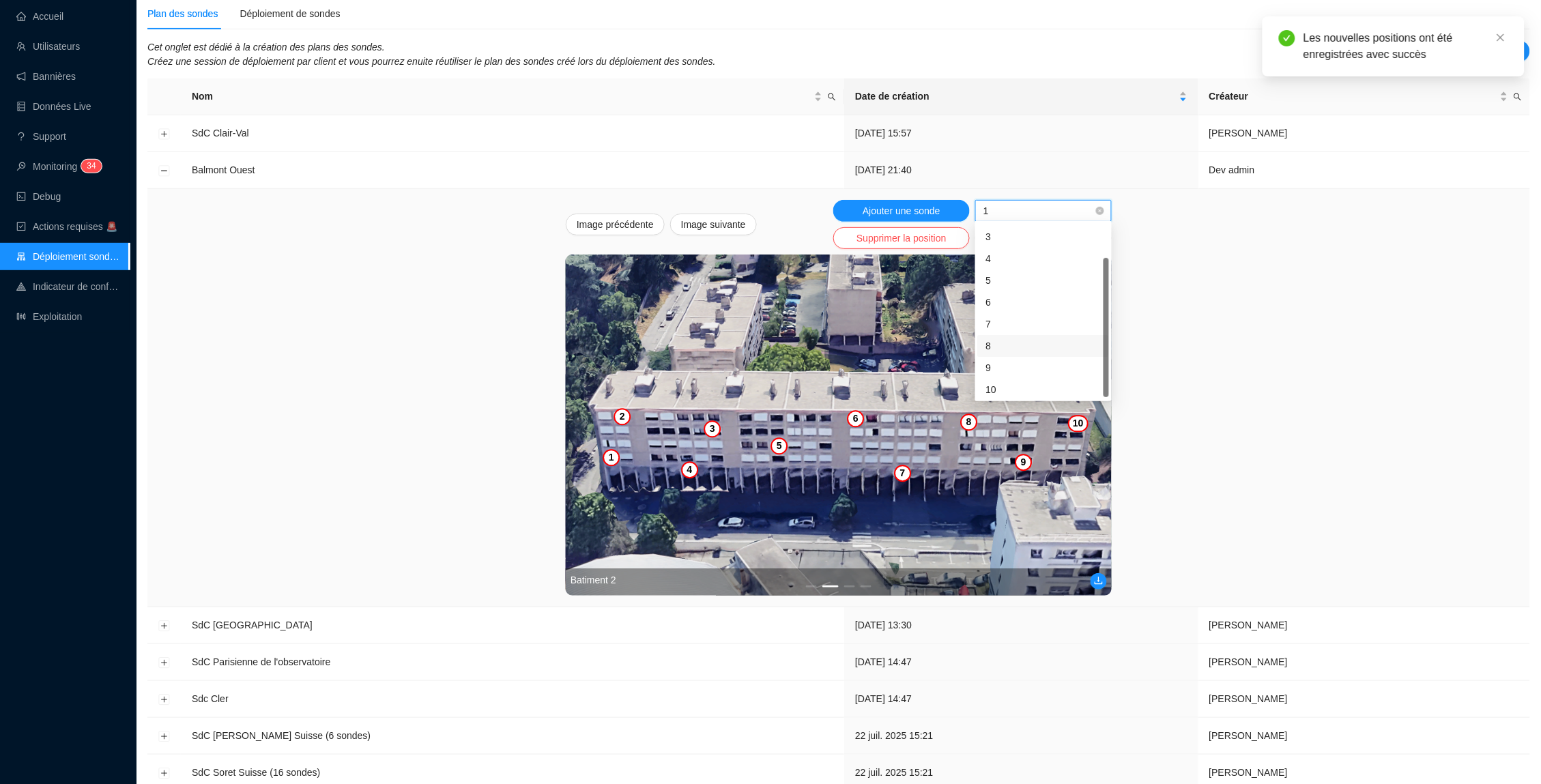
scroll to position [41, 0]
click at [1161, 326] on div "Image précédente Image suivante Ajouter une sonde 1 Supprimer la position Enreg…" at bounding box center [838, 398] width 1360 height 395
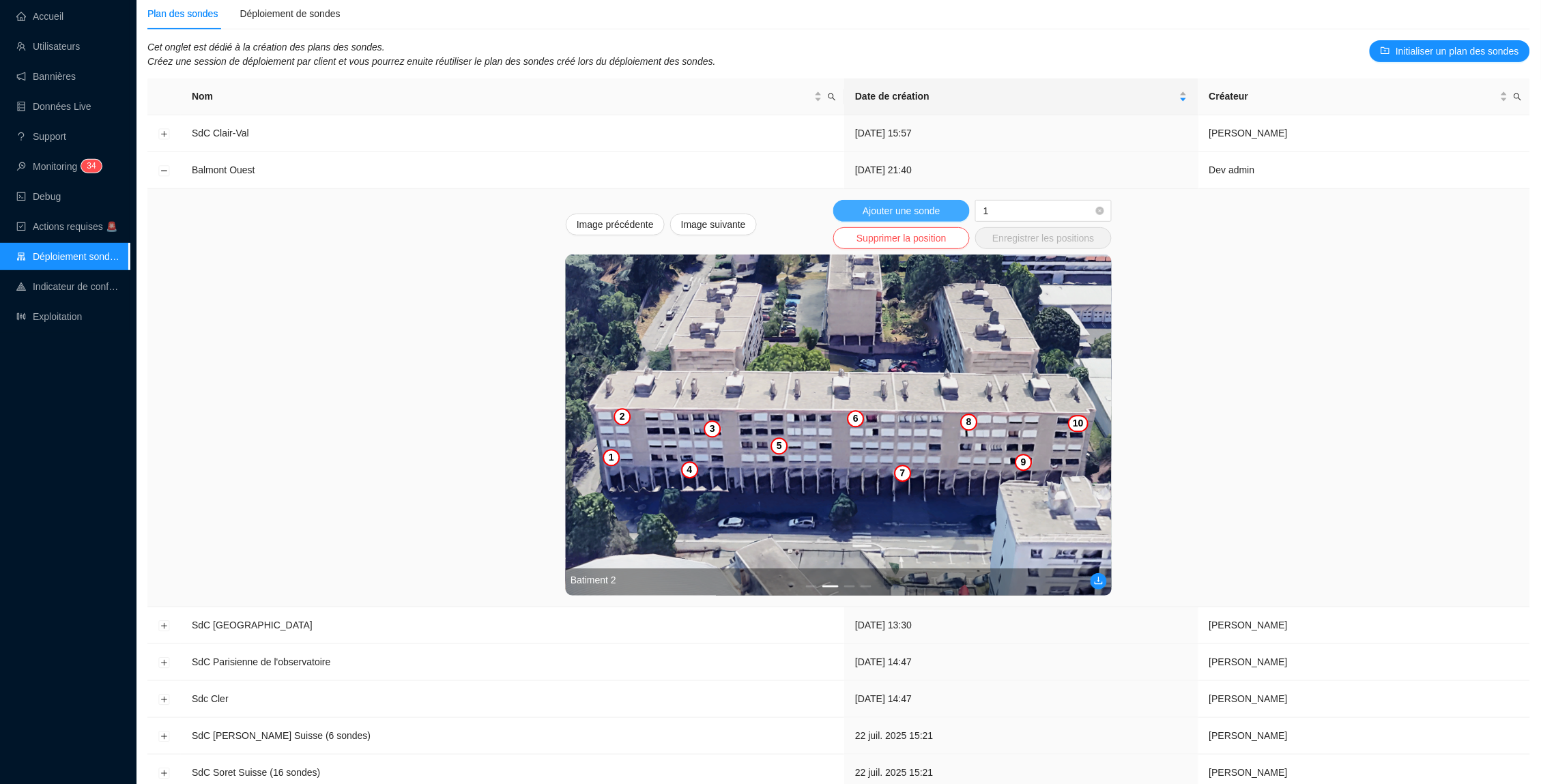
click at [921, 206] on span "Ajouter une sonde" at bounding box center [901, 211] width 77 height 15
drag, startPoint x: 841, startPoint y: 422, endPoint x: 841, endPoint y: 444, distance: 22.0
click at [841, 444] on img at bounding box center [838, 424] width 546 height 341
click at [608, 453] on img at bounding box center [838, 424] width 546 height 341
click at [1016, 201] on span "1" at bounding box center [1043, 211] width 120 height 20
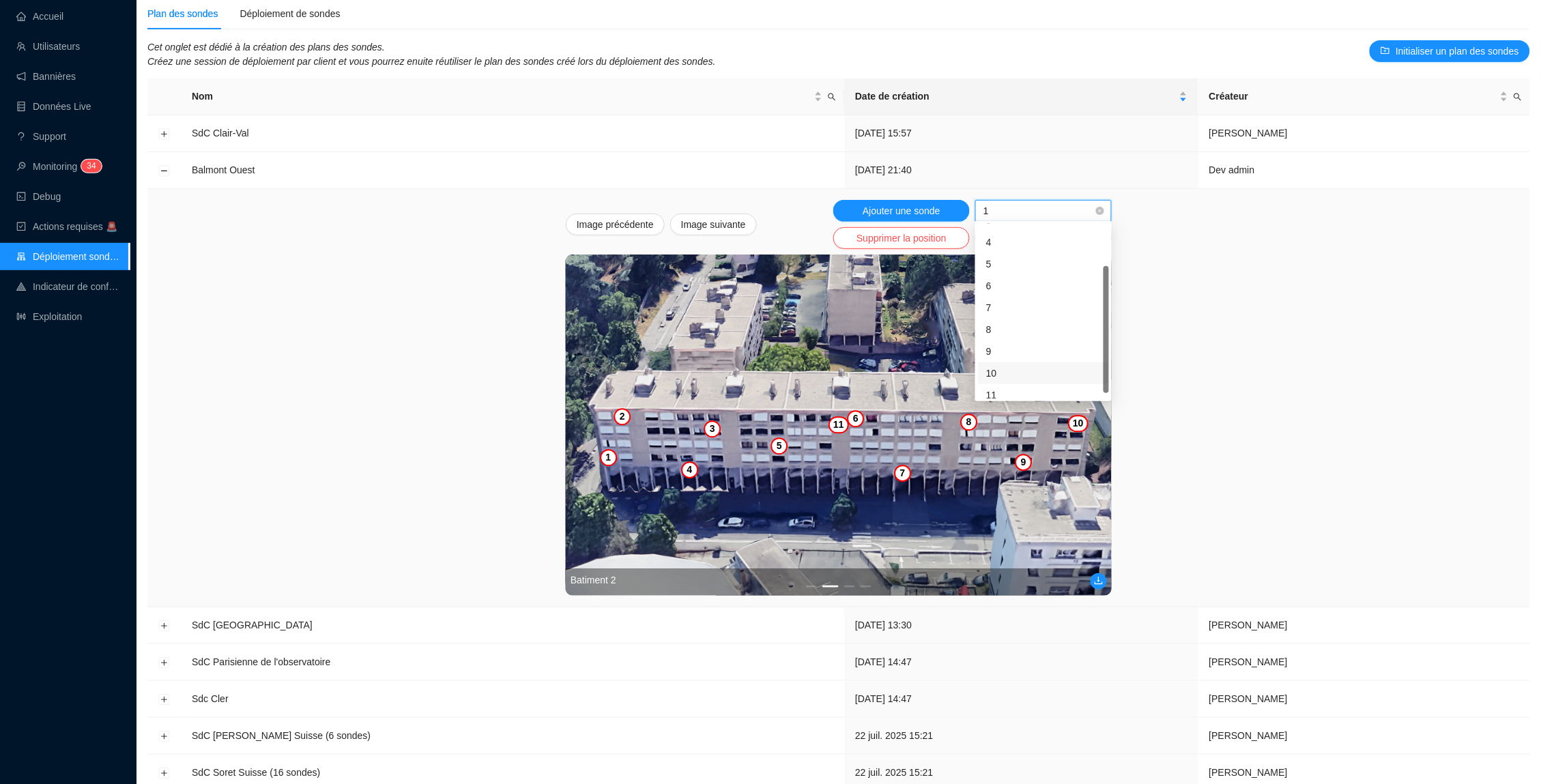
scroll to position [55, 0]
click at [1009, 392] on div "11" at bounding box center [1043, 398] width 115 height 15
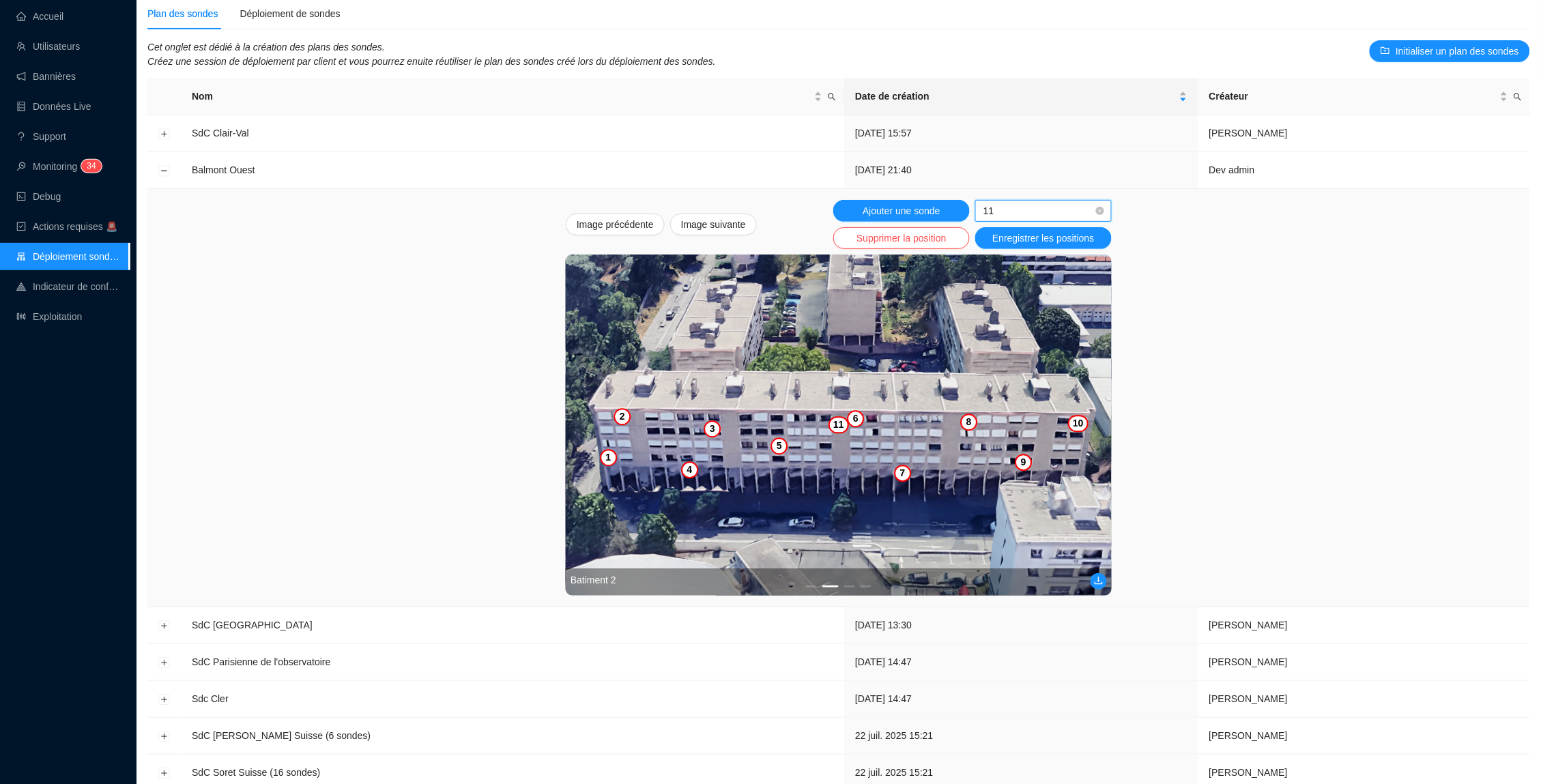
click at [904, 432] on img at bounding box center [838, 424] width 546 height 341
click at [922, 431] on img at bounding box center [838, 424] width 546 height 341
click at [933, 431] on img at bounding box center [838, 424] width 546 height 341
click at [1017, 236] on span "Enregistrer les positions" at bounding box center [1043, 239] width 102 height 15
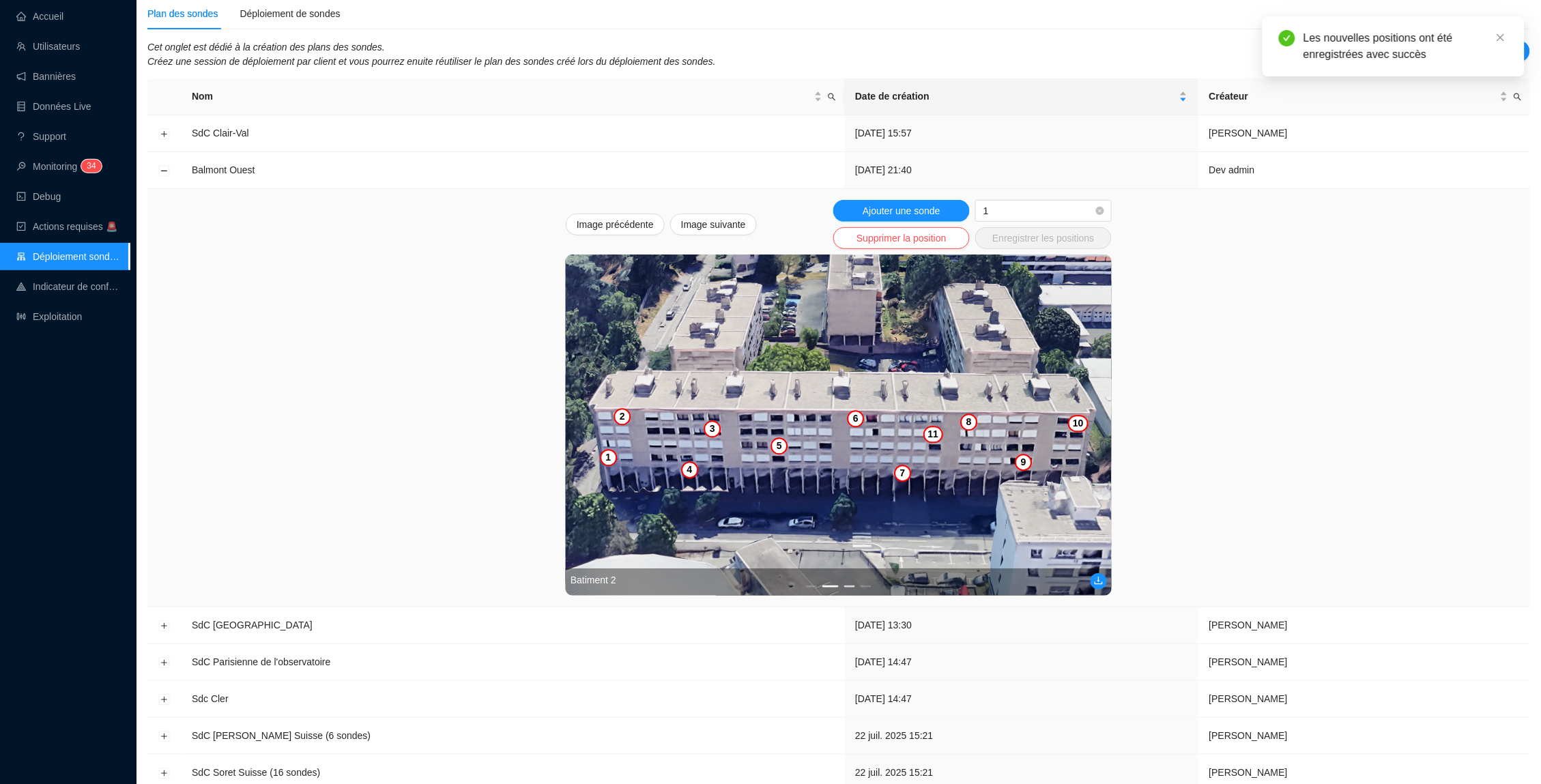
click at [851, 586] on button "3" at bounding box center [850, 586] width 11 height 2
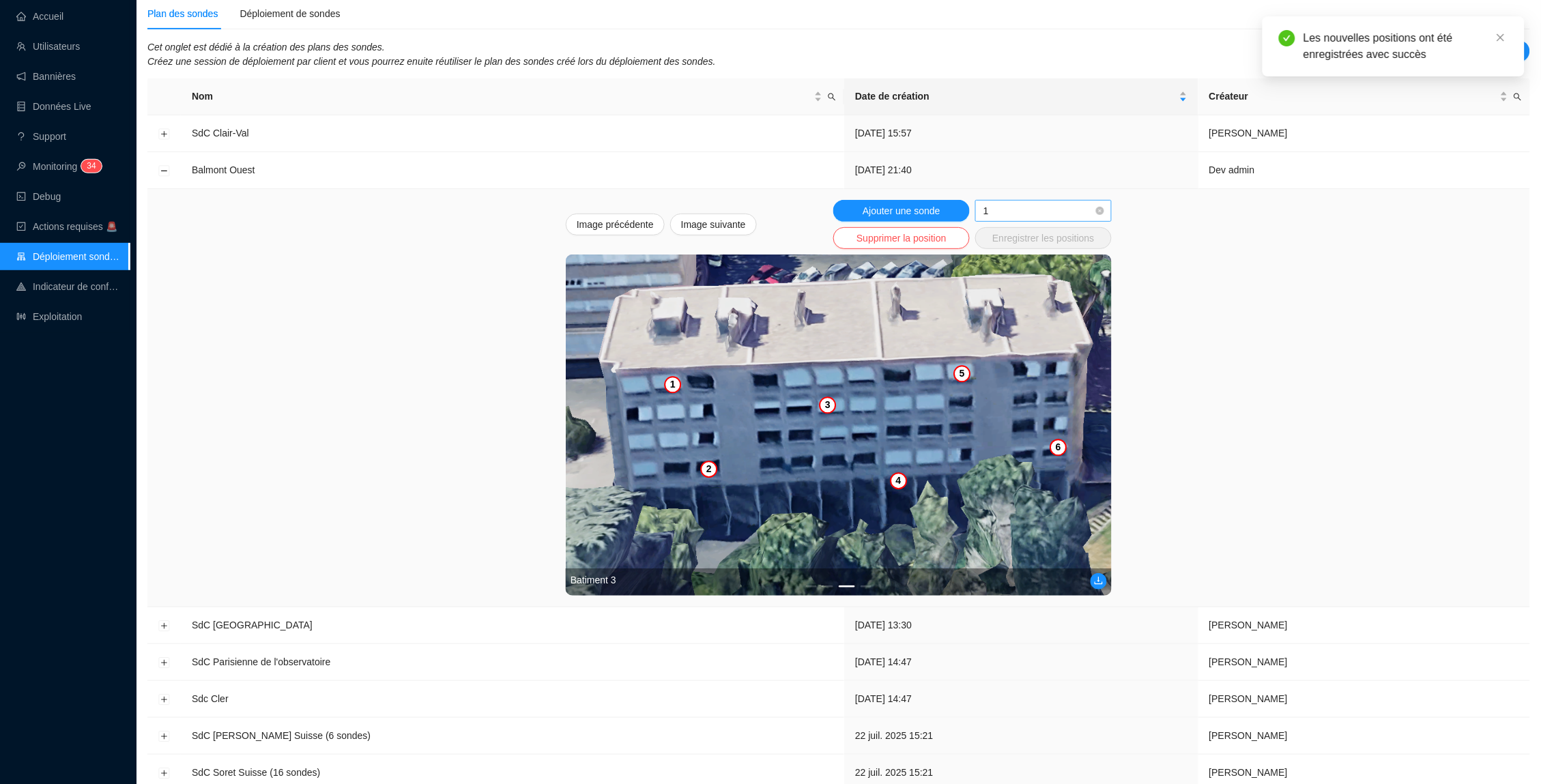
click at [1050, 210] on span "1" at bounding box center [1043, 211] width 120 height 20
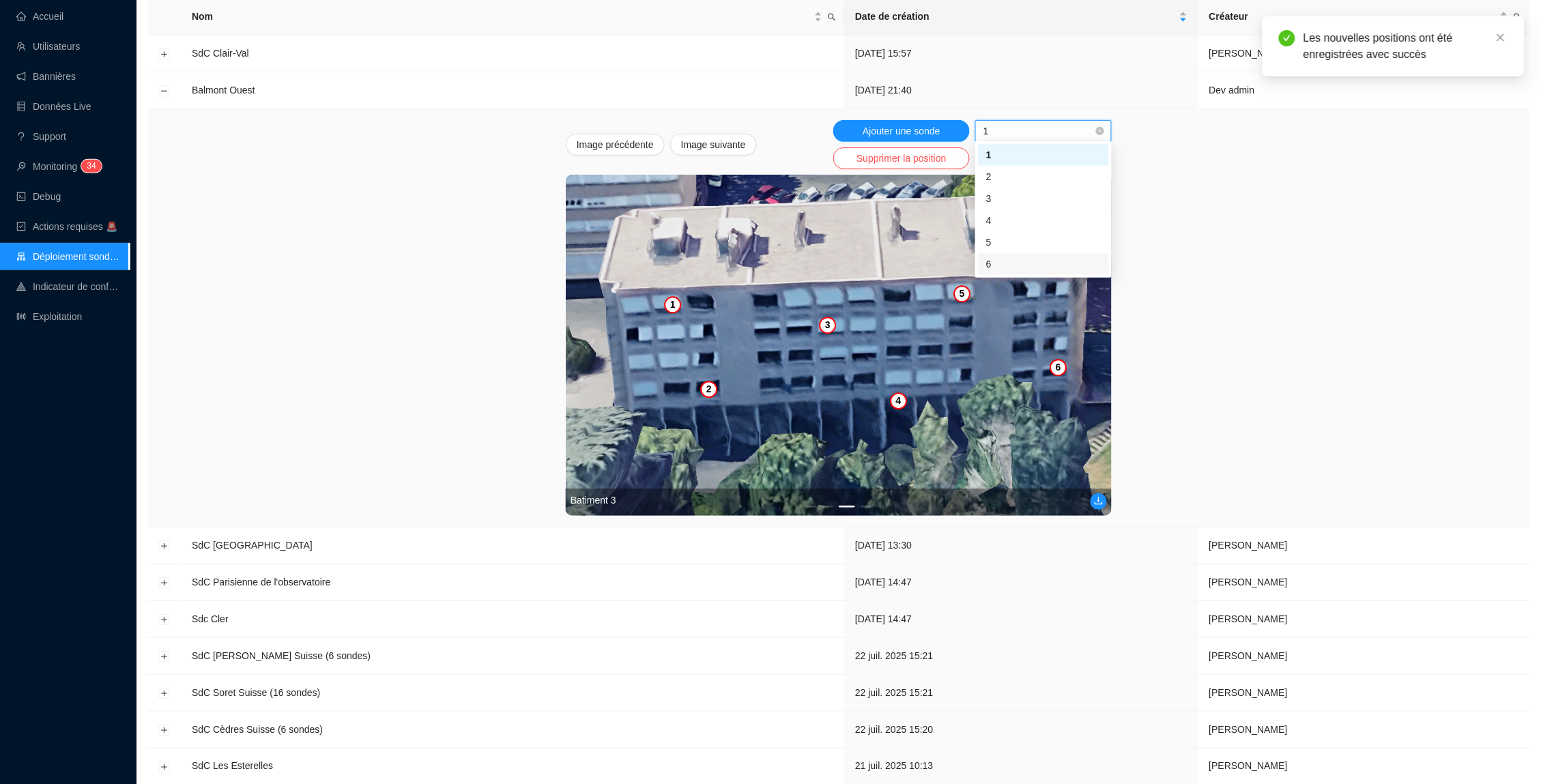
scroll to position [181, 0]
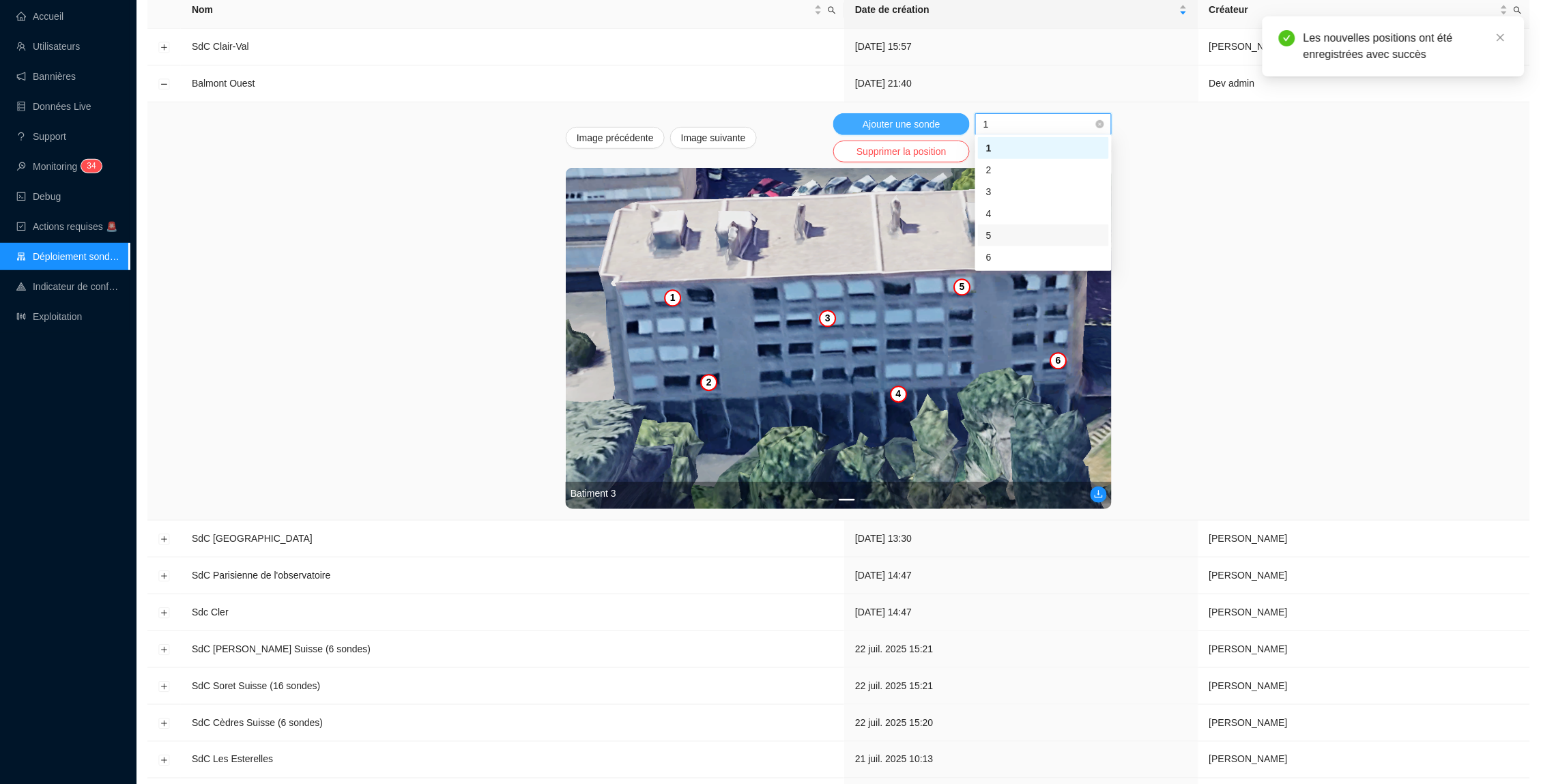
click at [943, 123] on button "Ajouter une sonde" at bounding box center [901, 123] width 136 height 22
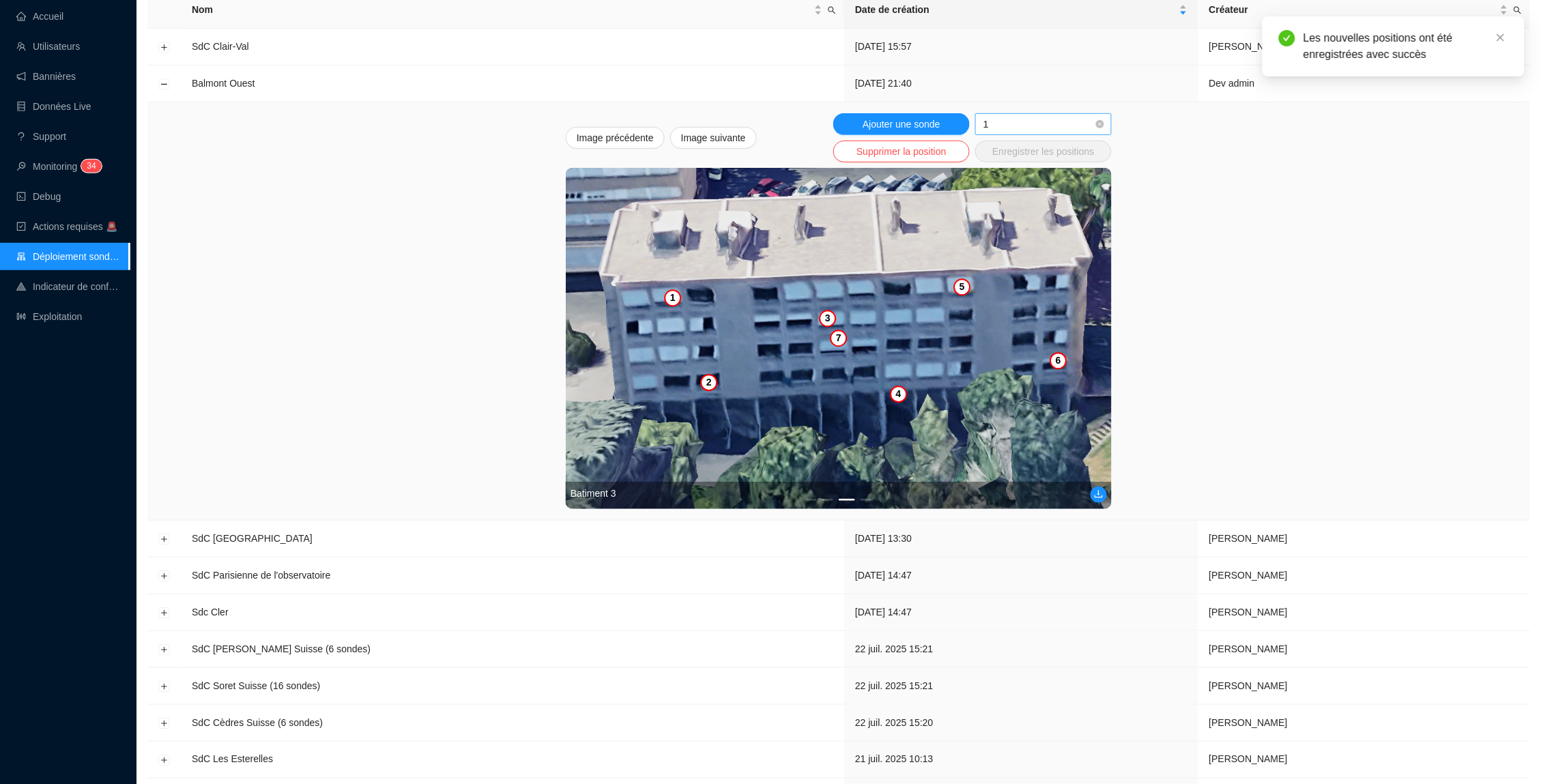
click at [1063, 121] on span "1" at bounding box center [1043, 123] width 120 height 20
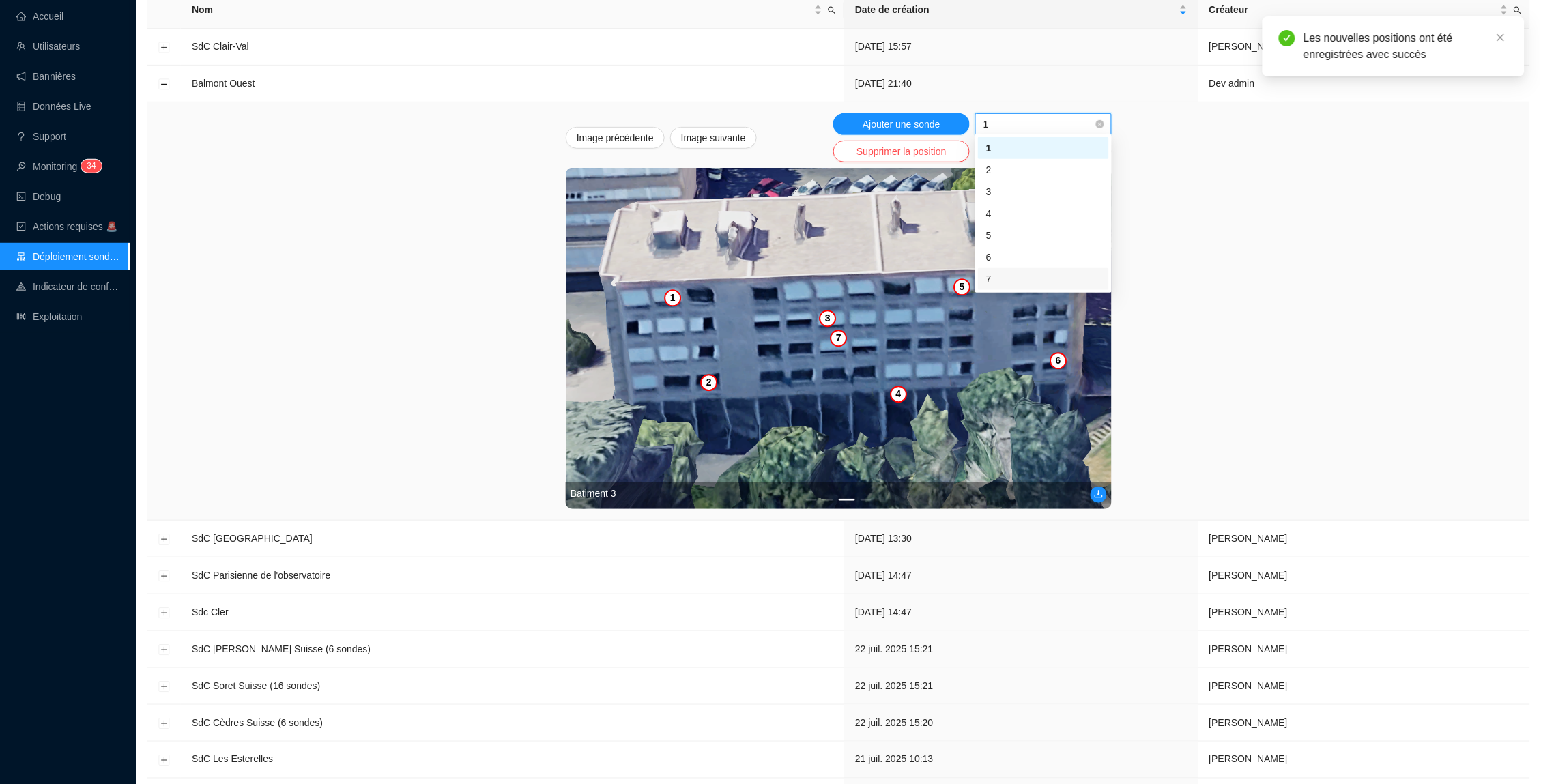
click at [1026, 278] on div "7" at bounding box center [1043, 279] width 115 height 15
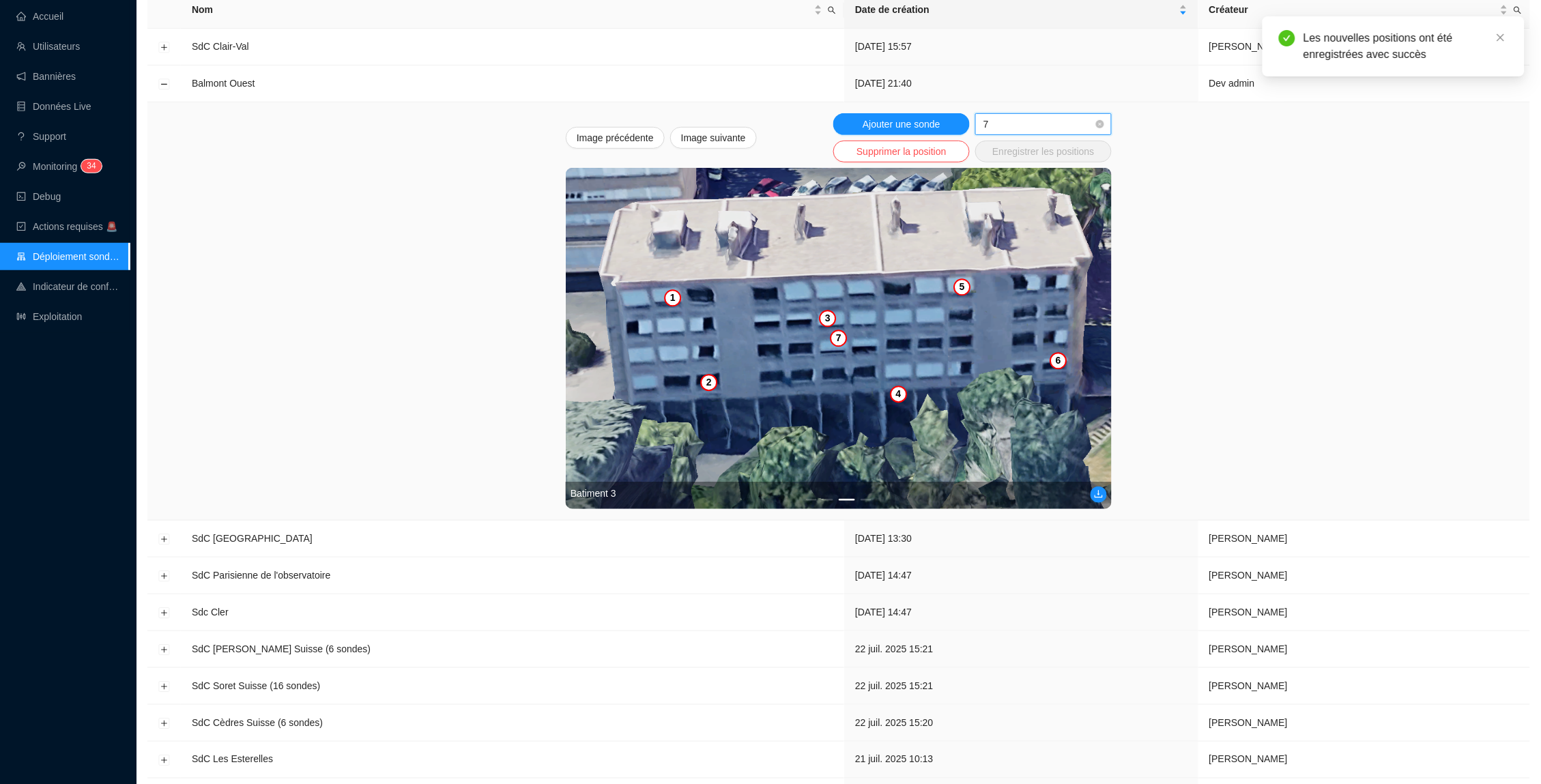
click at [767, 398] on img at bounding box center [838, 338] width 546 height 341
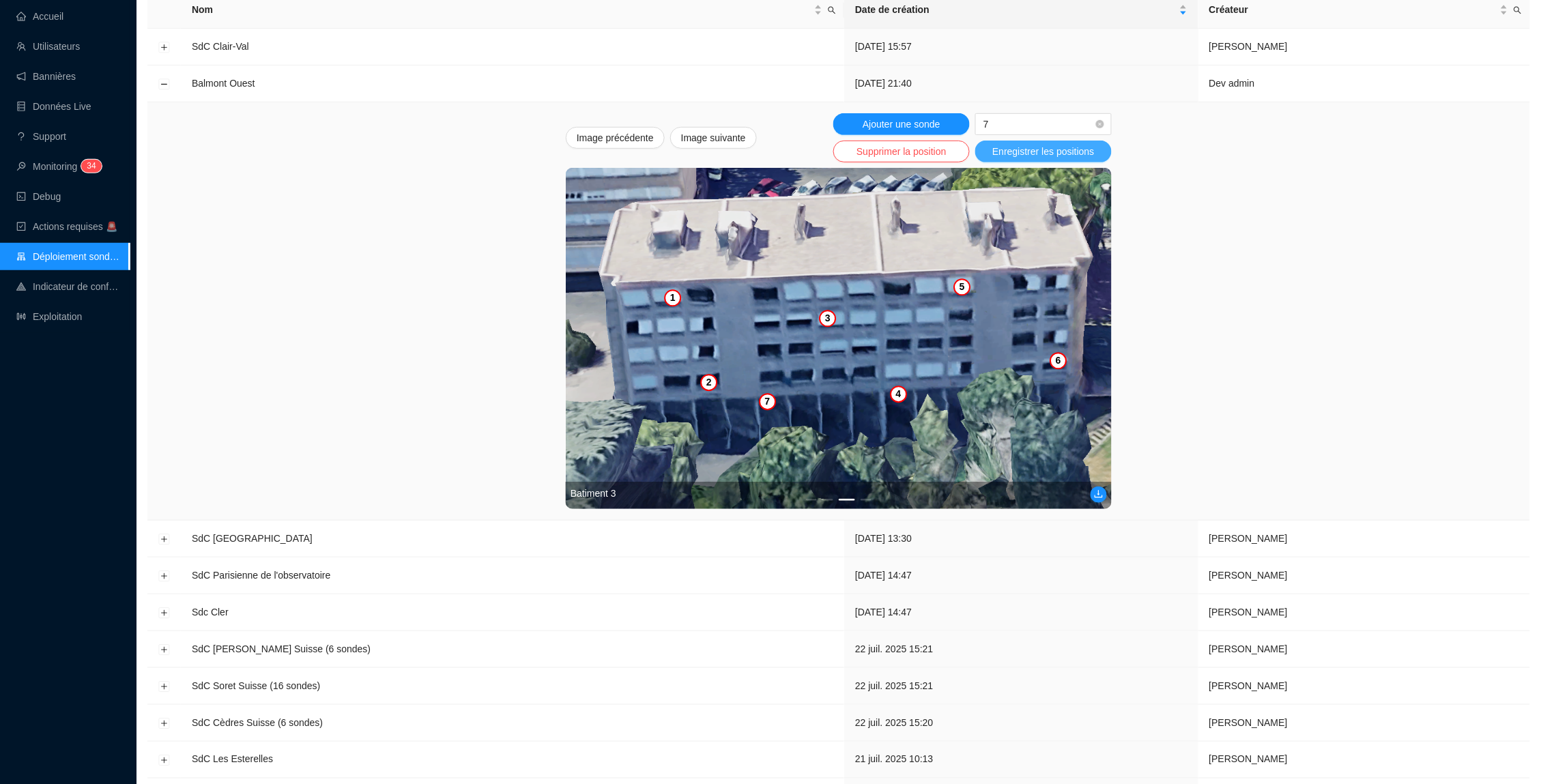
click at [1017, 148] on span "Enregistrer les positions" at bounding box center [1043, 152] width 102 height 15
click at [1102, 498] on ul "1 2 3 4" at bounding box center [838, 499] width 546 height 2
click at [812, 498] on button "1" at bounding box center [812, 499] width 11 height 2
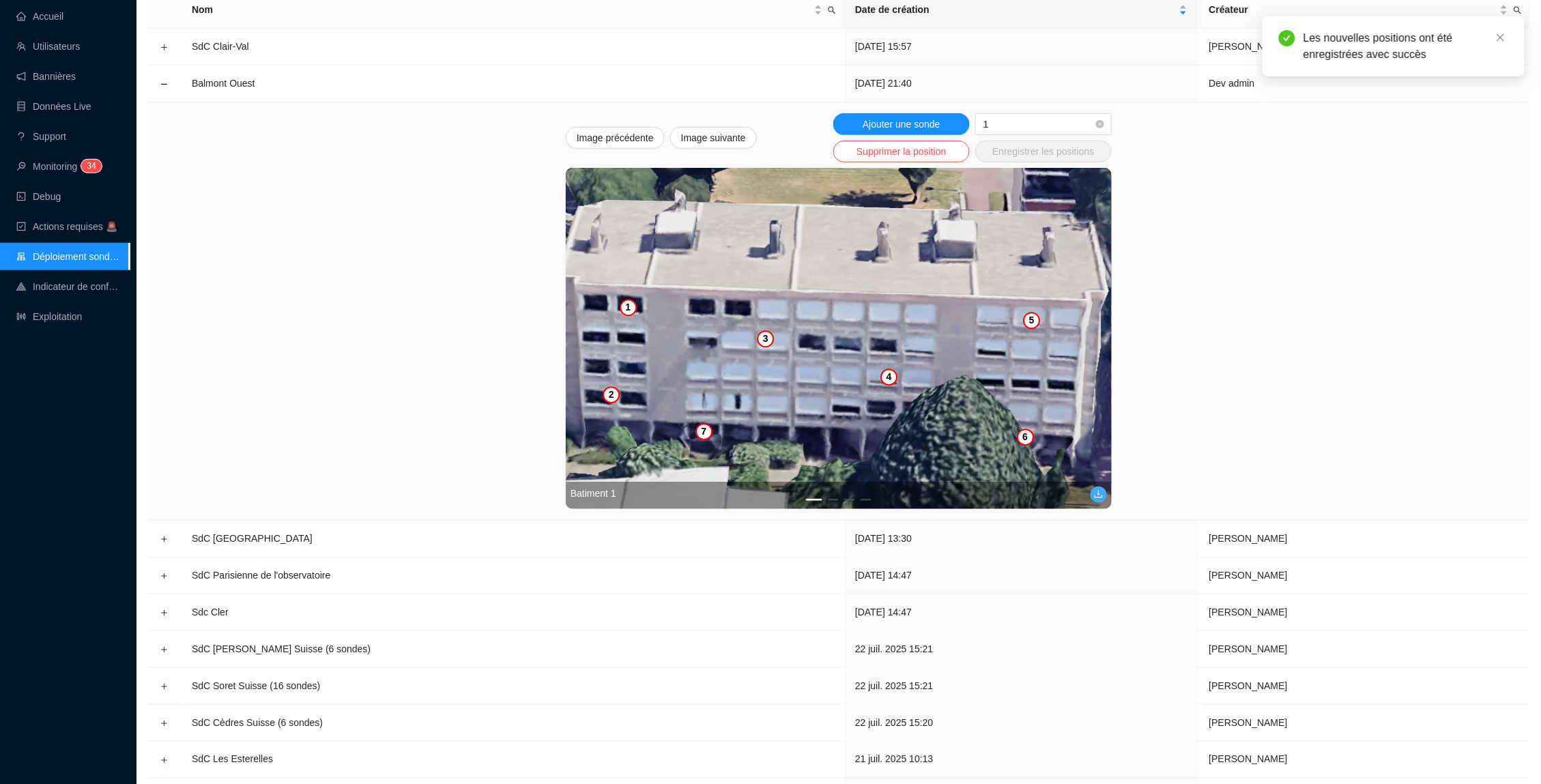
click at [1100, 493] on icon "download" at bounding box center [1099, 494] width 10 height 10
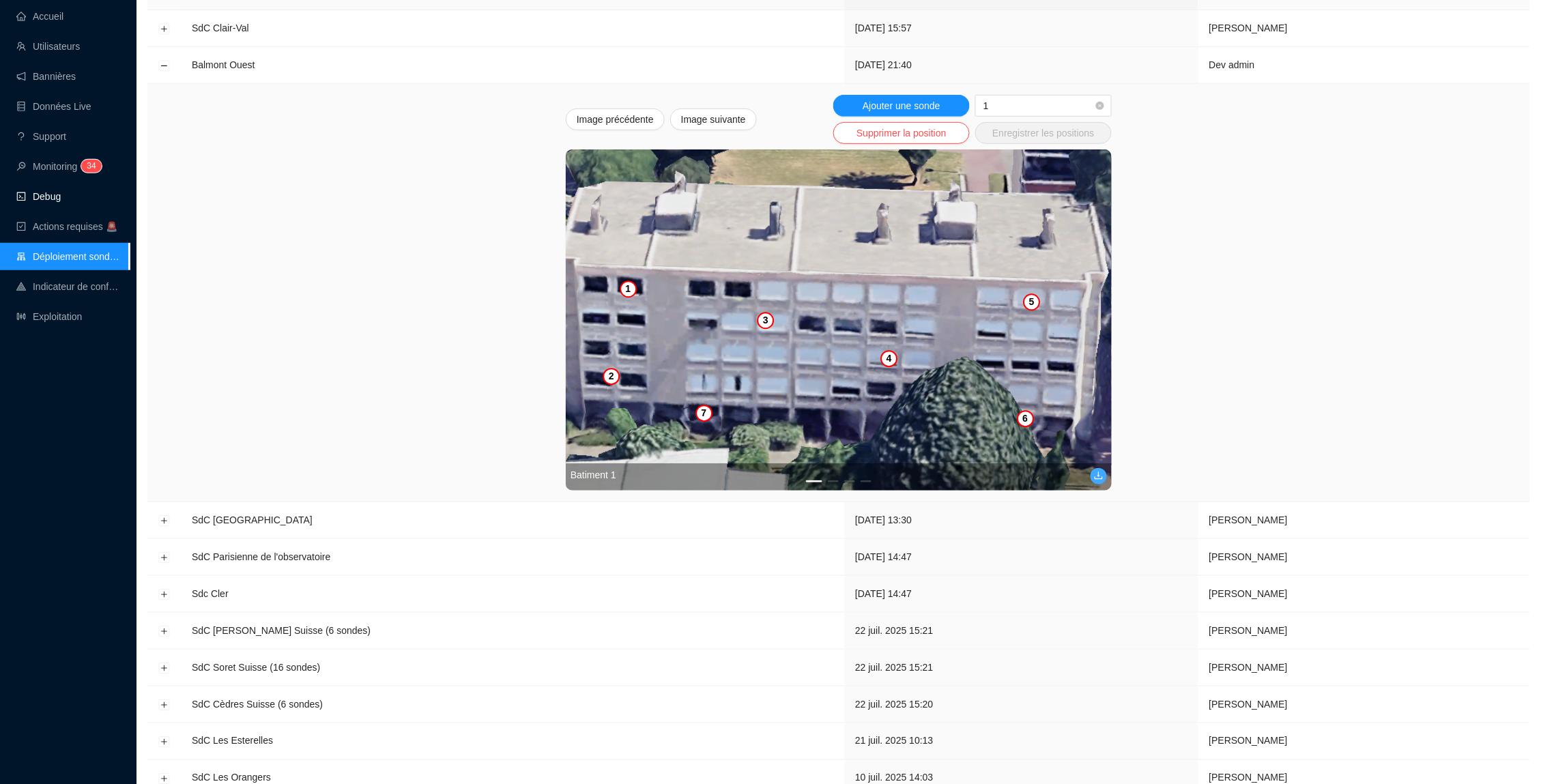
scroll to position [210, 0]
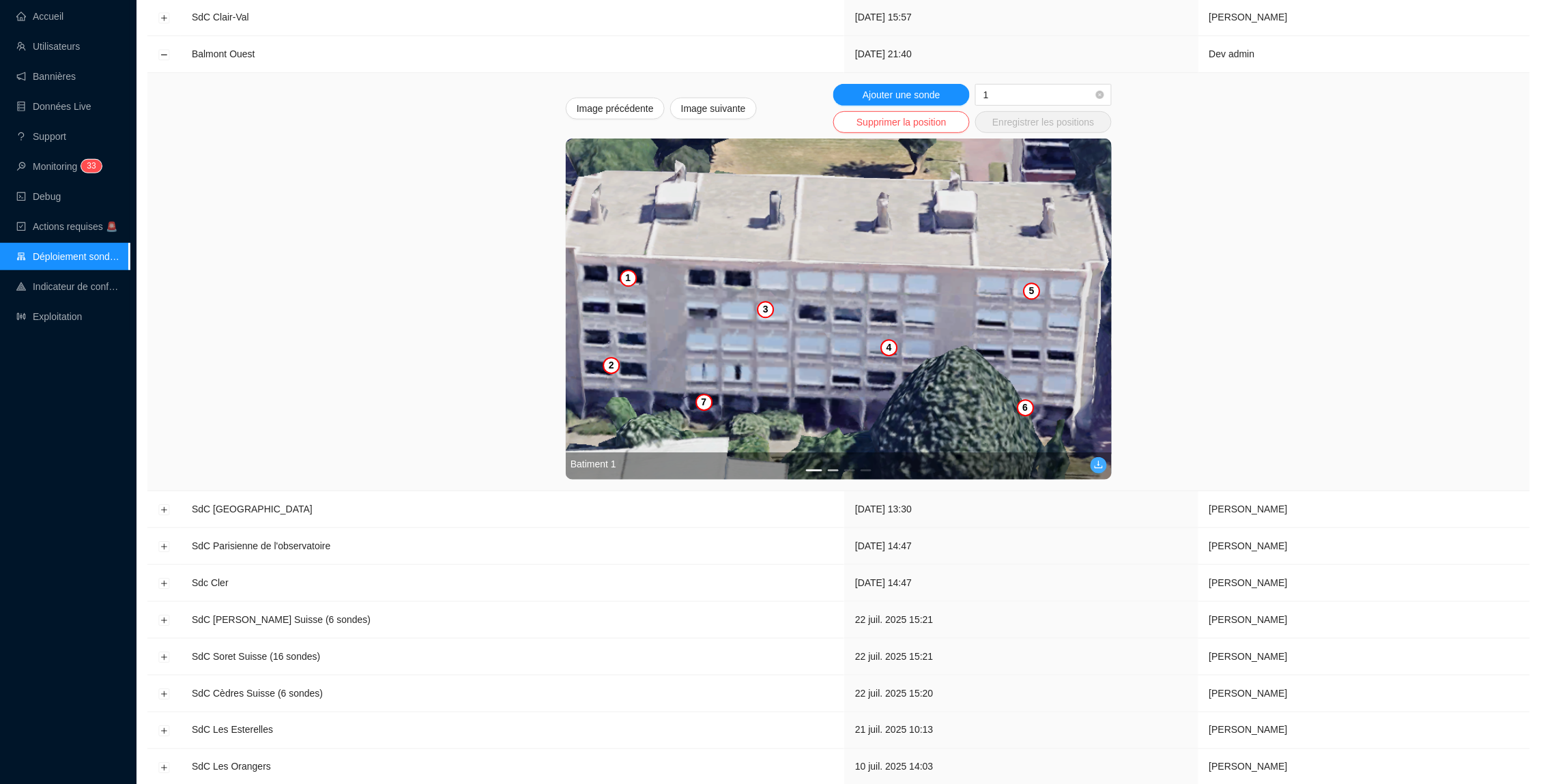
click at [835, 469] on button "2" at bounding box center [833, 470] width 11 height 2
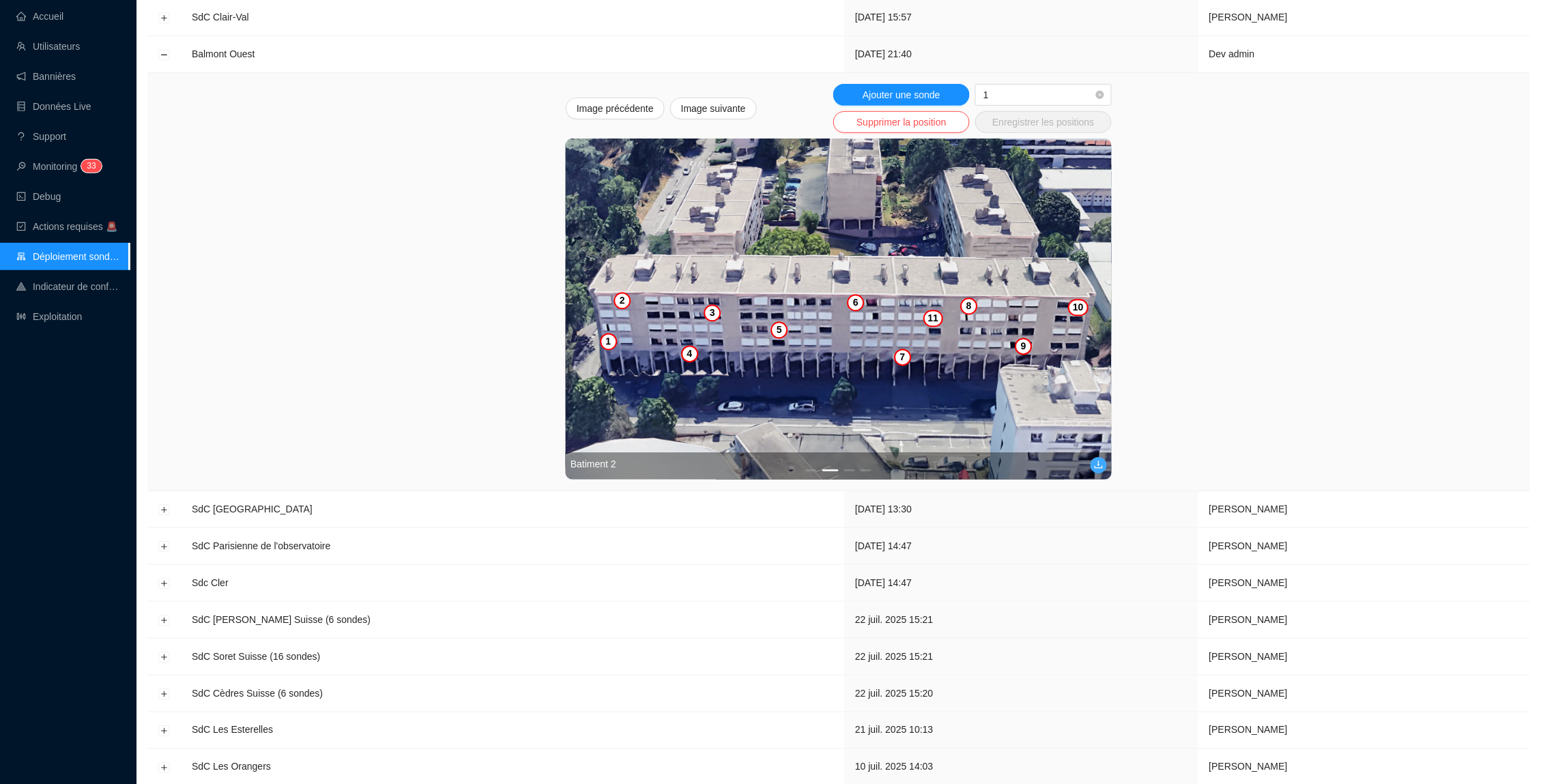
click at [1103, 461] on icon "download" at bounding box center [1099, 465] width 10 height 10
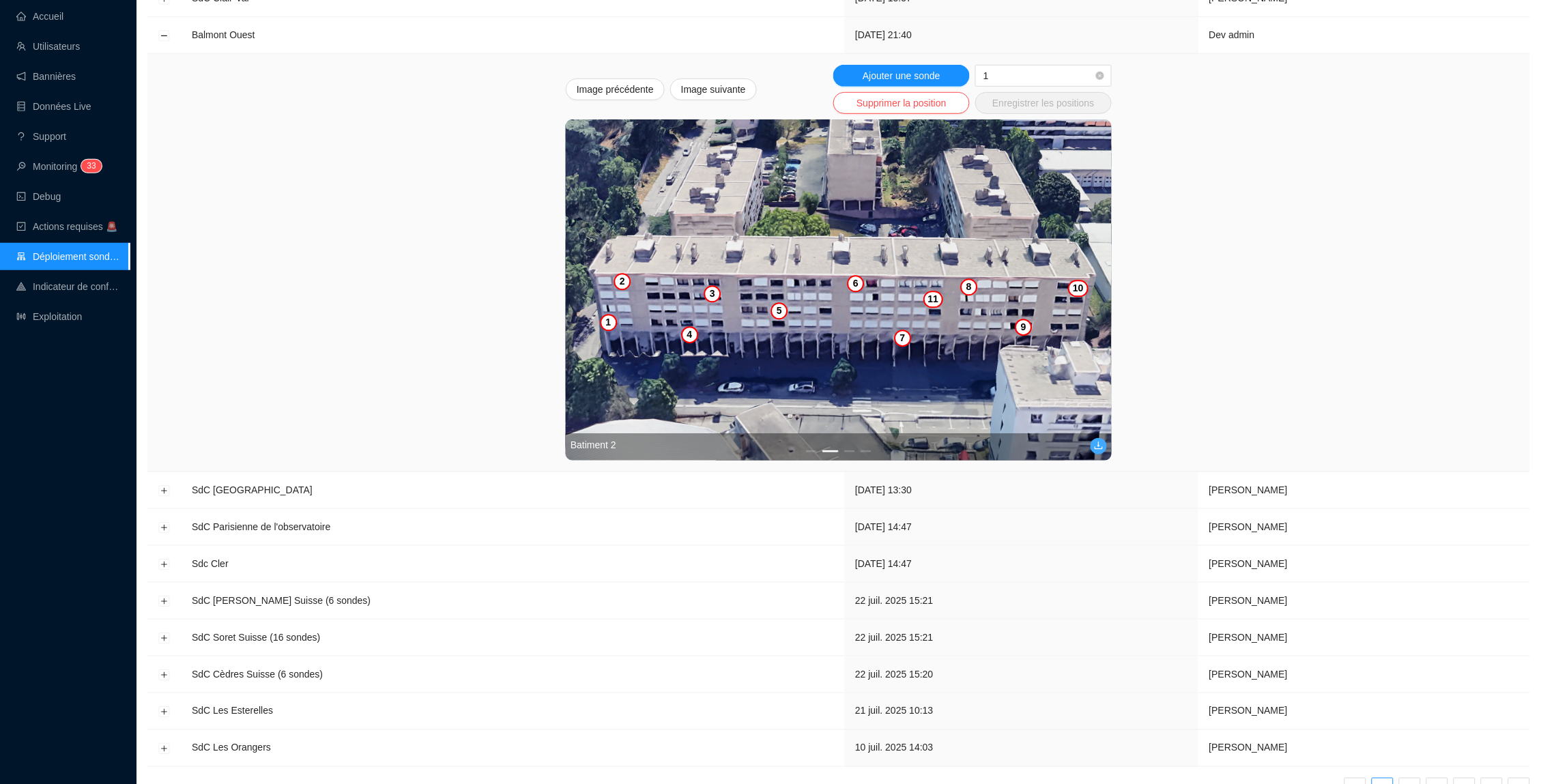
scroll to position [232, 0]
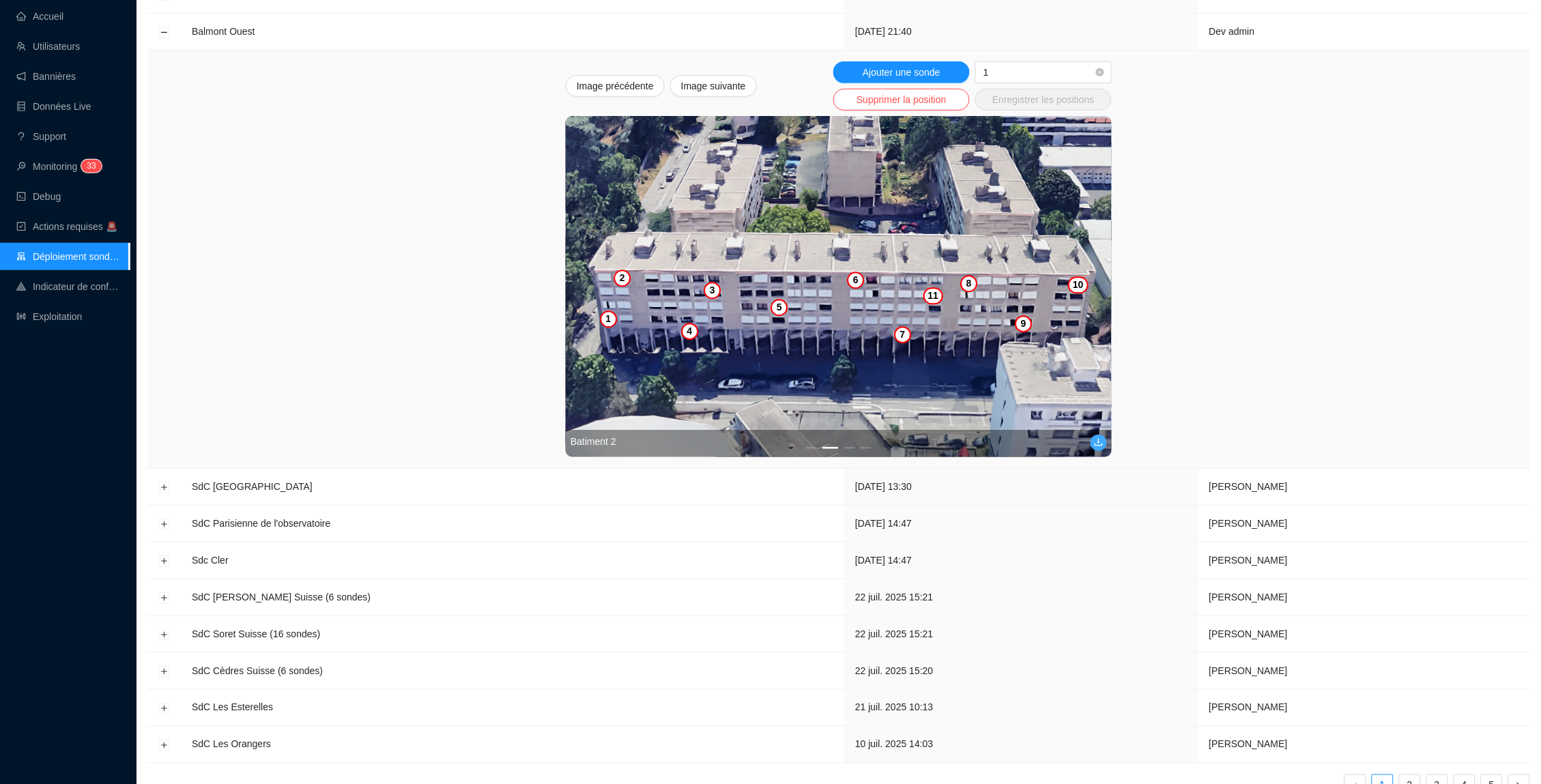
click at [853, 447] on div "Batiment 2" at bounding box center [838, 444] width 546 height 27
click at [849, 444] on div "Batiment 2" at bounding box center [838, 444] width 546 height 27
click at [849, 441] on div "Batiment 2" at bounding box center [838, 444] width 546 height 27
click at [849, 447] on button "3" at bounding box center [850, 448] width 11 height 2
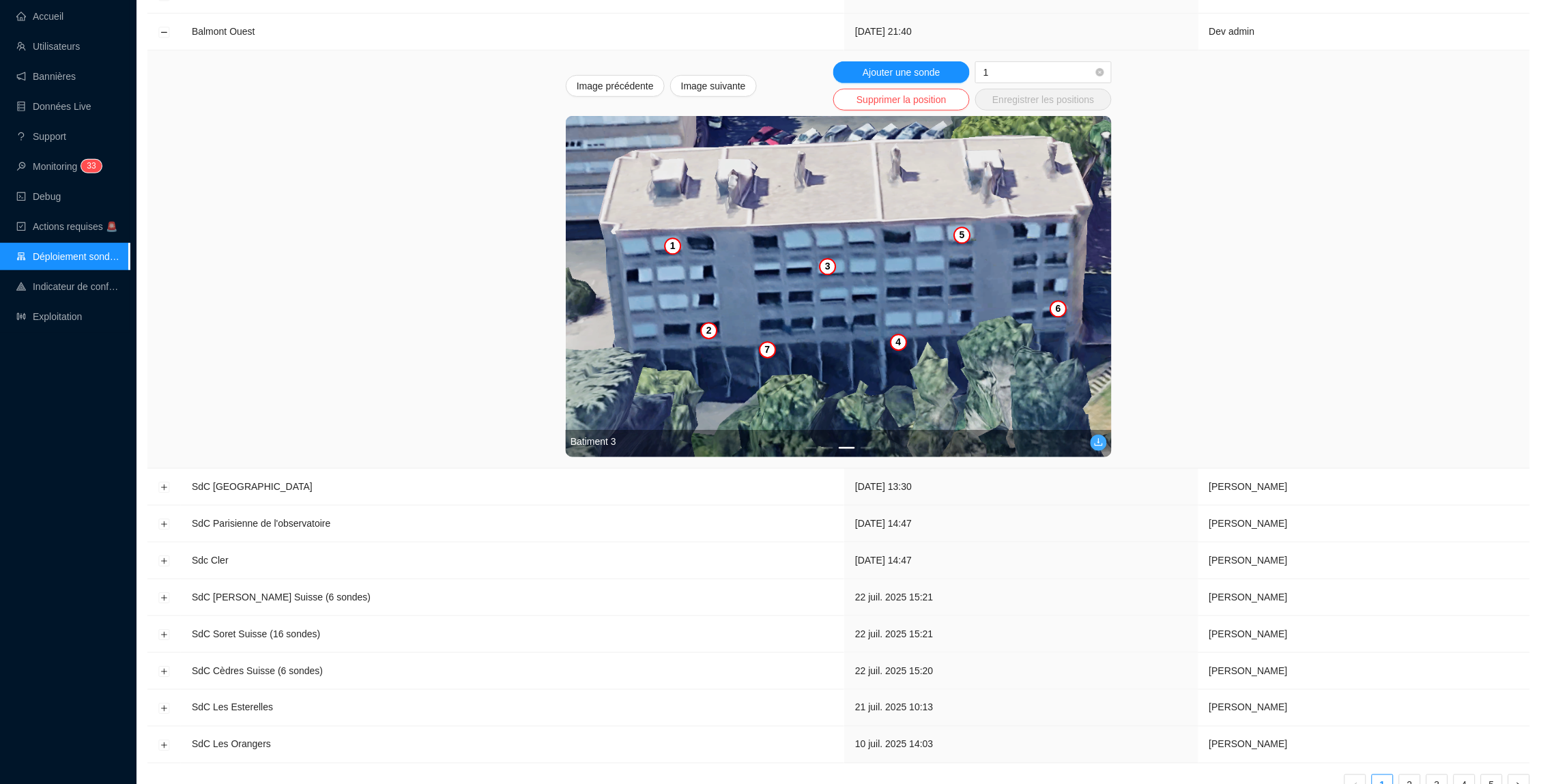
click at [1093, 438] on button "button" at bounding box center [1098, 443] width 16 height 16
click at [812, 447] on button "1" at bounding box center [812, 448] width 11 height 2
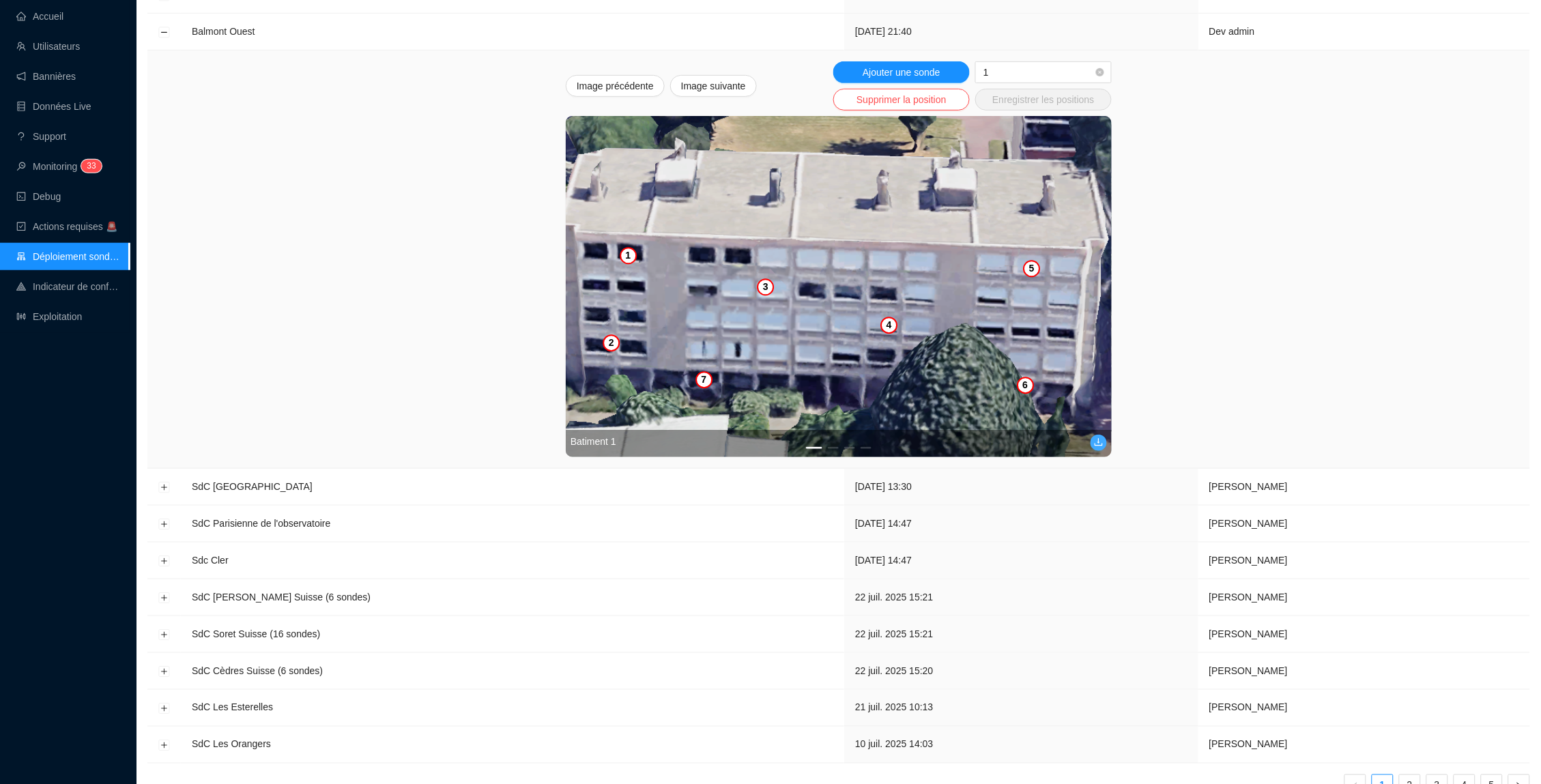
click at [833, 444] on div "Batiment 1" at bounding box center [838, 444] width 546 height 27
click at [831, 447] on button "2" at bounding box center [833, 448] width 11 height 2
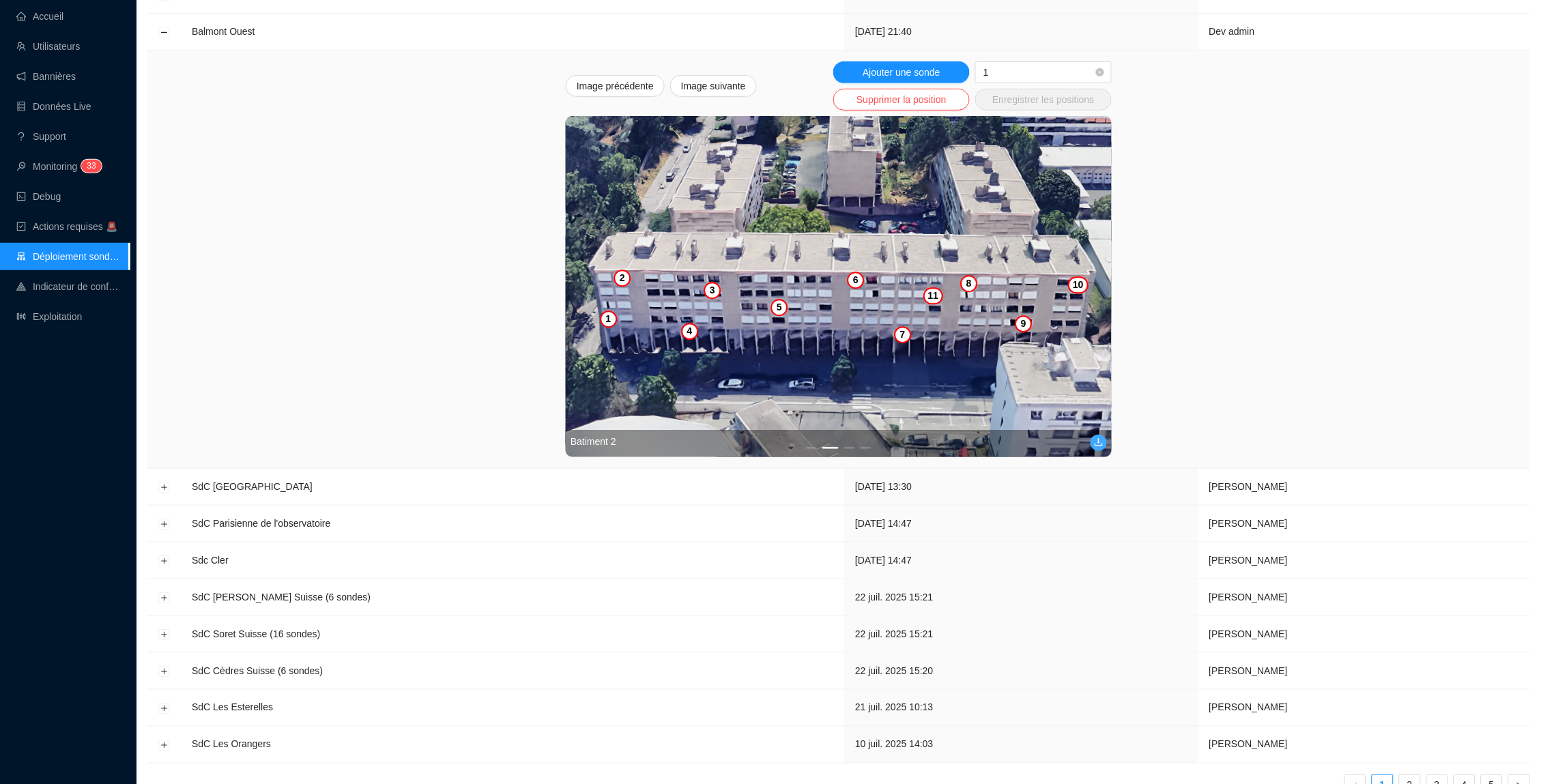
click at [487, 443] on div "Image précédente Image suivante Ajouter une sonde 1 Supprimer la position Enreg…" at bounding box center [838, 259] width 1360 height 395
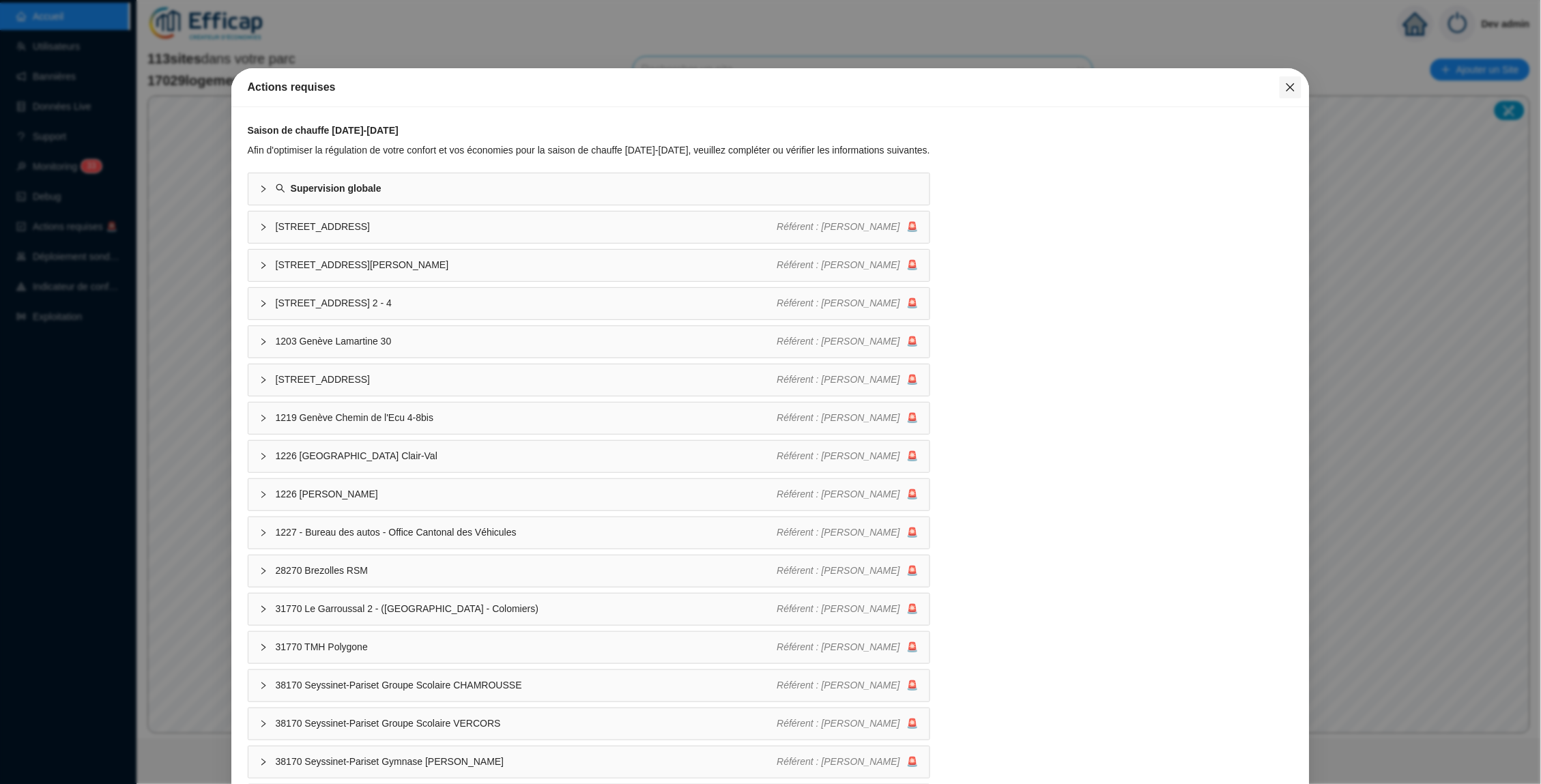
click at [1289, 89] on icon "close" at bounding box center [1290, 87] width 11 height 11
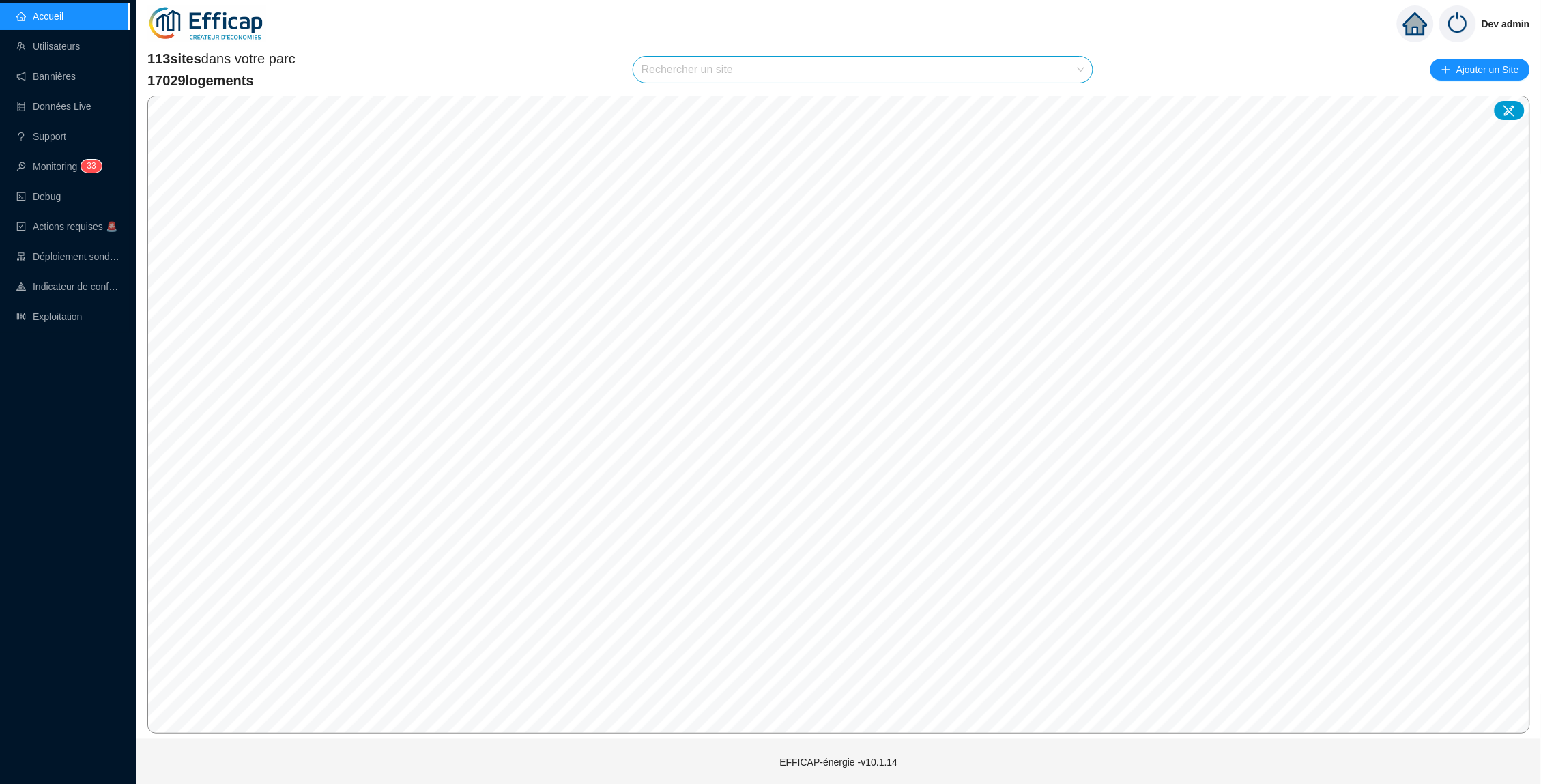
click at [689, 69] on input "search" at bounding box center [857, 69] width 431 height 26
type input "balm"
click at [1067, 107] on div at bounding box center [1067, 101] width 31 height 20
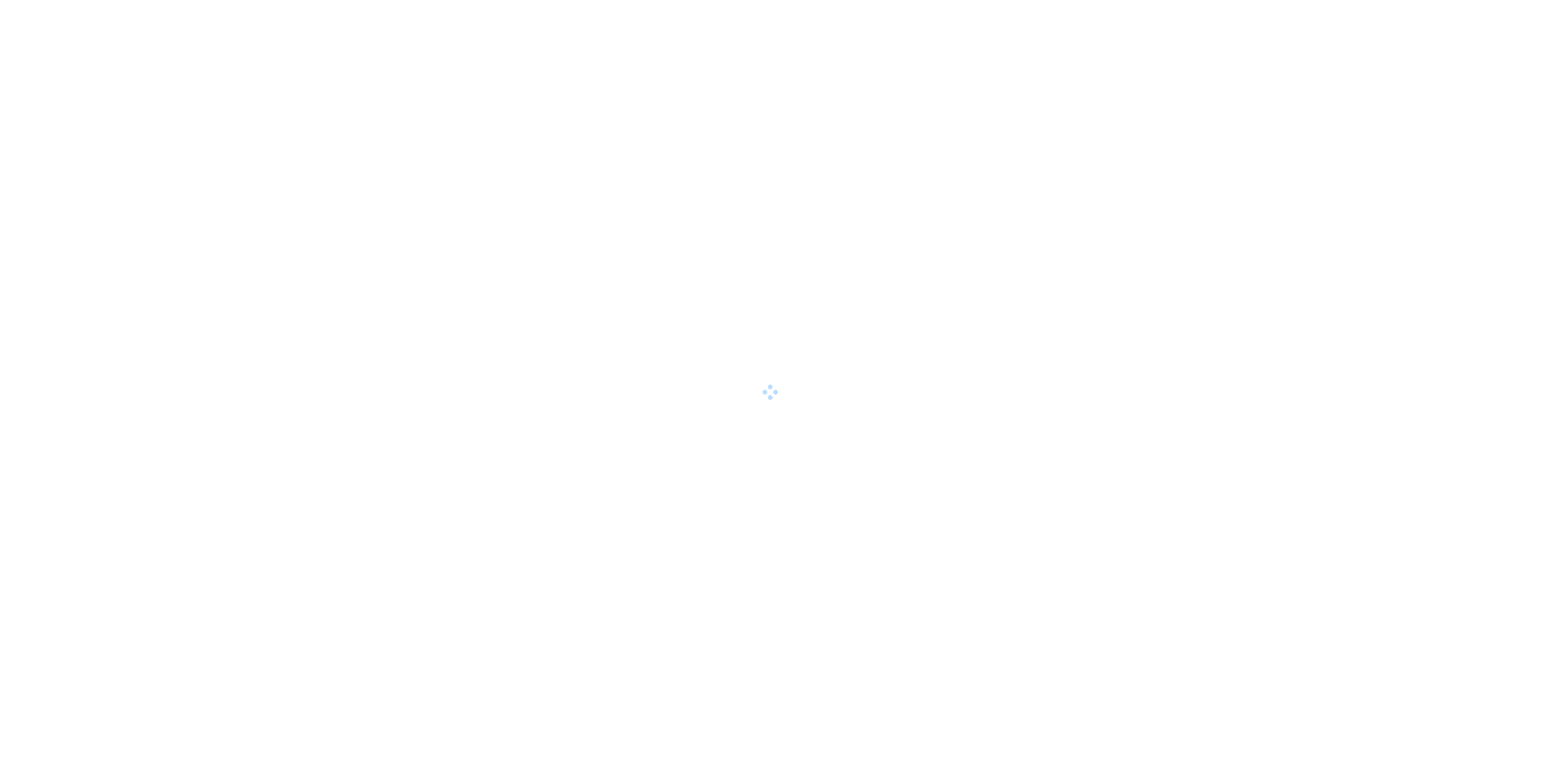
click at [917, 2] on div at bounding box center [770, 392] width 1541 height 784
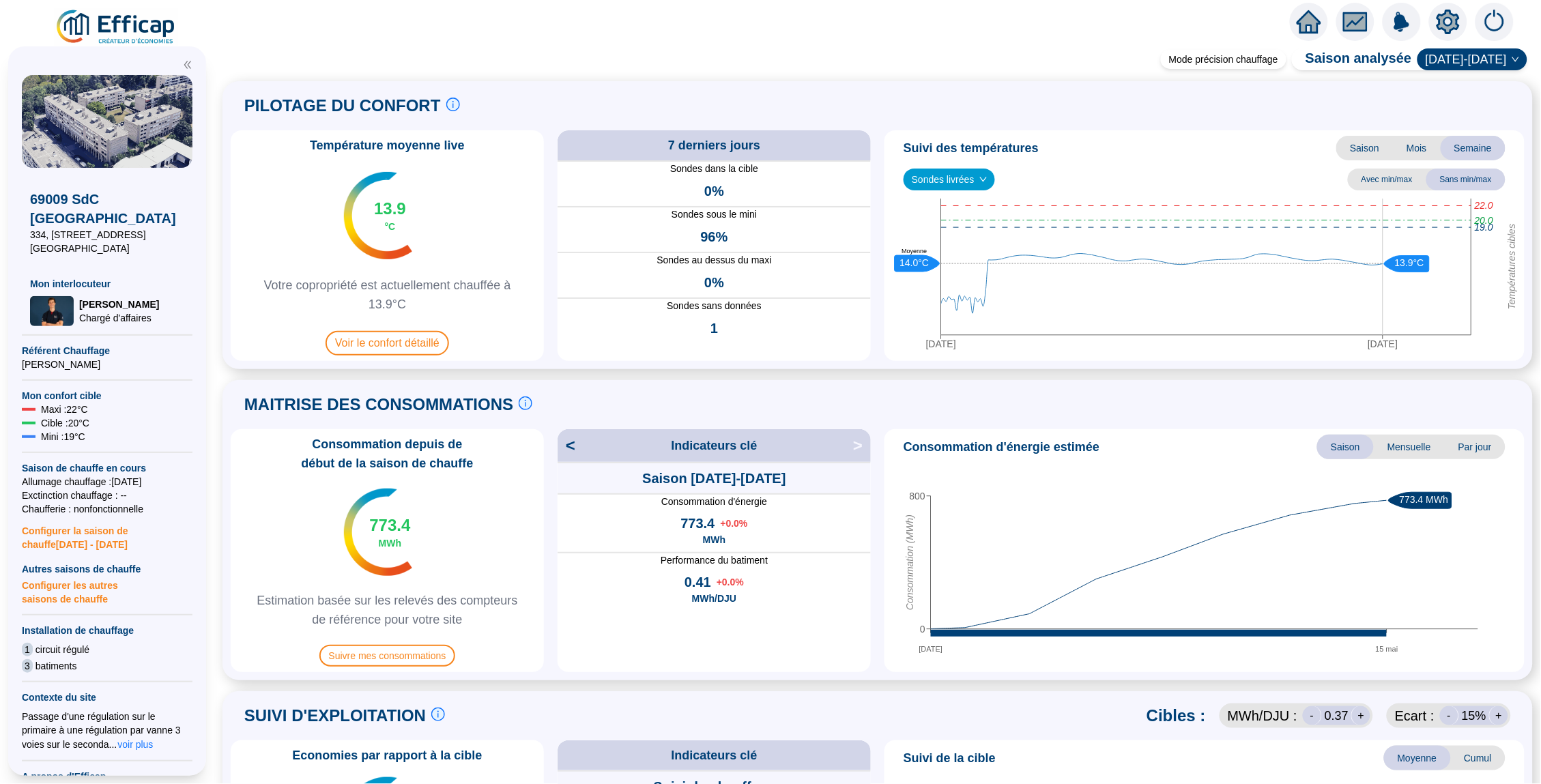
click at [711, 2] on div at bounding box center [770, 19] width 1541 height 38
